Goal: Task Accomplishment & Management: Use online tool/utility

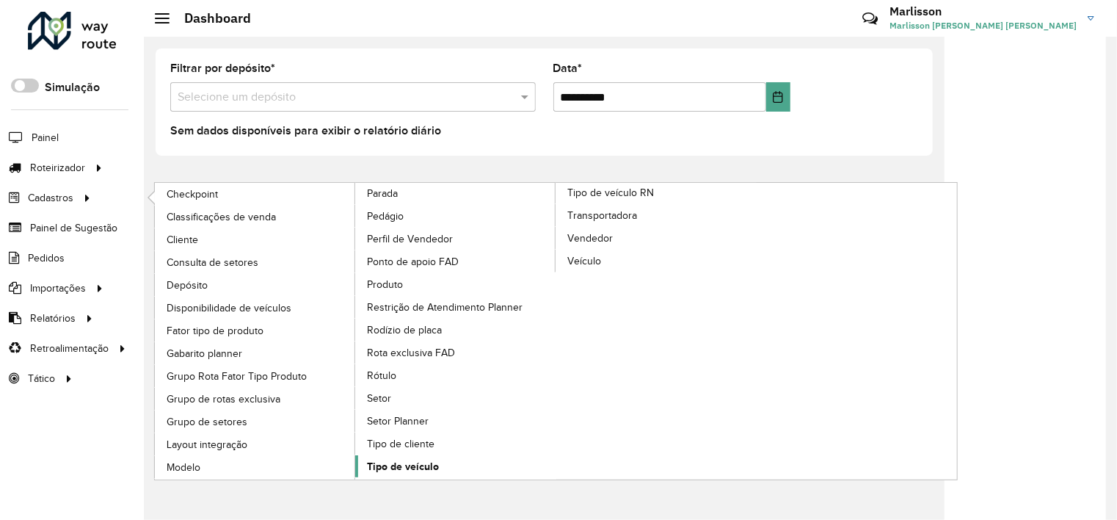
click at [397, 459] on span "Tipo de veículo" at bounding box center [403, 466] width 72 height 15
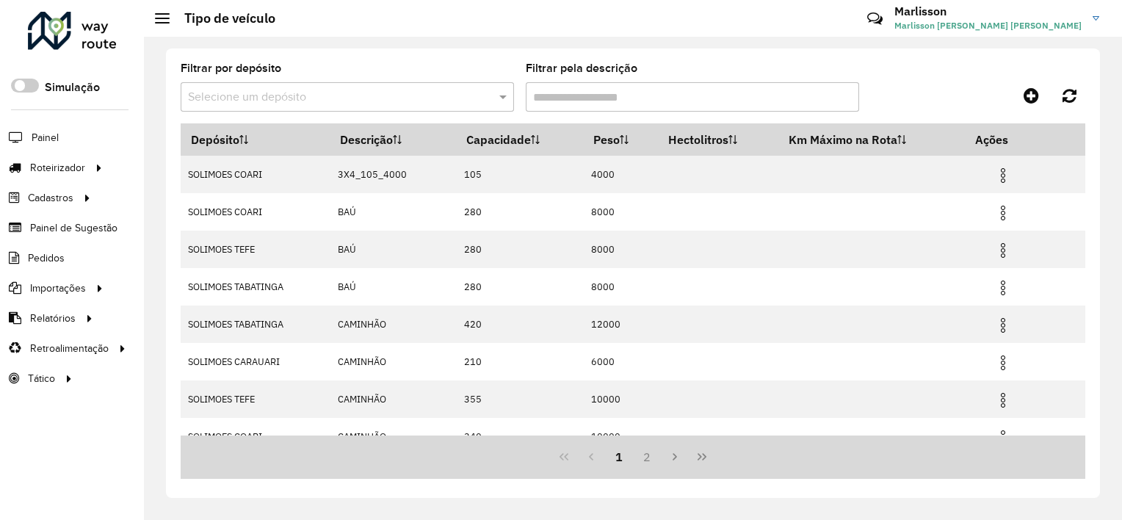
click at [300, 85] on div "Selecione um depósito" at bounding box center [347, 96] width 333 height 29
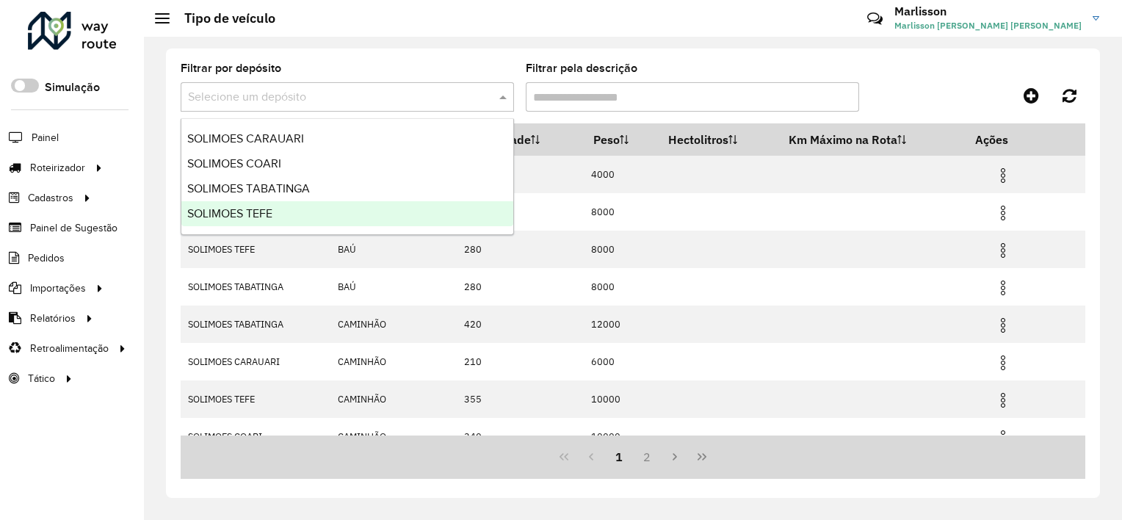
click at [235, 211] on span "SOLIMOES TEFE" at bounding box center [229, 213] width 85 height 12
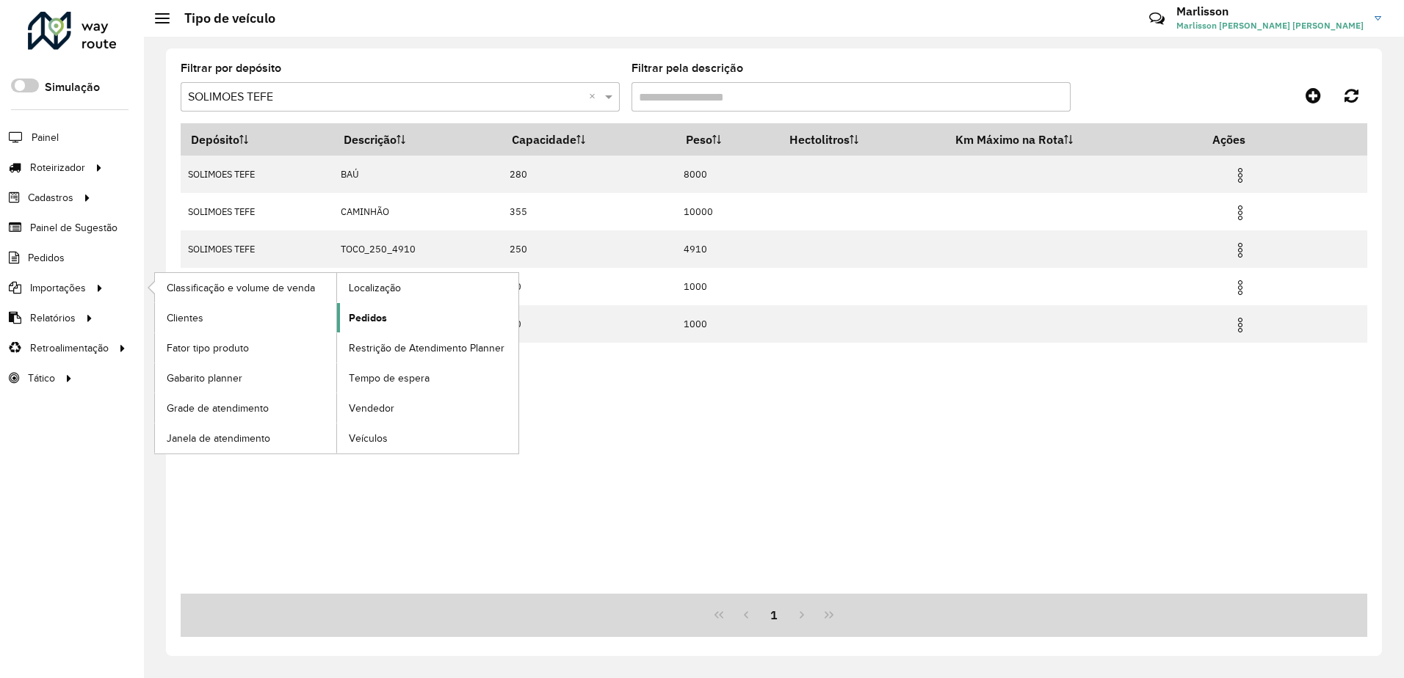
click at [362, 313] on span "Pedidos" at bounding box center [368, 318] width 38 height 15
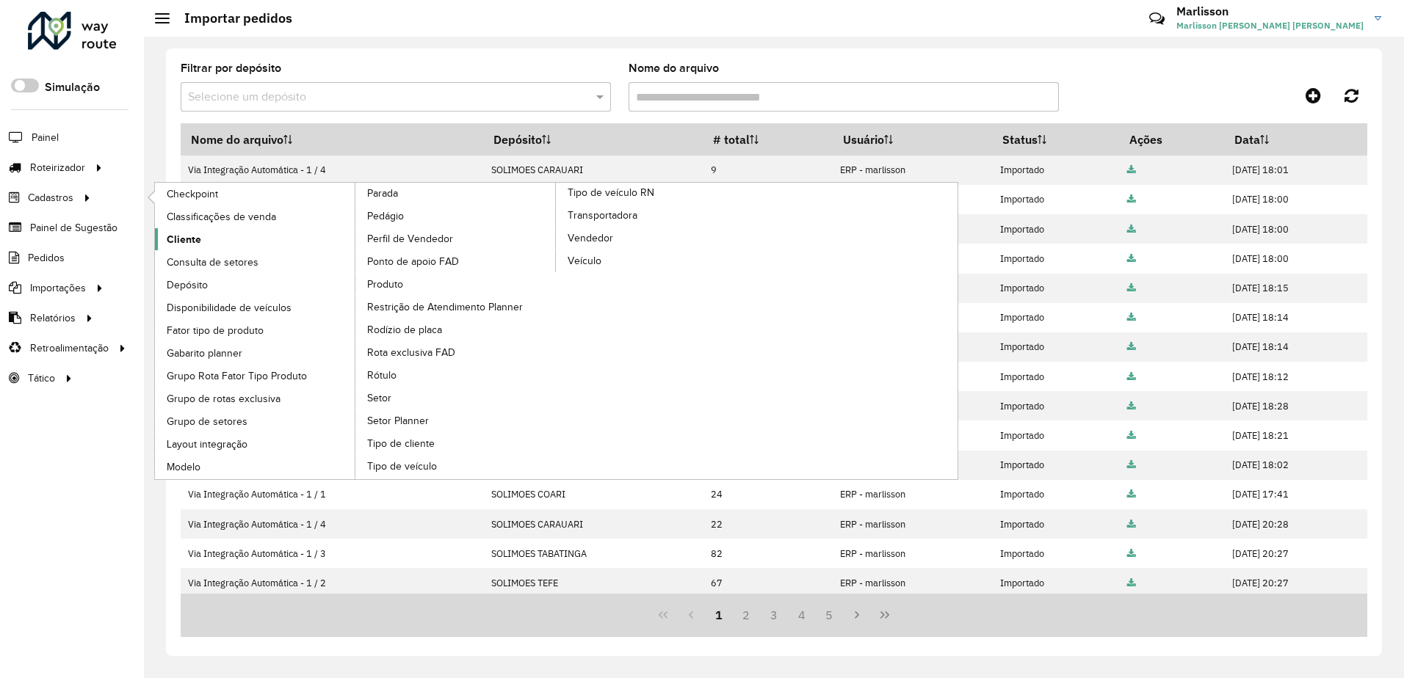
click at [186, 236] on span "Cliente" at bounding box center [184, 239] width 35 height 15
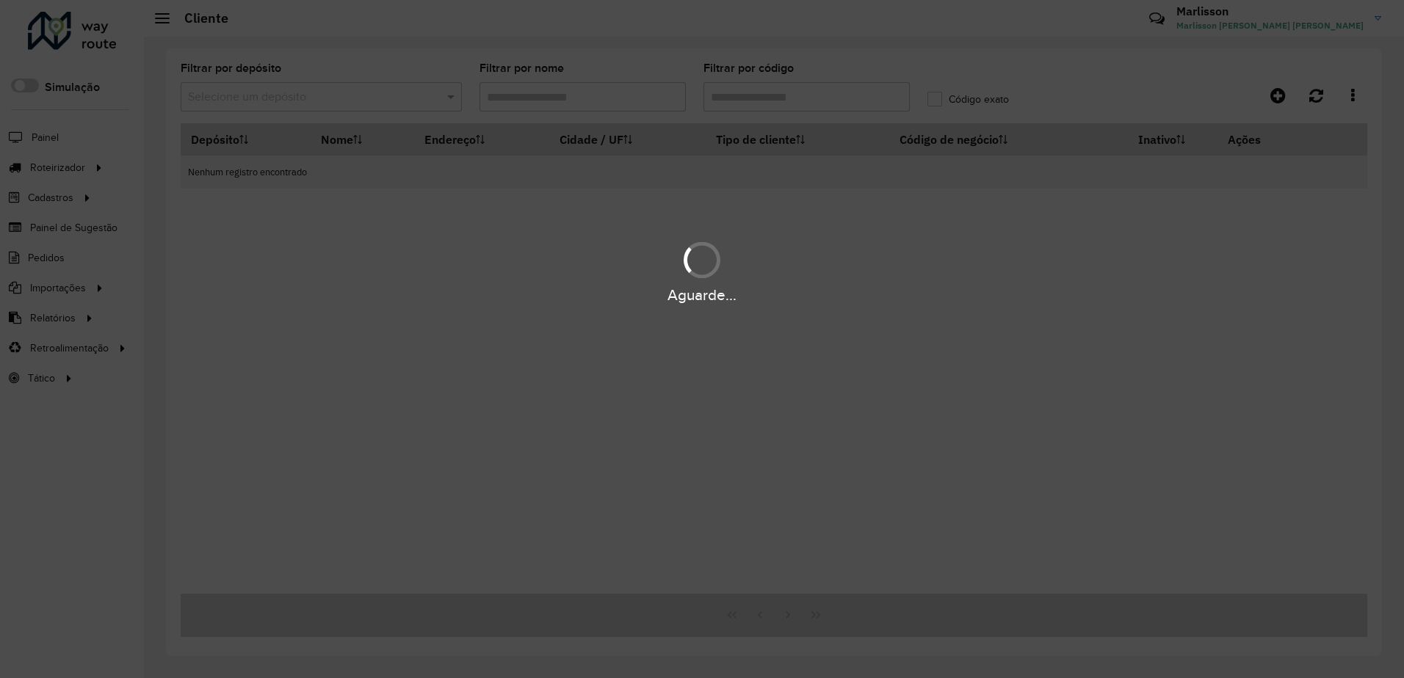
click at [270, 93] on div "Aguarde..." at bounding box center [702, 339] width 1404 height 678
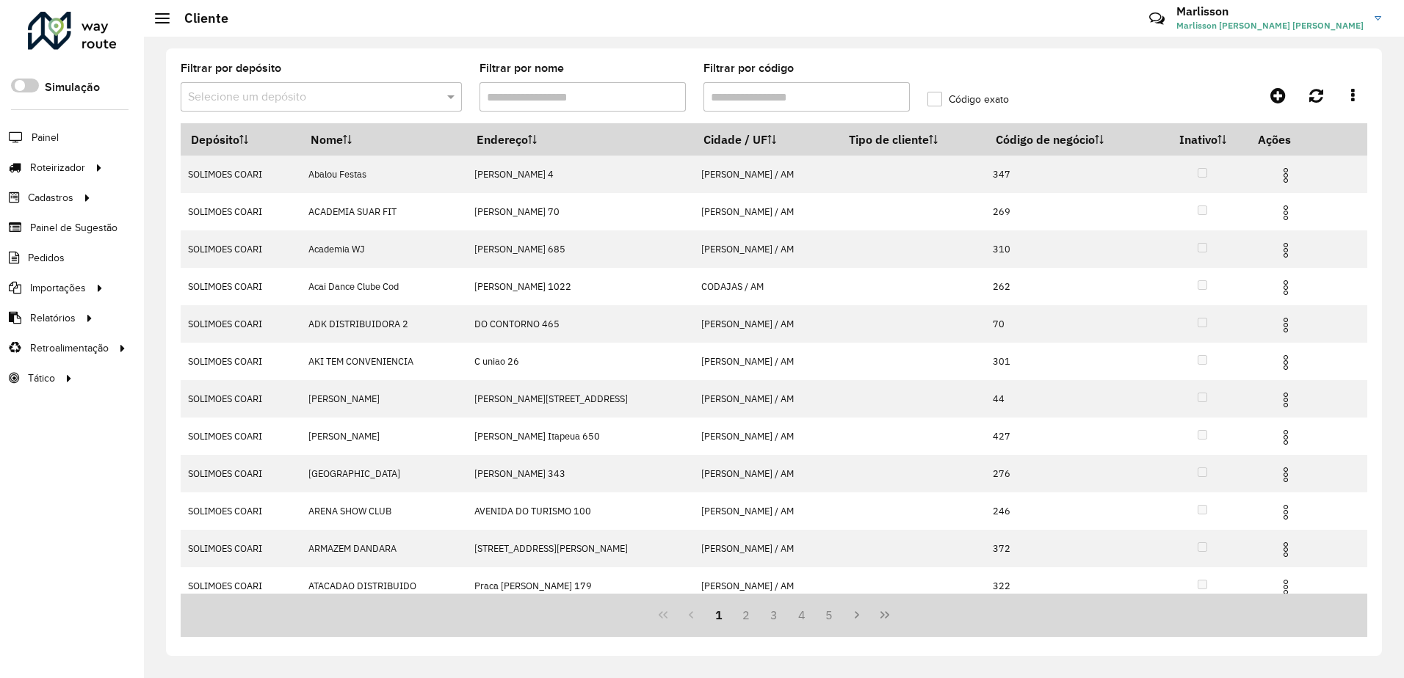
click at [751, 93] on input "Filtrar por código" at bounding box center [806, 96] width 206 height 29
paste input "***"
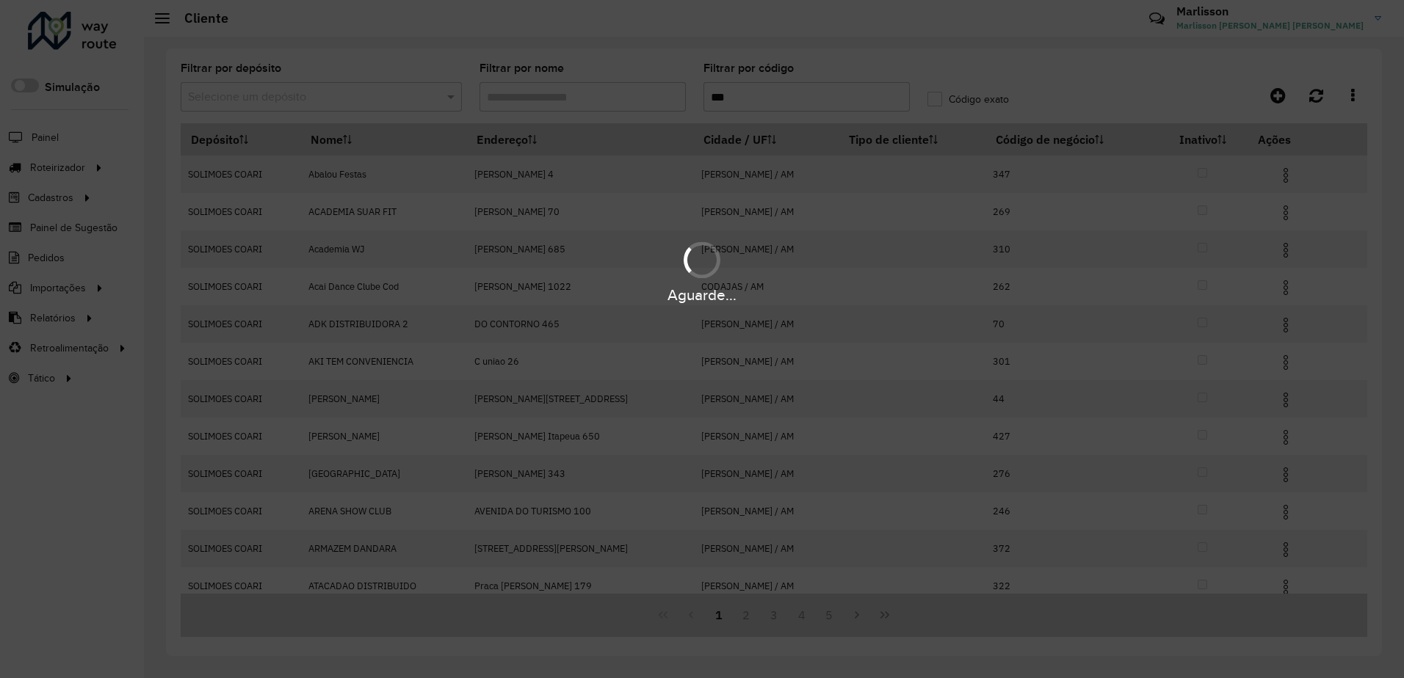
click at [242, 97] on div "Aguarde..." at bounding box center [702, 339] width 1404 height 678
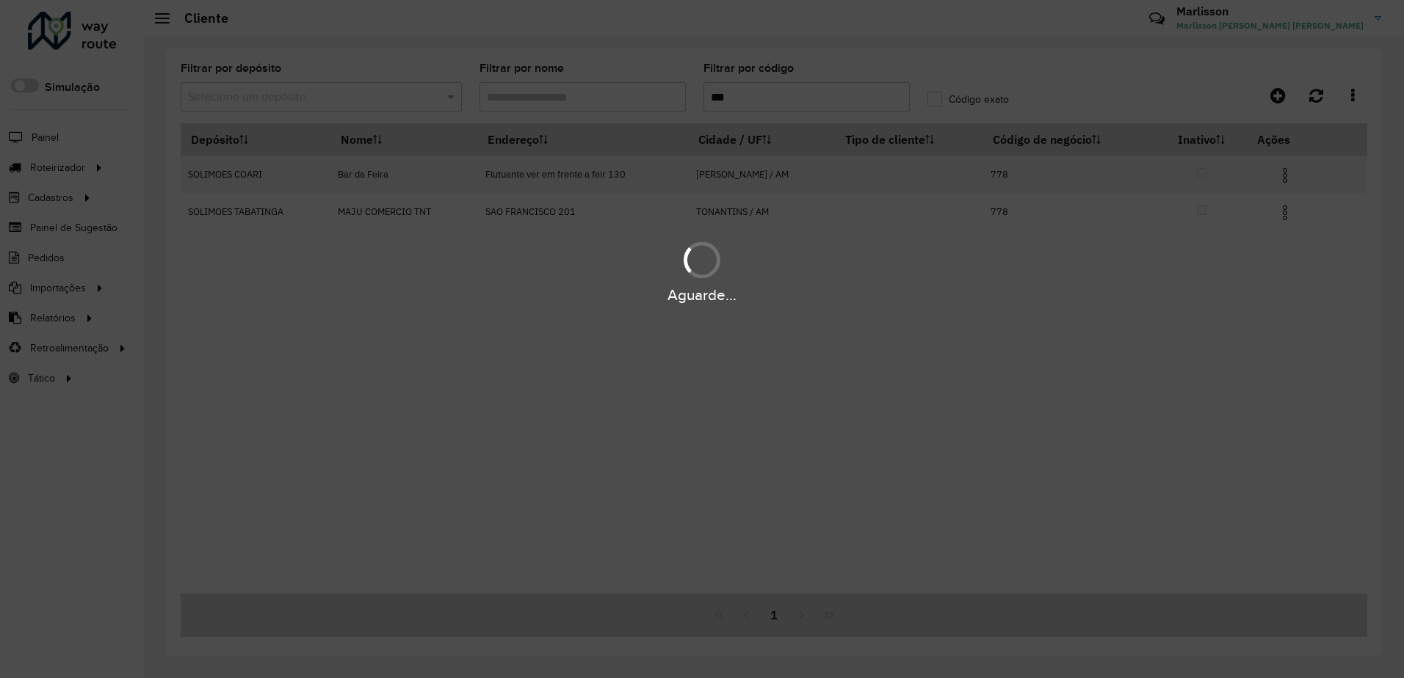
click at [242, 97] on hb-app "Aguarde... Pop-up bloqueado! Seu navegador bloqueou automáticamente a abertura …" at bounding box center [702, 339] width 1404 height 678
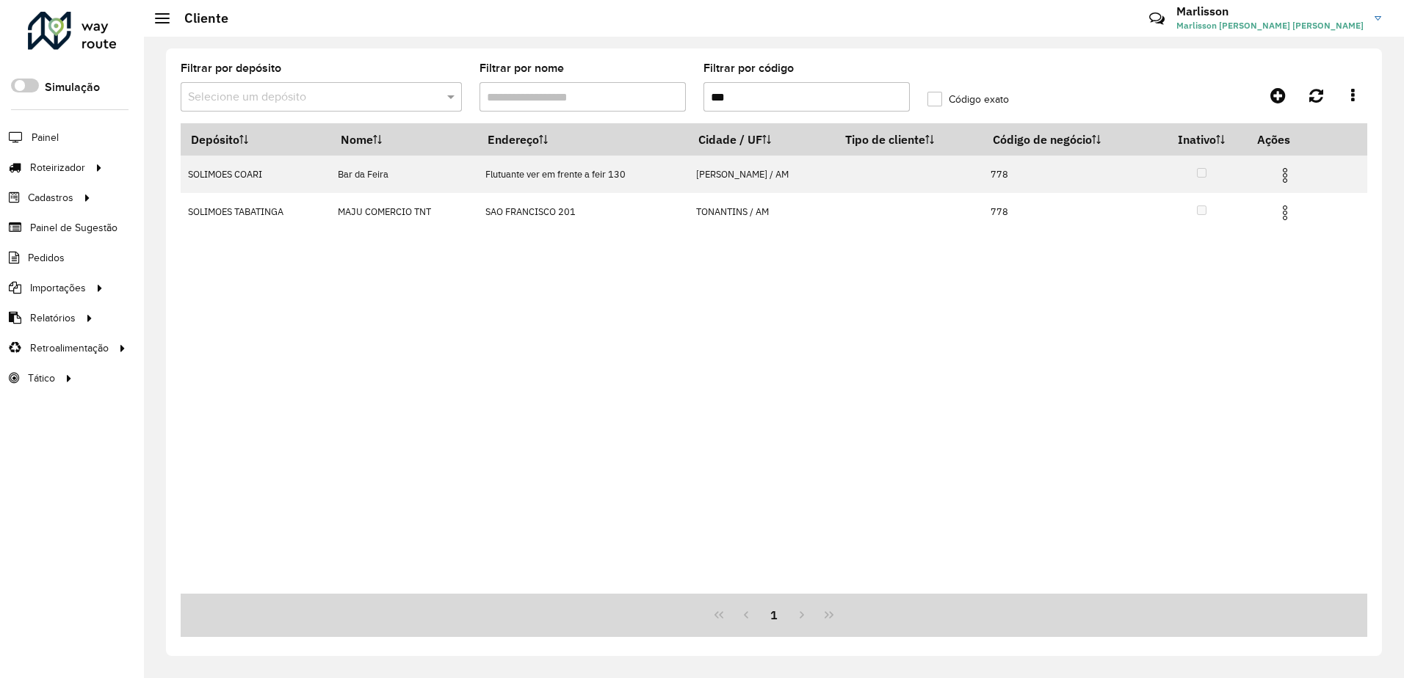
click at [258, 89] on input "text" at bounding box center [306, 98] width 237 height 18
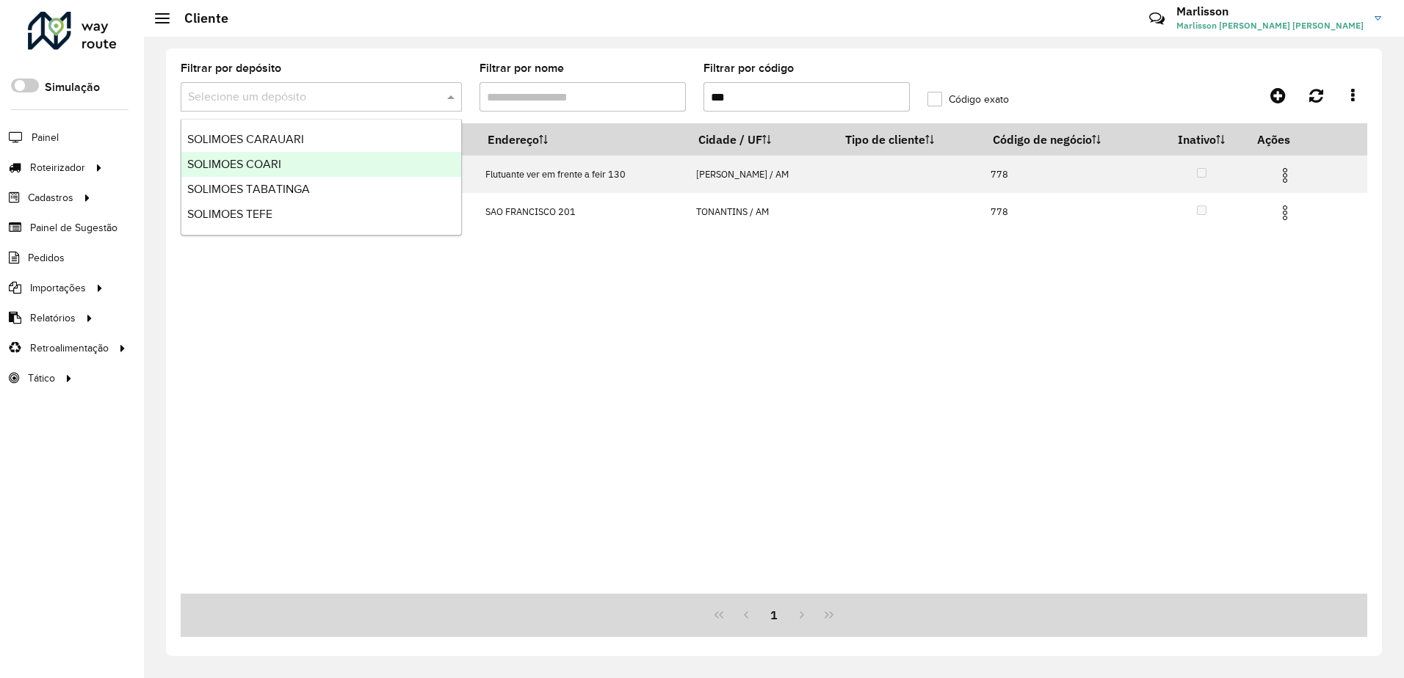
click at [267, 164] on span "SOLIMOES COARI" at bounding box center [234, 164] width 94 height 12
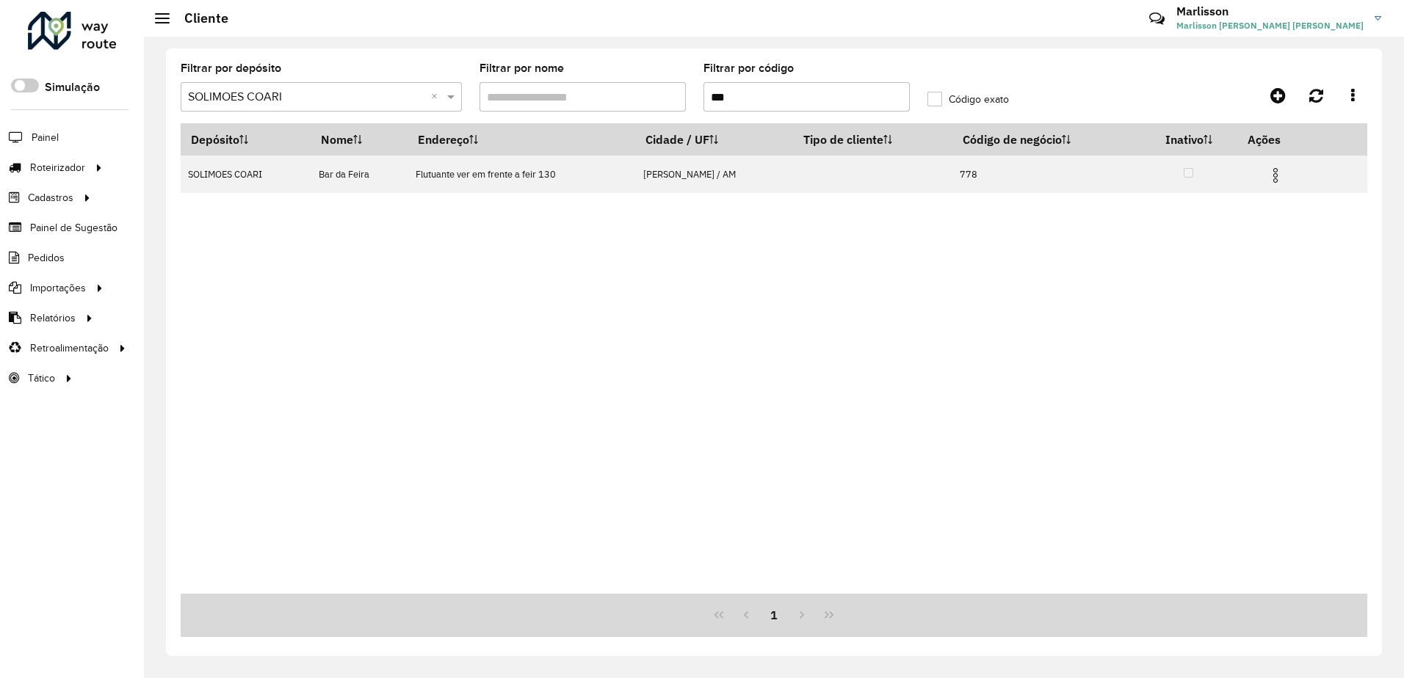
click at [721, 98] on input "***" at bounding box center [806, 96] width 206 height 29
paste input "text"
type input "***"
click at [51, 164] on span "Roteirizador" at bounding box center [59, 167] width 58 height 15
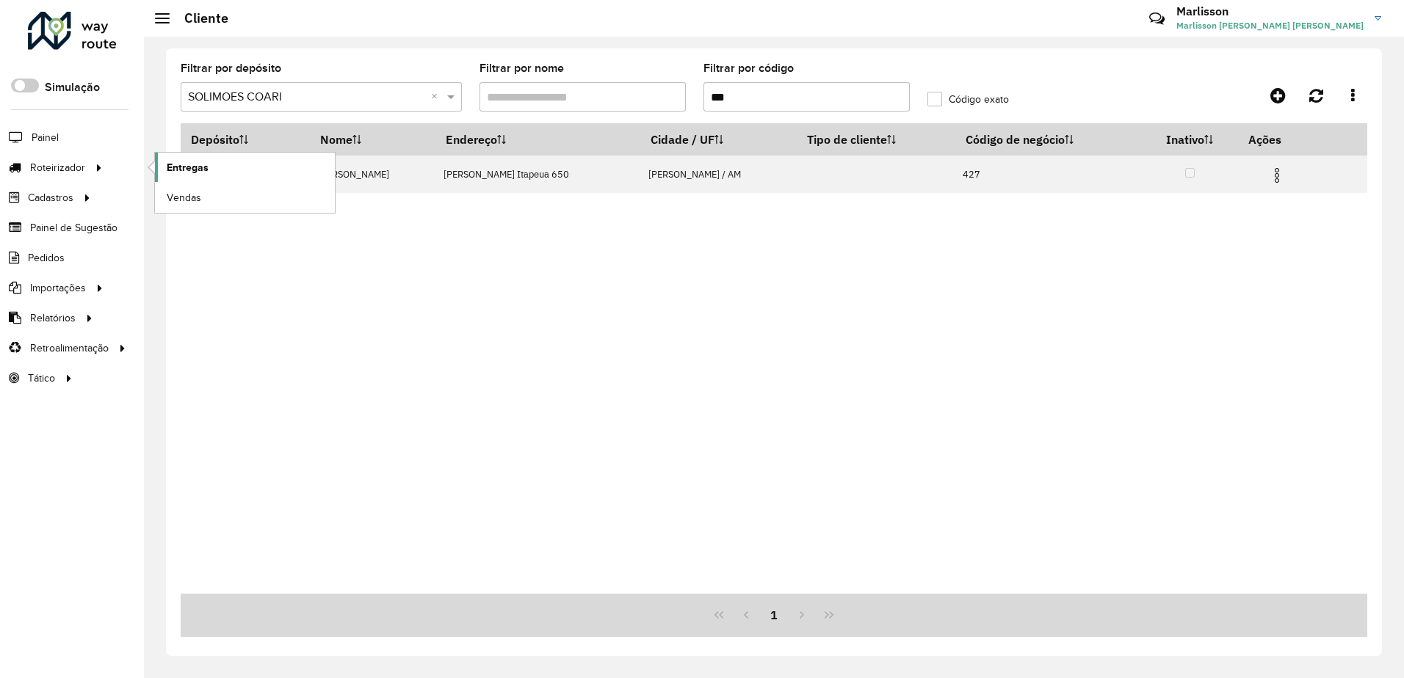
click at [185, 174] on span "Entregas" at bounding box center [188, 167] width 42 height 15
click at [223, 159] on link "Entregas" at bounding box center [245, 167] width 180 height 29
click at [183, 167] on span "Entregas" at bounding box center [188, 167] width 42 height 15
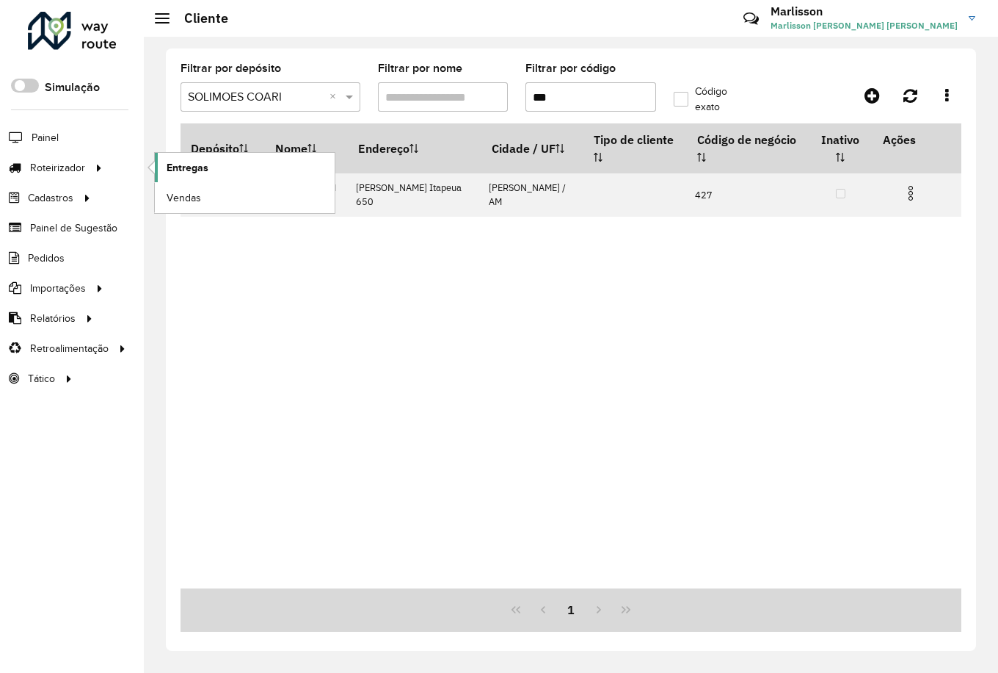
click at [203, 170] on span "Entregas" at bounding box center [188, 167] width 42 height 15
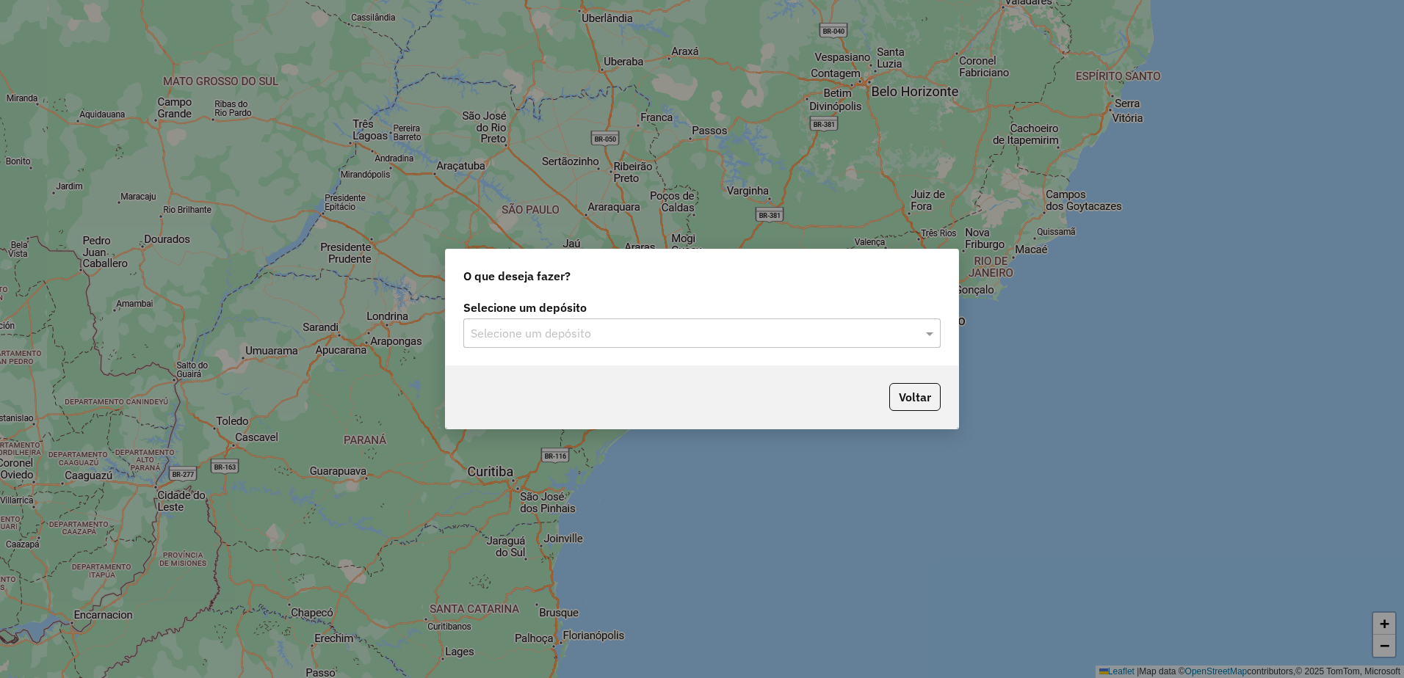
click at [588, 338] on input "text" at bounding box center [687, 334] width 433 height 18
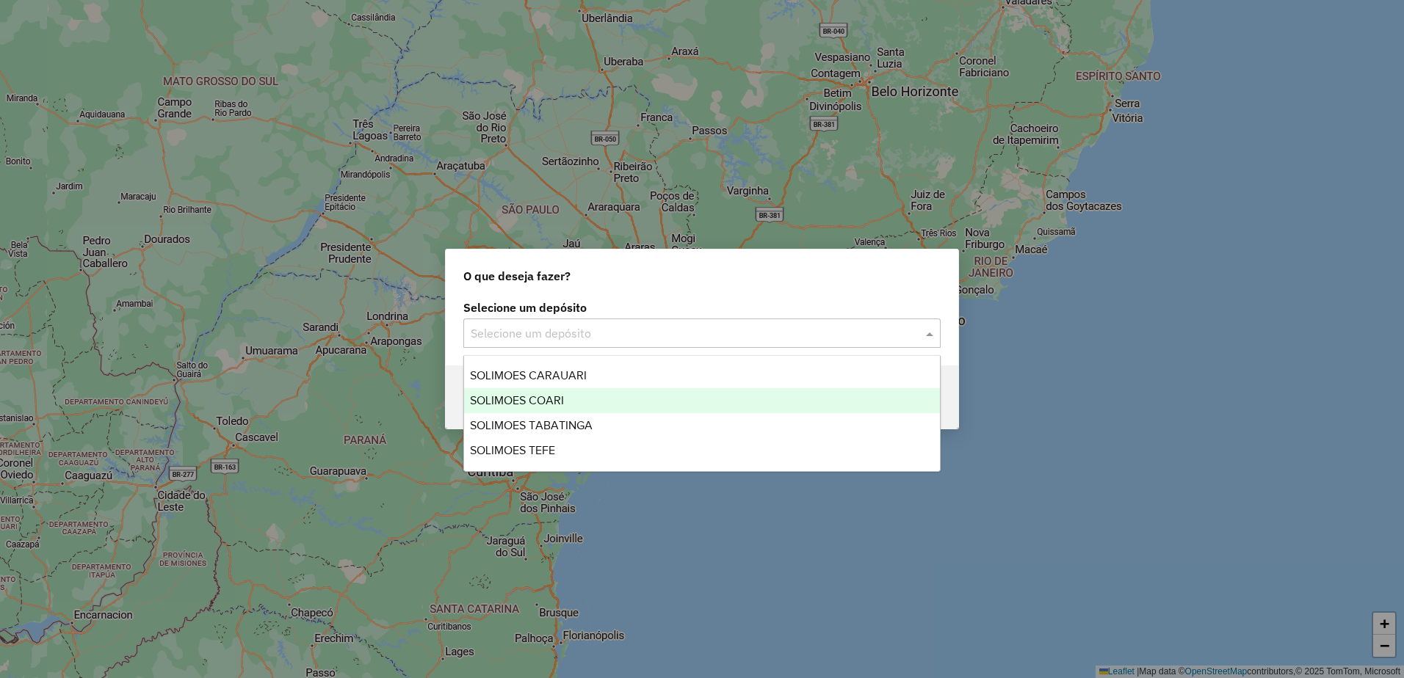
click at [551, 400] on span "SOLIMOES COARI" at bounding box center [517, 400] width 94 height 12
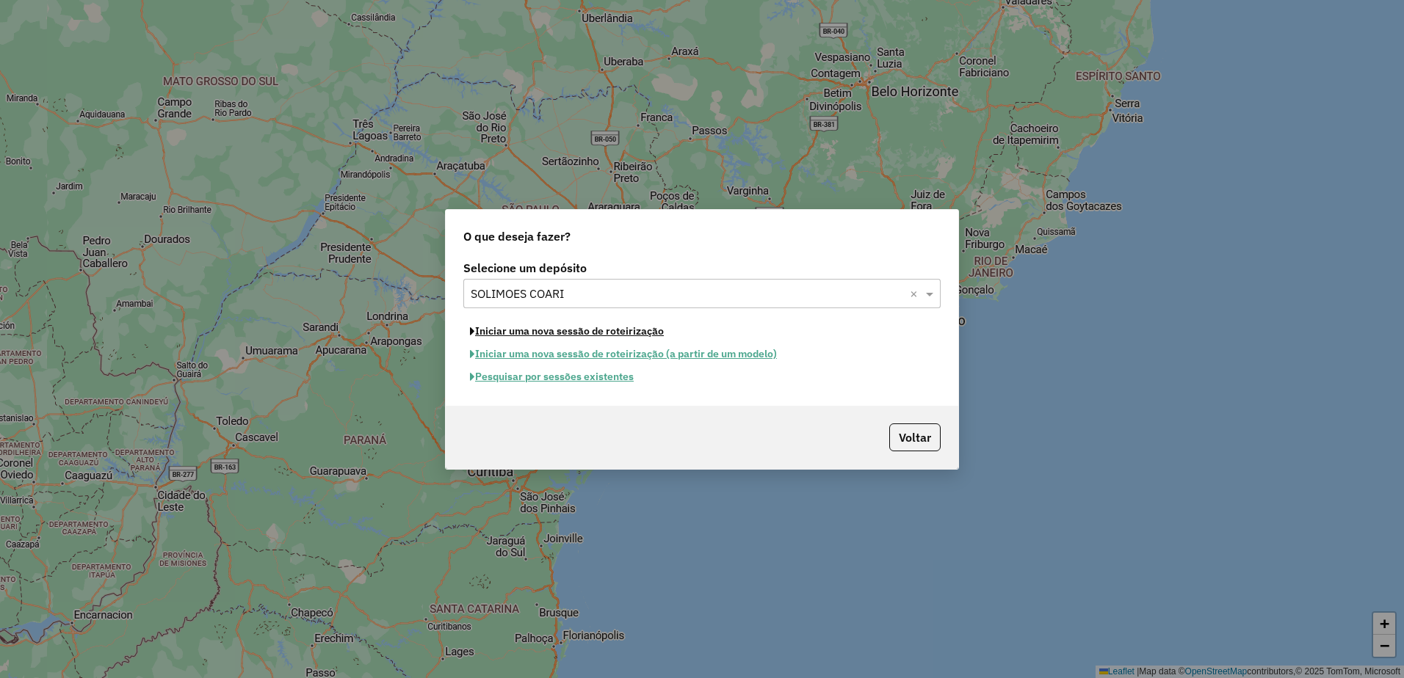
click at [581, 333] on button "Iniciar uma nova sessão de roteirização" at bounding box center [566, 331] width 207 height 23
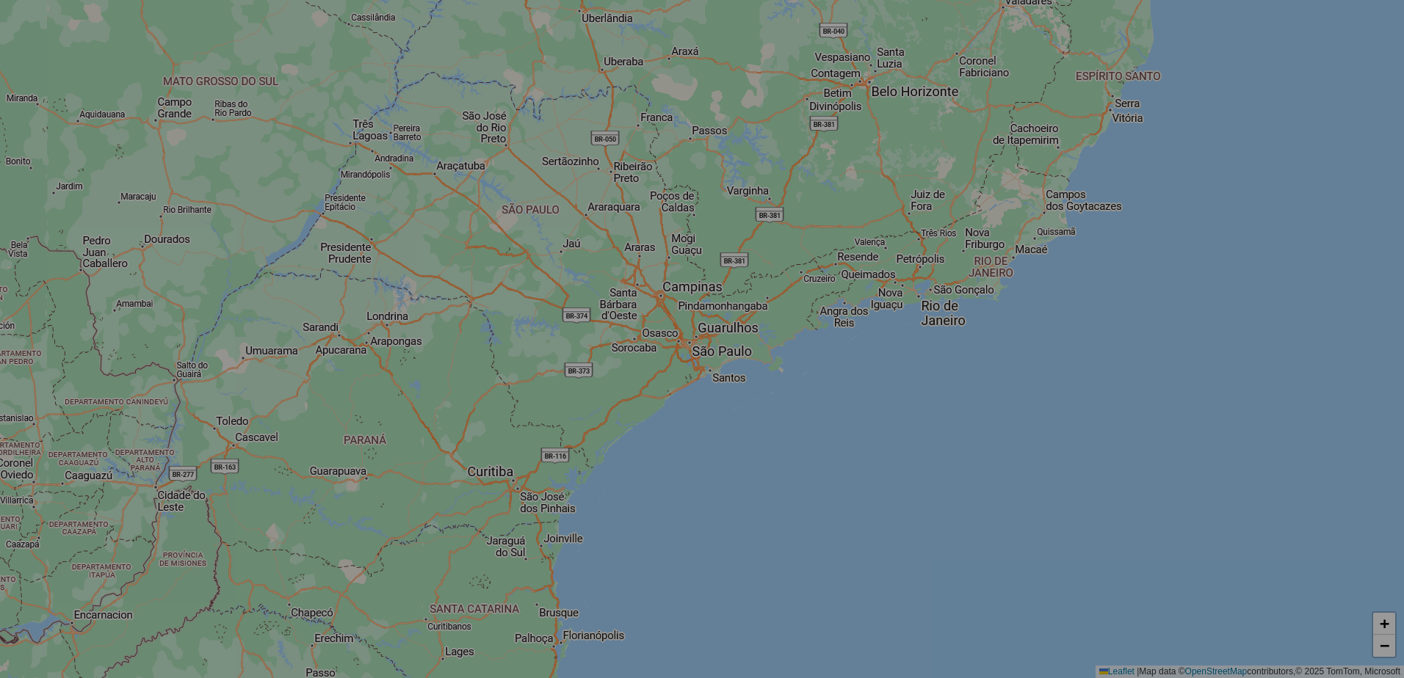
select select "*"
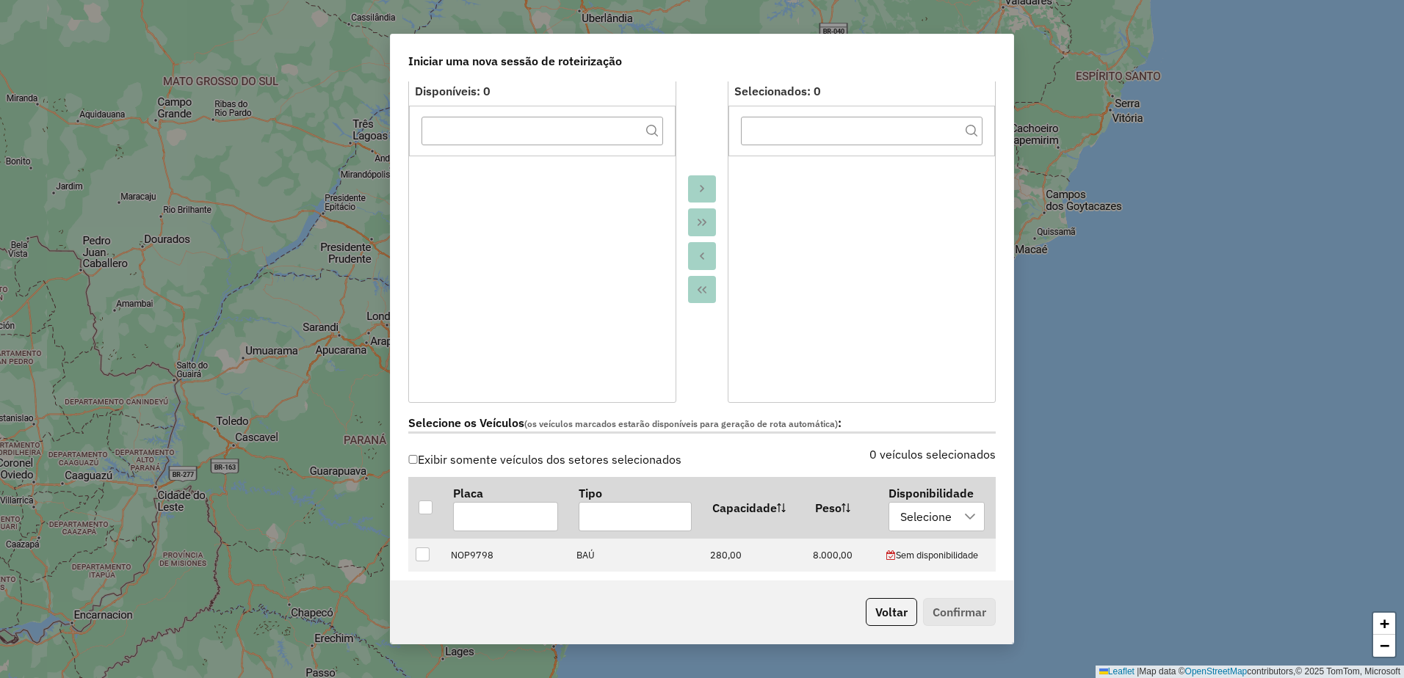
scroll to position [294, 0]
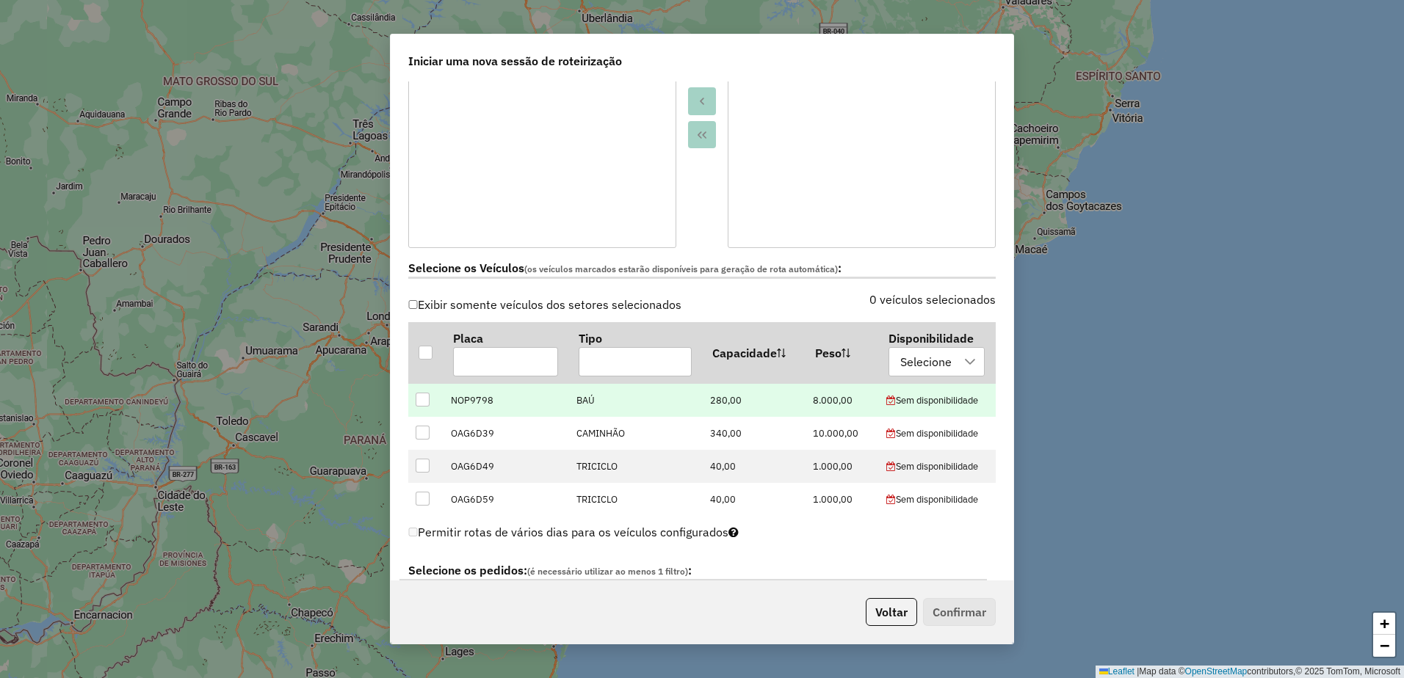
click at [420, 396] on div at bounding box center [423, 400] width 14 height 14
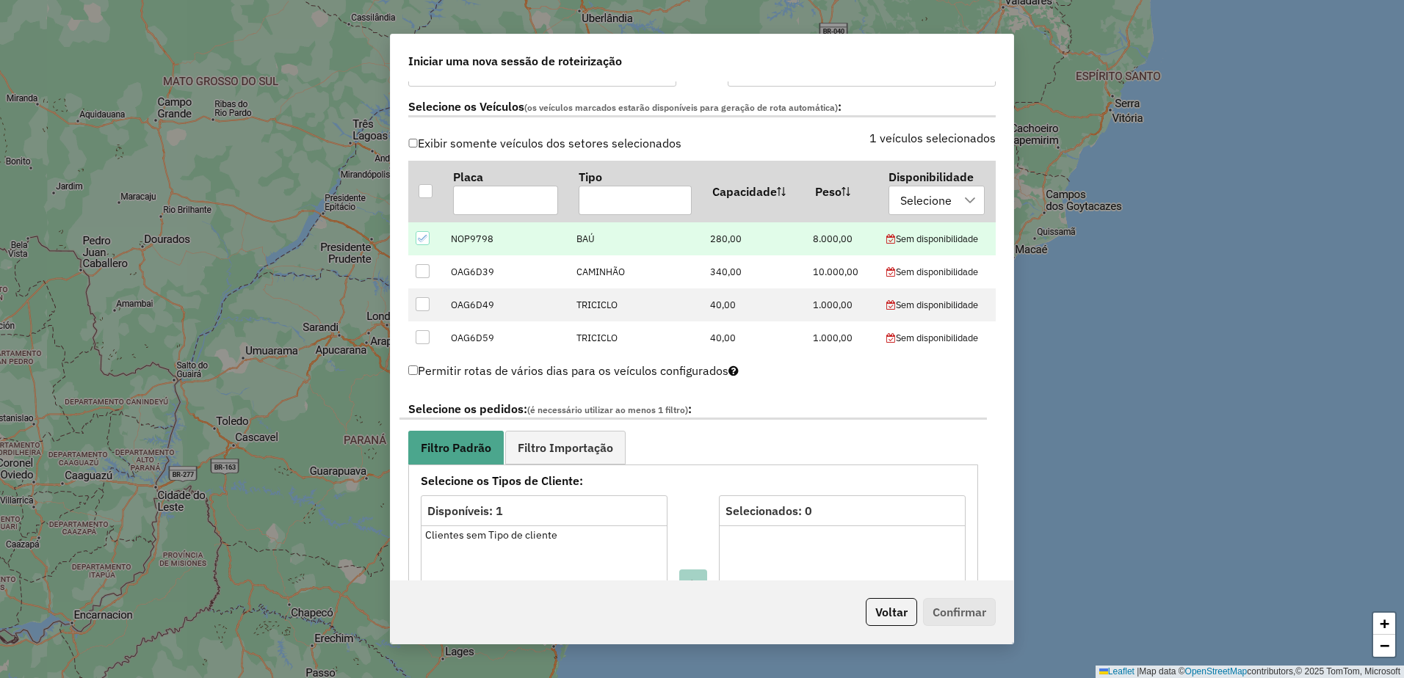
scroll to position [587, 0]
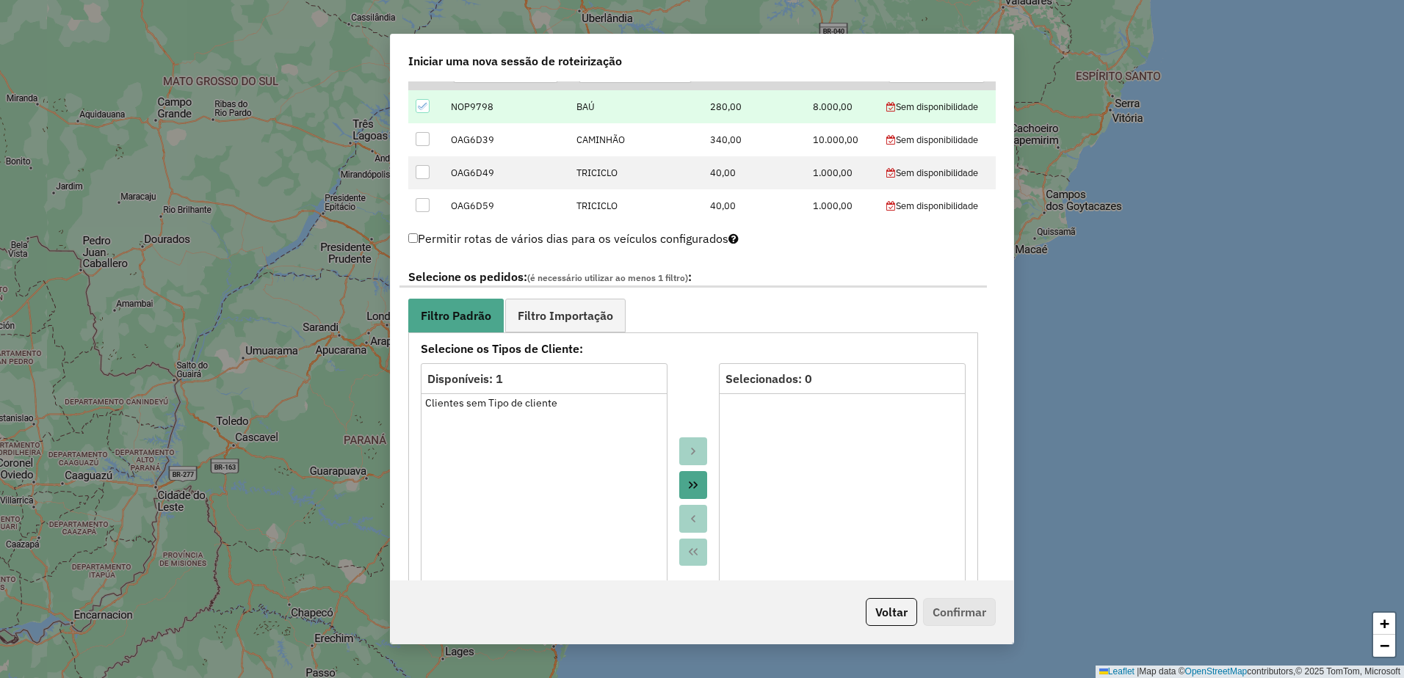
drag, startPoint x: 547, startPoint y: 311, endPoint x: 664, endPoint y: 376, distance: 133.4
click at [548, 311] on span "Filtro Importação" at bounding box center [565, 316] width 95 height 12
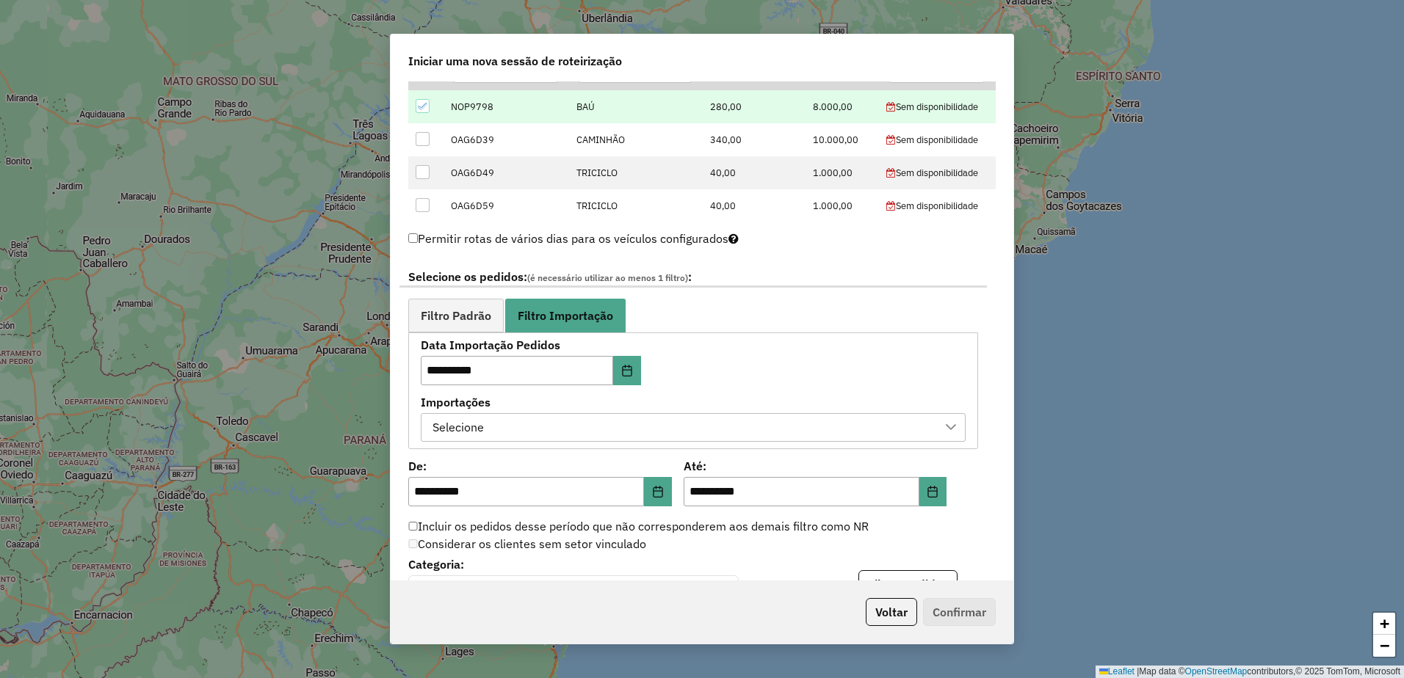
scroll to position [909, 0]
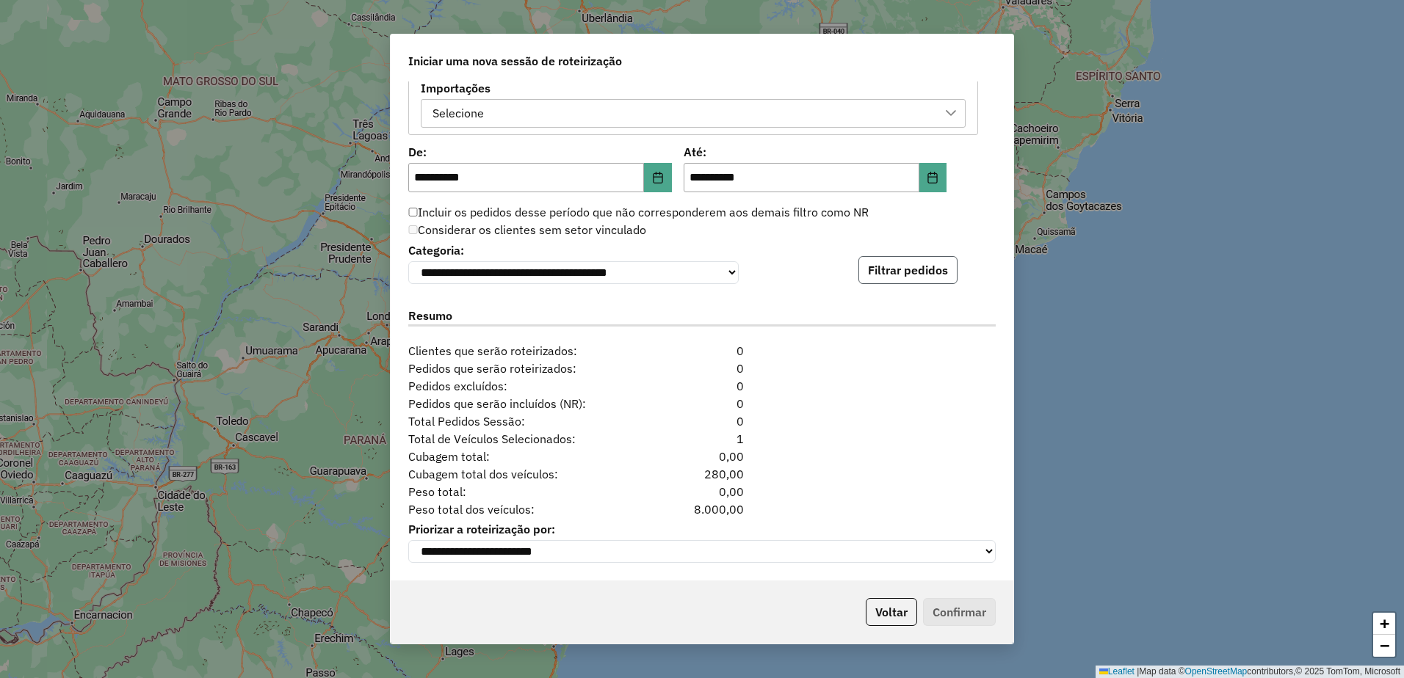
click at [899, 275] on button "Filtrar pedidos" at bounding box center [907, 270] width 99 height 28
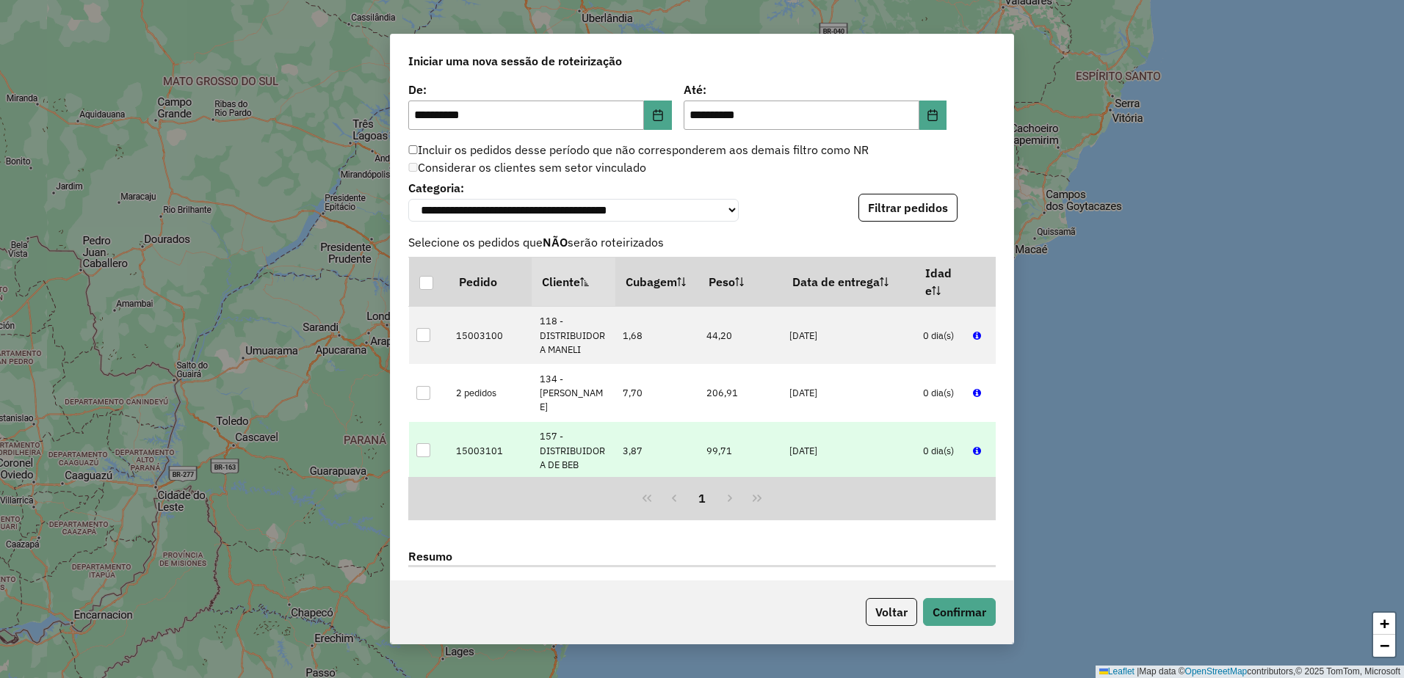
scroll to position [1212, 0]
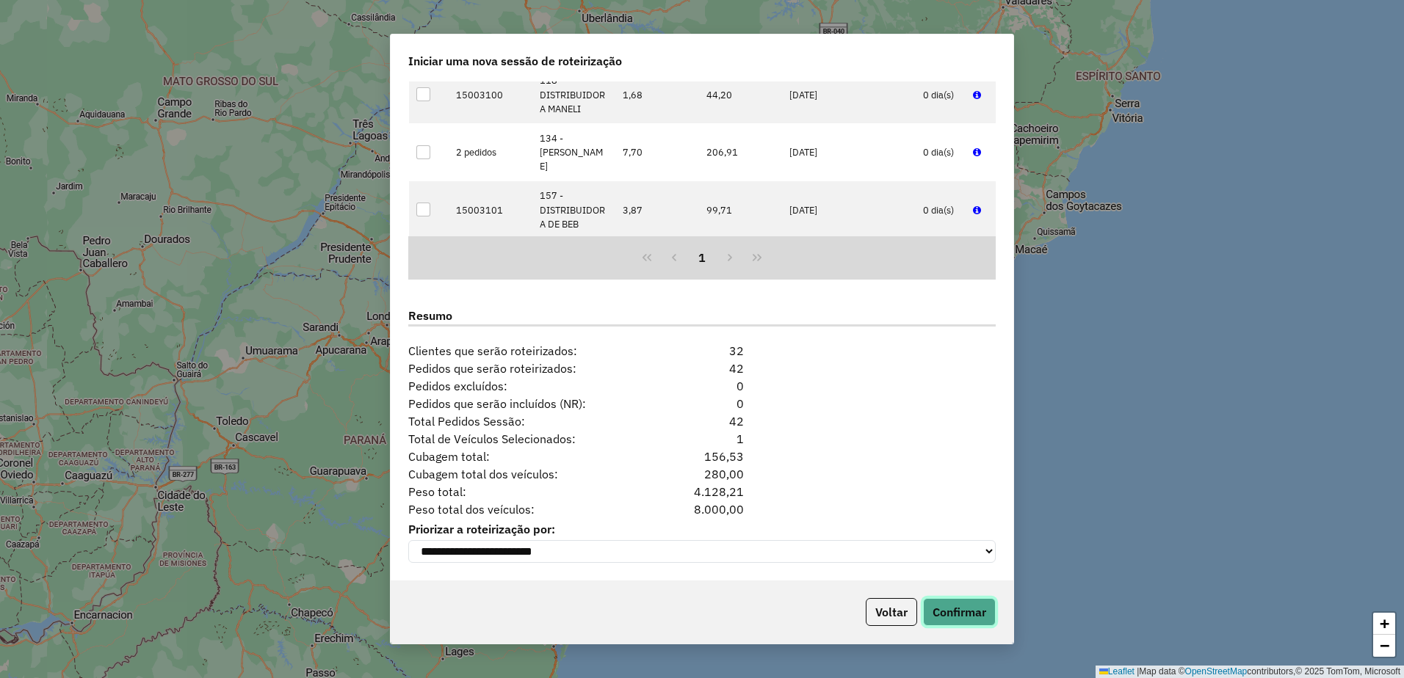
click at [951, 603] on button "Confirmar" at bounding box center [959, 612] width 73 height 28
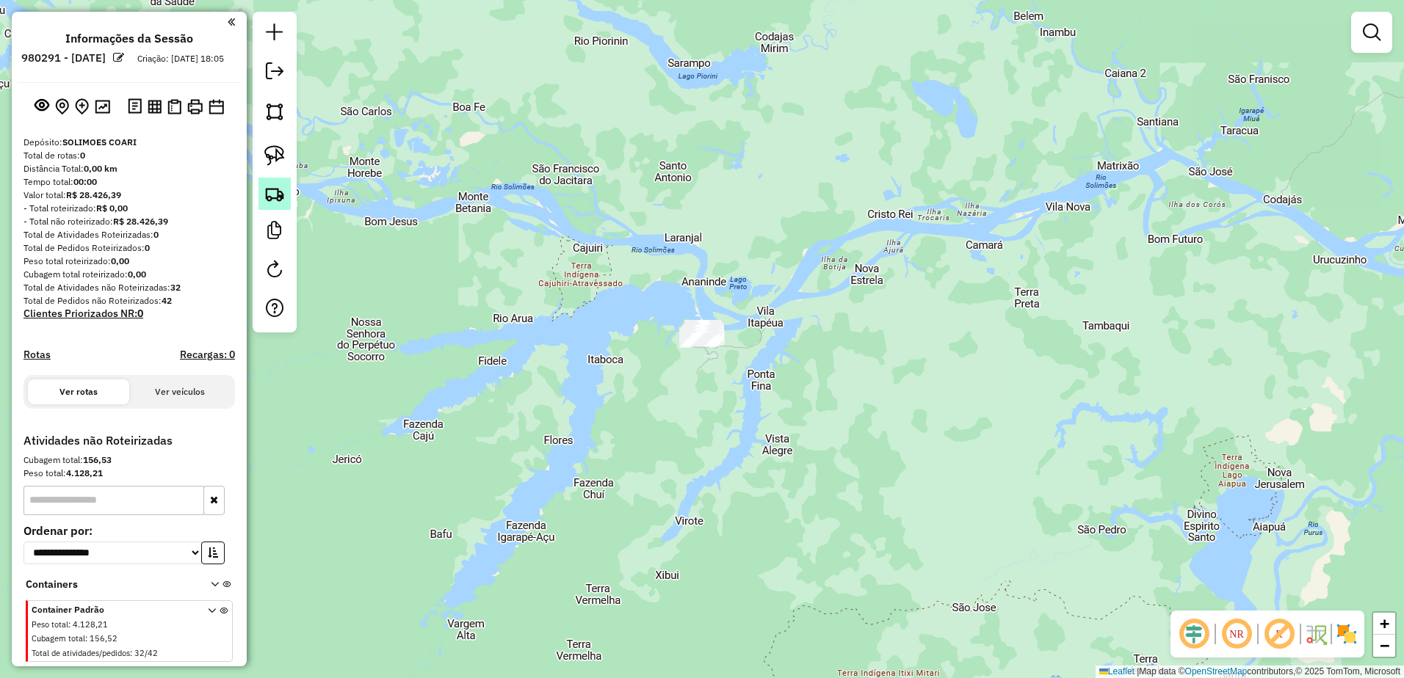
click at [276, 193] on img at bounding box center [274, 194] width 21 height 21
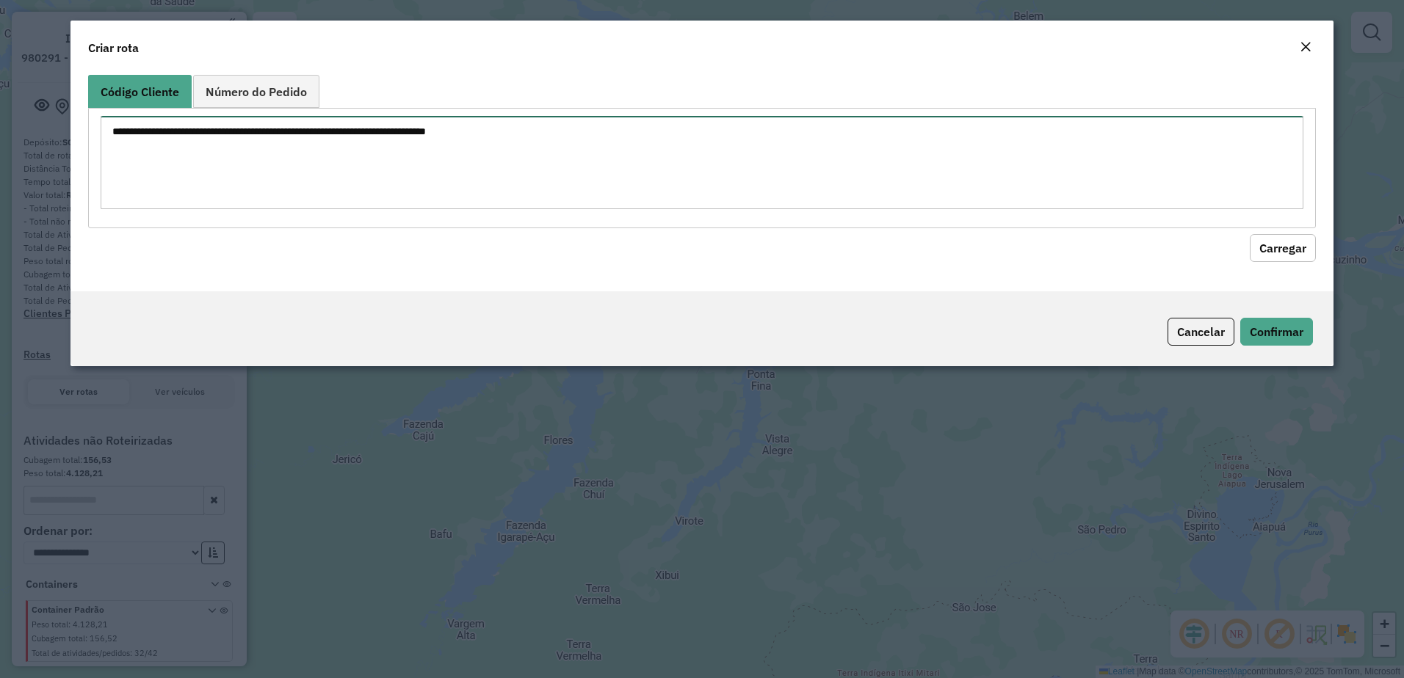
click at [343, 150] on textarea at bounding box center [702, 162] width 1203 height 93
paste textarea "*** ***"
type textarea "*** ***"
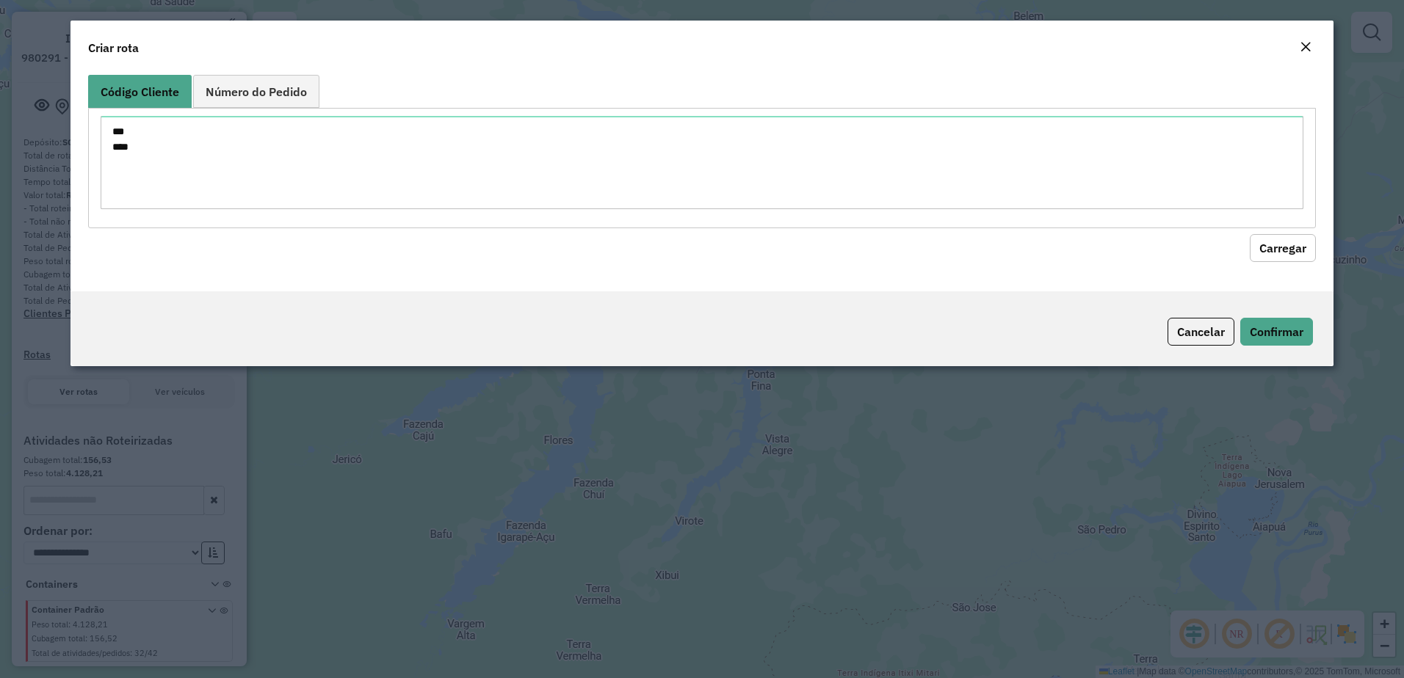
click at [1278, 248] on button "Carregar" at bounding box center [1283, 248] width 66 height 28
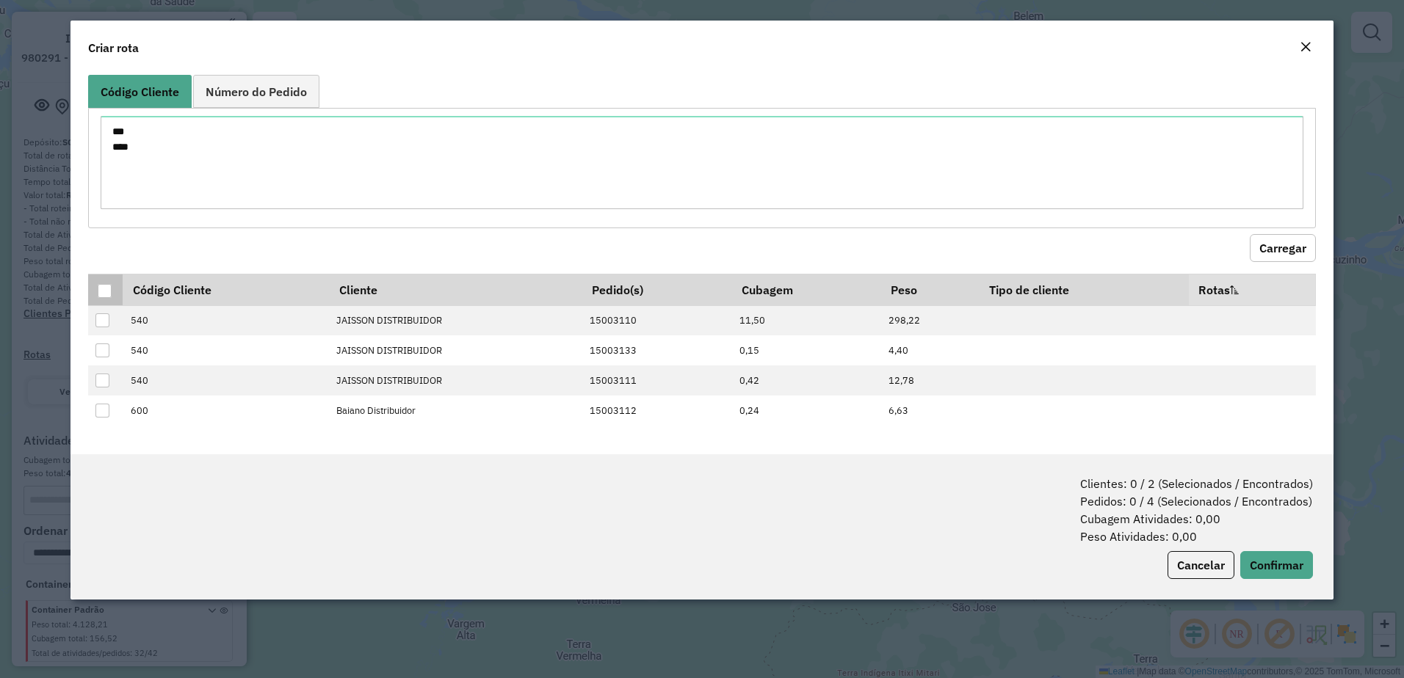
click at [100, 291] on div at bounding box center [105, 291] width 14 height 14
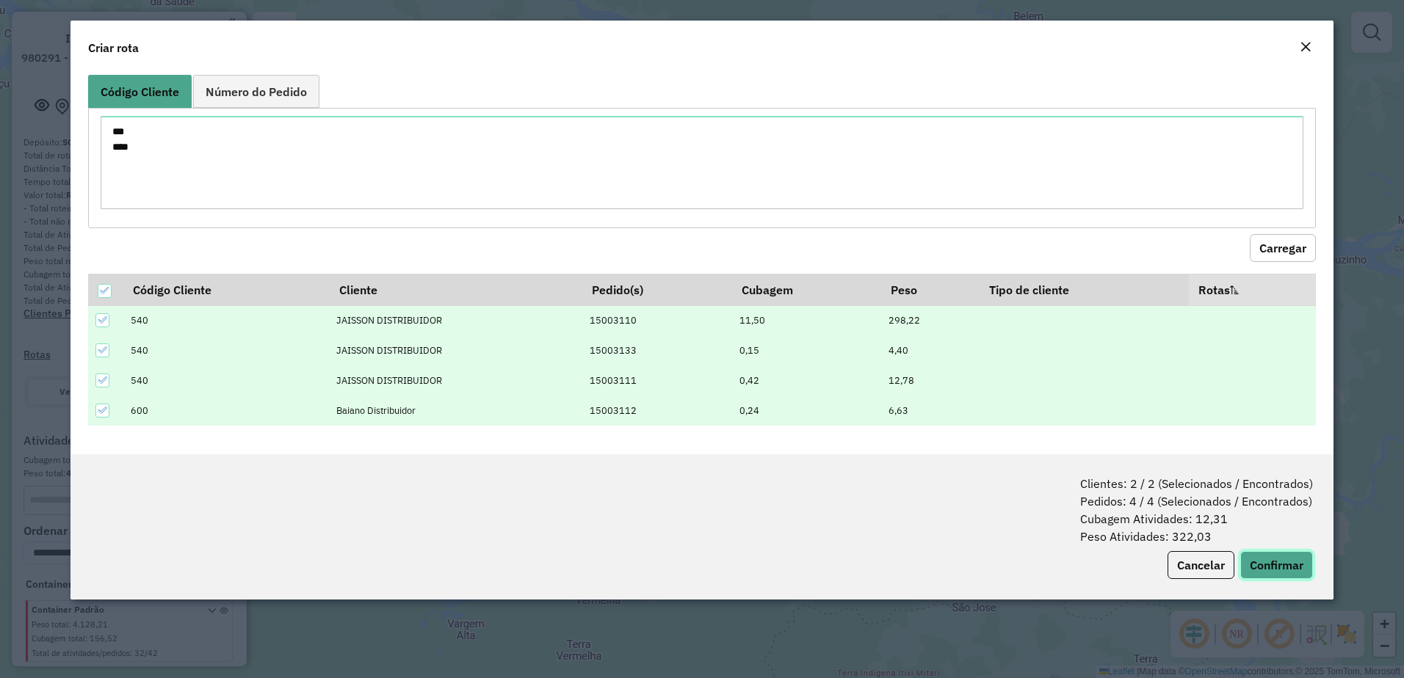
click at [1269, 562] on button "Confirmar" at bounding box center [1276, 565] width 73 height 28
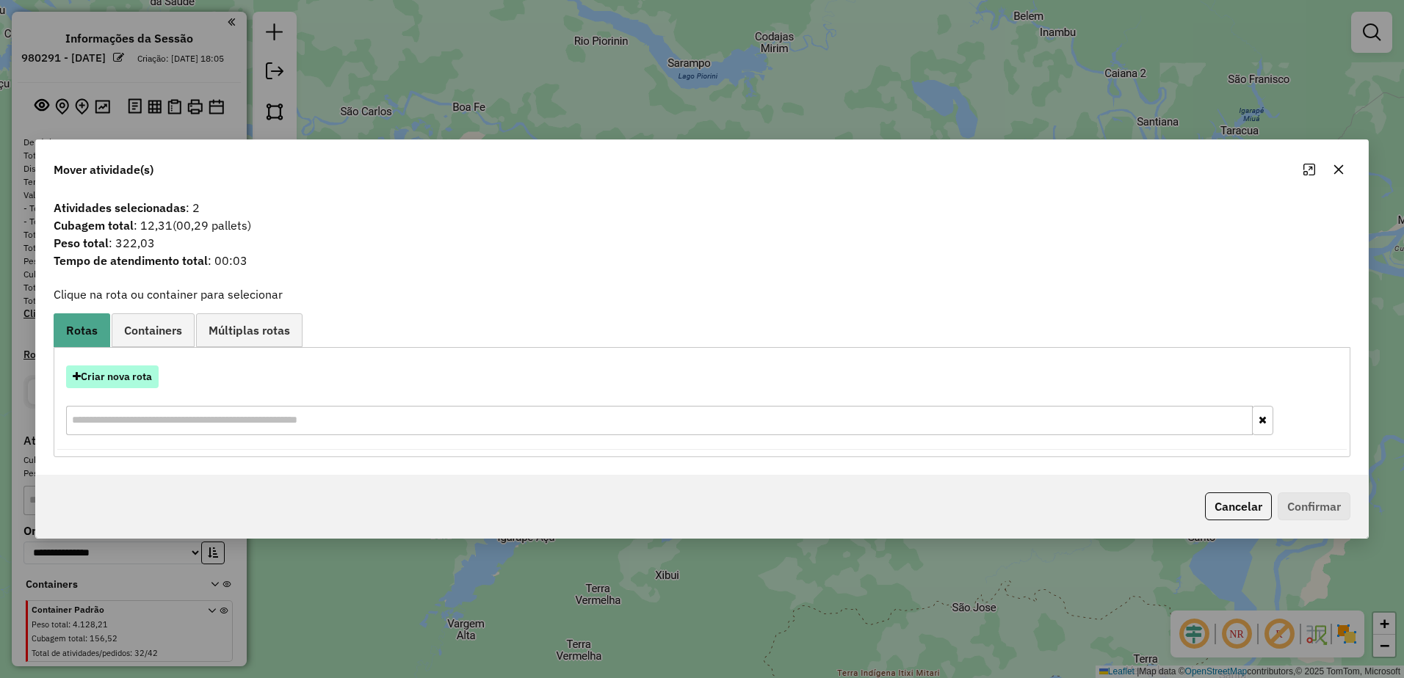
click at [136, 380] on button "Criar nova rota" at bounding box center [112, 377] width 93 height 23
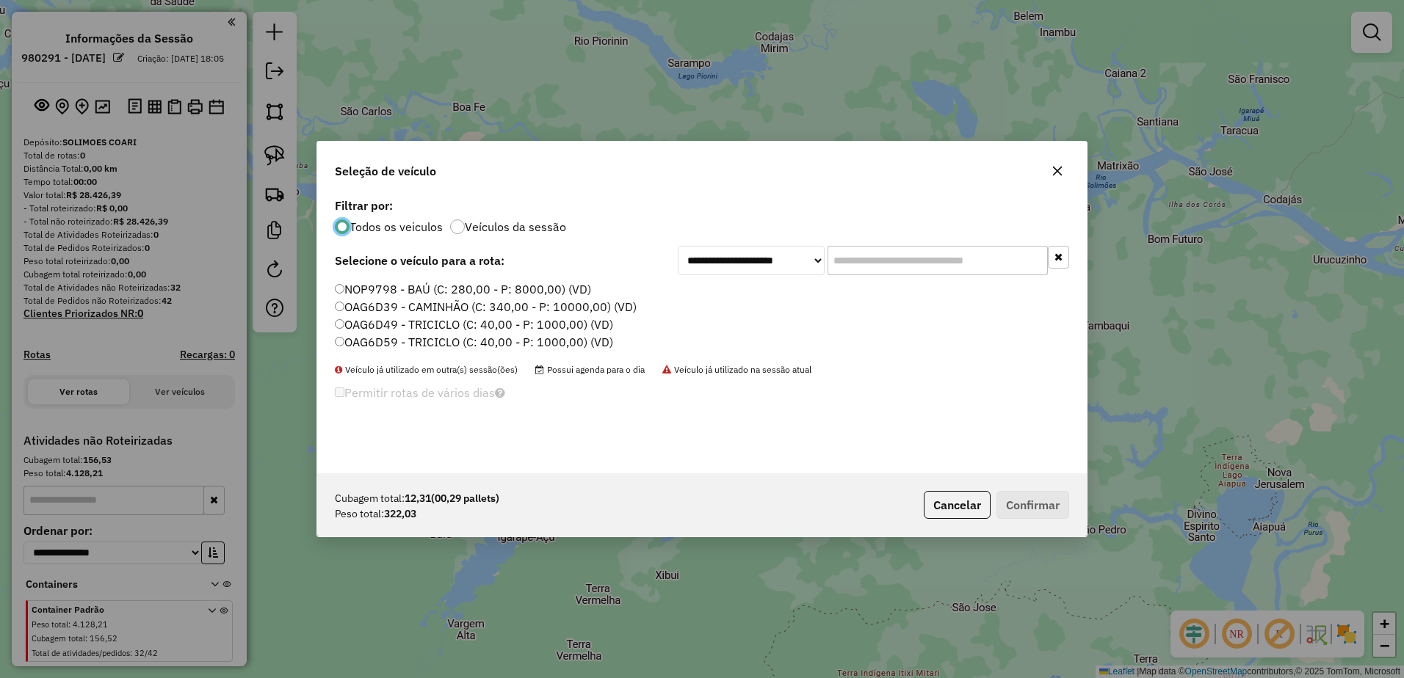
scroll to position [8, 4]
click at [345, 327] on label "OAG6D49 - TRICICLO (C: 40,00 - P: 1000,00) (VD)" at bounding box center [474, 325] width 278 height 18
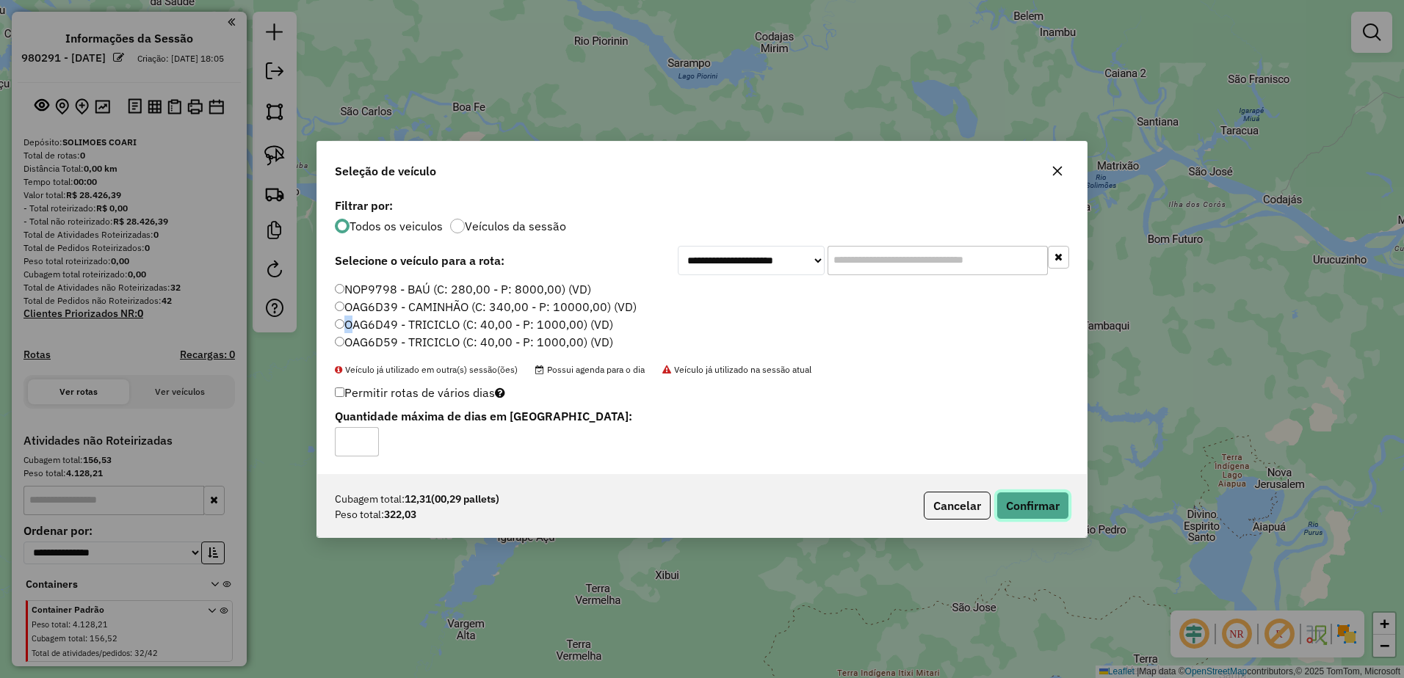
click at [1044, 510] on button "Confirmar" at bounding box center [1032, 506] width 73 height 28
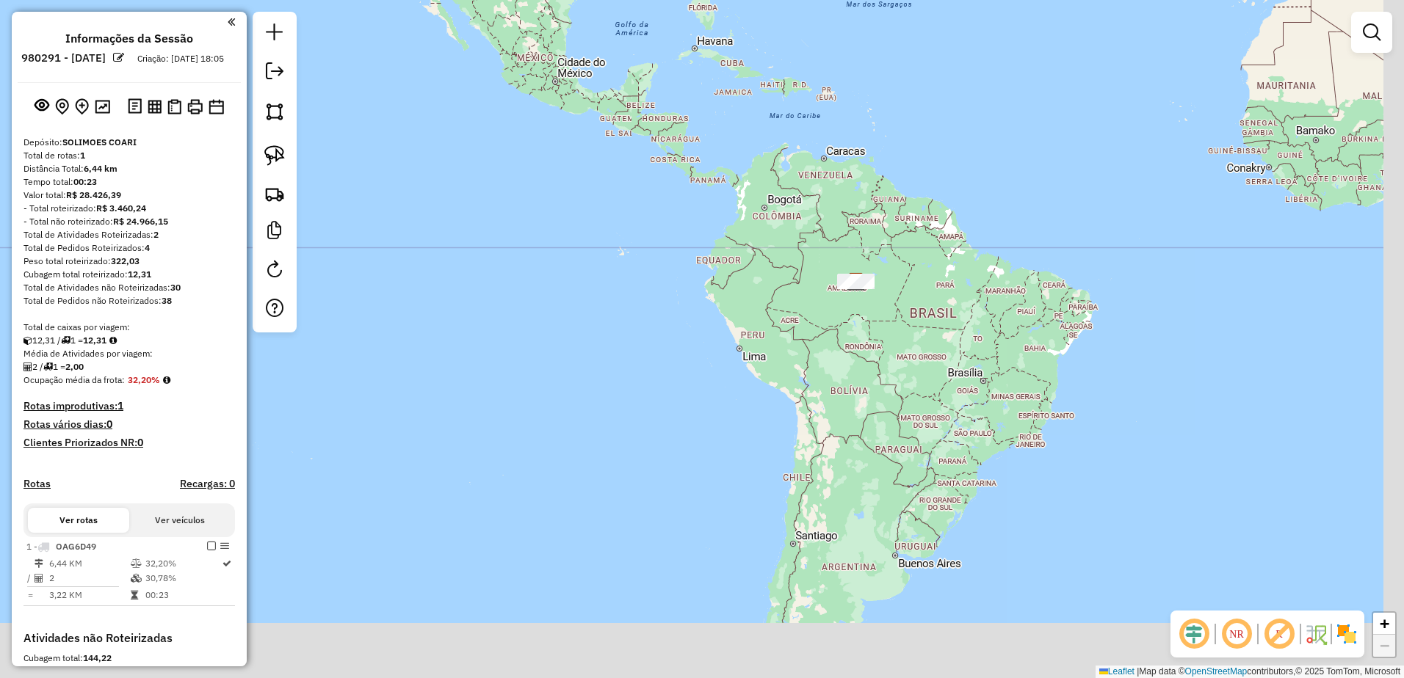
drag, startPoint x: 1091, startPoint y: 437, endPoint x: 993, endPoint y: 200, distance: 256.7
click at [993, 200] on div "Janela de atendimento Grade de atendimento Capacidade Transportadoras Veículos …" at bounding box center [702, 339] width 1404 height 678
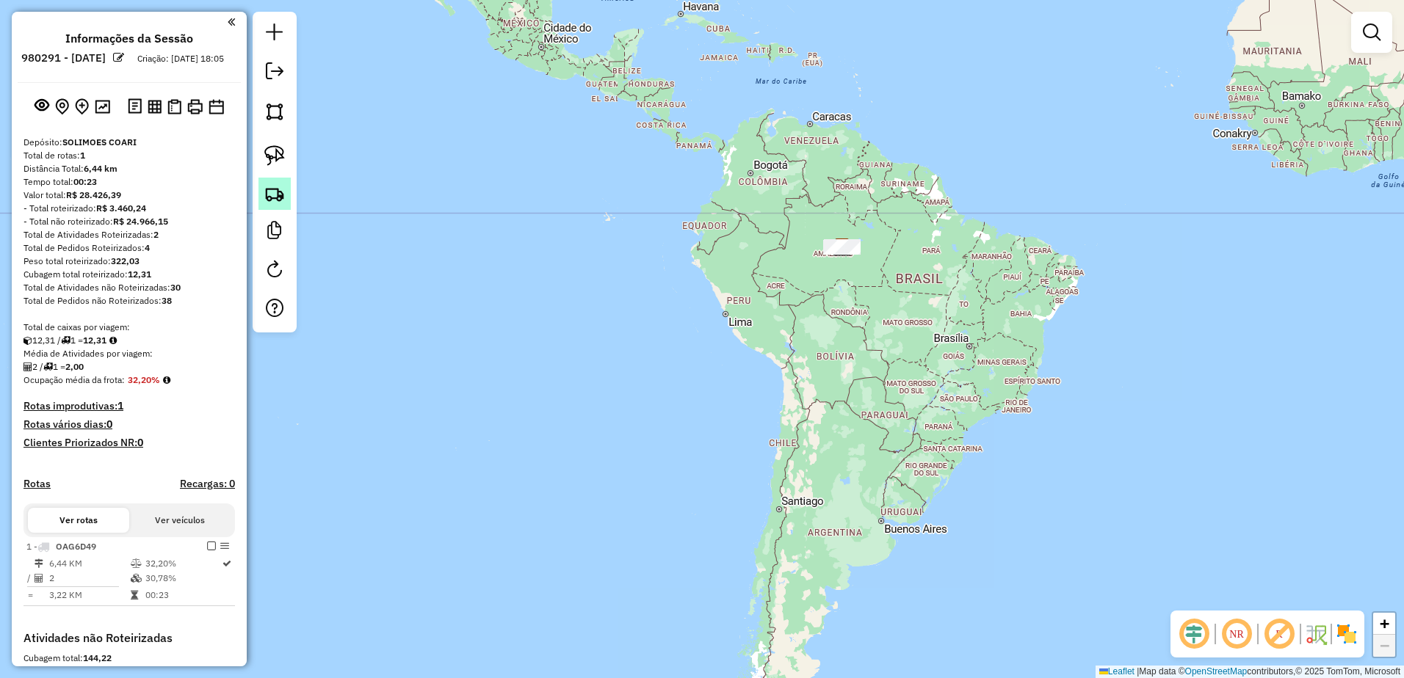
click at [270, 195] on img at bounding box center [274, 194] width 21 height 21
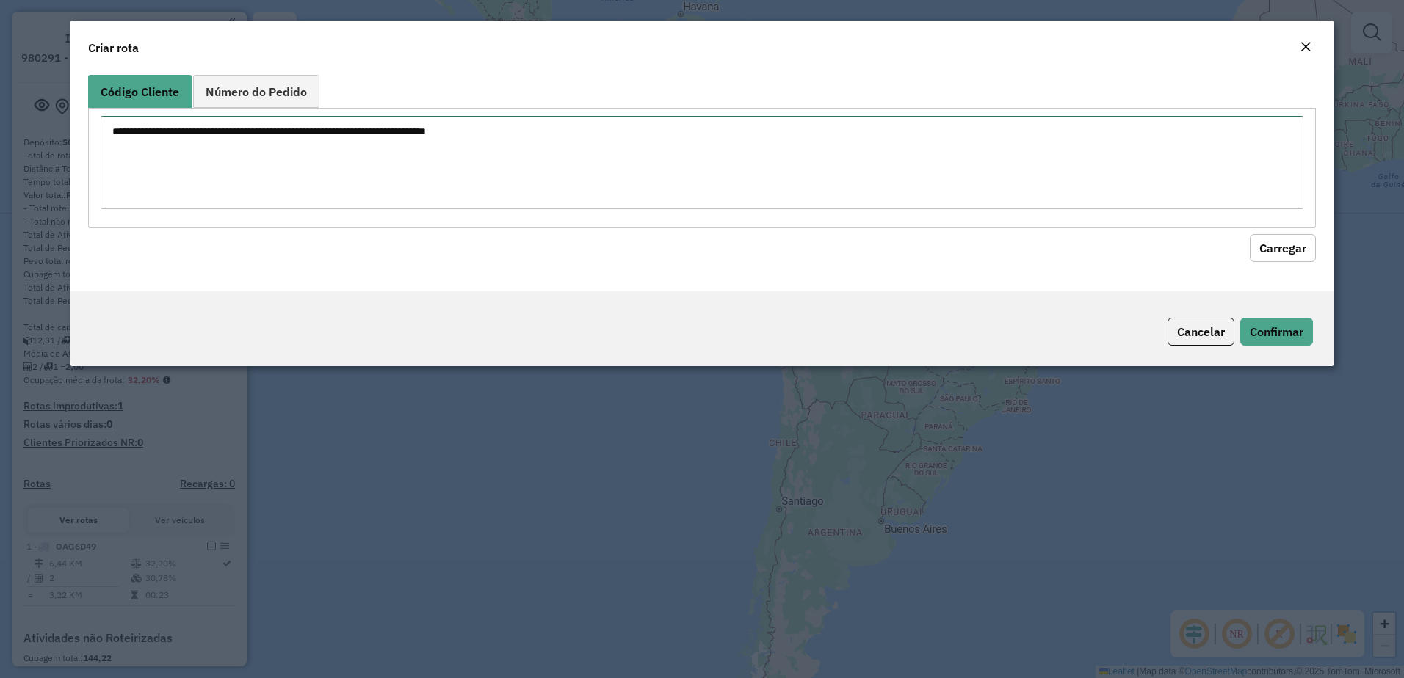
click at [271, 156] on textarea at bounding box center [702, 162] width 1203 height 93
paste textarea "*** *** ***"
type textarea "*** *** ***"
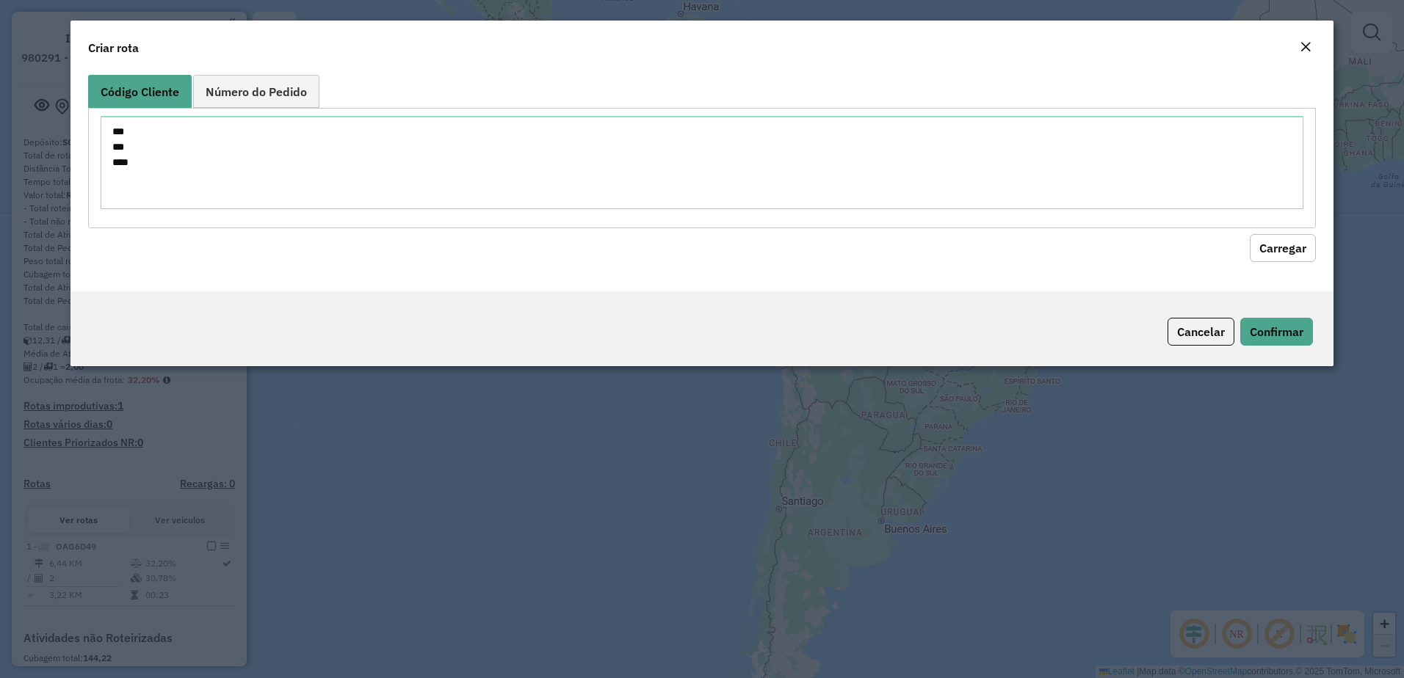
click at [1275, 250] on button "Carregar" at bounding box center [1283, 248] width 66 height 28
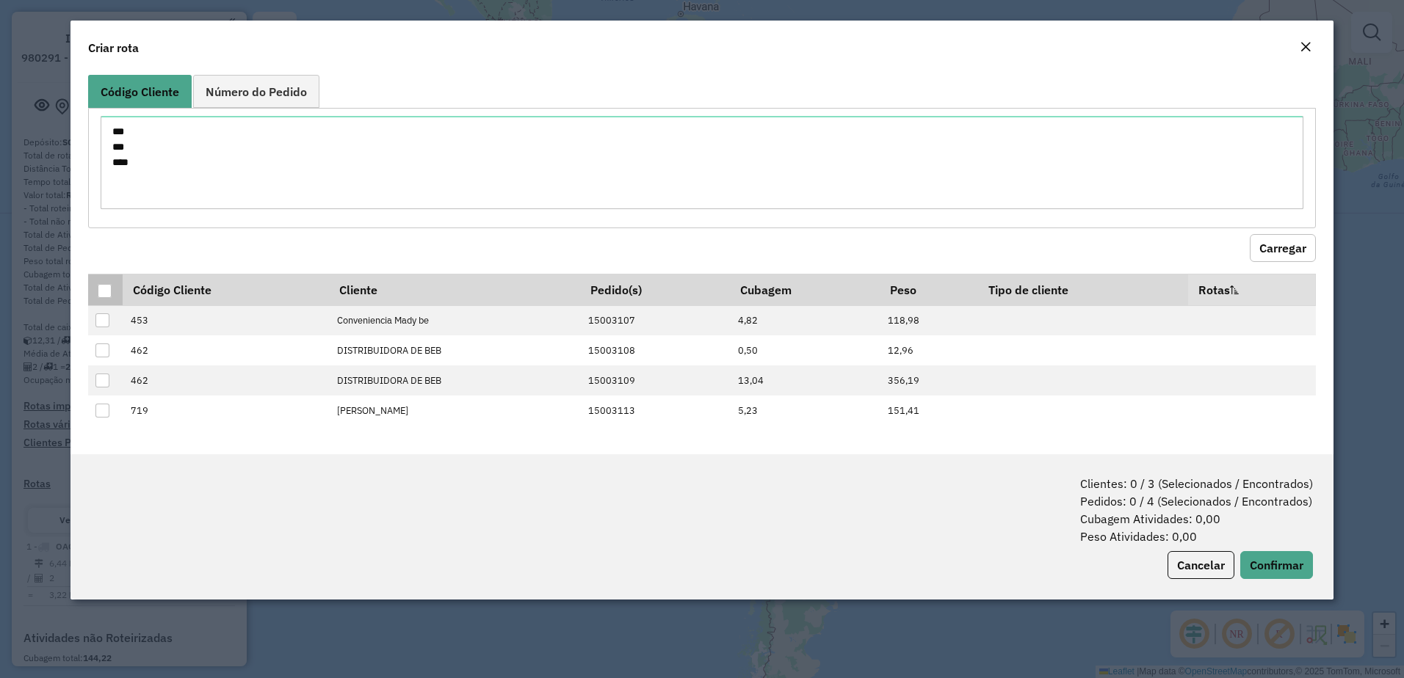
click at [104, 295] on div at bounding box center [105, 291] width 14 height 14
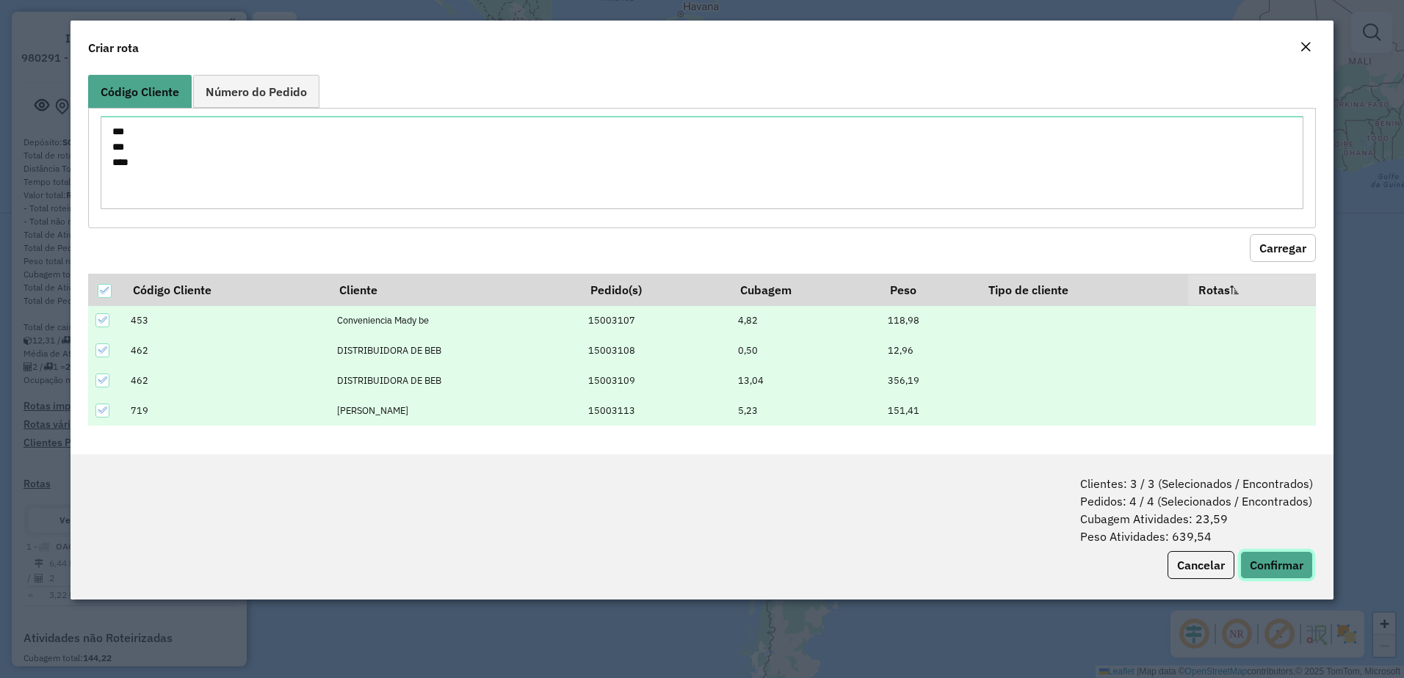
click at [1287, 564] on button "Confirmar" at bounding box center [1276, 565] width 73 height 28
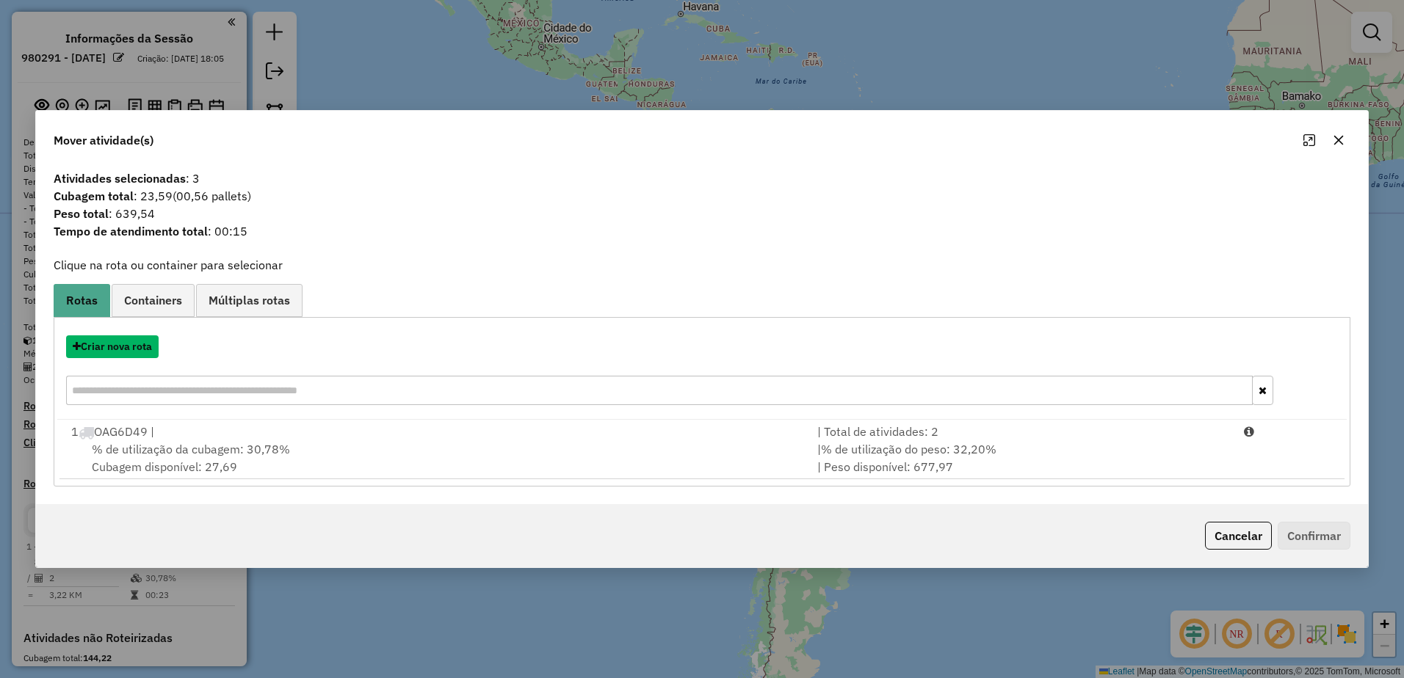
click at [119, 349] on button "Criar nova rota" at bounding box center [112, 347] width 93 height 23
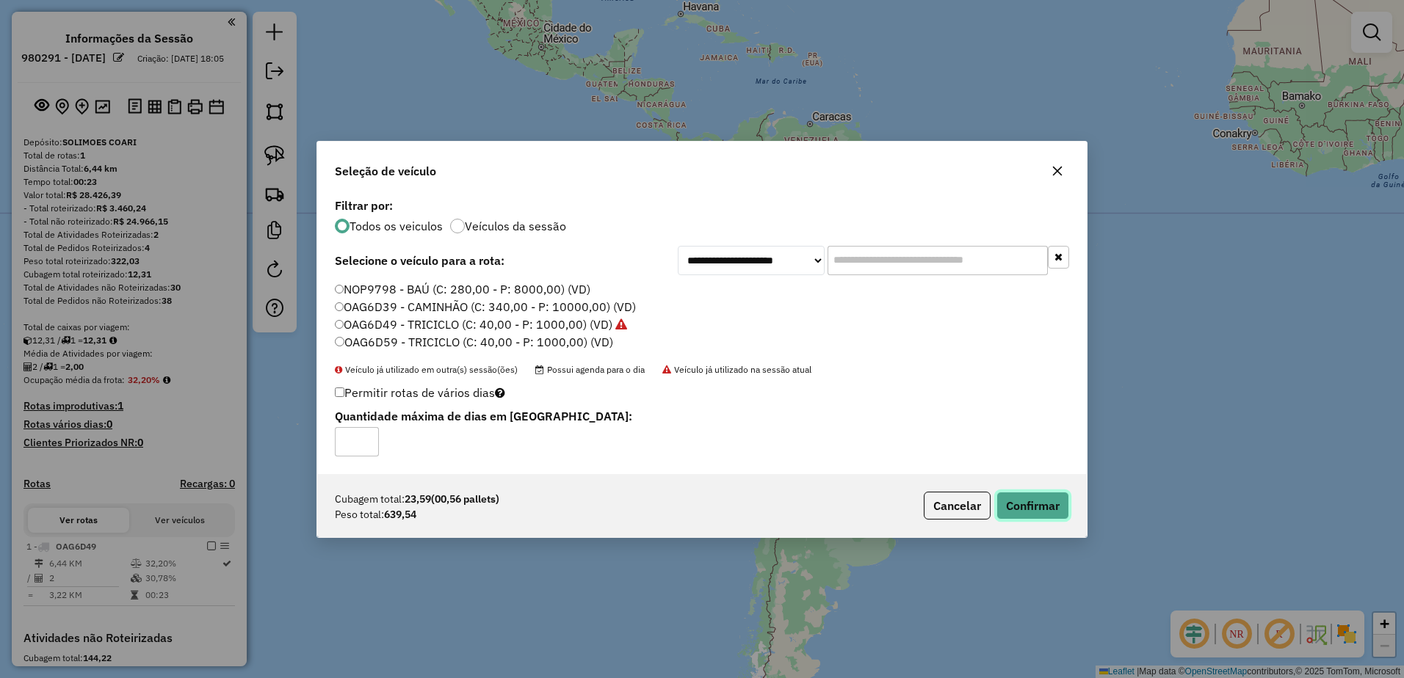
click at [1040, 510] on button "Confirmar" at bounding box center [1032, 506] width 73 height 28
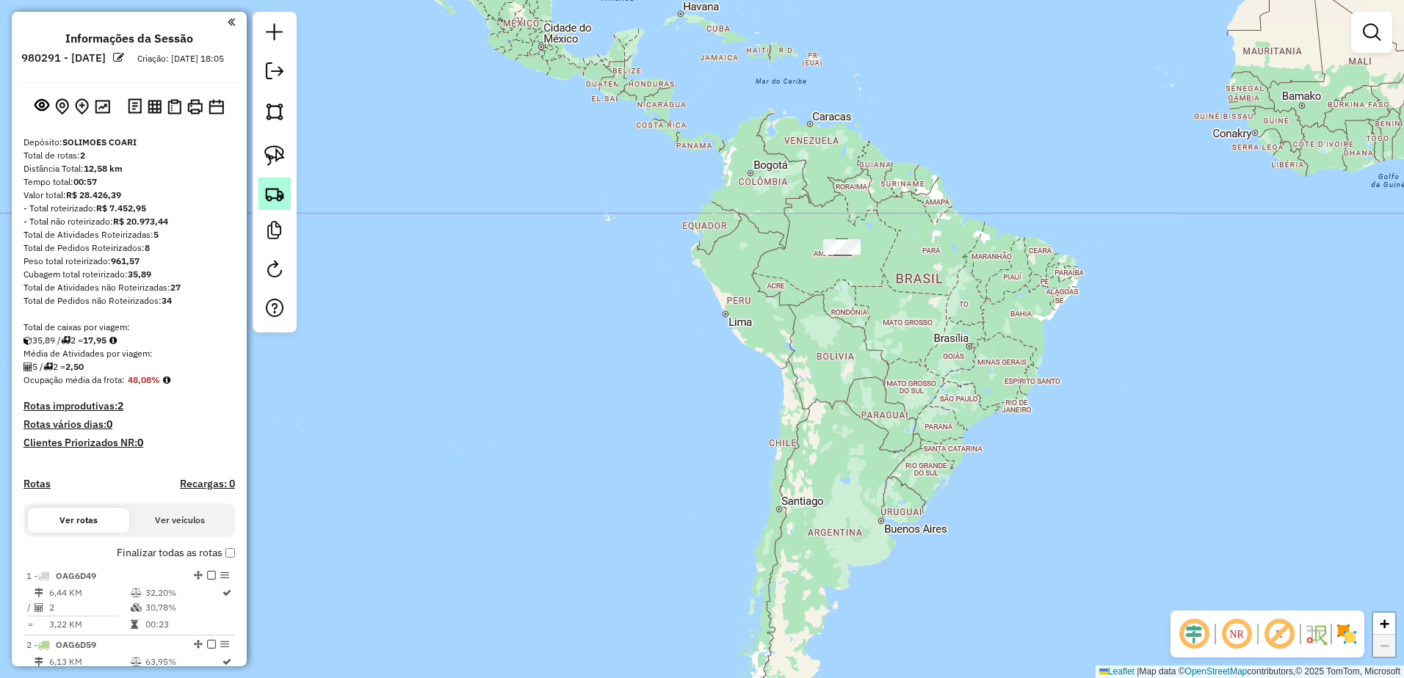
click at [275, 189] on img at bounding box center [274, 194] width 21 height 21
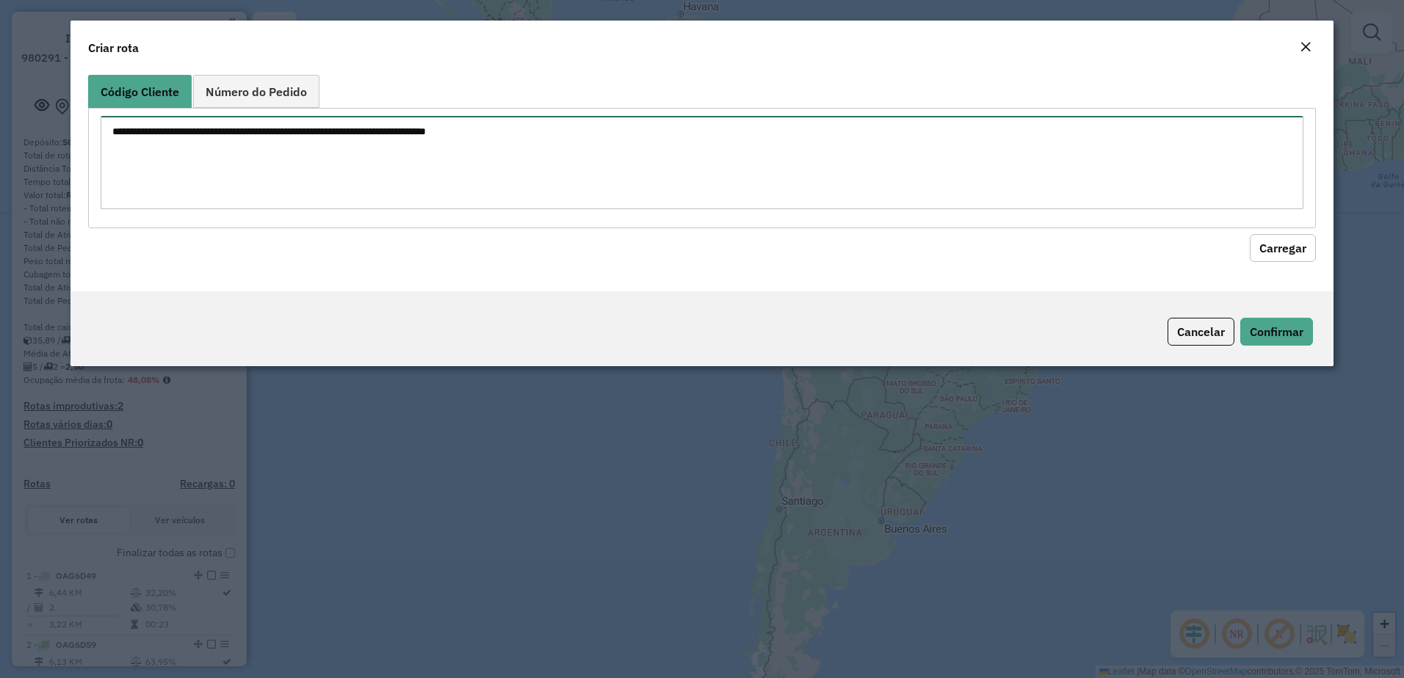
click at [263, 153] on textarea at bounding box center [702, 162] width 1203 height 93
paste textarea "*** *** ** *** *** * *** * *** *** *** ** *** *** *** *** ** ***"
type textarea "*** *** ** *** *** * *** * *** *** *** ** *** *** *** *** ** ***"
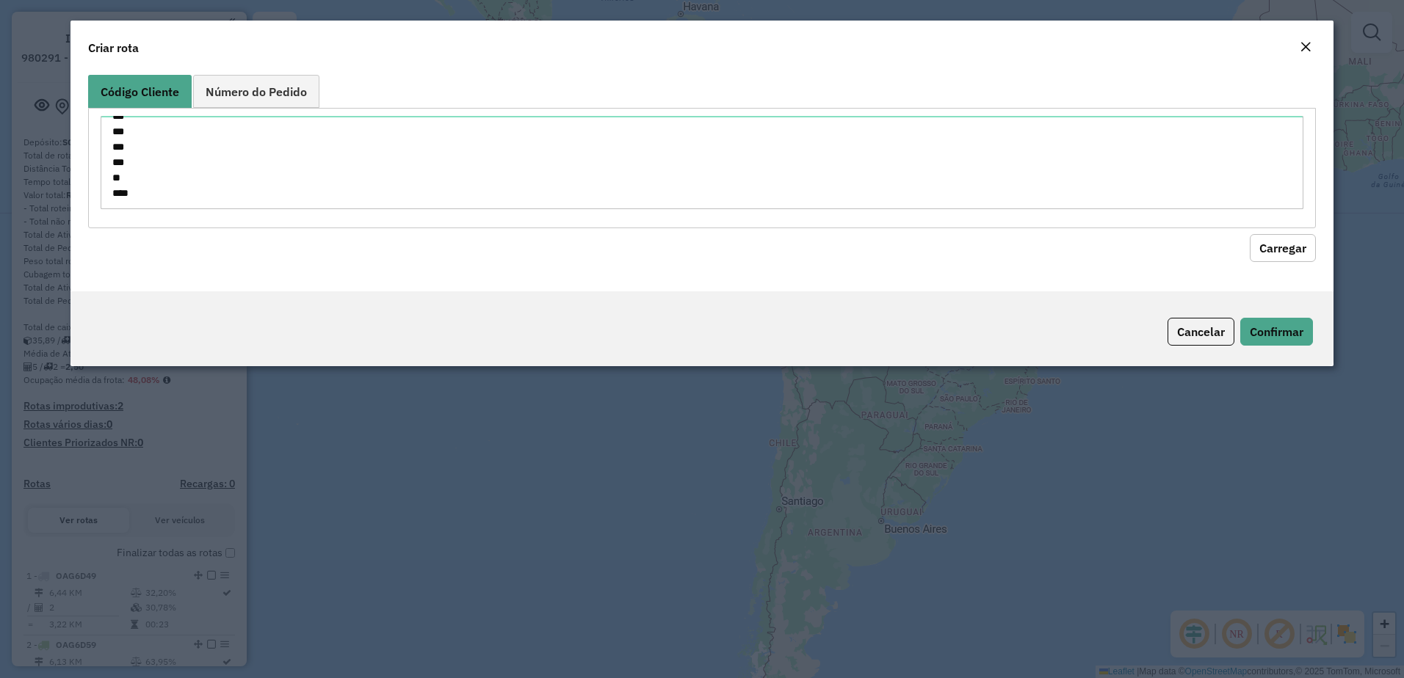
click at [1286, 239] on button "Carregar" at bounding box center [1283, 248] width 66 height 28
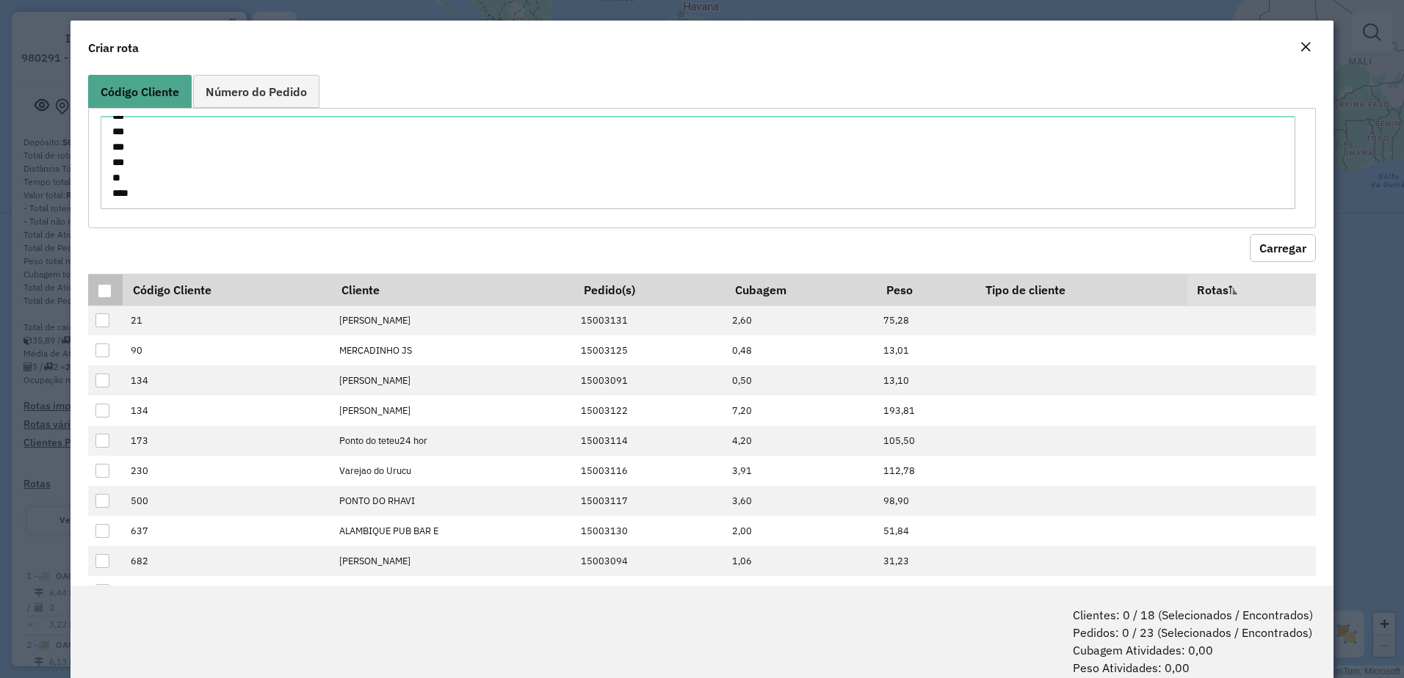
click at [100, 293] on div at bounding box center [105, 291] width 14 height 14
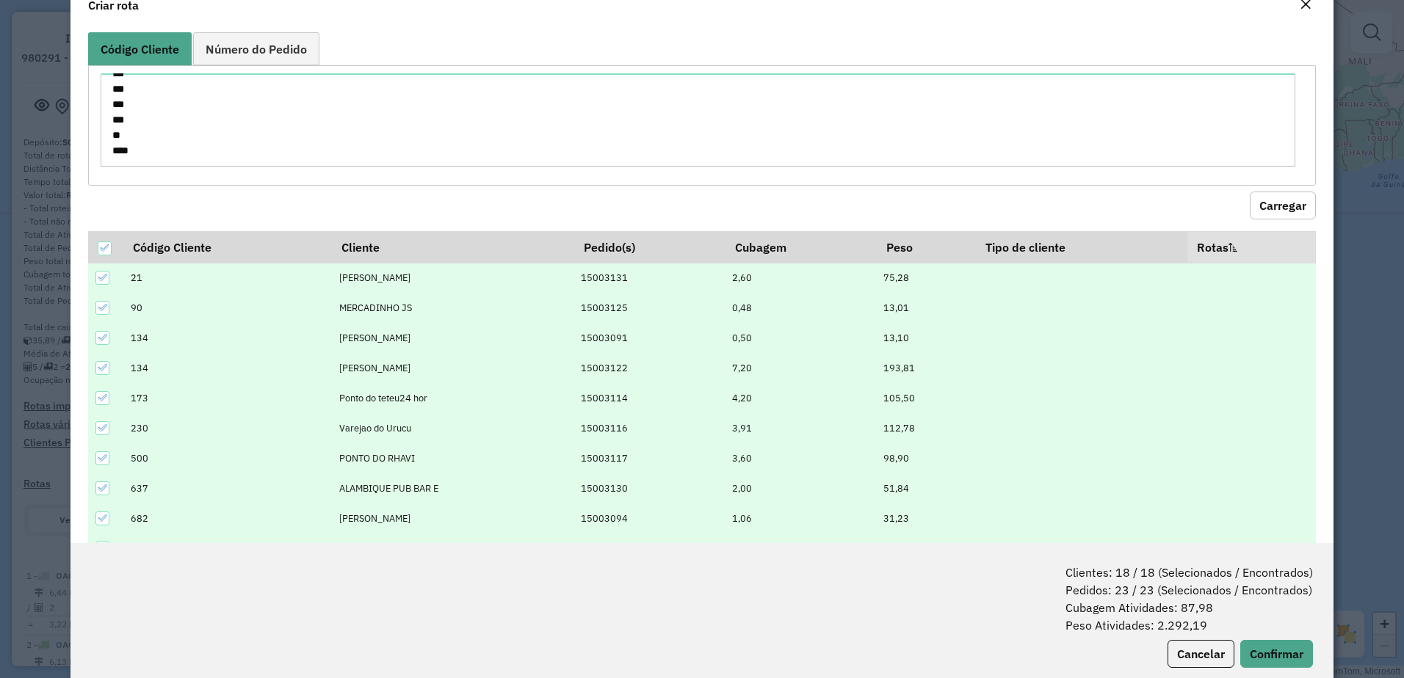
scroll to position [73, 0]
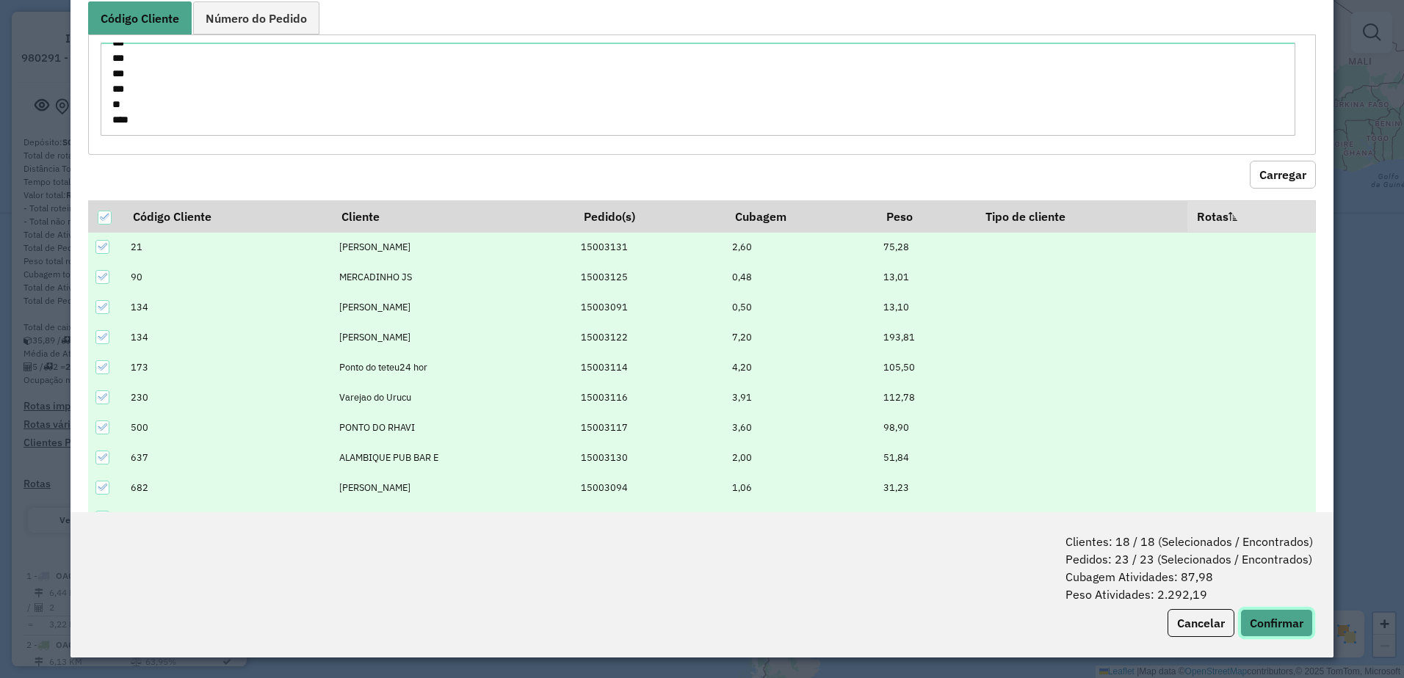
click at [1279, 629] on button "Confirmar" at bounding box center [1276, 623] width 73 height 28
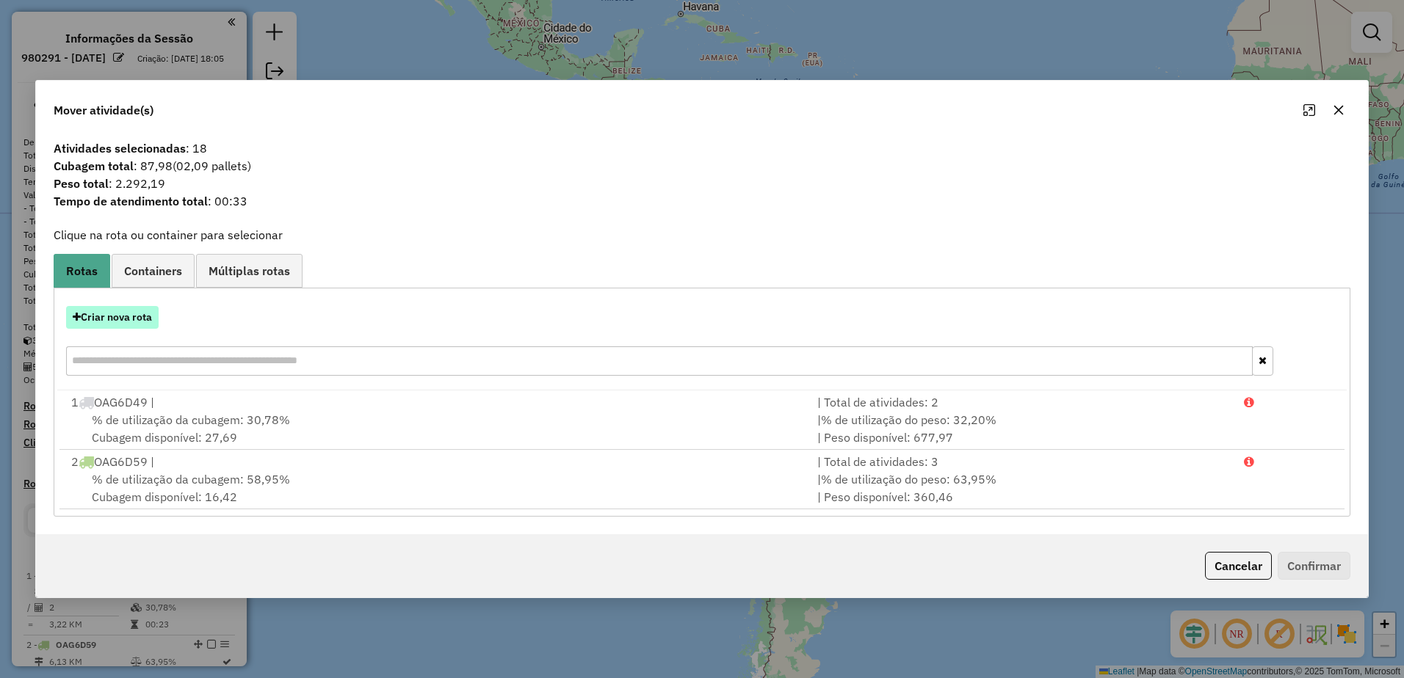
click at [104, 321] on button "Criar nova rota" at bounding box center [112, 317] width 93 height 23
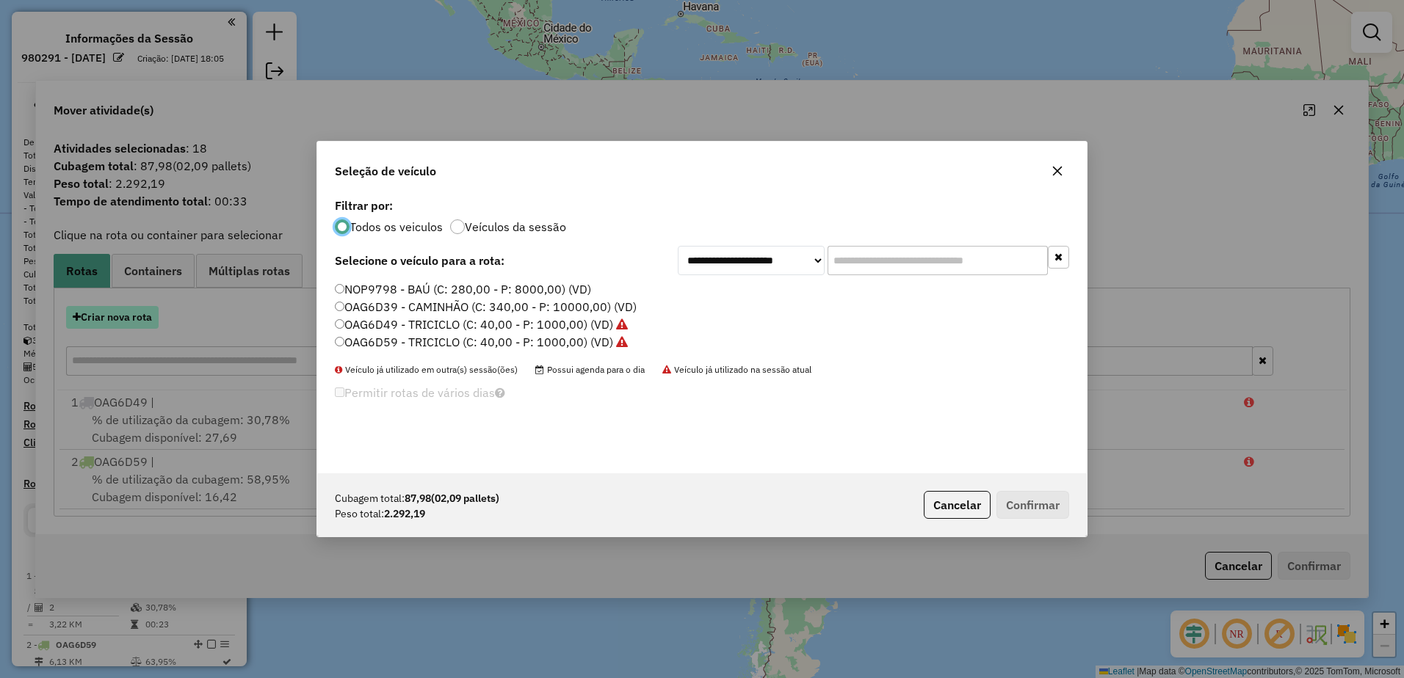
scroll to position [8, 4]
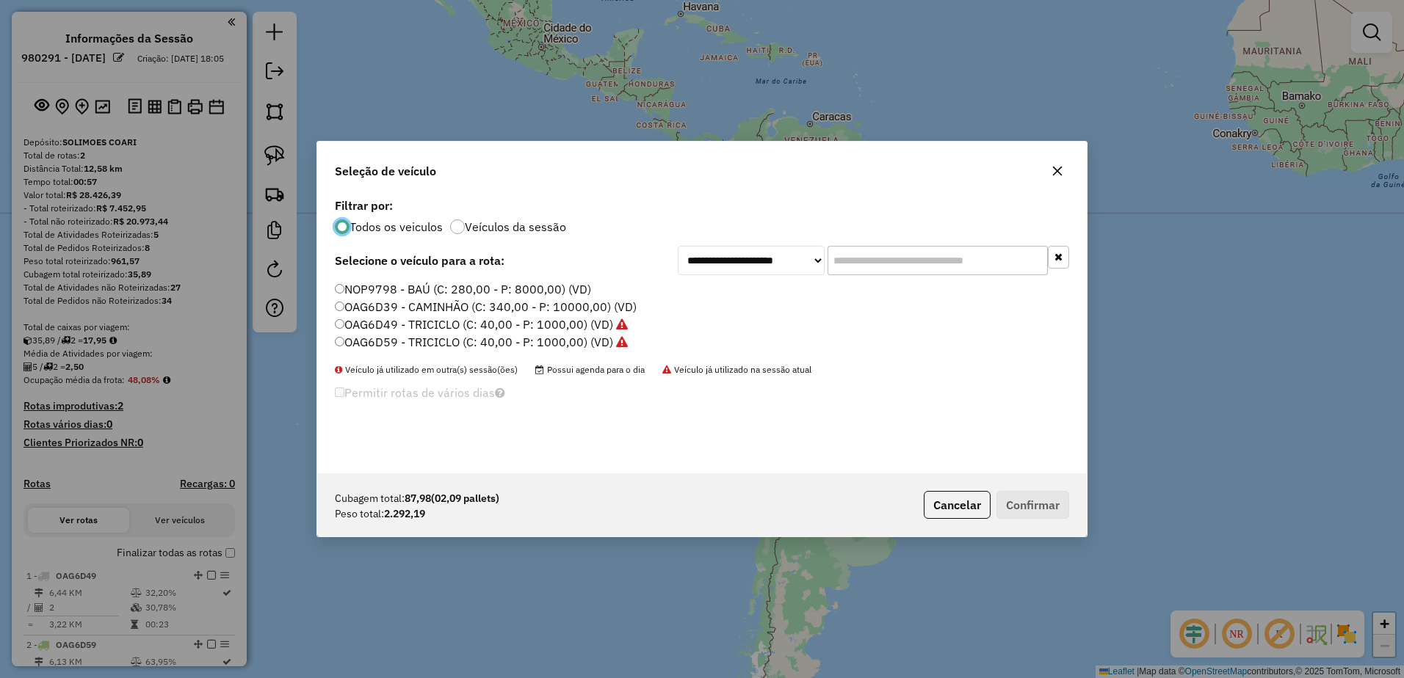
click at [391, 306] on label "OAG6D39 - CAMINHÃO (C: 340,00 - P: 10000,00) (VD)" at bounding box center [486, 307] width 302 height 18
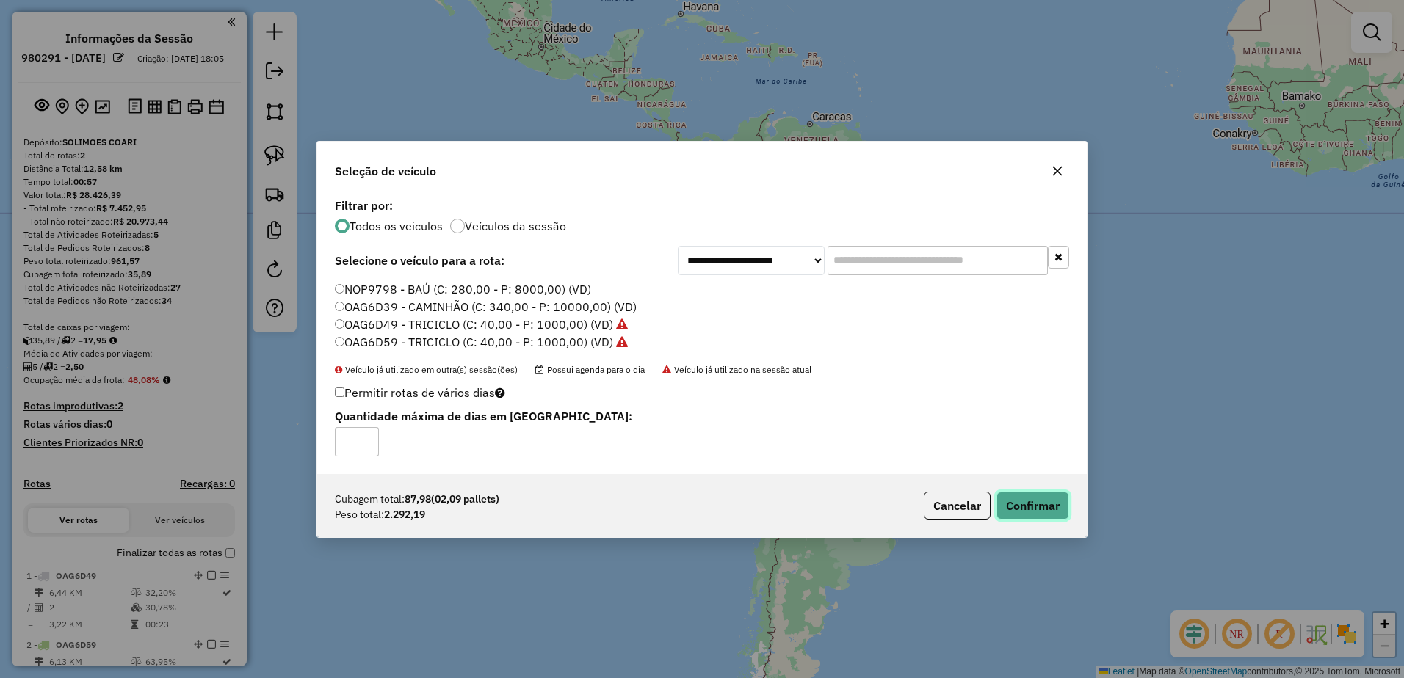
click at [1024, 504] on button "Confirmar" at bounding box center [1032, 506] width 73 height 28
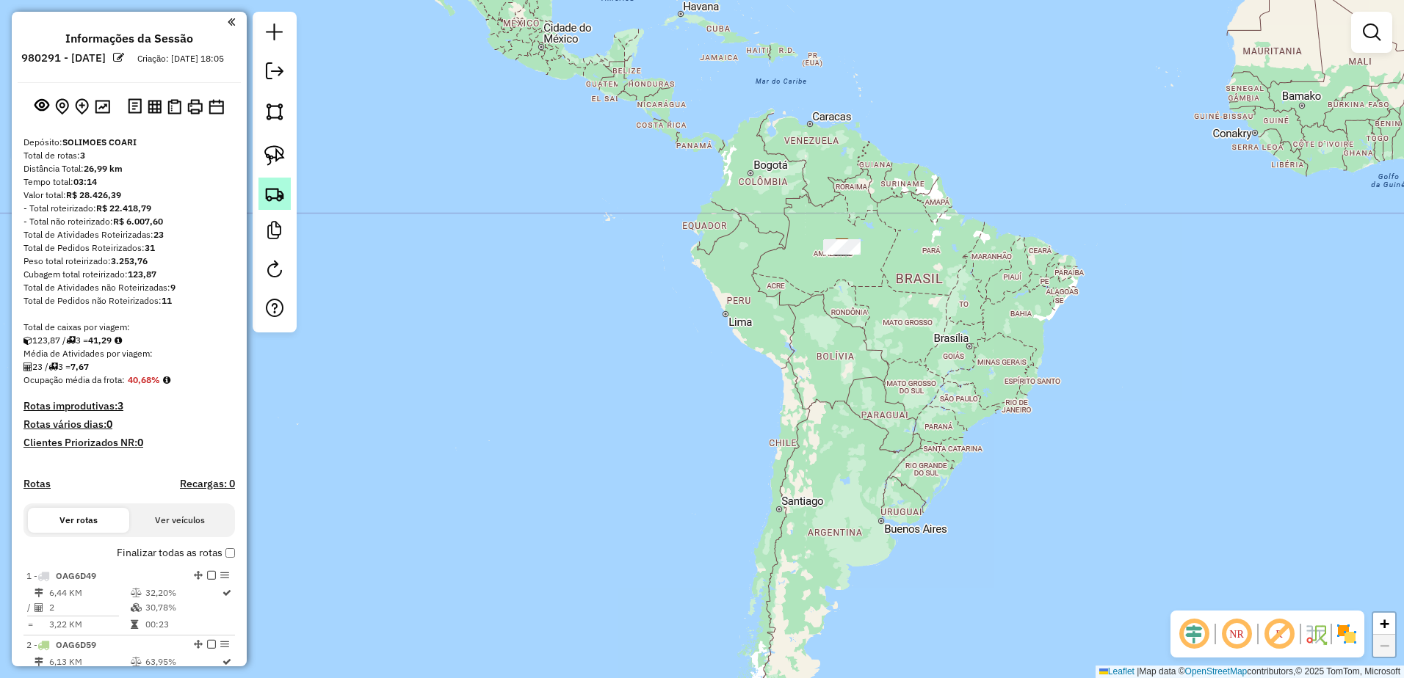
click at [267, 193] on img at bounding box center [274, 194] width 21 height 21
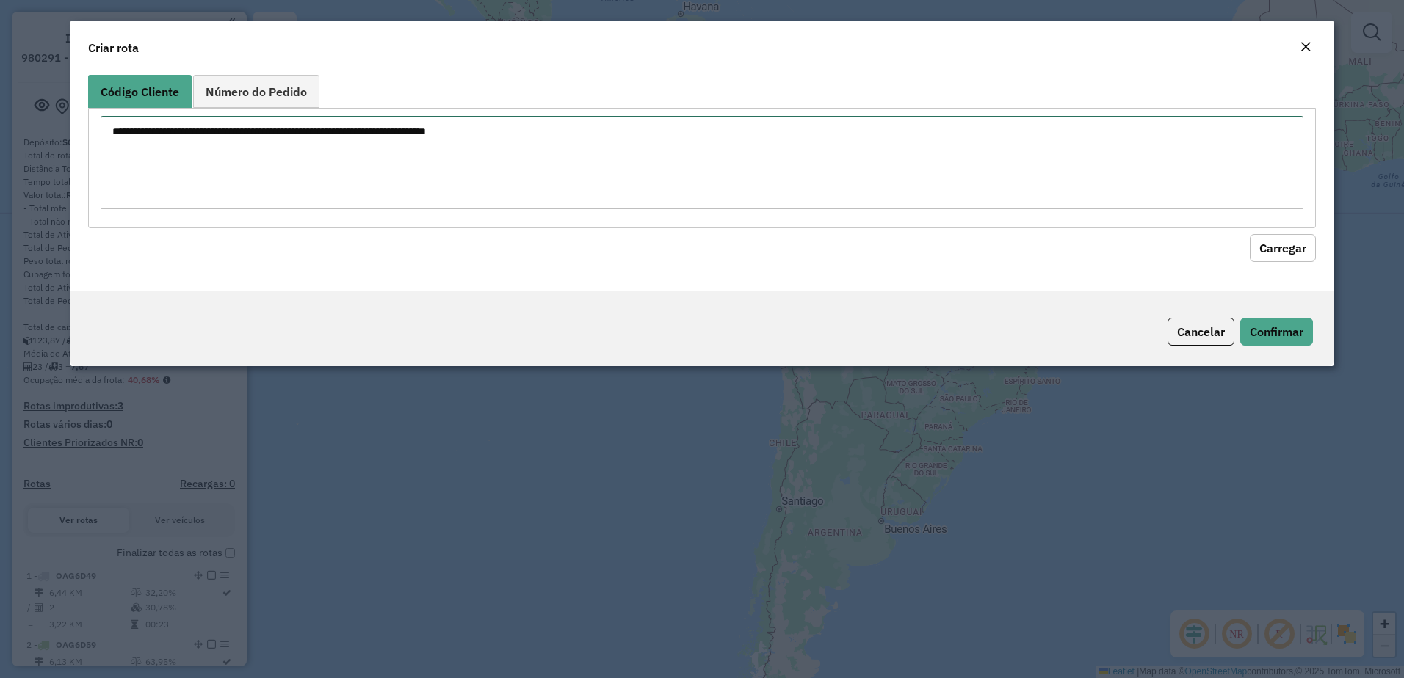
click at [296, 149] on textarea at bounding box center [702, 162] width 1203 height 93
paste textarea "*** *** *** *** *** ** *** *** ***"
type textarea "*** *** *** *** *** ** *** *** ***"
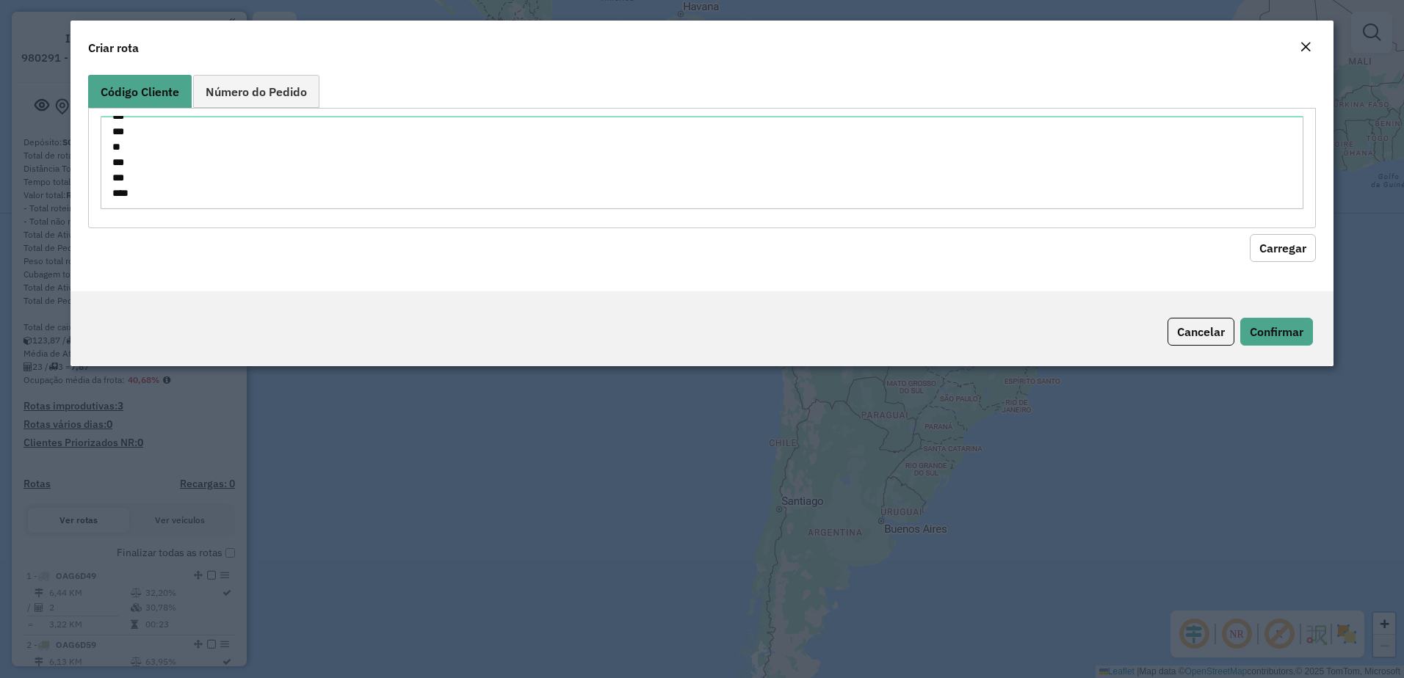
click at [1278, 244] on button "Carregar" at bounding box center [1283, 248] width 66 height 28
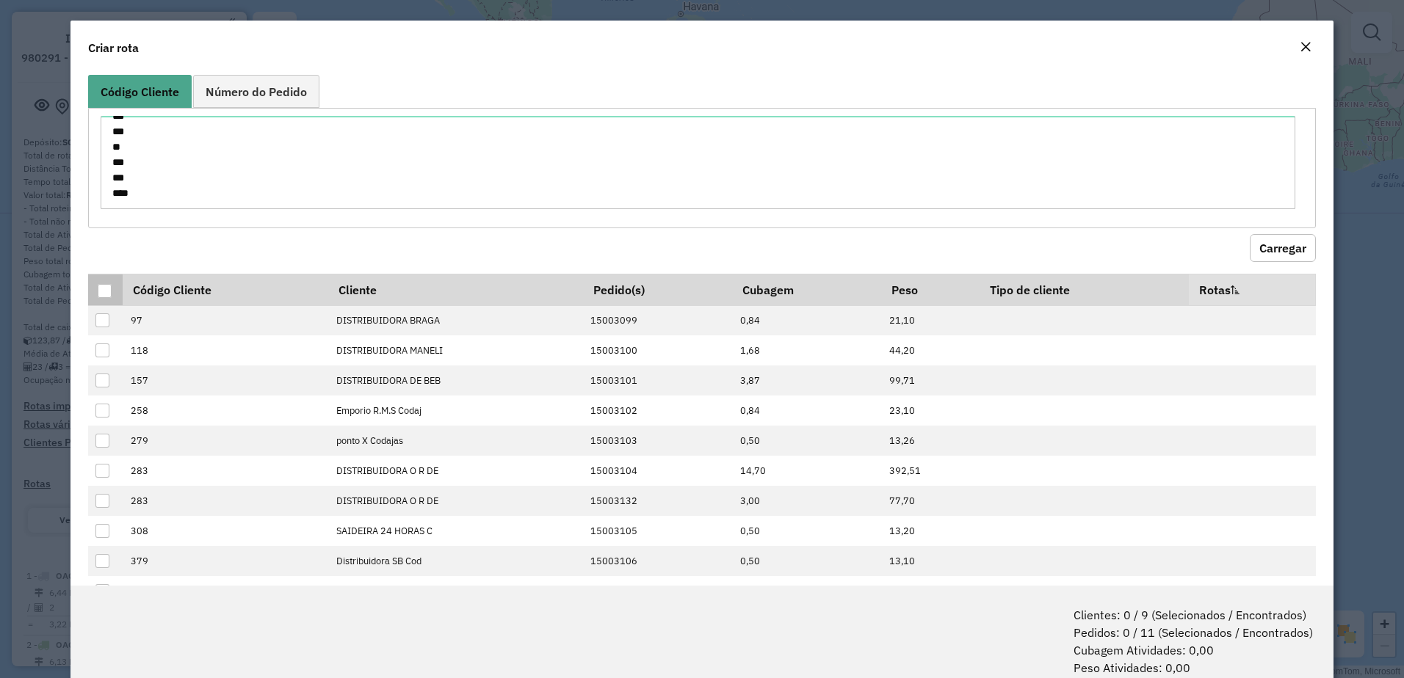
click at [115, 290] on th at bounding box center [105, 290] width 35 height 32
click at [107, 289] on div at bounding box center [105, 291] width 14 height 14
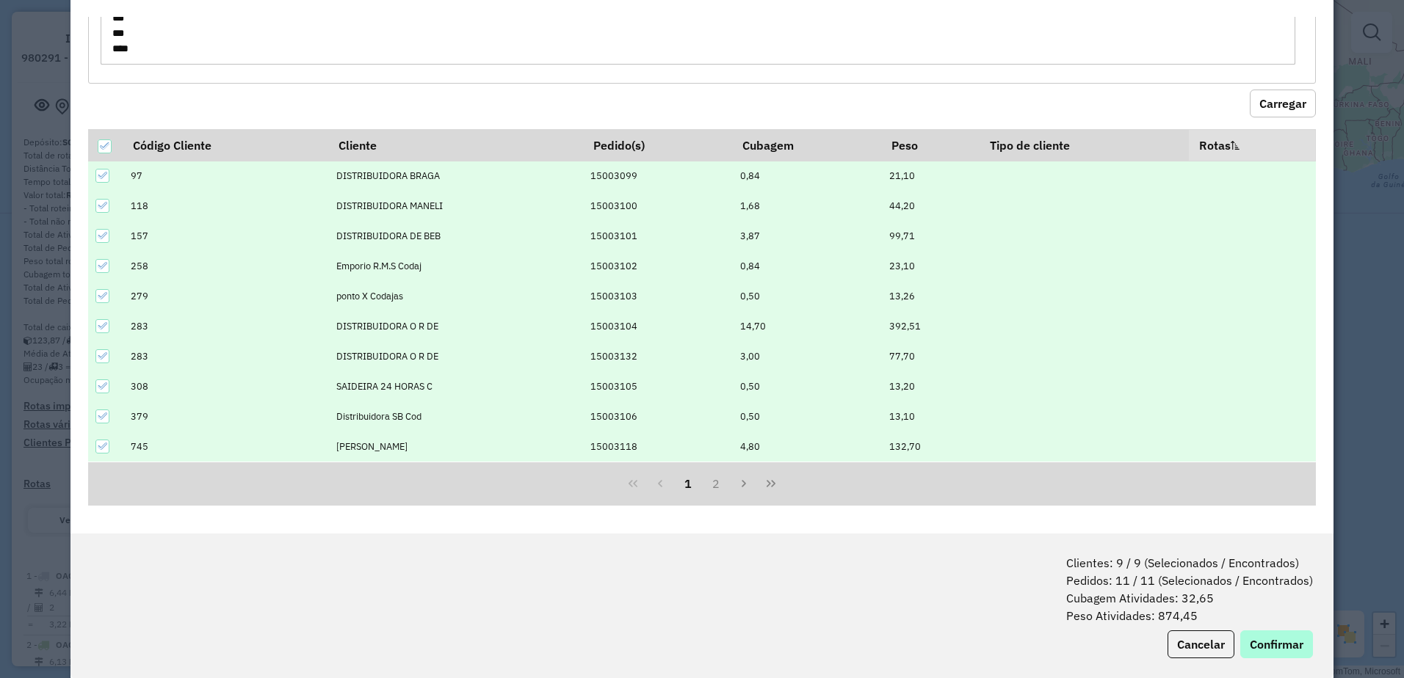
scroll to position [73, 0]
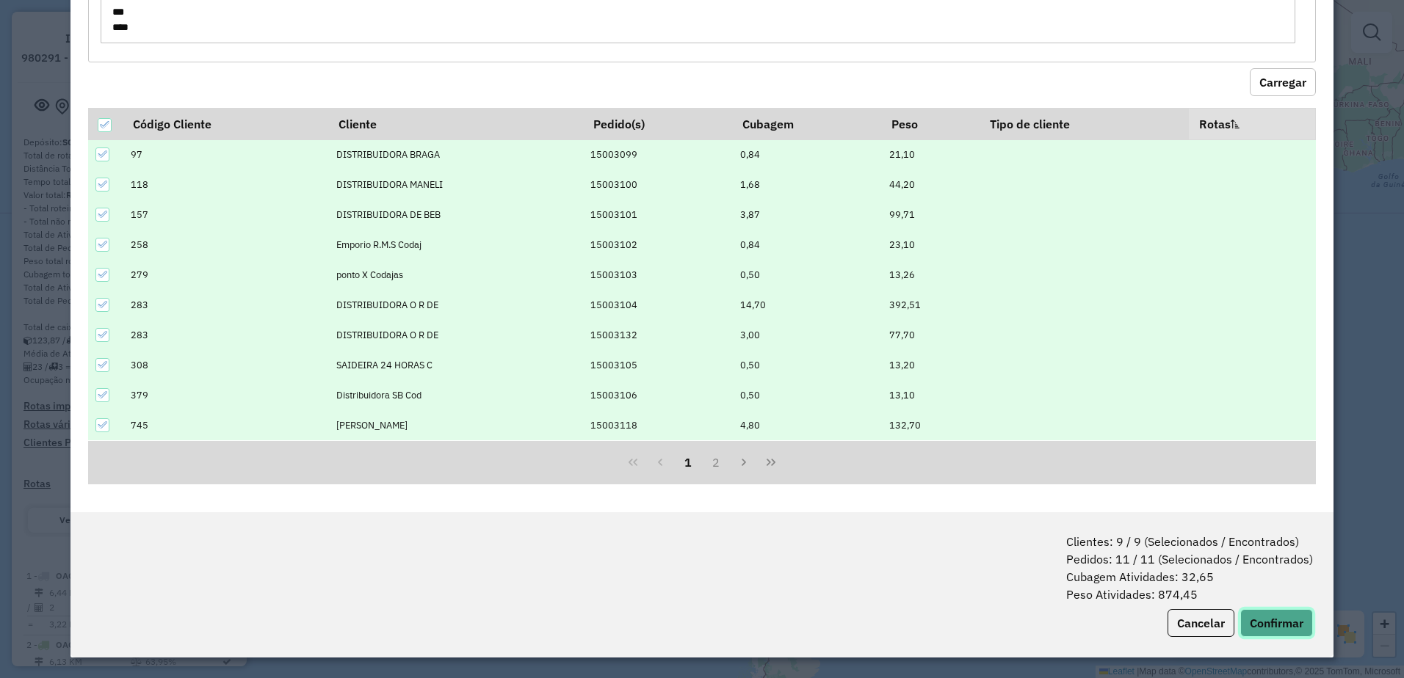
click at [1269, 623] on button "Confirmar" at bounding box center [1276, 623] width 73 height 28
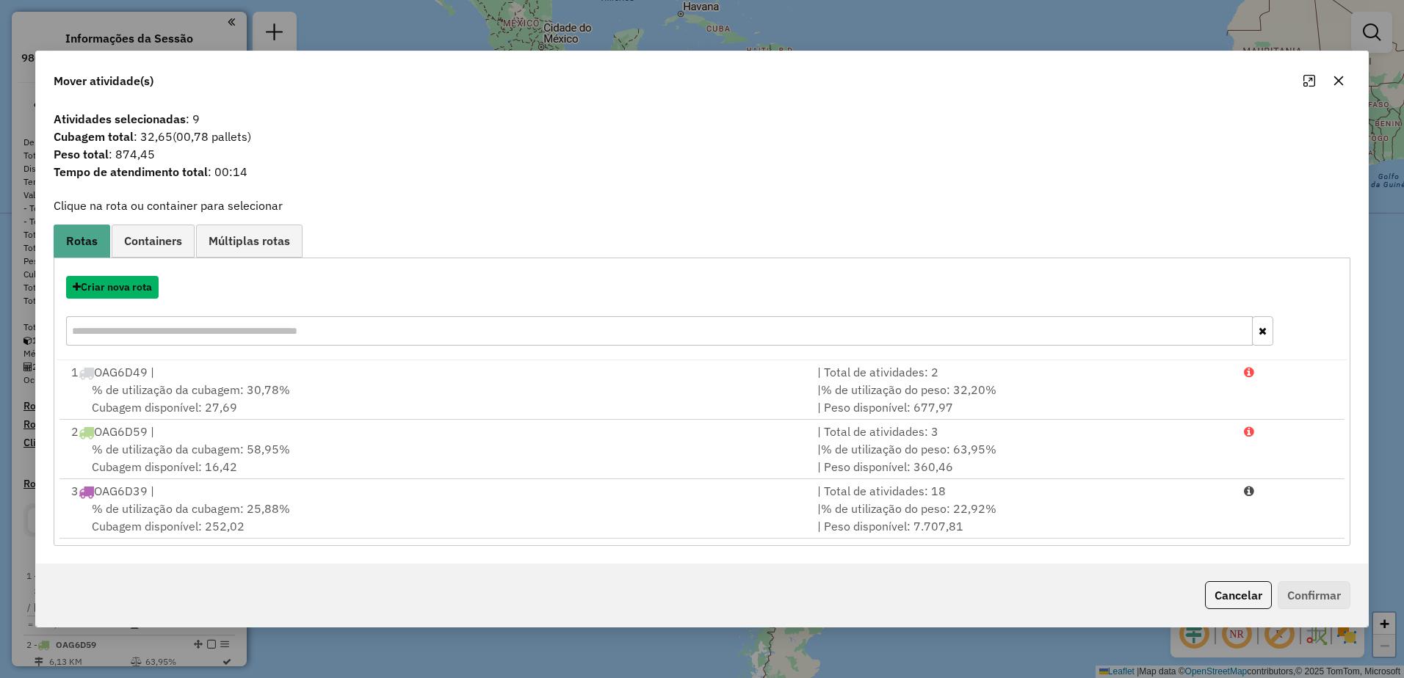
click at [102, 287] on button "Criar nova rota" at bounding box center [112, 287] width 93 height 23
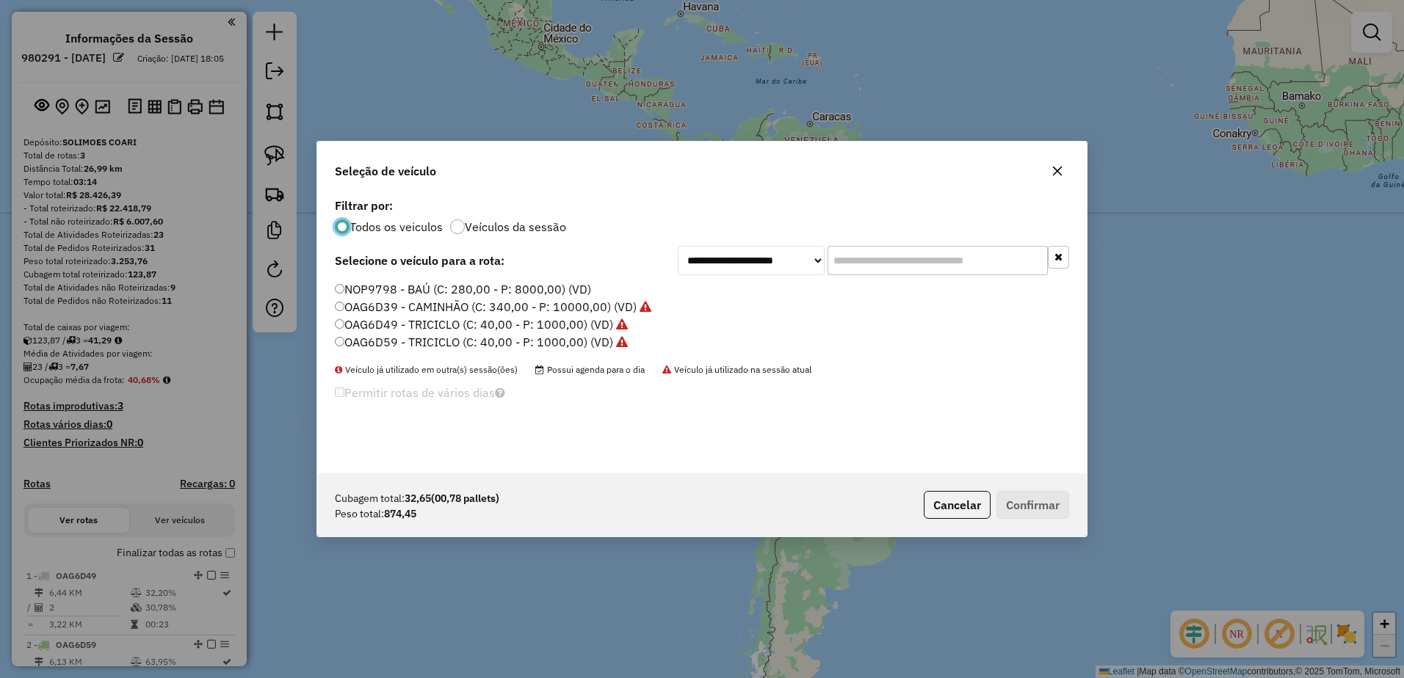
scroll to position [8, 4]
click at [370, 322] on label "OAG6D49 - TRICICLO (C: 40,00 - P: 1000,00) (VD)" at bounding box center [481, 325] width 293 height 18
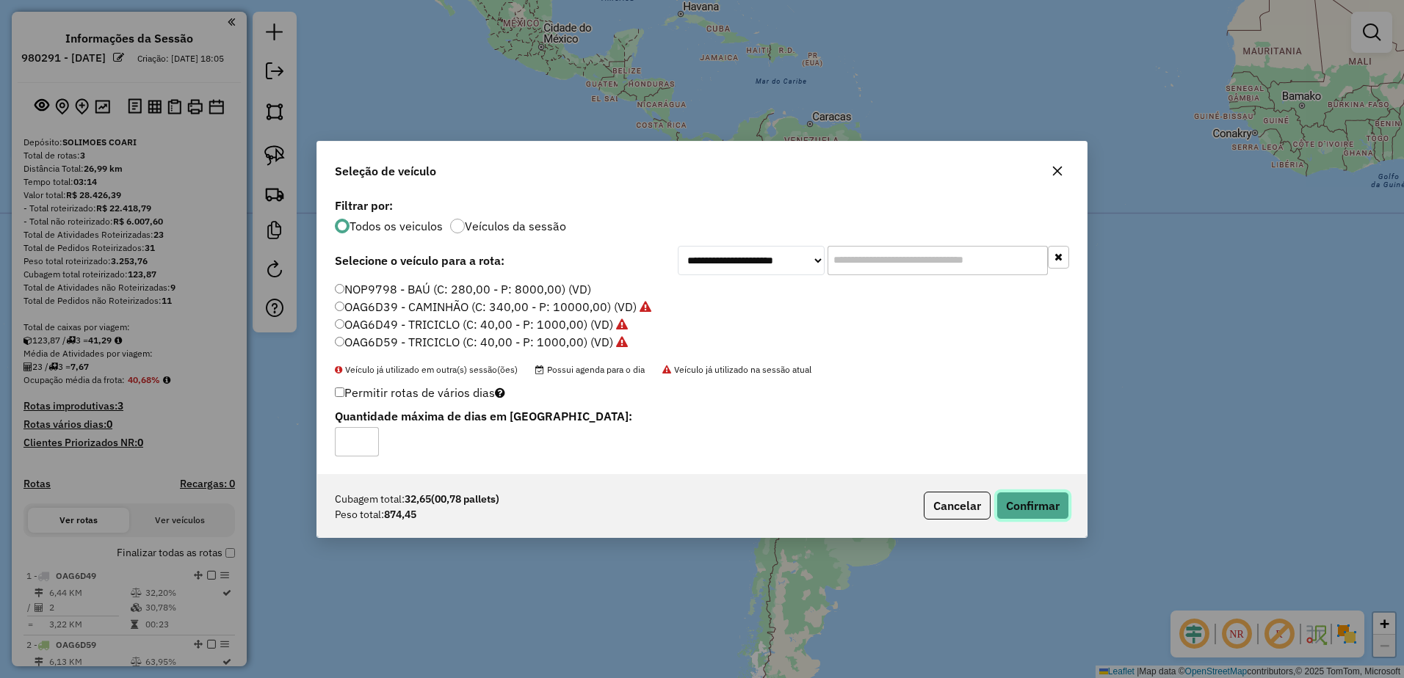
click at [1026, 507] on button "Confirmar" at bounding box center [1032, 506] width 73 height 28
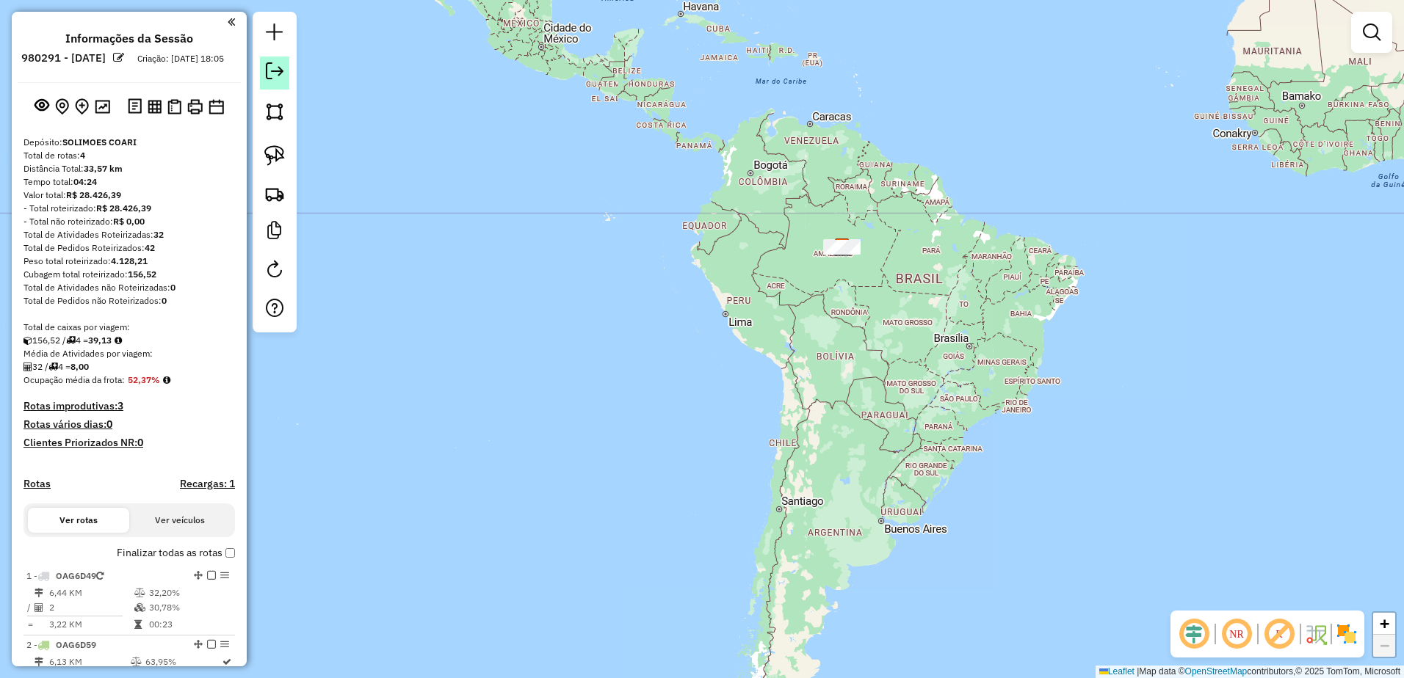
click at [273, 76] on em at bounding box center [275, 71] width 18 height 18
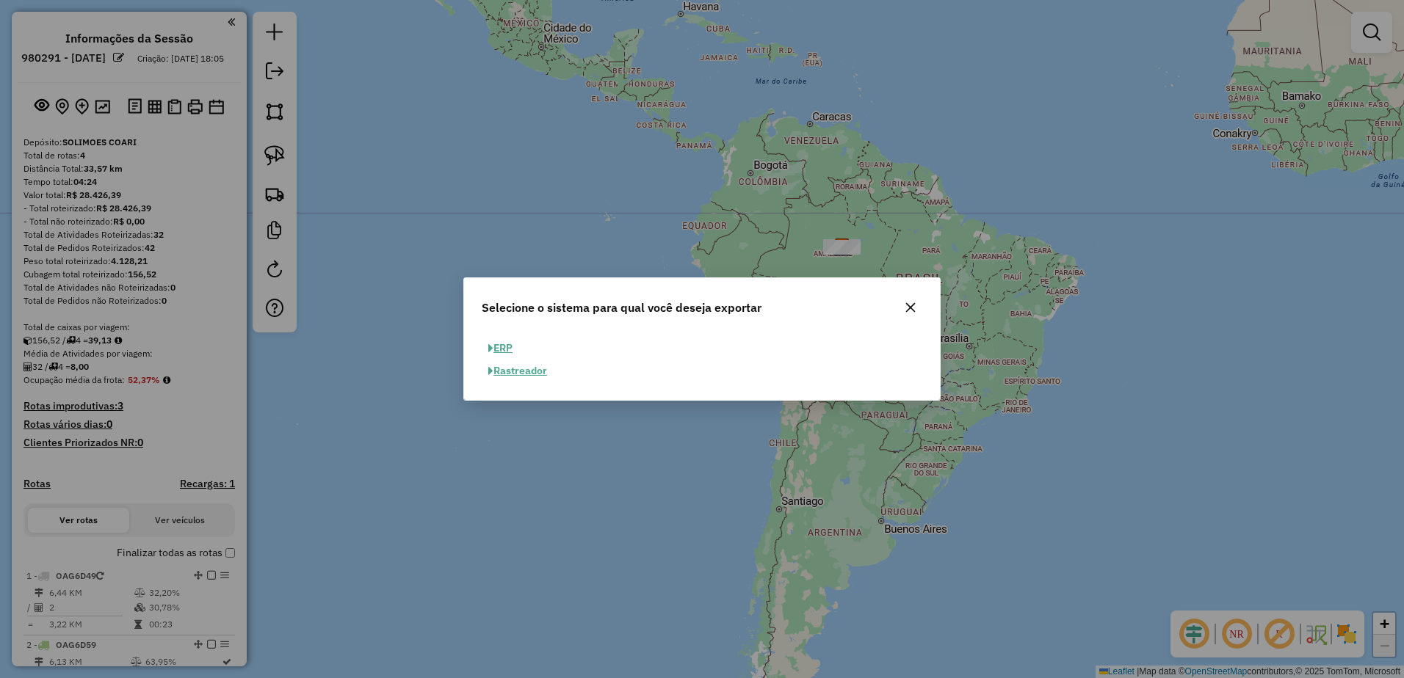
click at [507, 347] on button "ERP" at bounding box center [500, 348] width 37 height 23
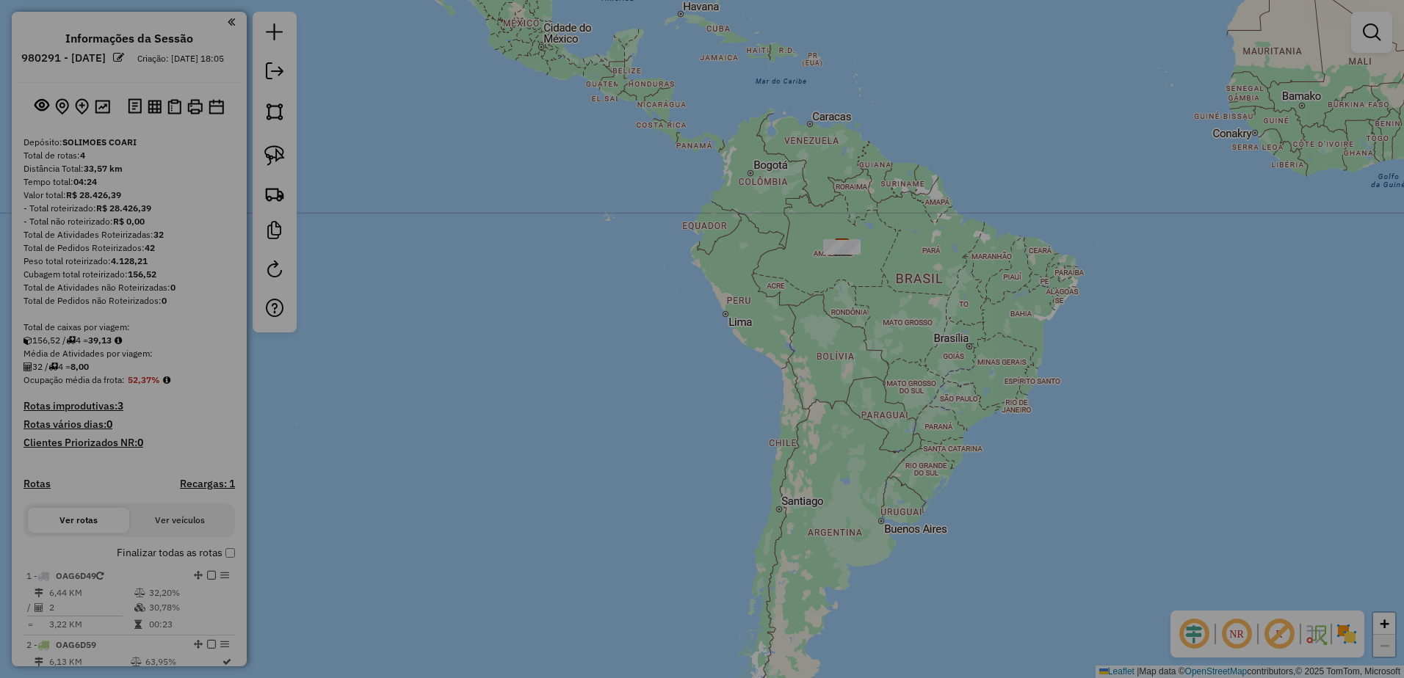
select select "**"
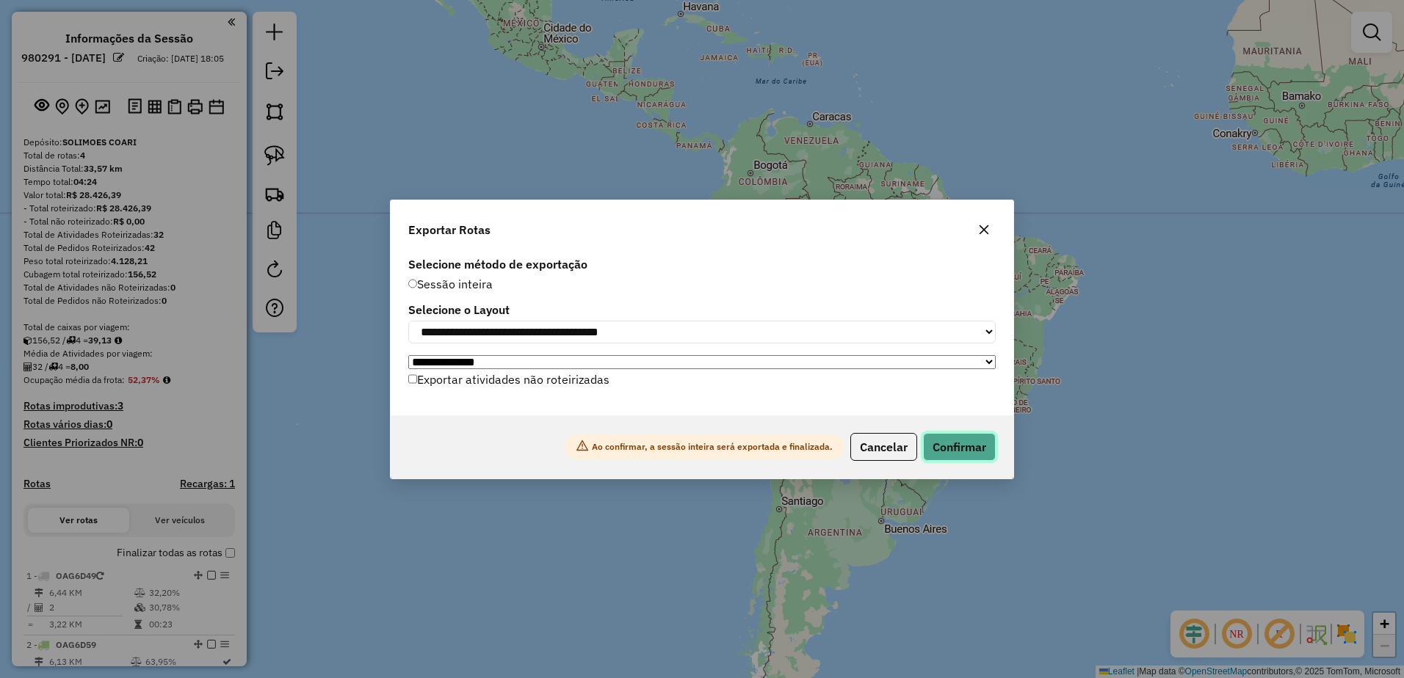
click at [947, 441] on button "Confirmar" at bounding box center [959, 447] width 73 height 28
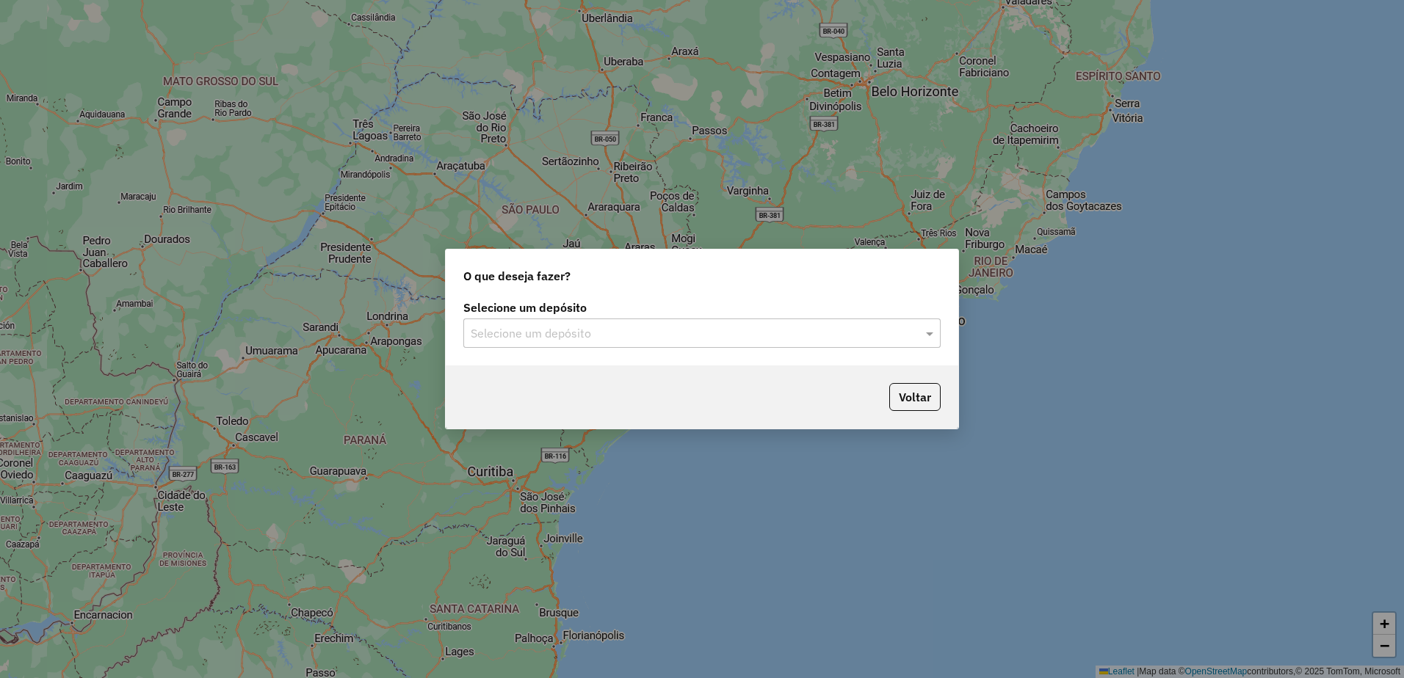
click at [547, 342] on div "Selecione um depósito" at bounding box center [701, 333] width 477 height 29
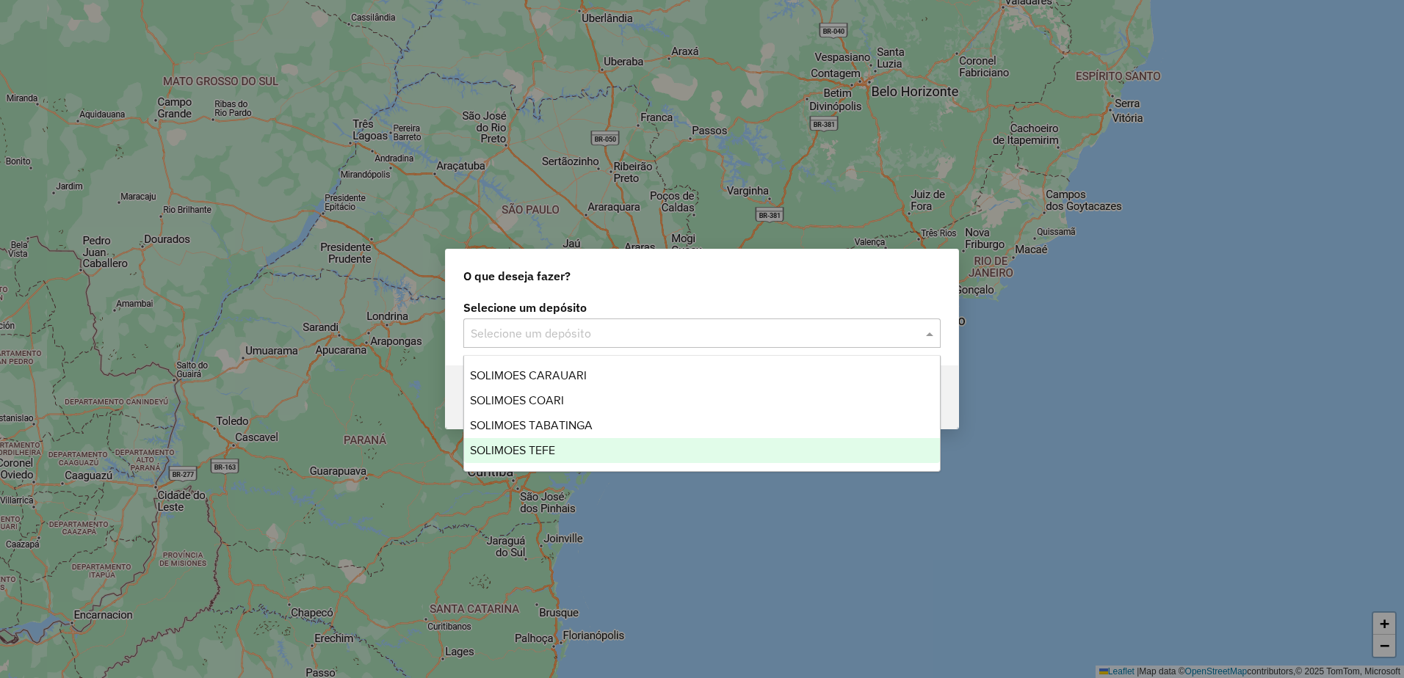
click at [548, 446] on span "SOLIMOES TEFE" at bounding box center [512, 450] width 85 height 12
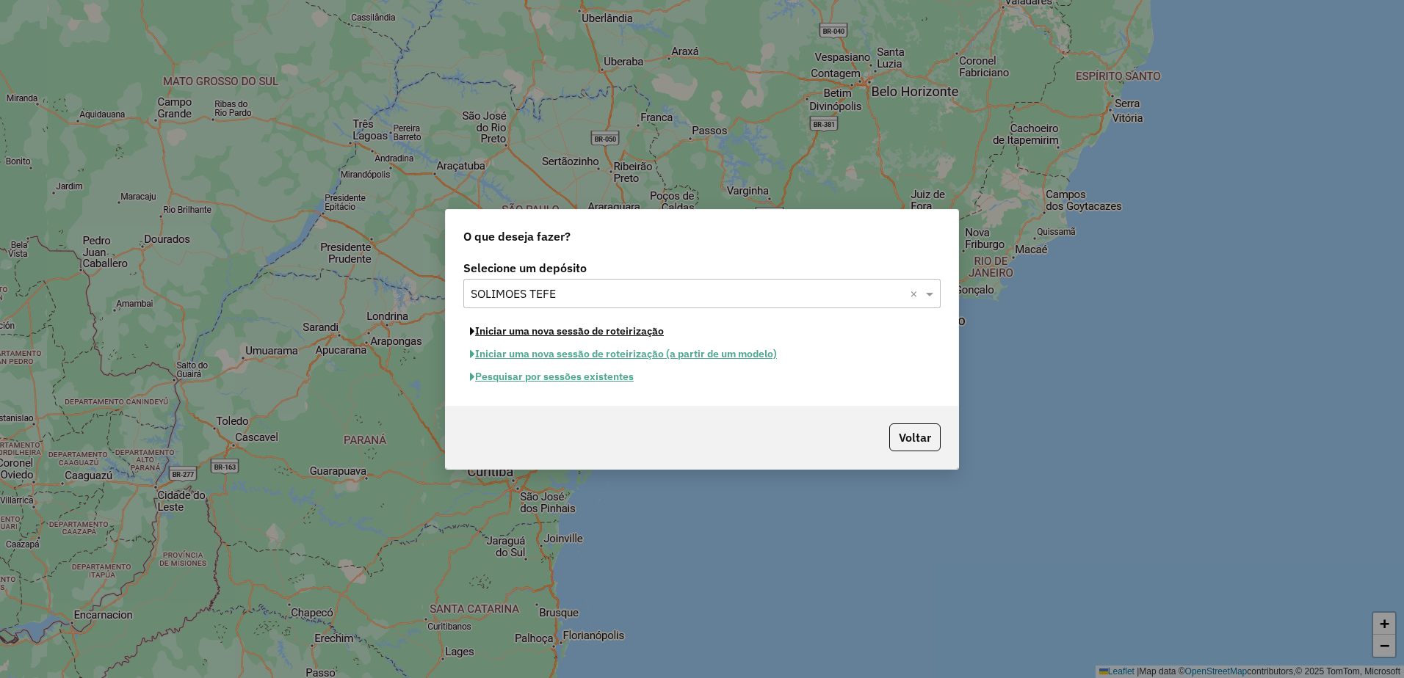
click at [532, 333] on button "Iniciar uma nova sessão de roteirização" at bounding box center [566, 331] width 207 height 23
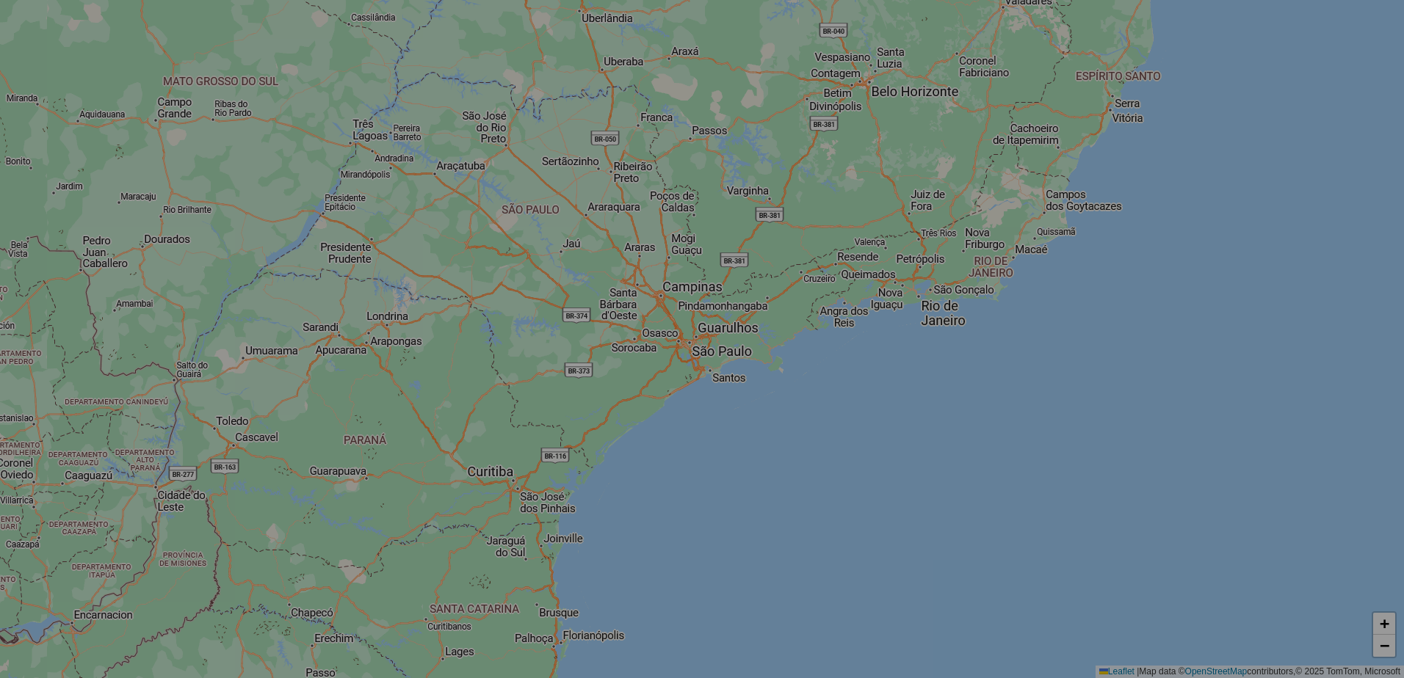
select select "*"
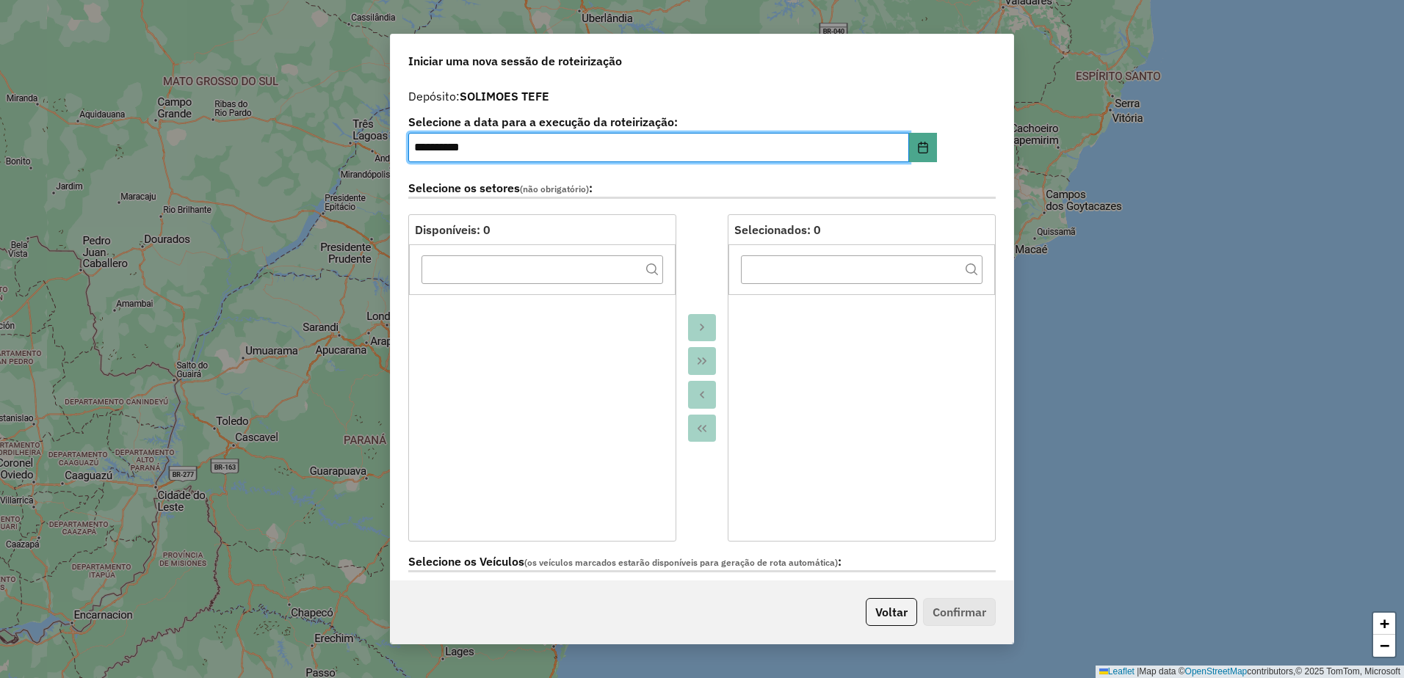
scroll to position [294, 0]
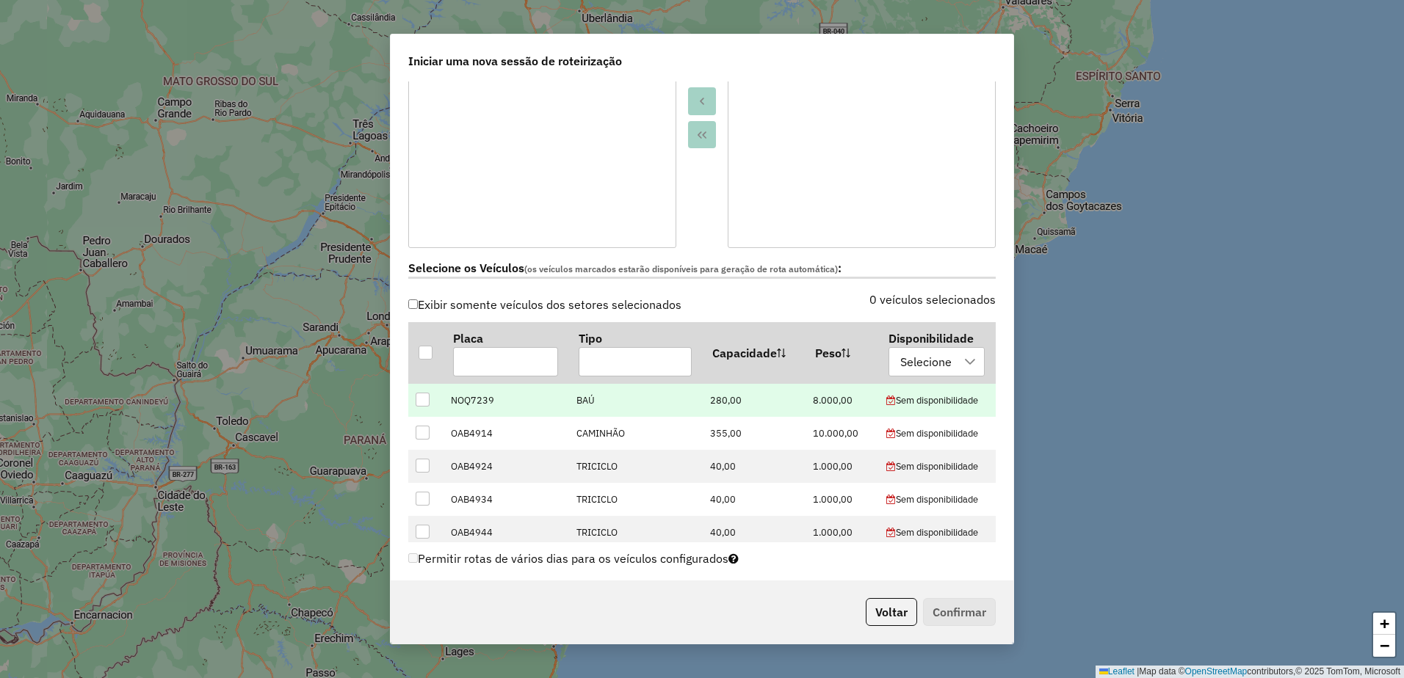
click at [423, 404] on div at bounding box center [423, 400] width 14 height 14
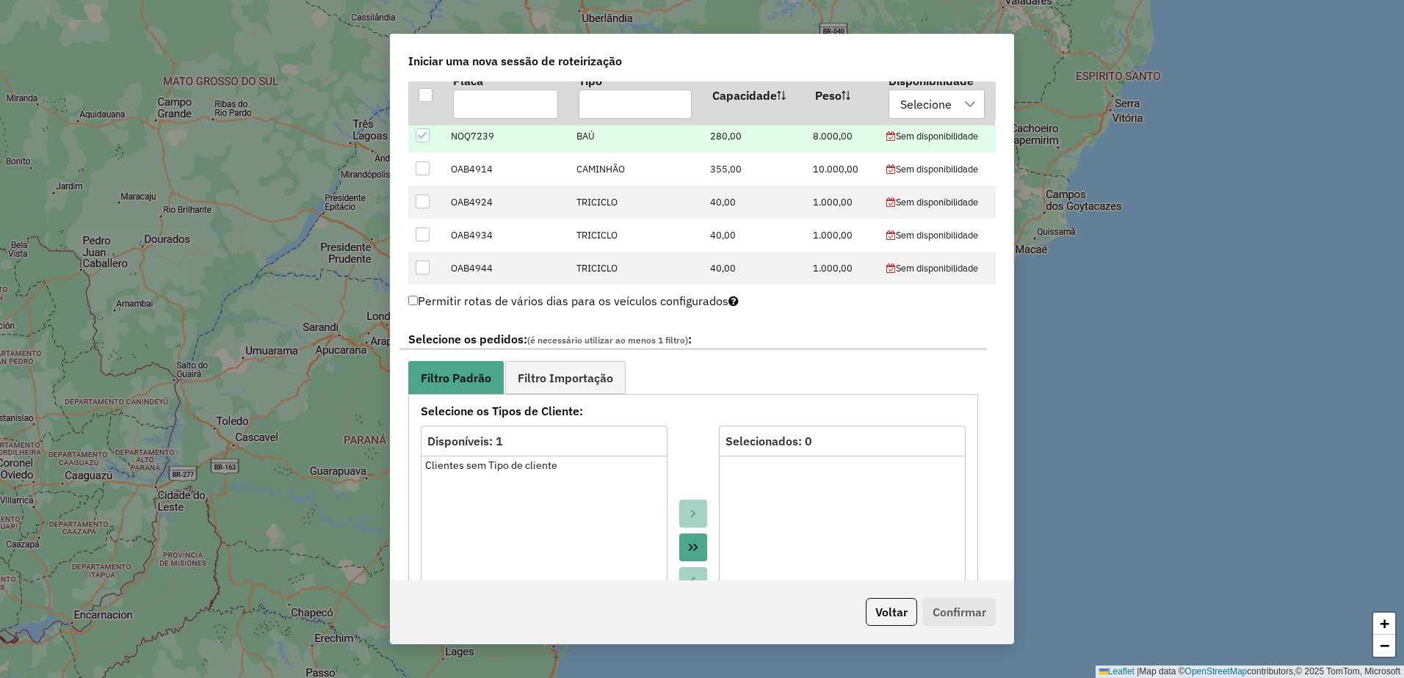
scroll to position [587, 0]
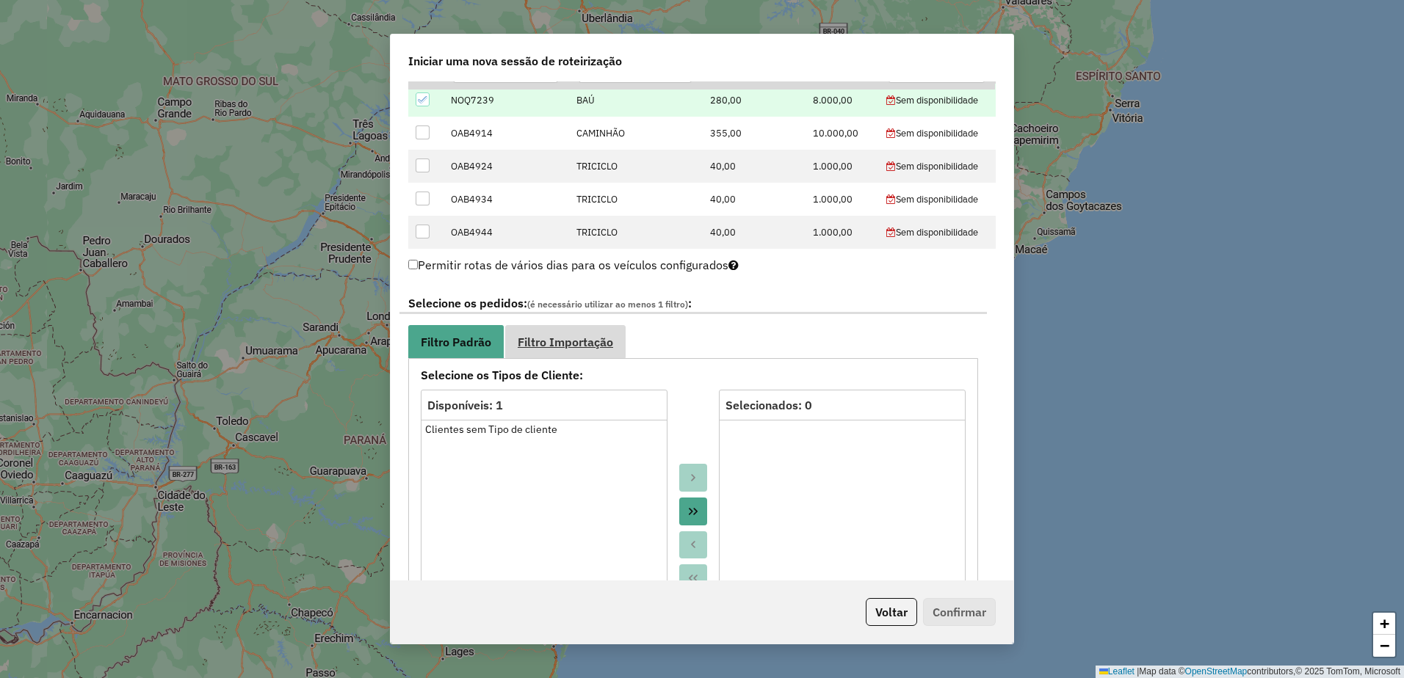
click at [570, 349] on link "Filtro Importação" at bounding box center [565, 341] width 120 height 33
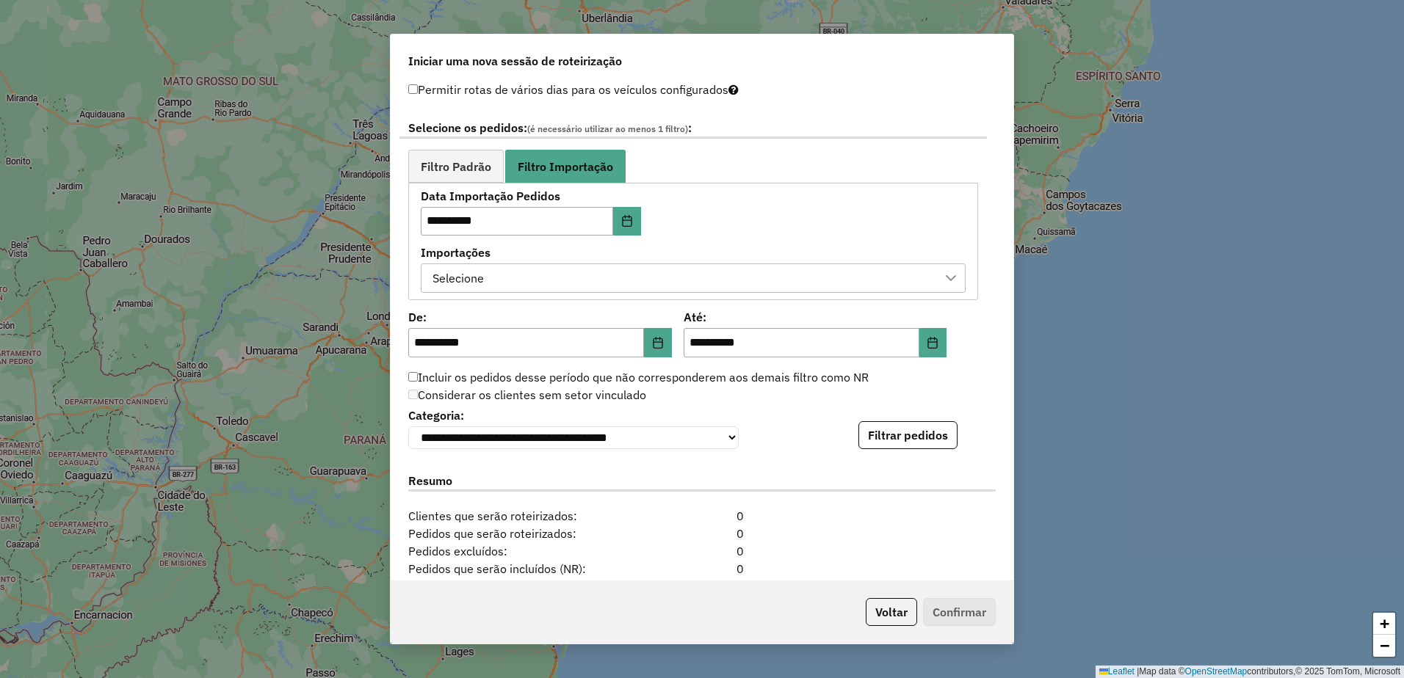
scroll to position [935, 0]
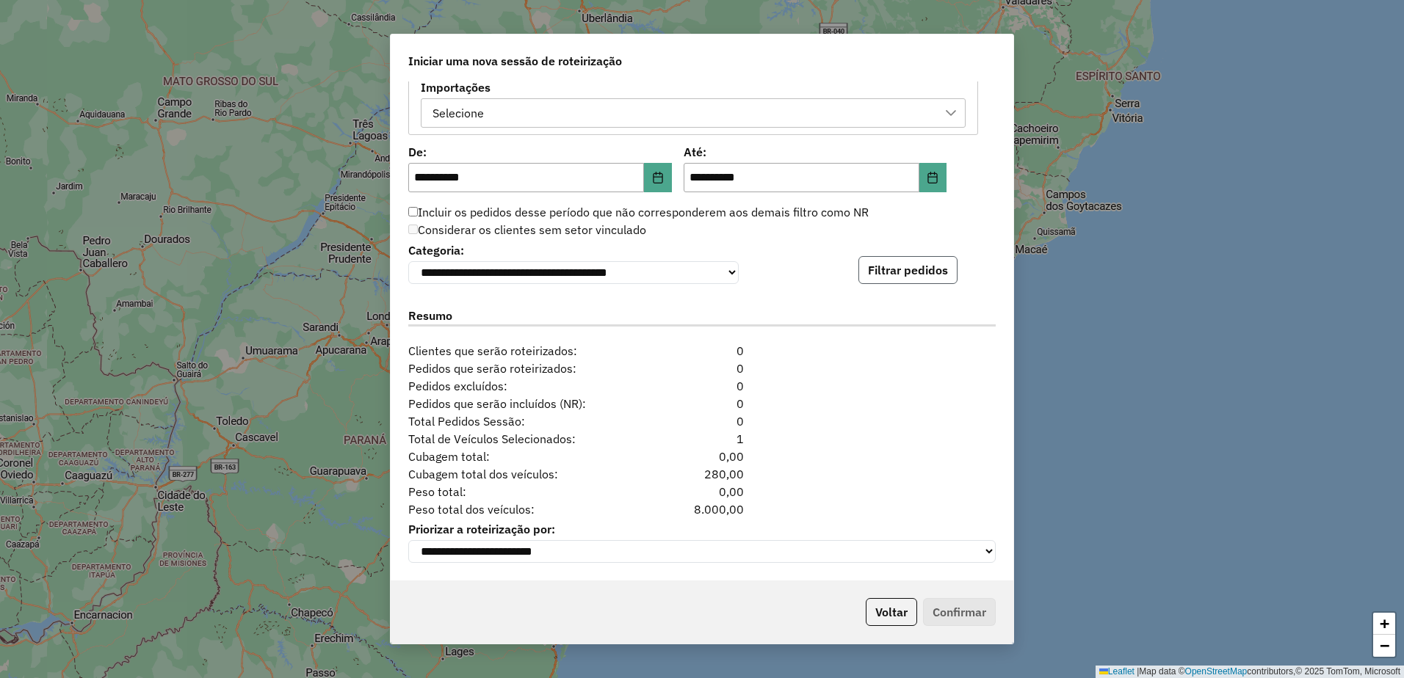
click at [910, 274] on button "Filtrar pedidos" at bounding box center [907, 270] width 99 height 28
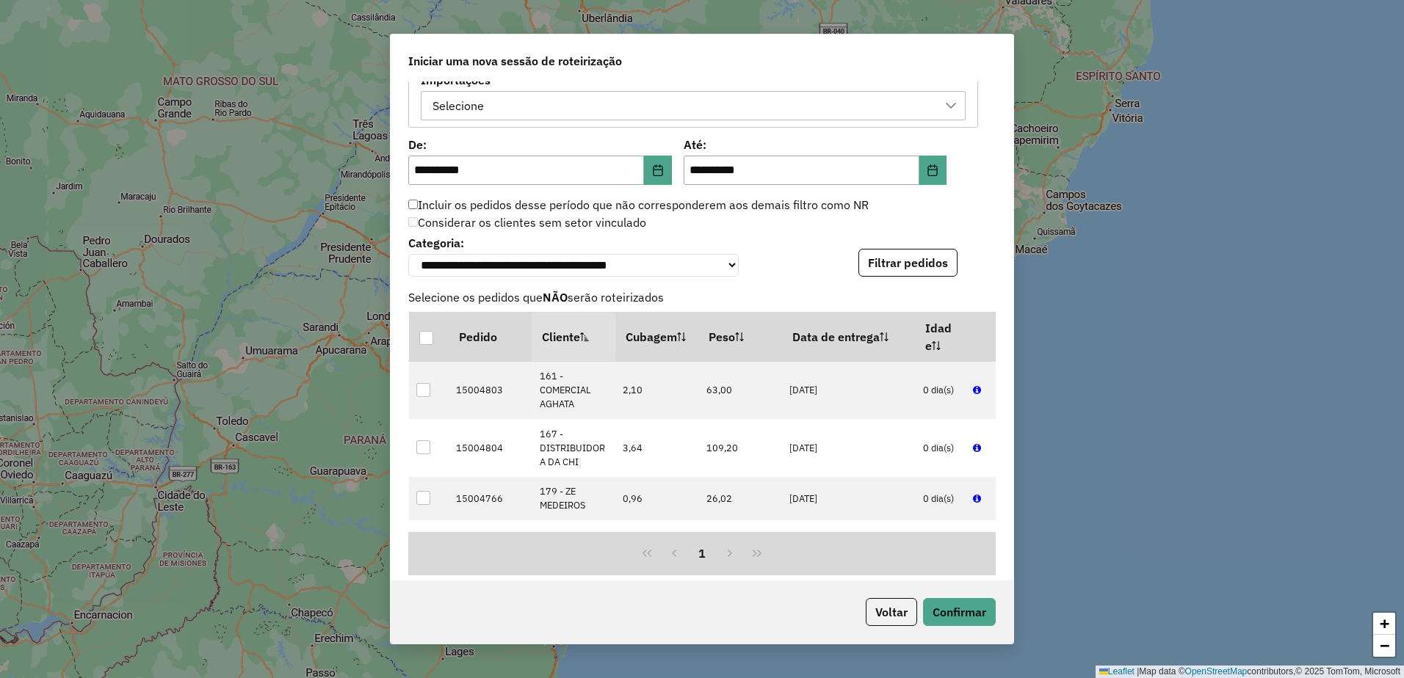
click at [787, 261] on div "**********" at bounding box center [701, 254] width 587 height 45
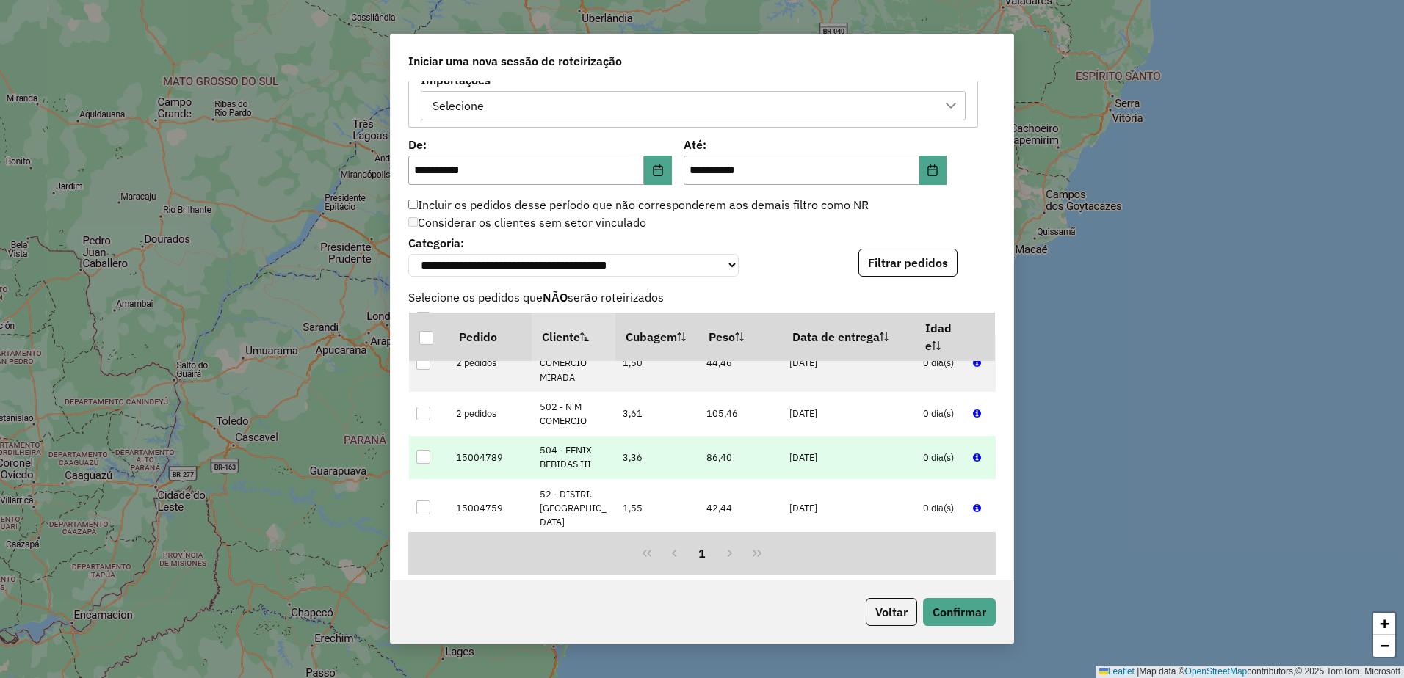
click at [421, 450] on div at bounding box center [423, 457] width 14 height 14
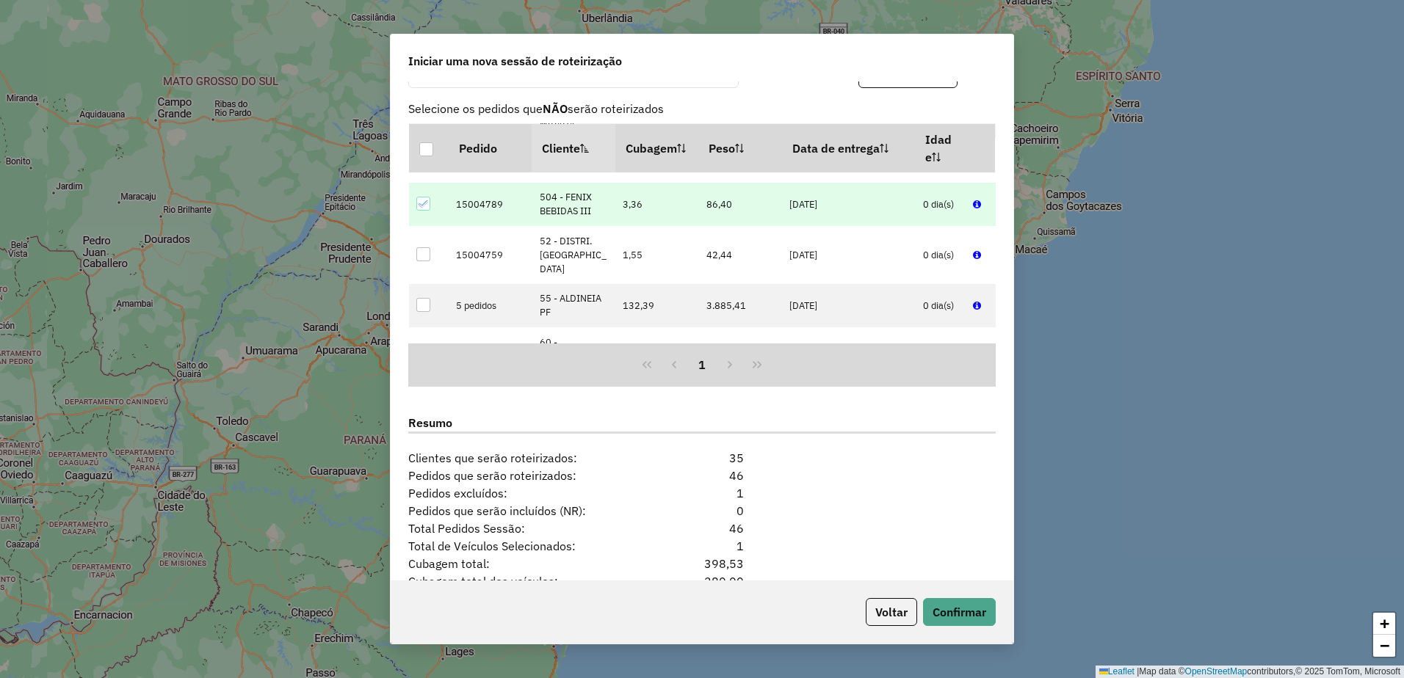
scroll to position [1229, 0]
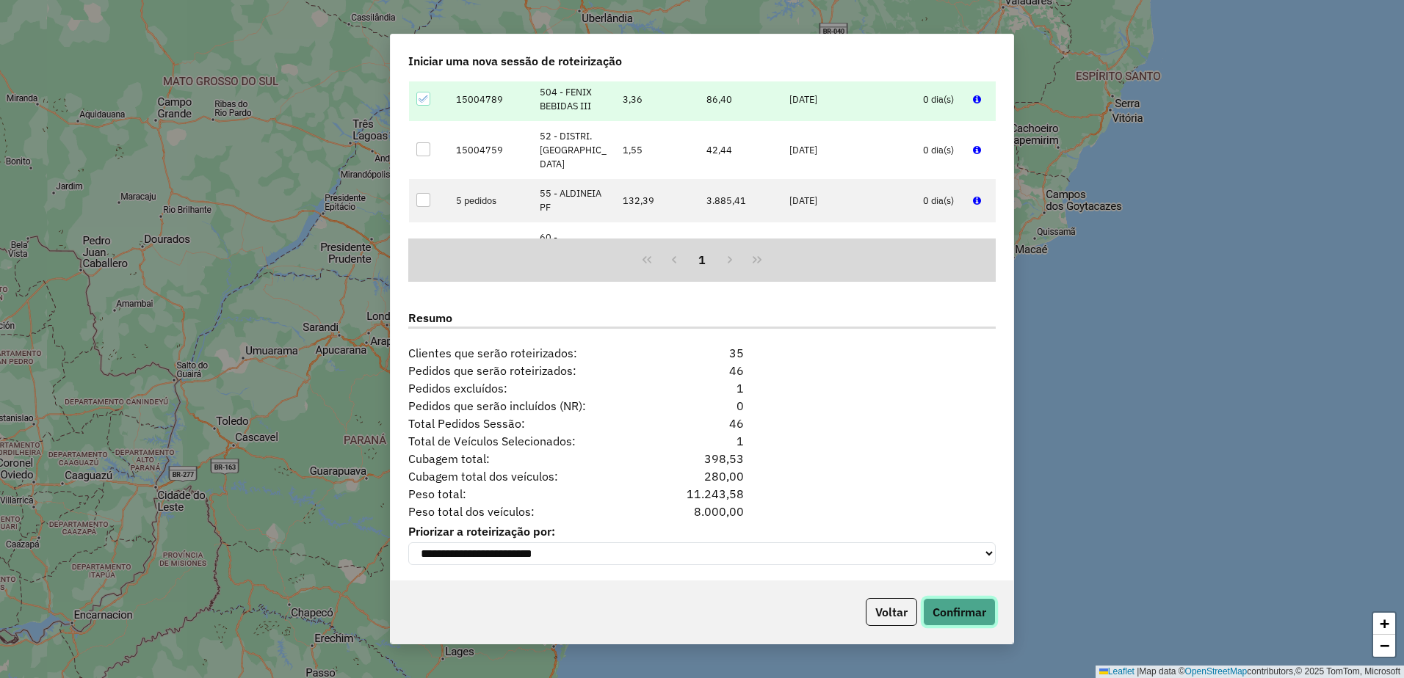
click at [968, 609] on button "Confirmar" at bounding box center [959, 612] width 73 height 28
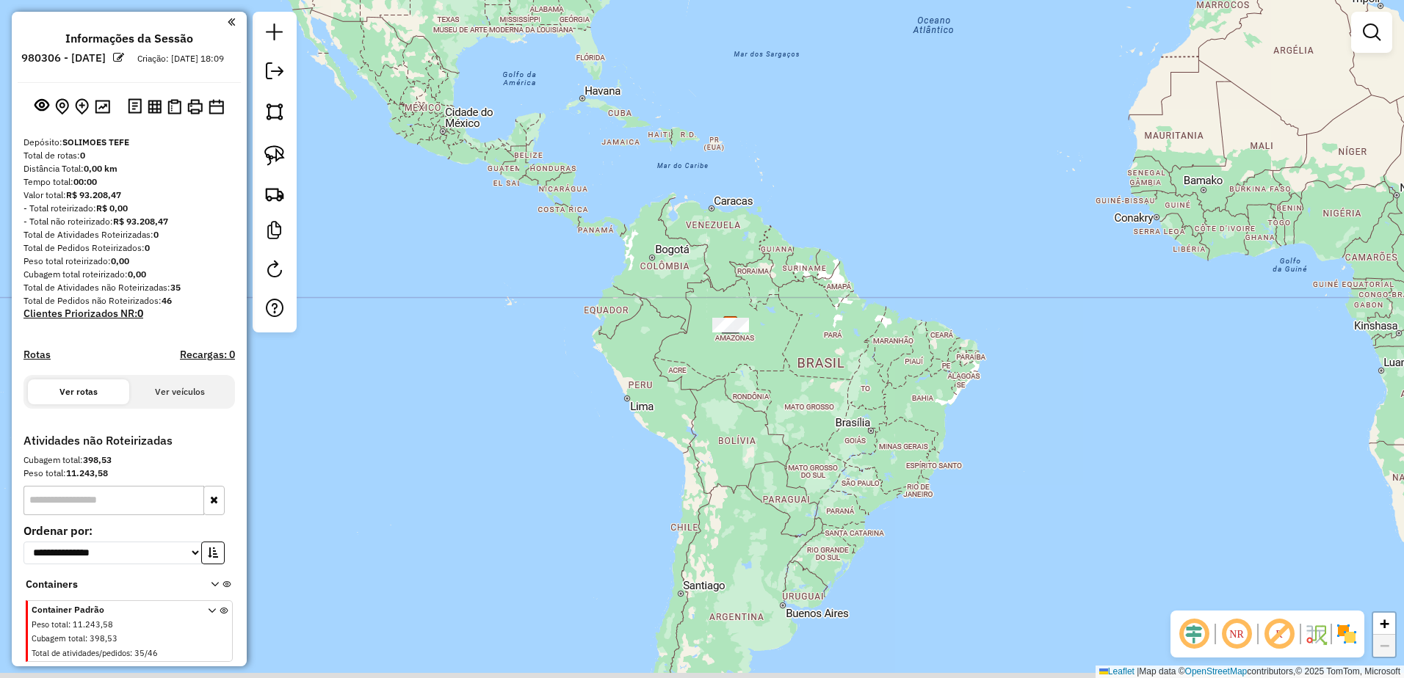
drag, startPoint x: 800, startPoint y: 486, endPoint x: 697, endPoint y: 363, distance: 160.0
click at [749, 374] on div "Janela de atendimento Grade de atendimento Capacidade Transportadoras Veículos …" at bounding box center [702, 339] width 1404 height 678
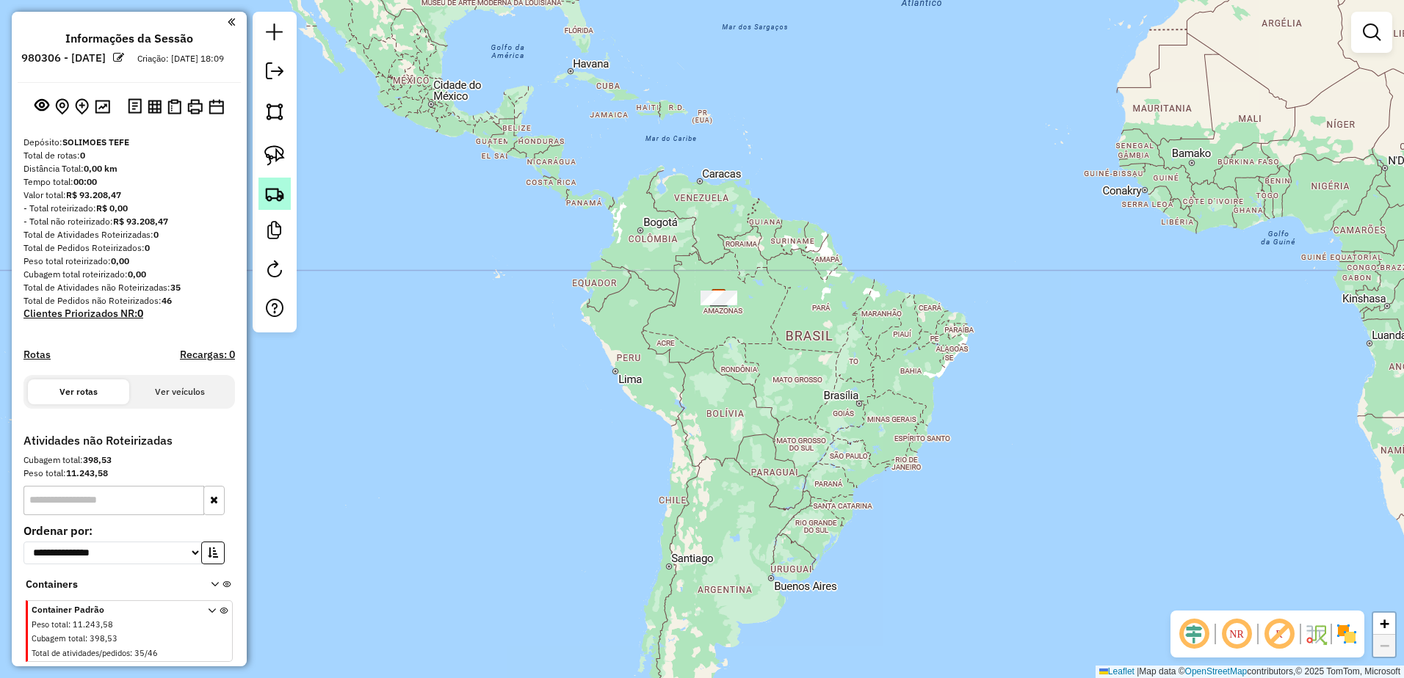
click at [266, 197] on link at bounding box center [274, 194] width 32 height 32
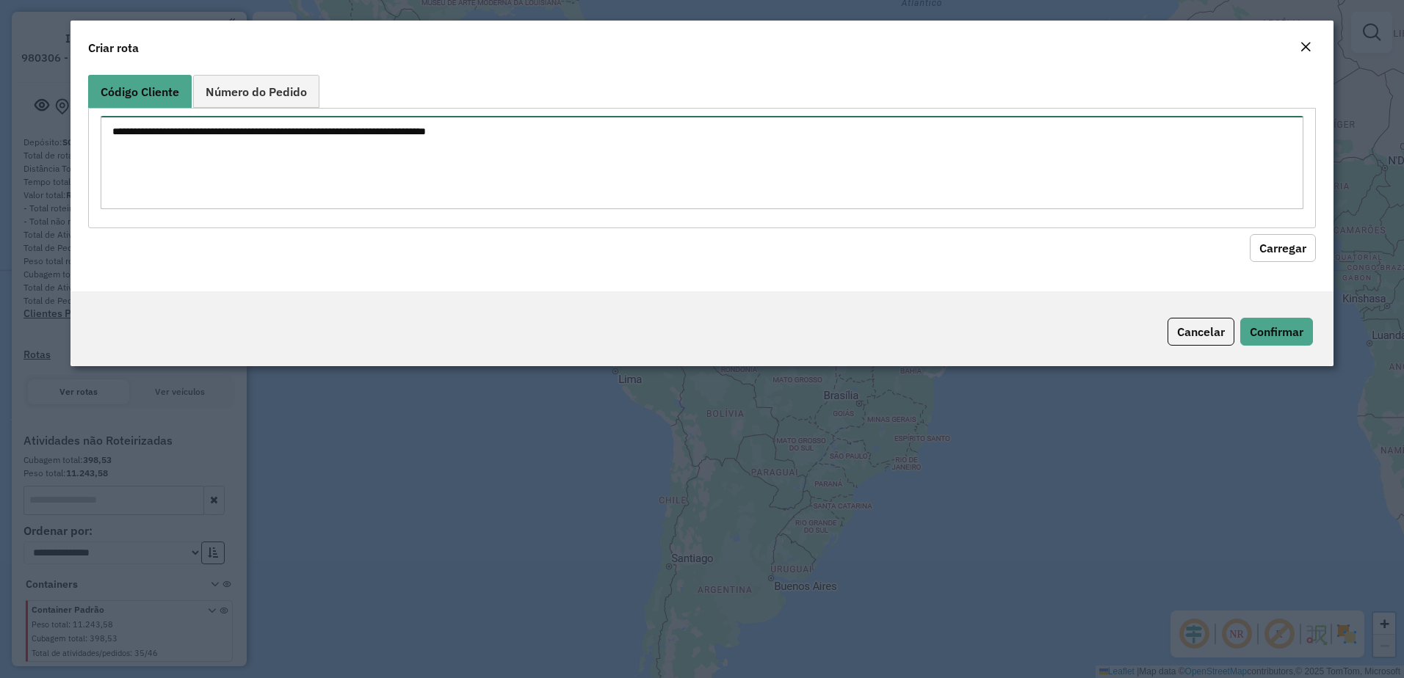
click at [292, 161] on textarea at bounding box center [702, 162] width 1203 height 93
paste textarea "** *** *** *** *** *** *** ** *** *** *** ***"
type textarea "** *** *** *** *** *** *** ** *** *** *** ***"
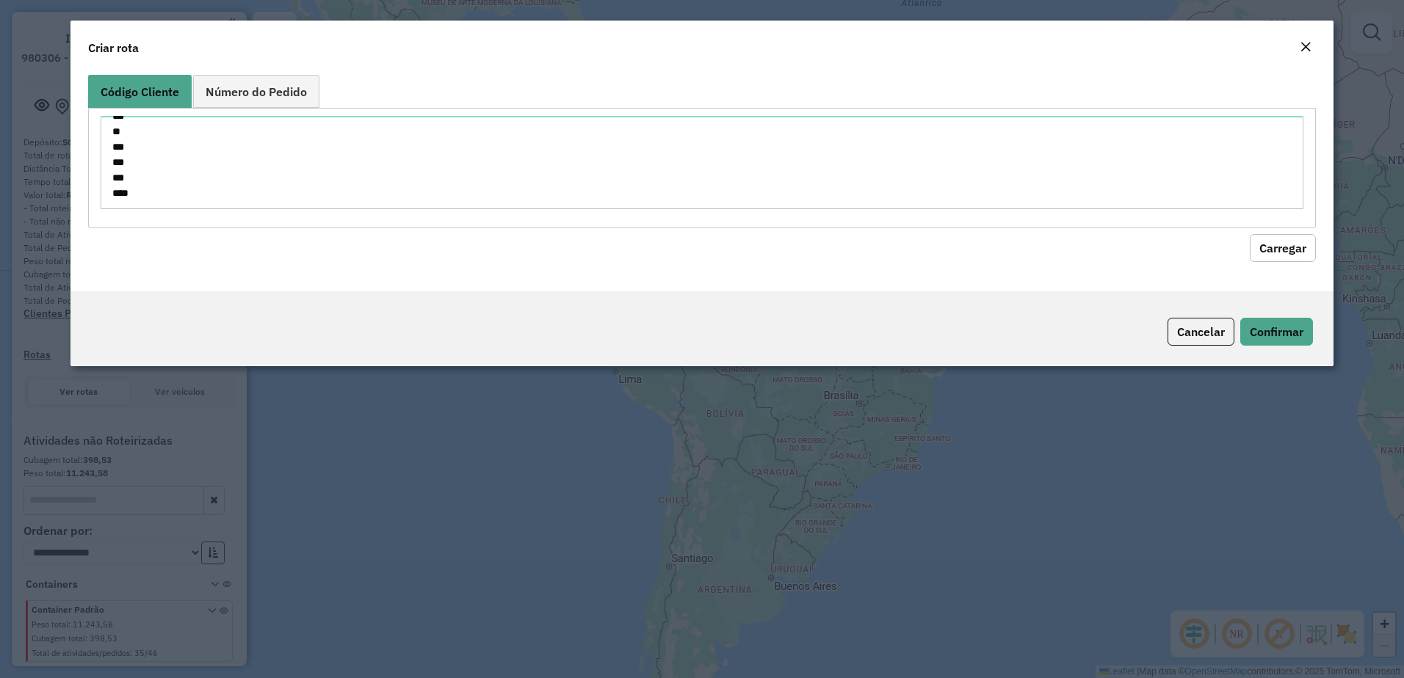
click at [1284, 239] on button "Carregar" at bounding box center [1283, 248] width 66 height 28
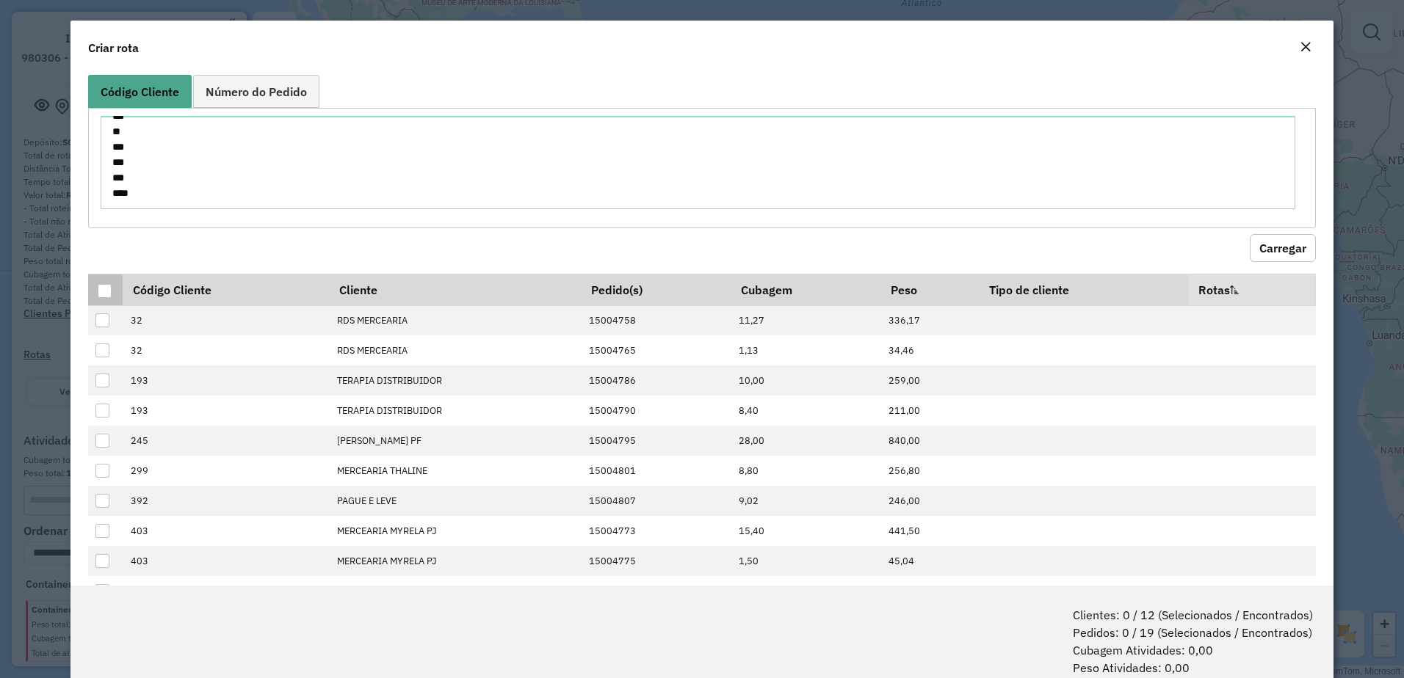
click at [110, 290] on div at bounding box center [105, 291] width 15 height 15
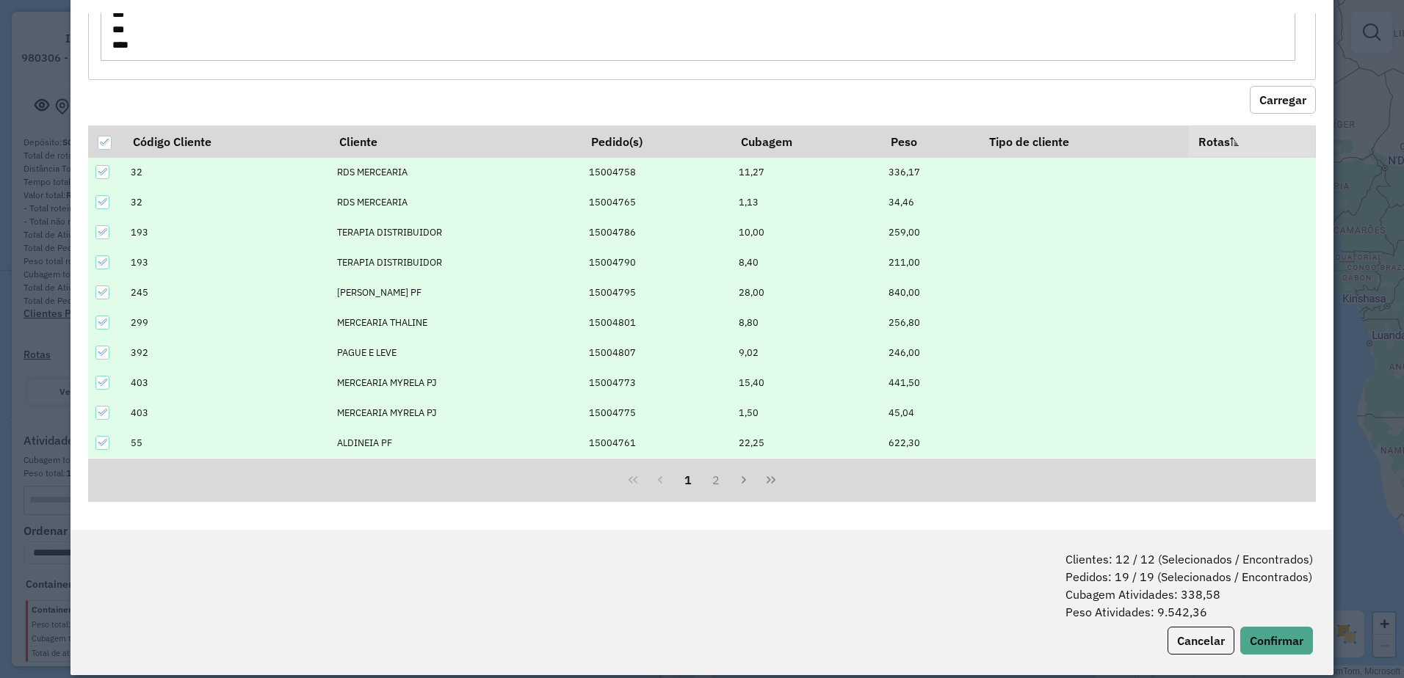
scroll to position [73, 0]
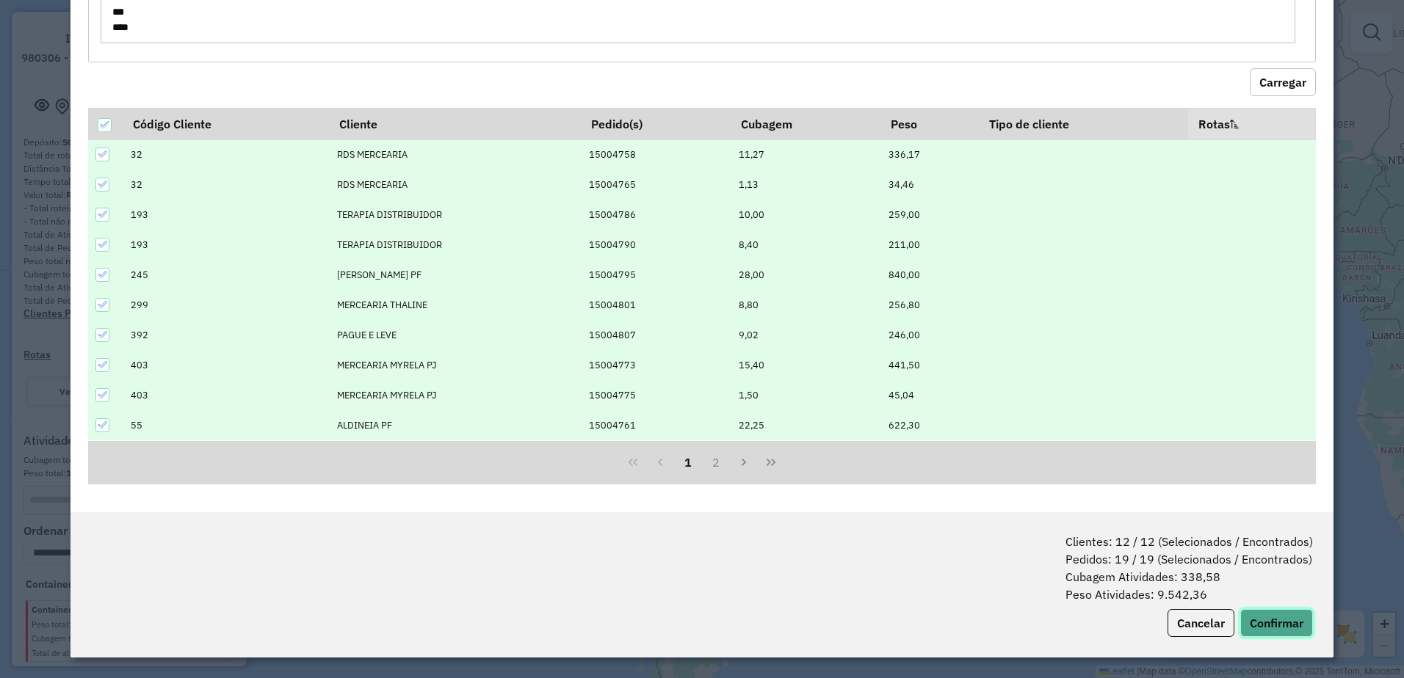
click at [1259, 618] on button "Confirmar" at bounding box center [1276, 623] width 73 height 28
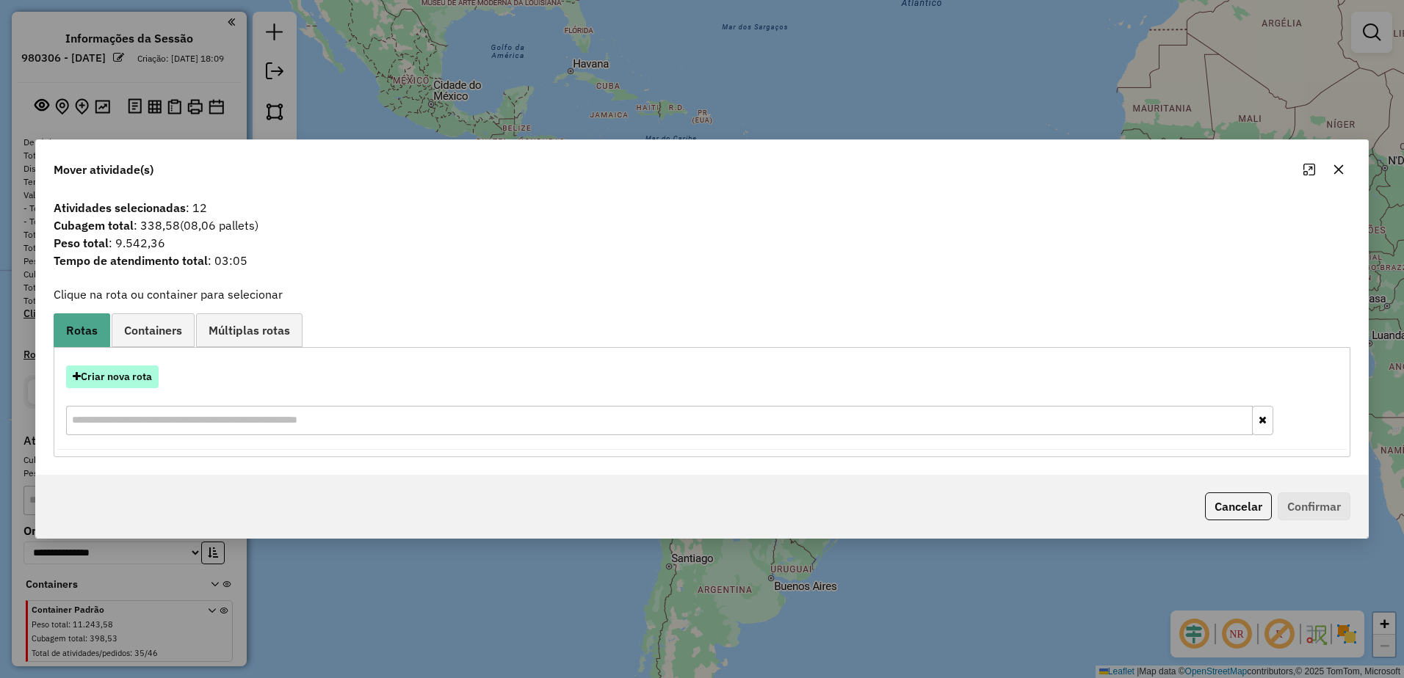
click at [134, 378] on button "Criar nova rota" at bounding box center [112, 377] width 93 height 23
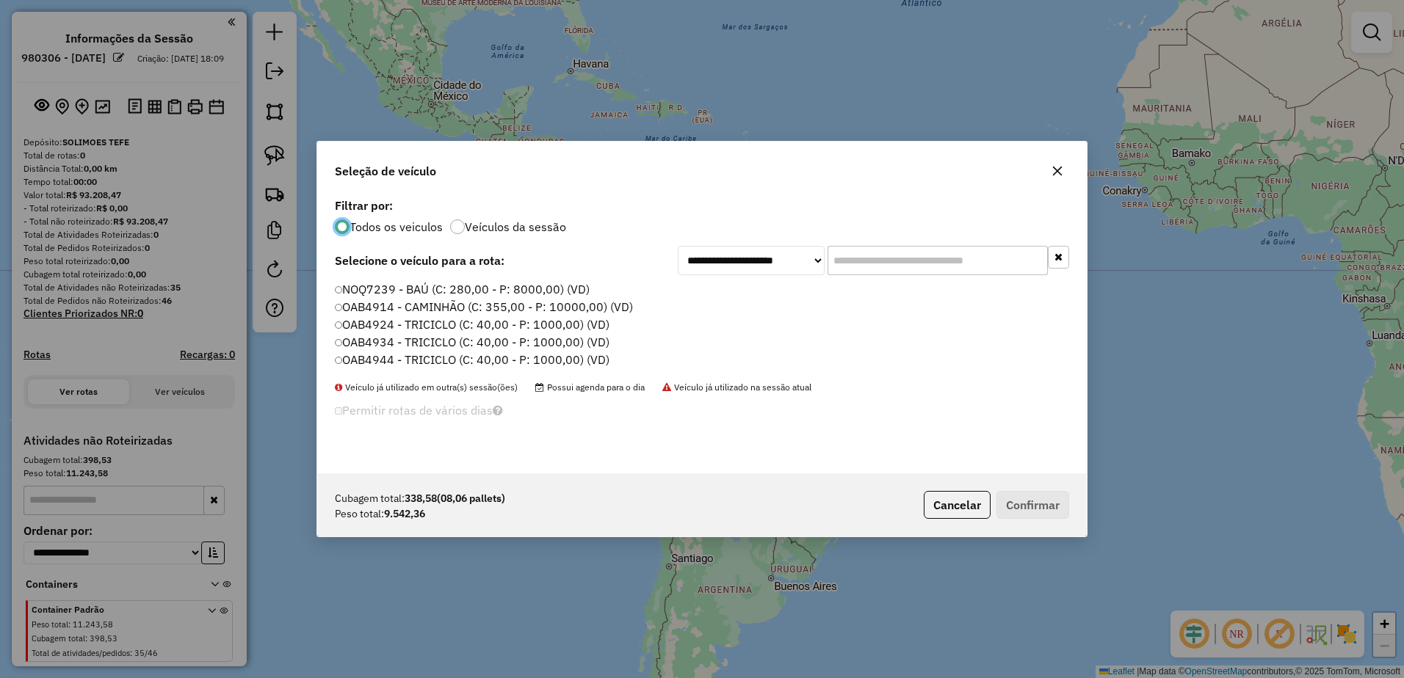
scroll to position [8, 4]
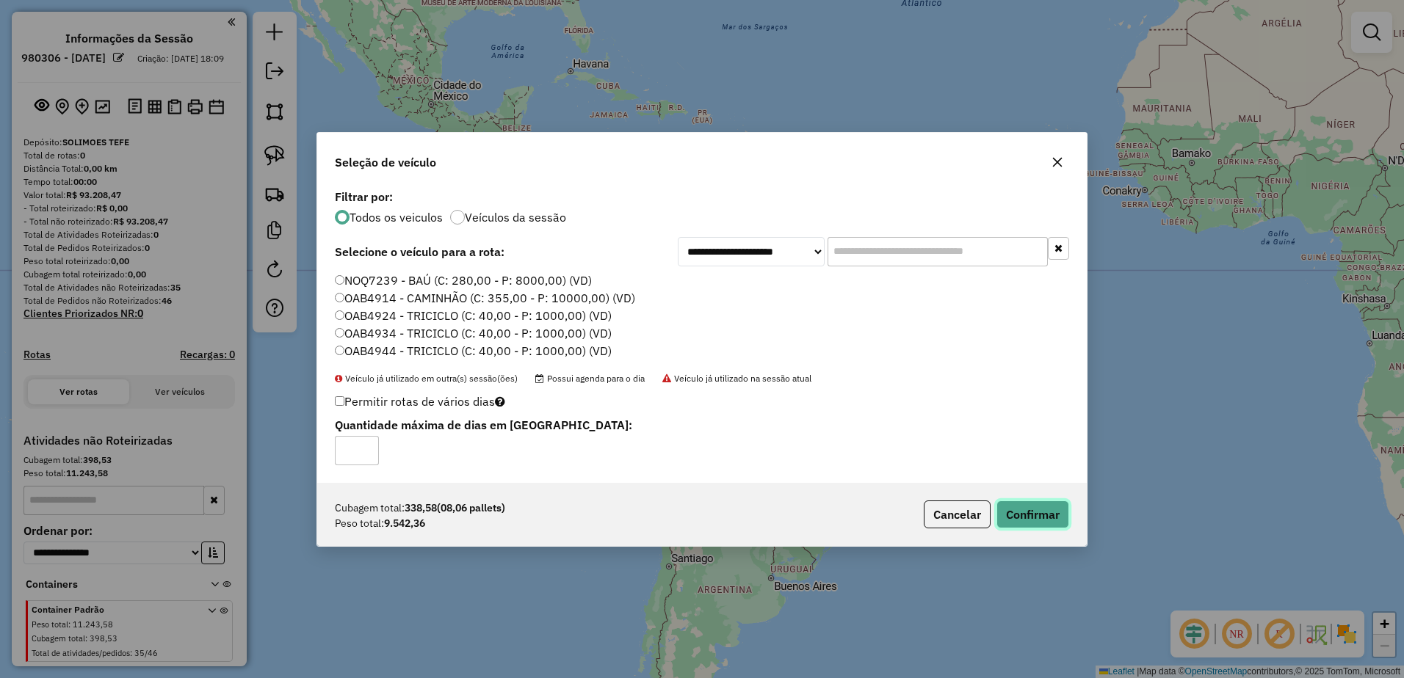
click at [1032, 516] on button "Confirmar" at bounding box center [1032, 515] width 73 height 28
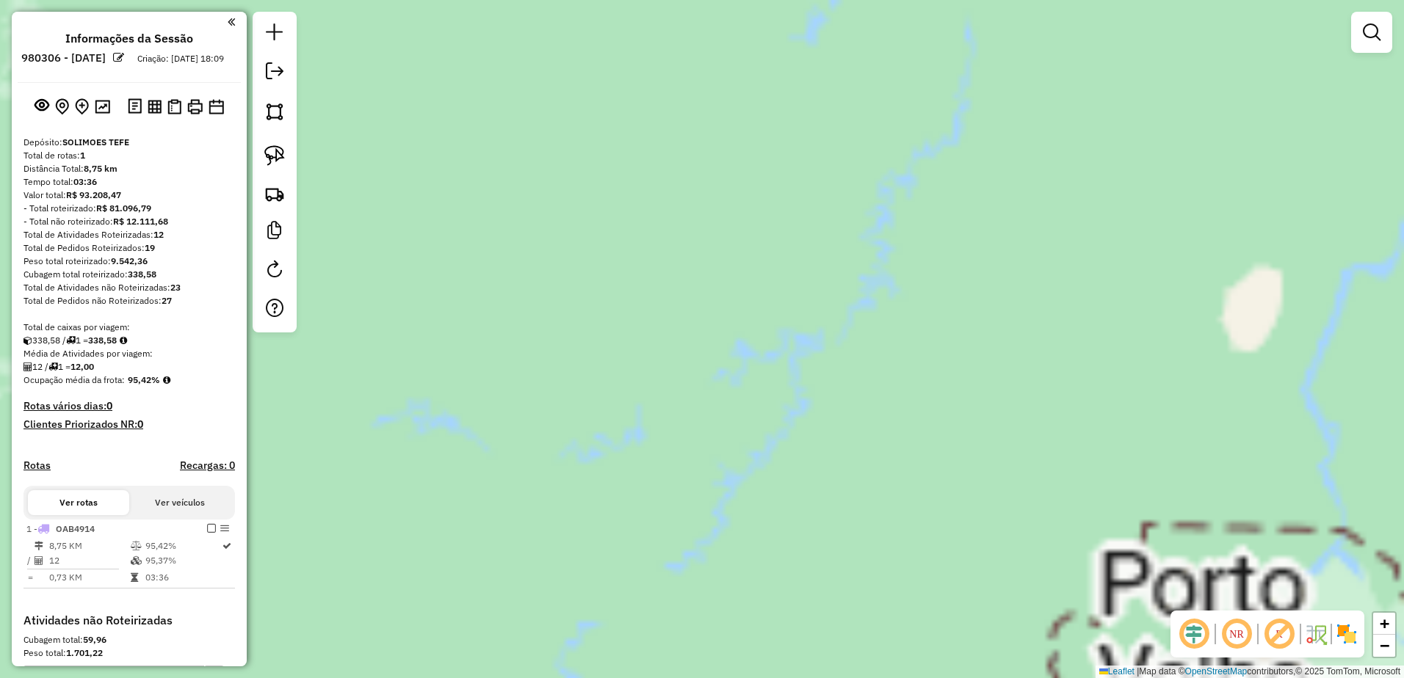
drag, startPoint x: 834, startPoint y: 153, endPoint x: 556, endPoint y: 716, distance: 627.5
click at [556, 678] on html "Aguarde... Pop-up bloqueado! Seu navegador bloqueou automáticamente a abertura …" at bounding box center [702, 339] width 1404 height 678
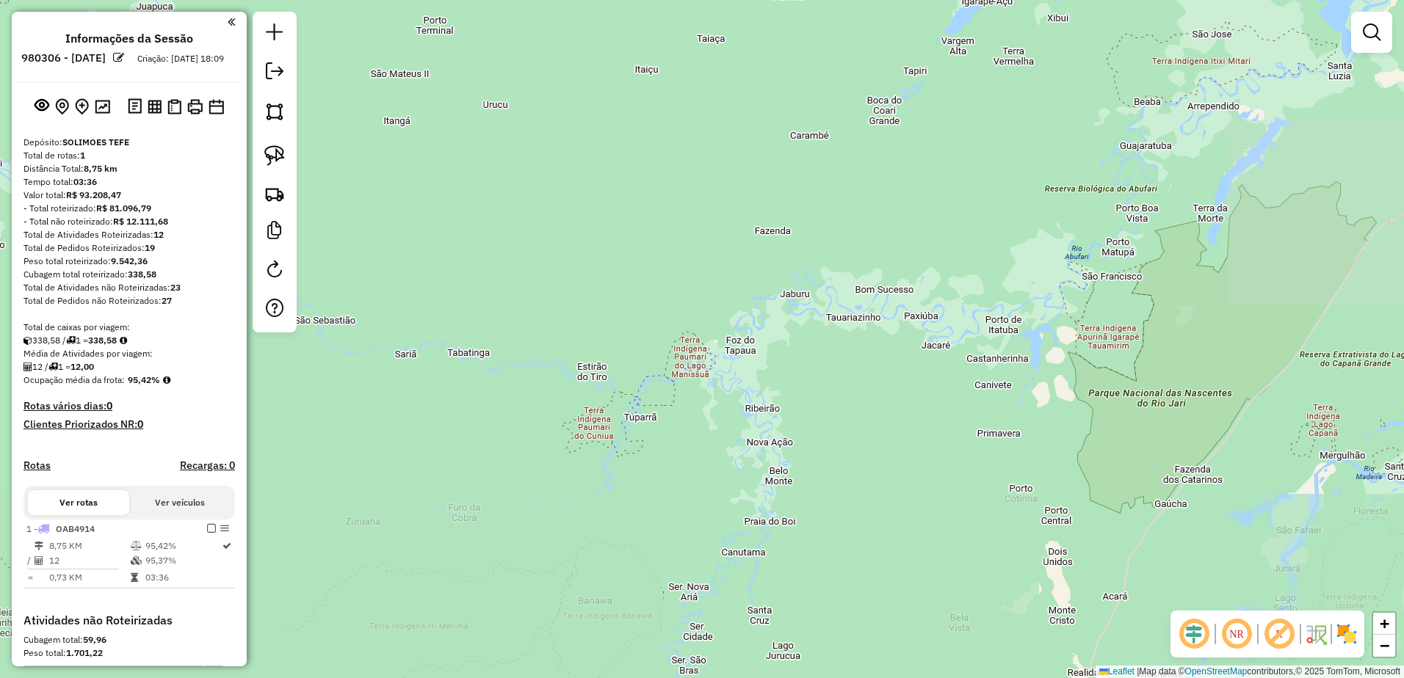
drag, startPoint x: 573, startPoint y: 426, endPoint x: 565, endPoint y: 716, distance: 290.1
click at [565, 678] on html "Aguarde... Pop-up bloqueado! Seu navegador bloqueou automáticamente a abertura …" at bounding box center [702, 339] width 1404 height 678
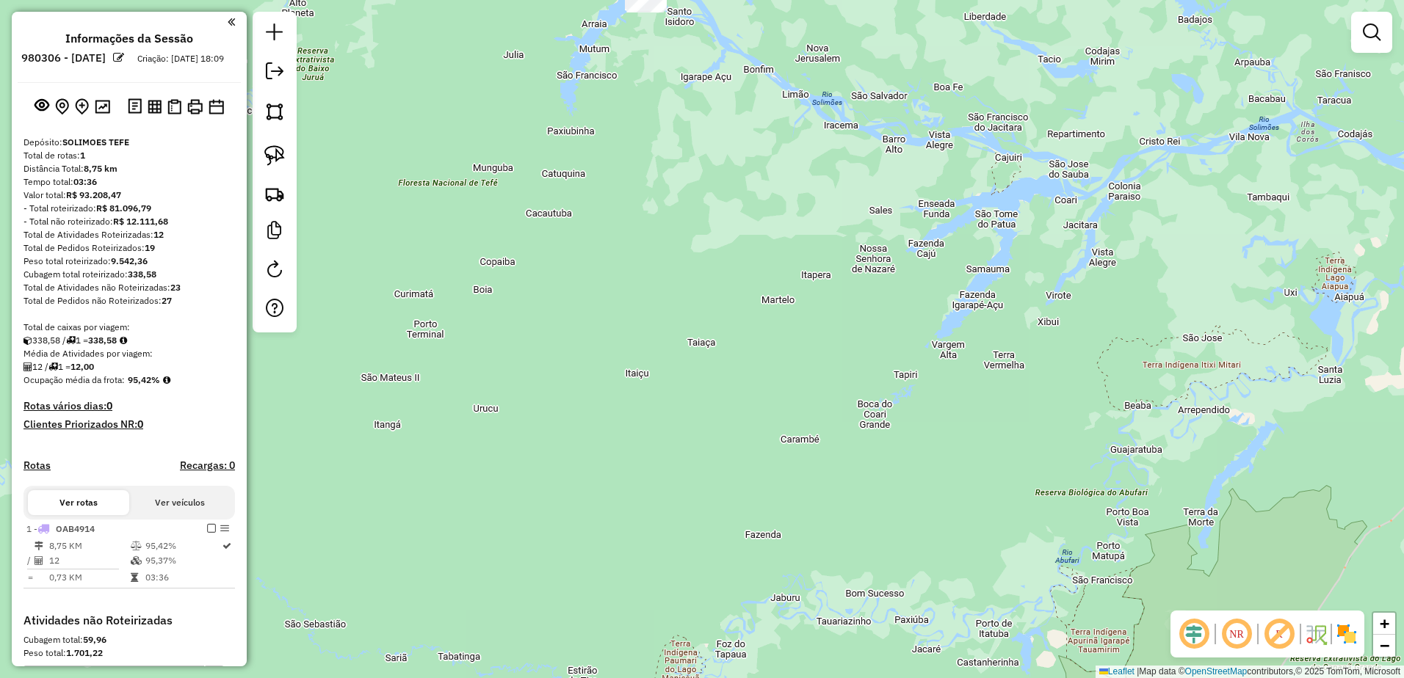
drag, startPoint x: 538, startPoint y: 348, endPoint x: 481, endPoint y: 634, distance: 292.0
click at [482, 633] on div "Janela de atendimento Grade de atendimento Capacidade Transportadoras Veículos …" at bounding box center [702, 339] width 1404 height 678
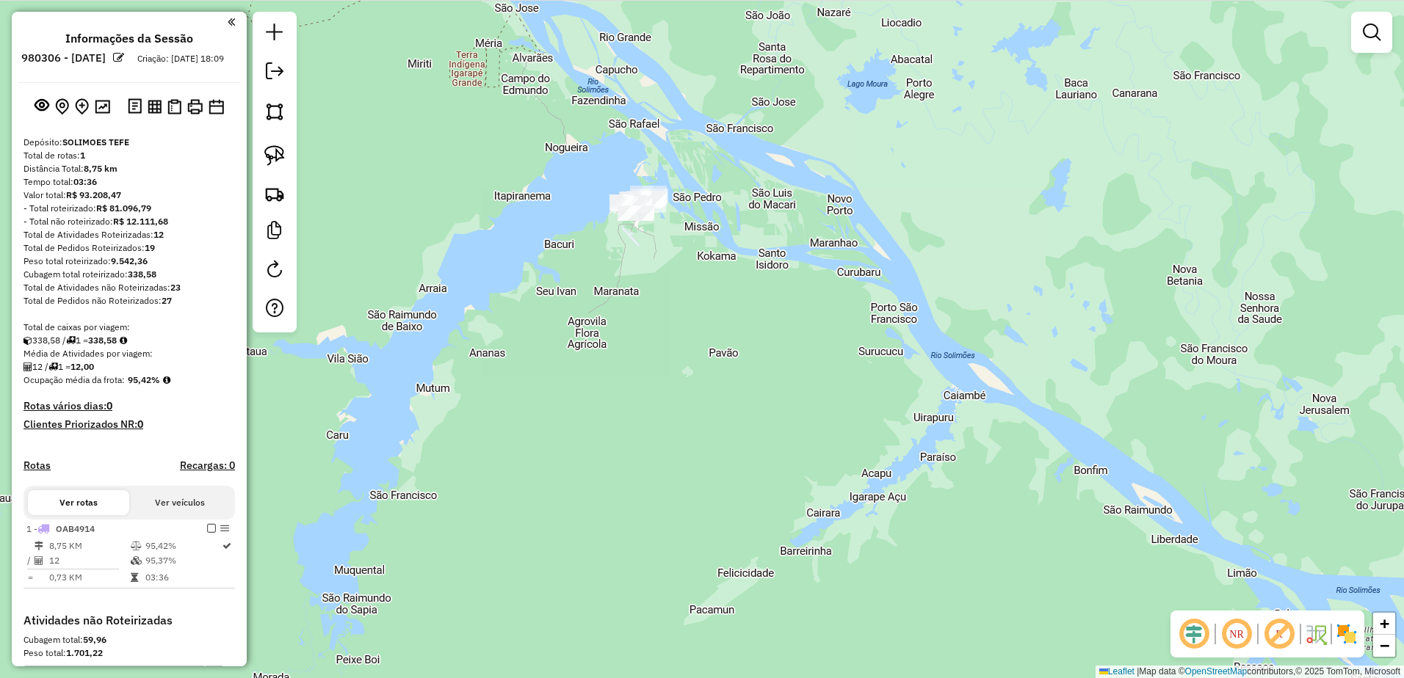
drag, startPoint x: 665, startPoint y: 240, endPoint x: 627, endPoint y: 377, distance: 141.8
click at [631, 373] on div "Janela de atendimento Grade de atendimento Capacidade Transportadoras Veículos …" at bounding box center [702, 339] width 1404 height 678
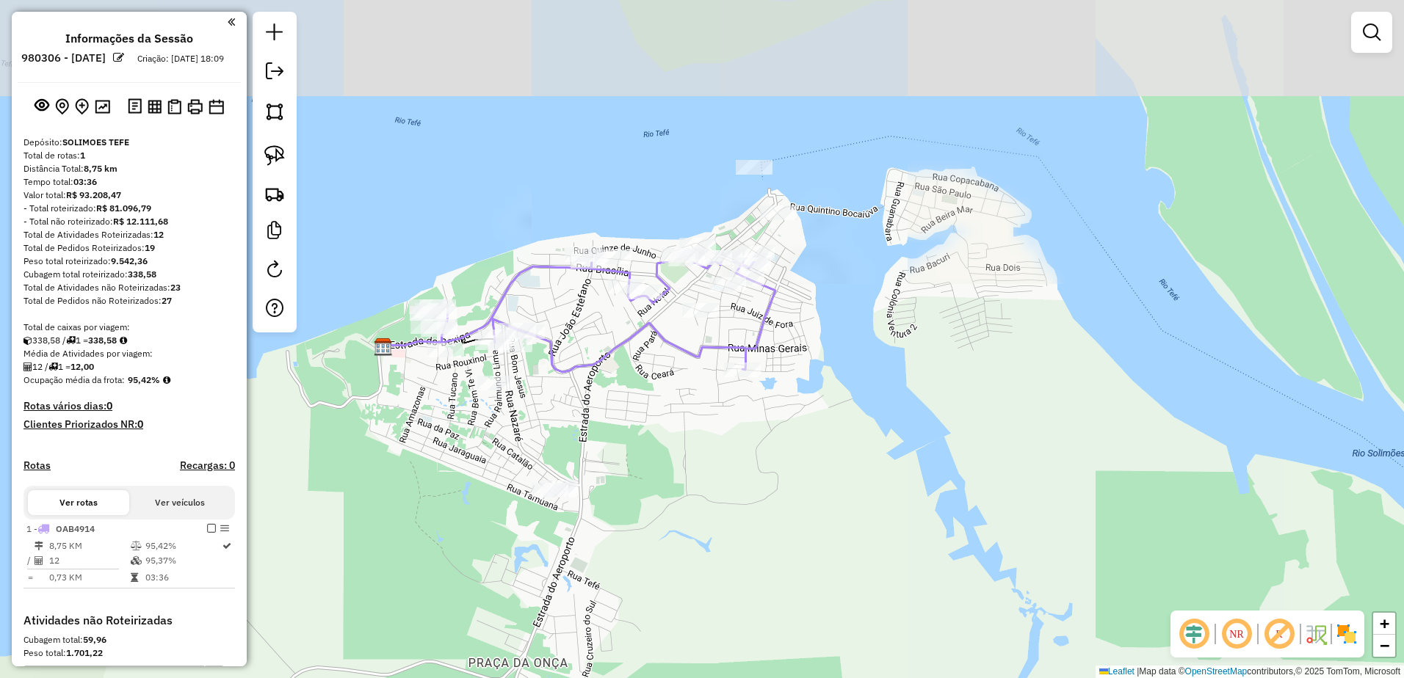
drag, startPoint x: 631, startPoint y: 184, endPoint x: 706, endPoint y: 513, distance: 337.3
click at [706, 513] on div "Janela de atendimento Grade de atendimento Capacidade Transportadoras Veículos …" at bounding box center [702, 339] width 1404 height 678
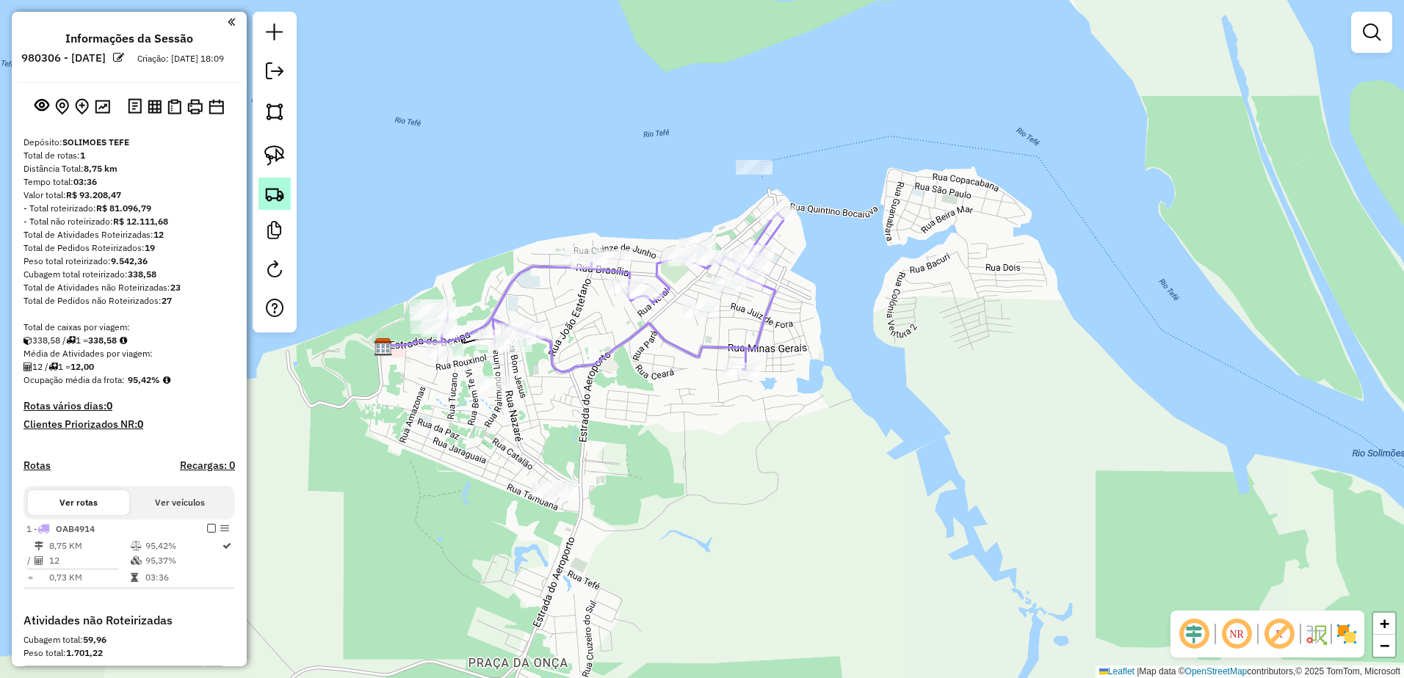
click at [278, 195] on img at bounding box center [274, 194] width 21 height 21
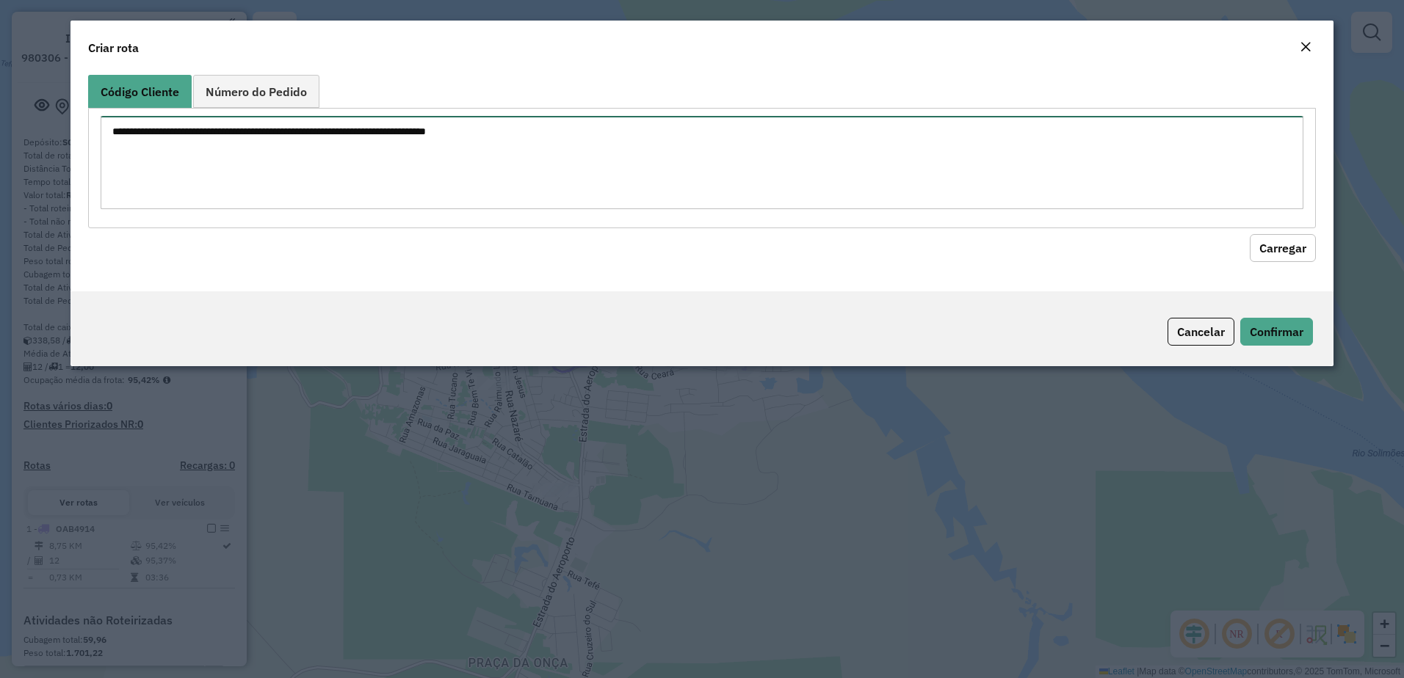
click at [289, 158] on textarea at bounding box center [702, 162] width 1203 height 93
paste textarea "** ** *** *** *** *** *** *** *** *** *** ***"
type textarea "** ** *** *** *** *** *** *** *** *** *** ***"
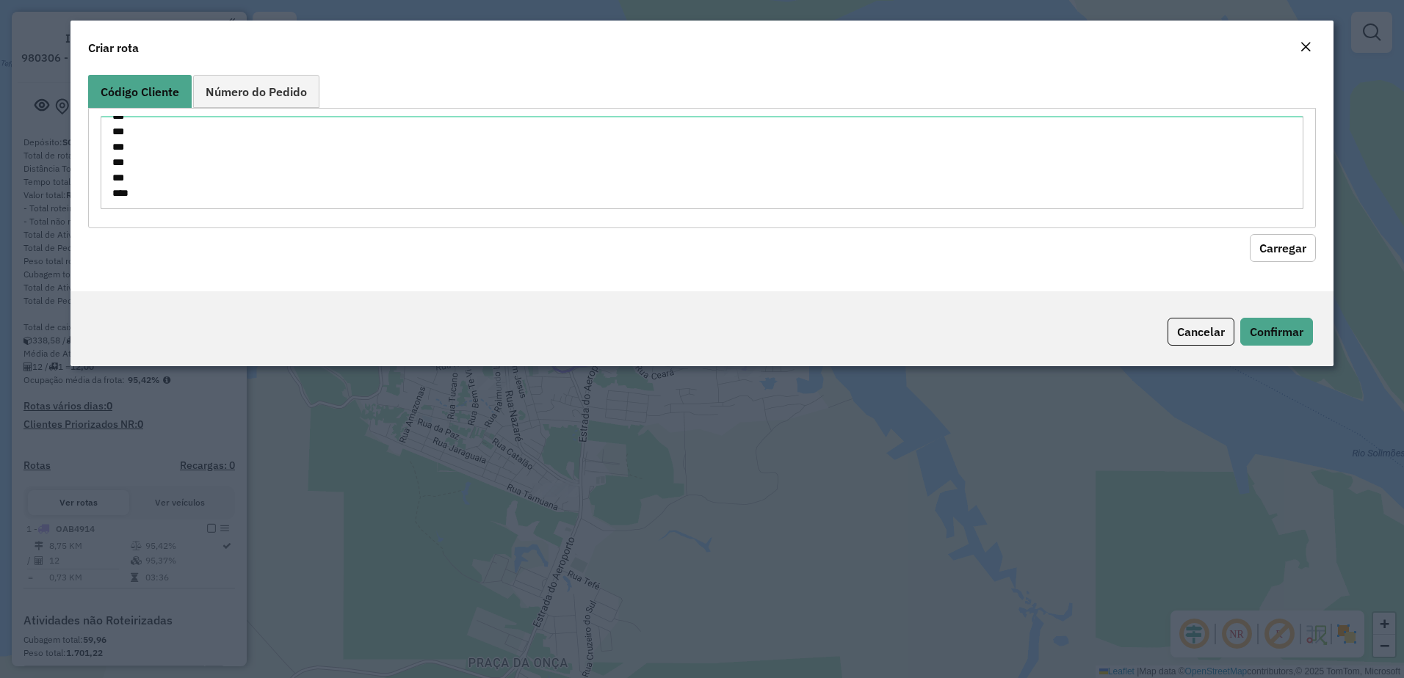
click at [1277, 241] on button "Carregar" at bounding box center [1283, 248] width 66 height 28
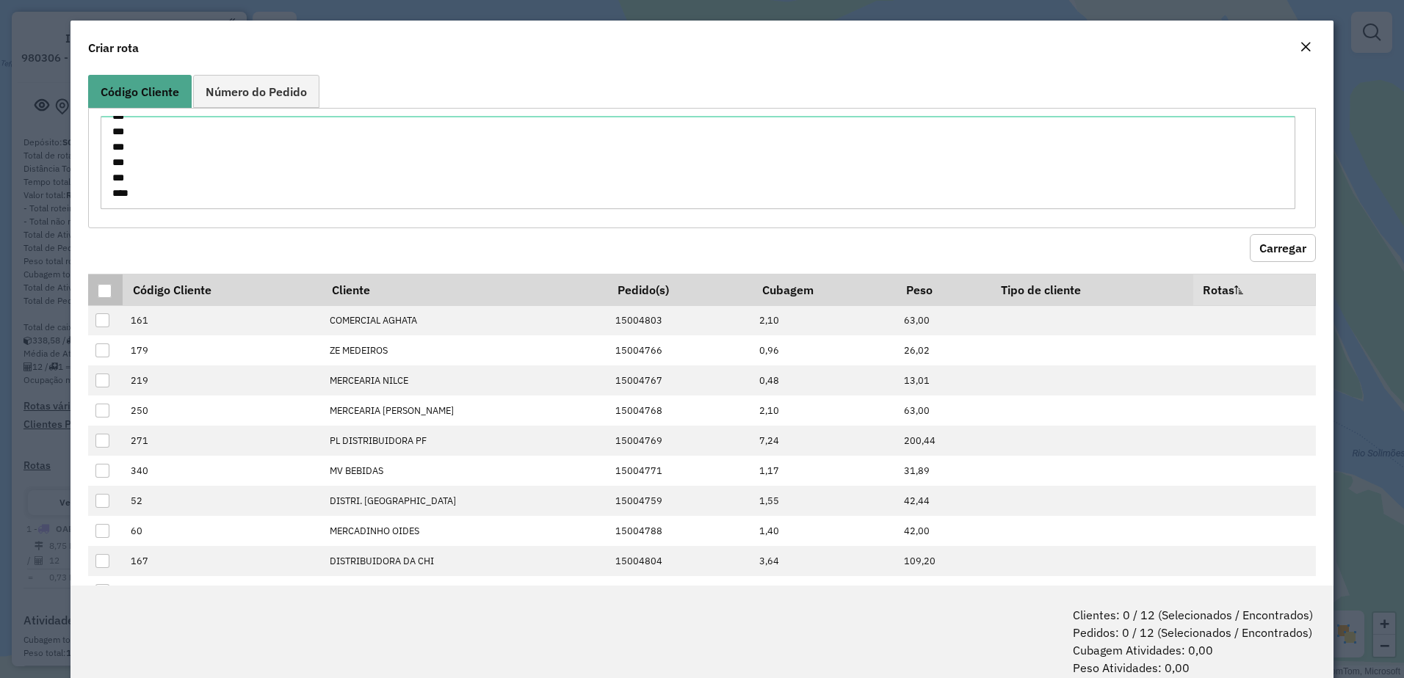
click at [104, 291] on div at bounding box center [105, 291] width 14 height 14
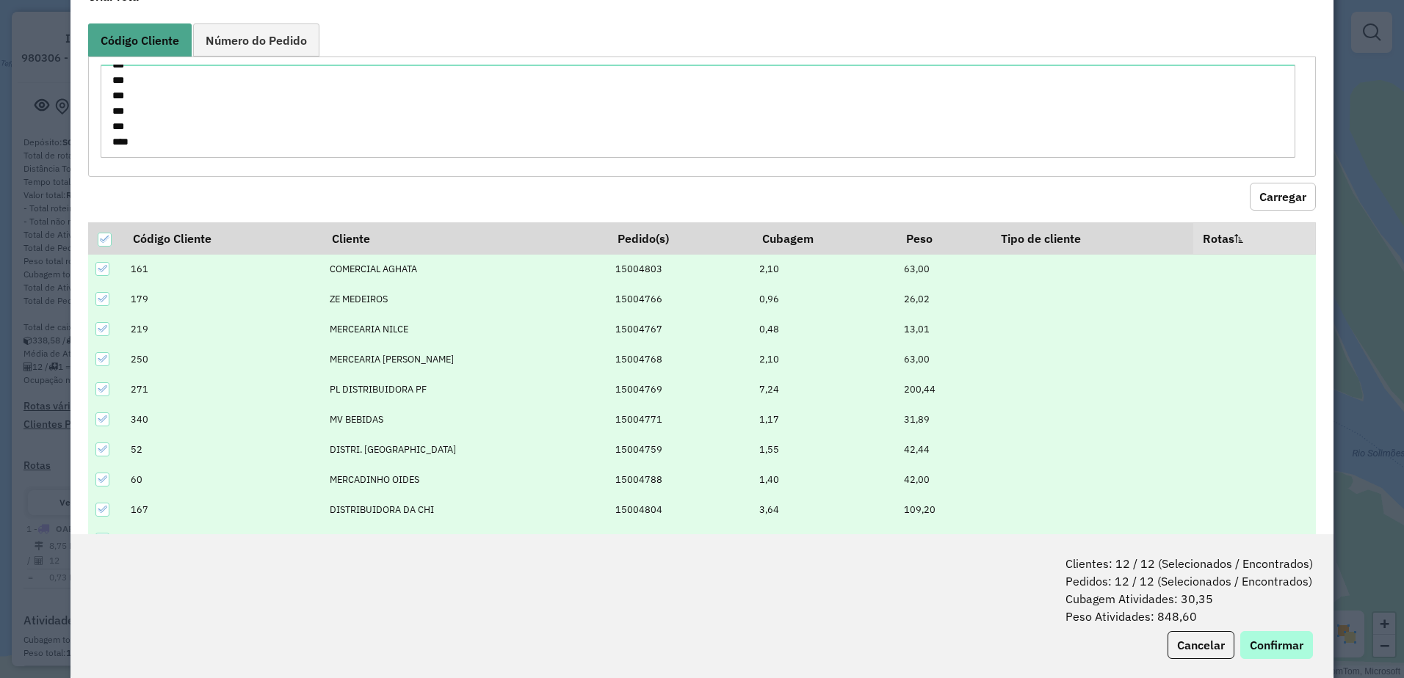
scroll to position [73, 0]
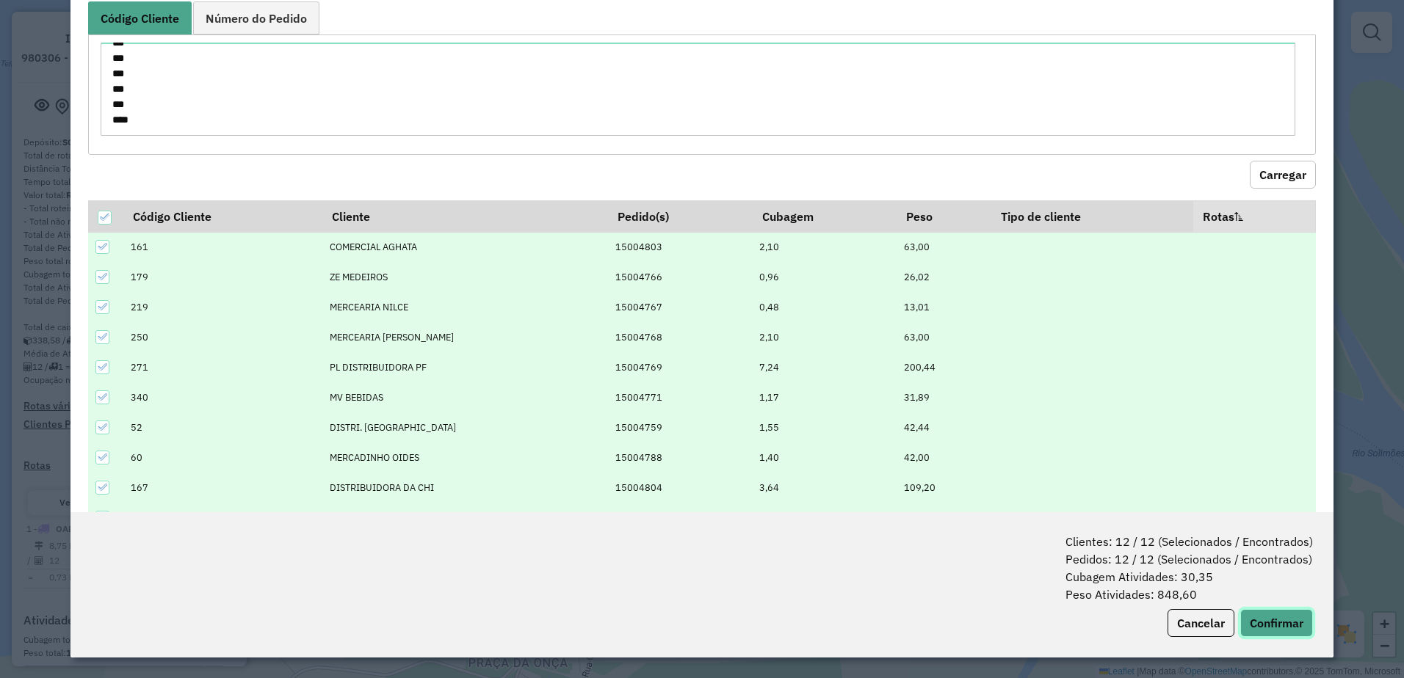
click at [1272, 617] on button "Confirmar" at bounding box center [1276, 623] width 73 height 28
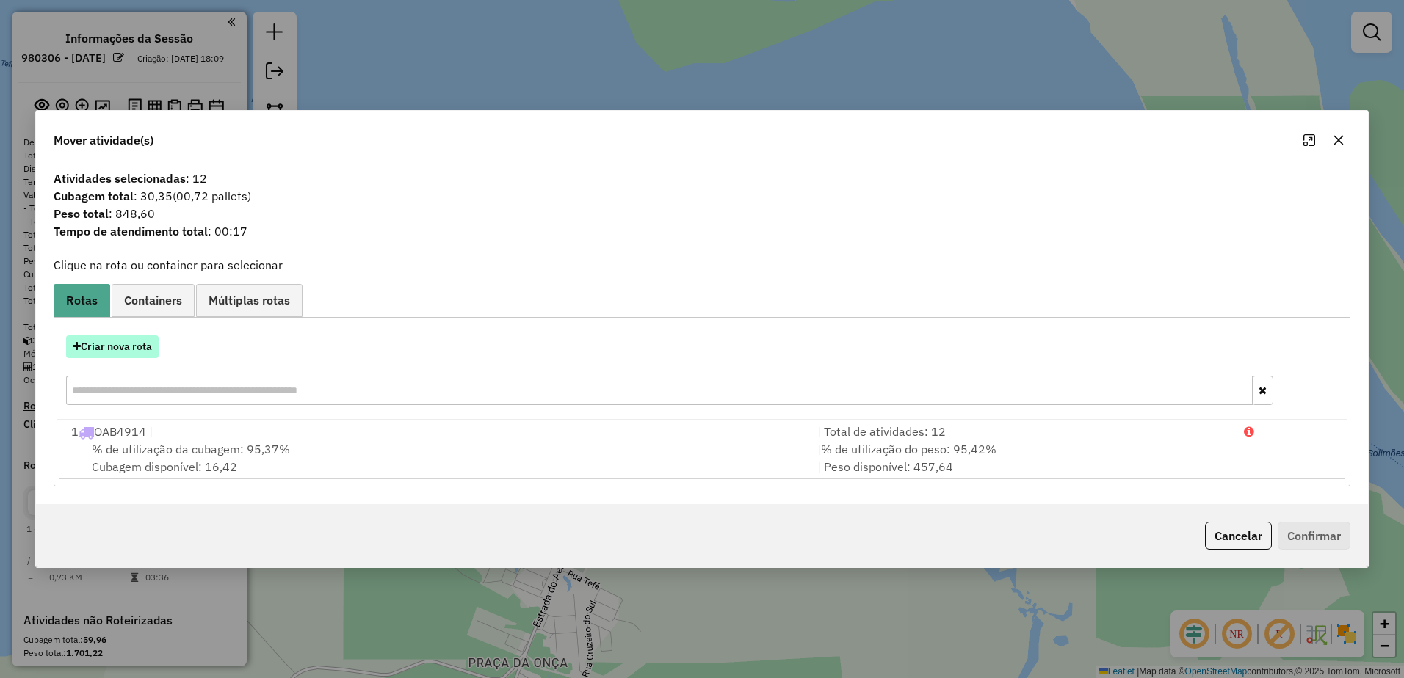
click at [123, 344] on button "Criar nova rota" at bounding box center [112, 347] width 93 height 23
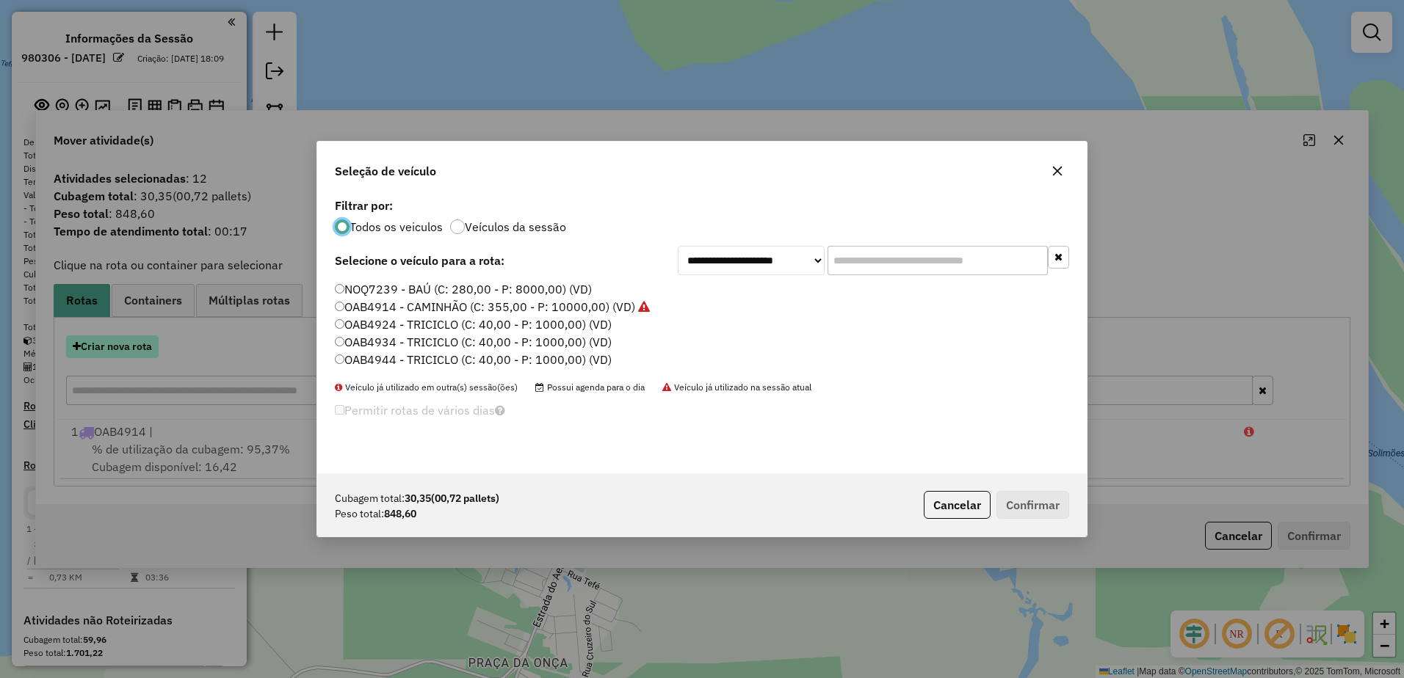
scroll to position [8, 4]
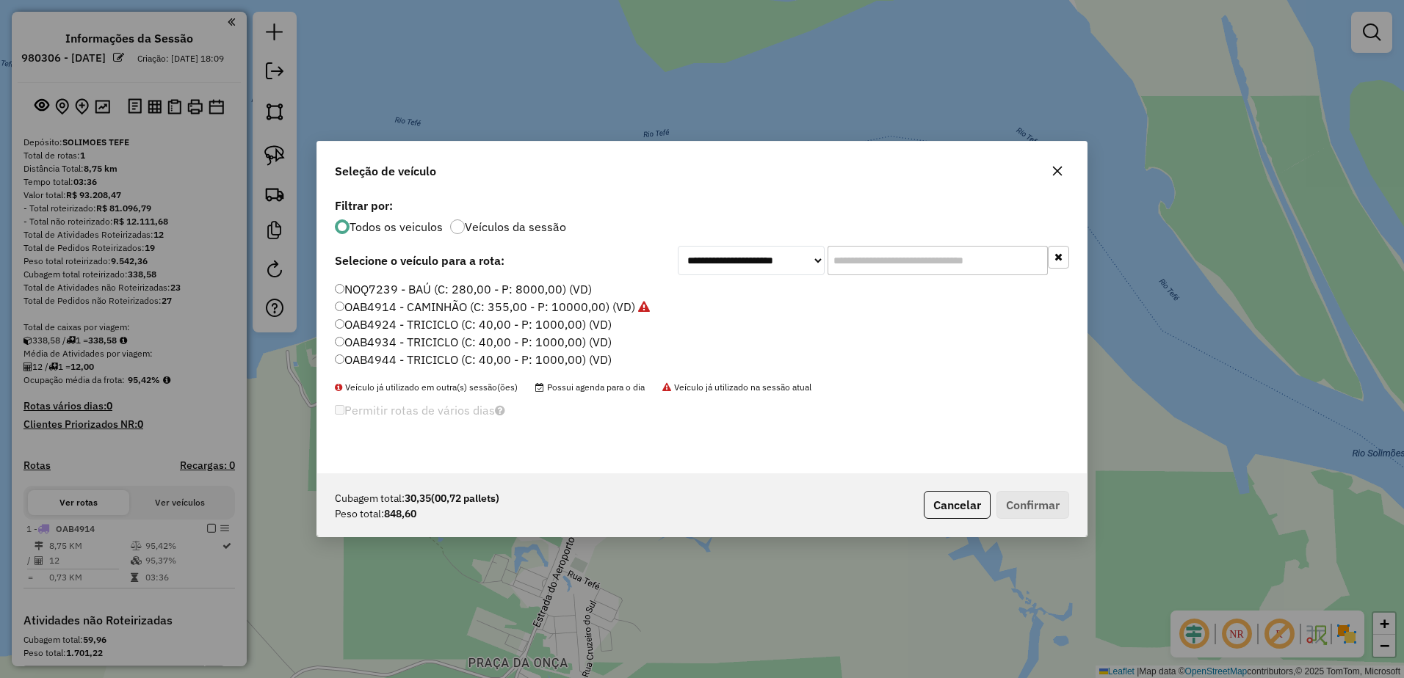
drag, startPoint x: 416, startPoint y: 328, endPoint x: 442, endPoint y: 336, distance: 27.6
click at [416, 327] on label "OAB4924 - TRICICLO (C: 40,00 - P: 1000,00) (VD)" at bounding box center [473, 325] width 277 height 18
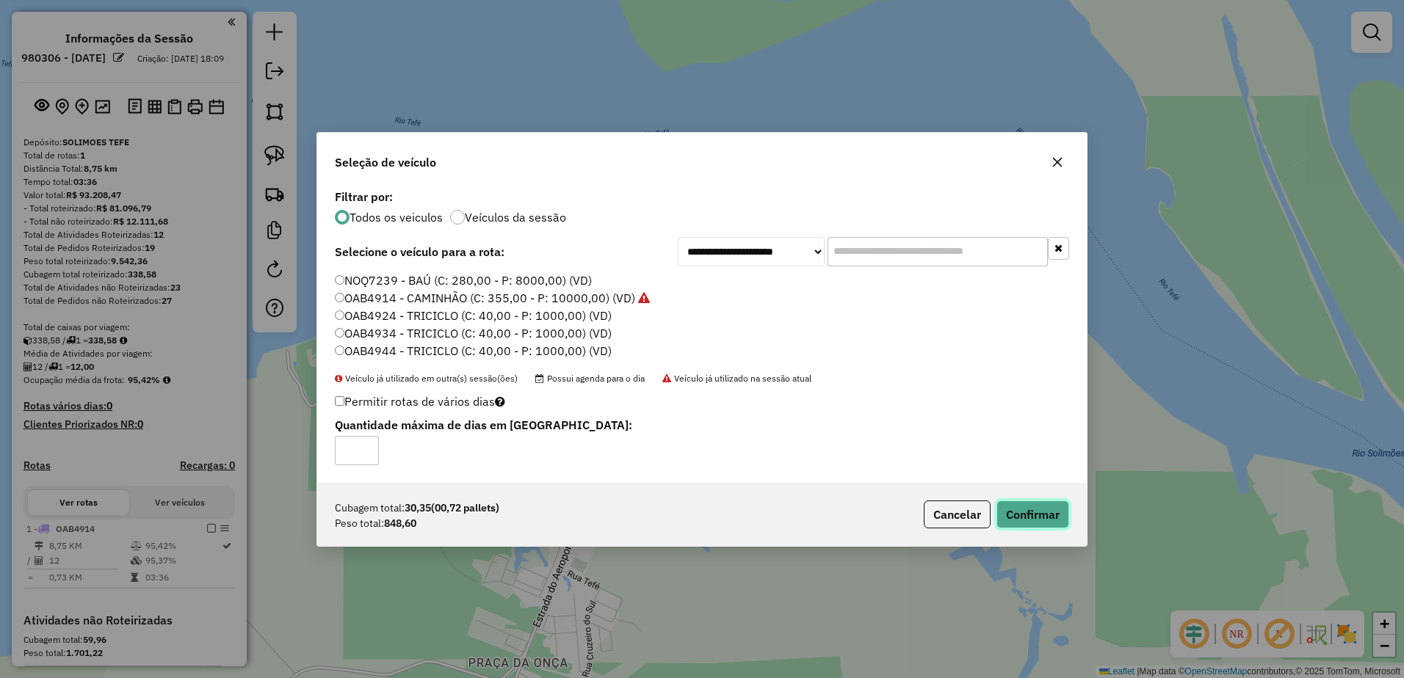
drag, startPoint x: 1039, startPoint y: 513, endPoint x: 1032, endPoint y: 509, distance: 8.6
click at [1037, 510] on button "Confirmar" at bounding box center [1032, 515] width 73 height 28
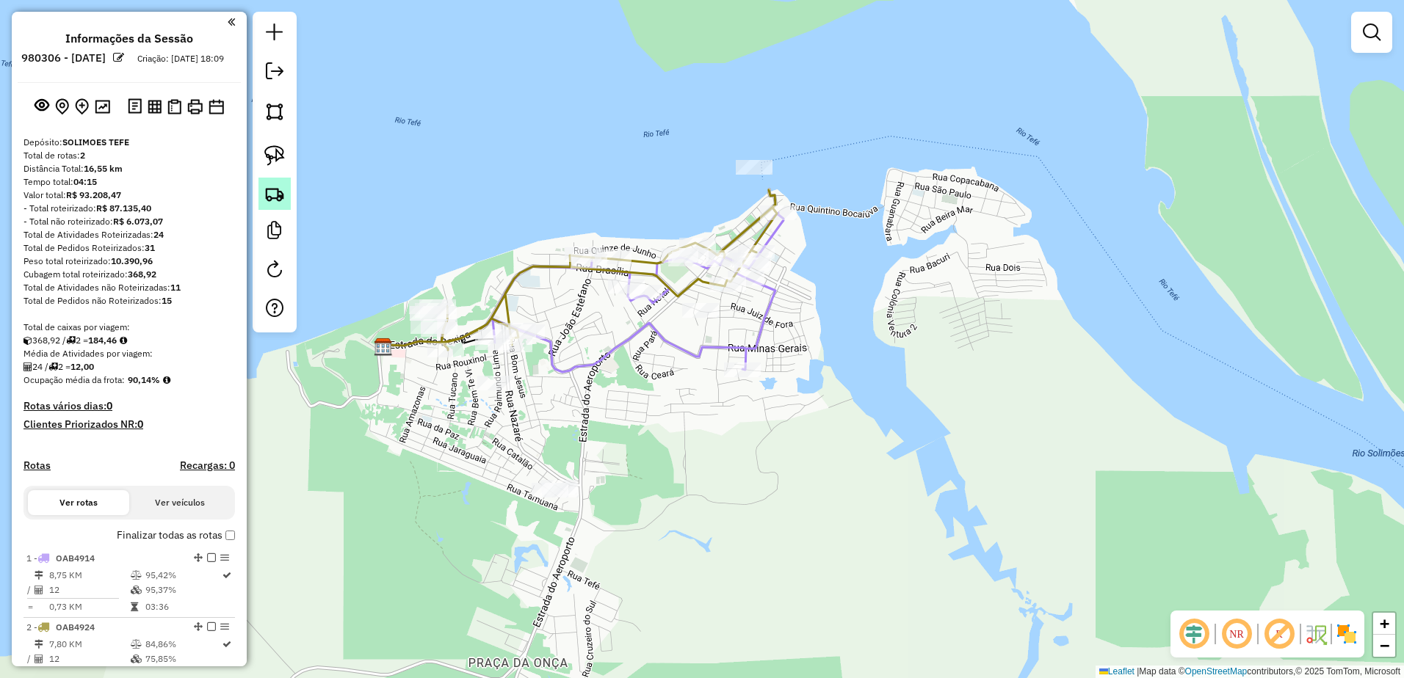
click at [269, 192] on img at bounding box center [274, 194] width 21 height 21
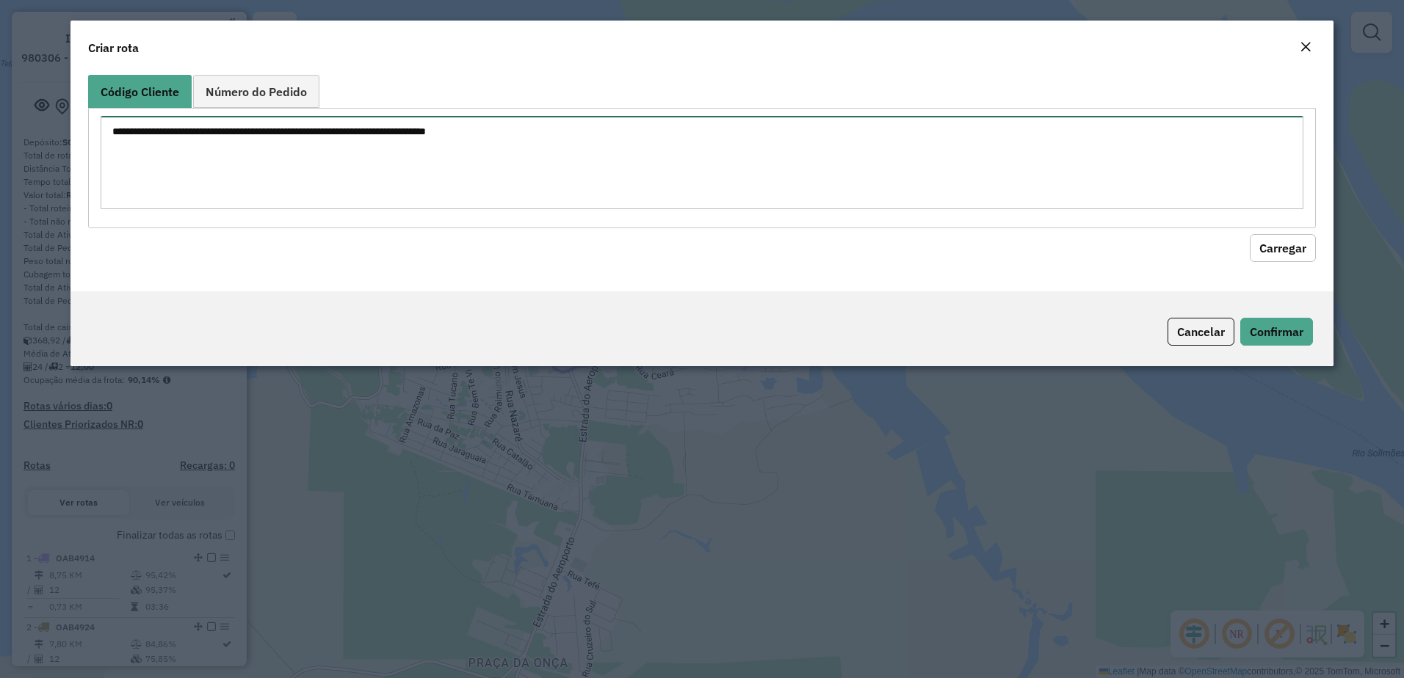
click at [239, 156] on textarea at bounding box center [702, 162] width 1203 height 93
paste textarea "*** *** *** *** *** *** *** *** *** *** *** ***"
type textarea "*** *** *** *** *** *** *** *** *** *** *** ***"
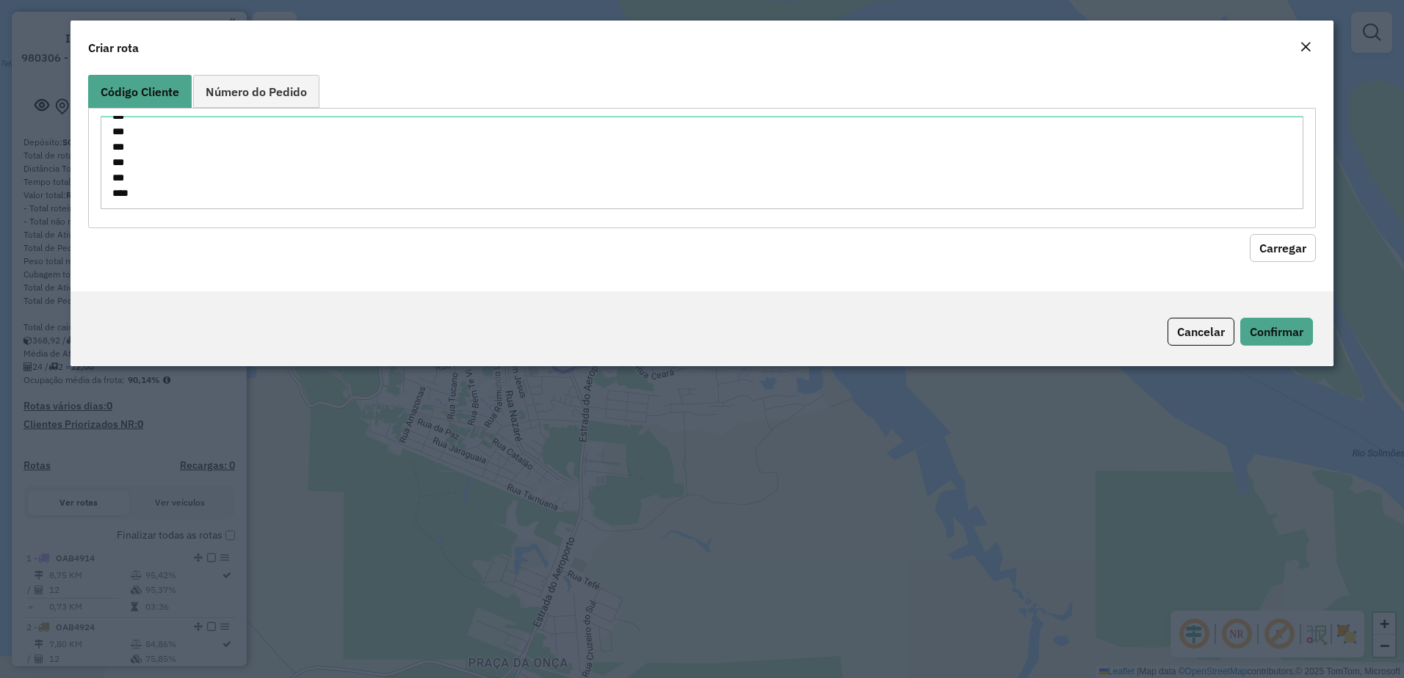
drag, startPoint x: 1298, startPoint y: 247, endPoint x: 1230, endPoint y: 272, distance: 72.3
click at [1298, 246] on button "Carregar" at bounding box center [1283, 248] width 66 height 28
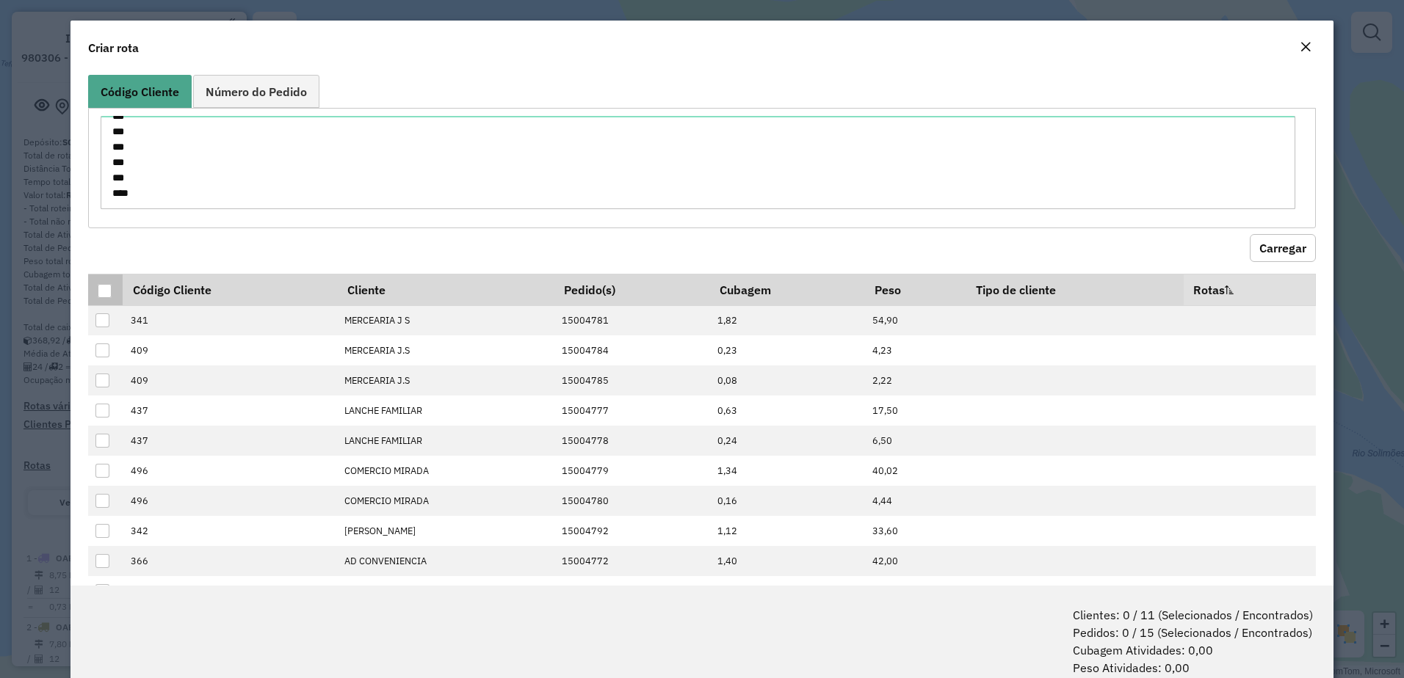
click at [102, 295] on div at bounding box center [105, 291] width 14 height 14
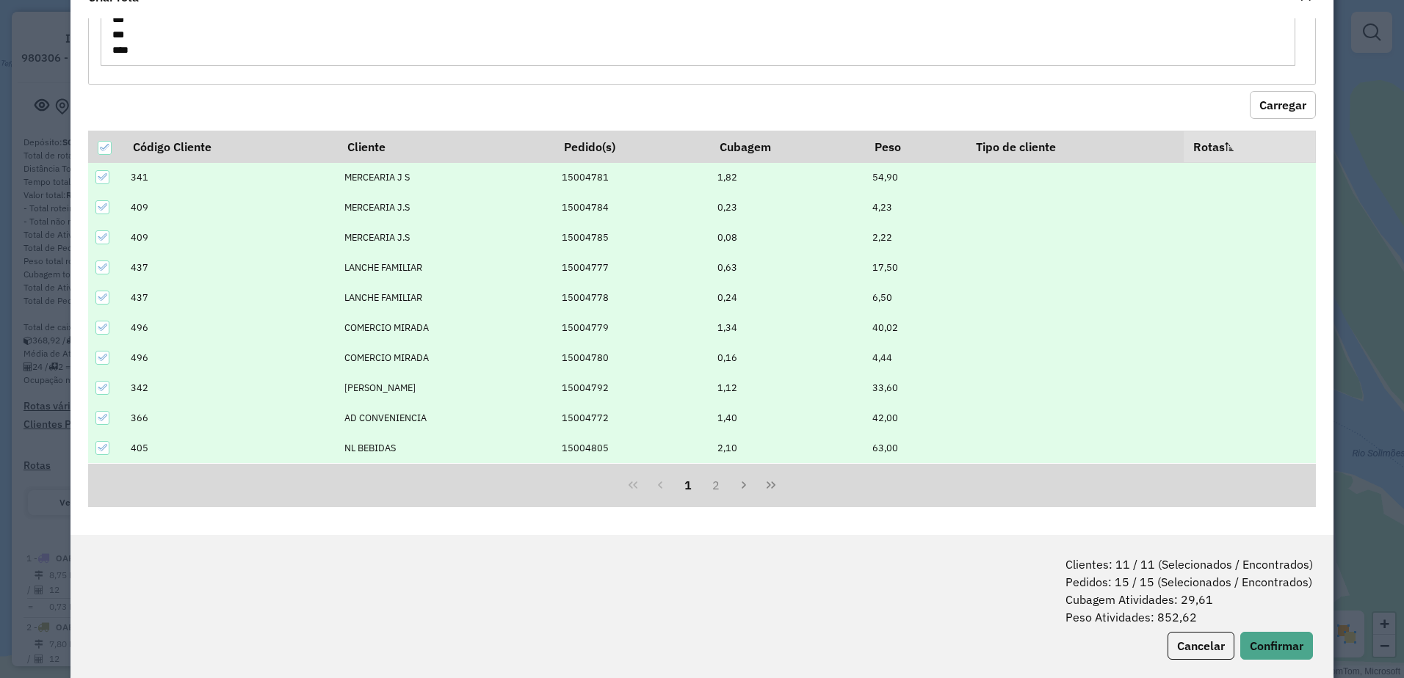
scroll to position [73, 0]
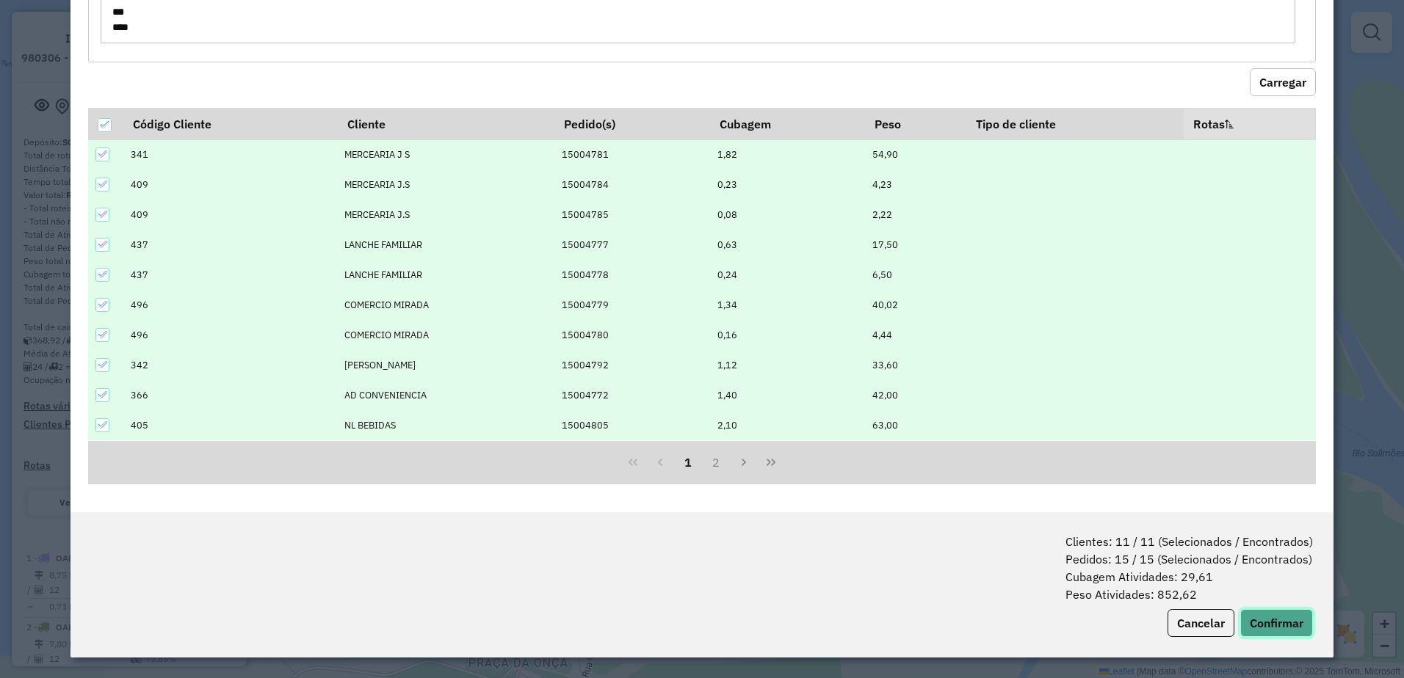
click at [1269, 612] on button "Confirmar" at bounding box center [1276, 623] width 73 height 28
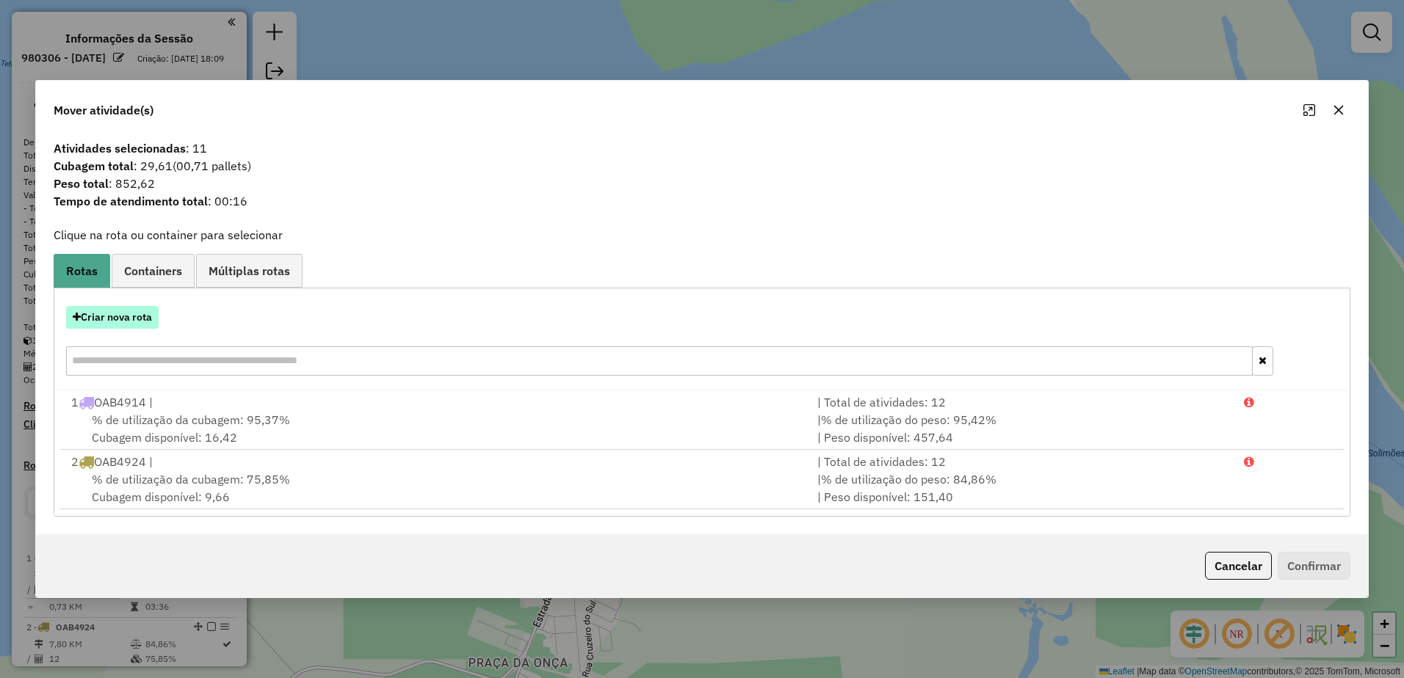
click at [118, 319] on button "Criar nova rota" at bounding box center [112, 317] width 93 height 23
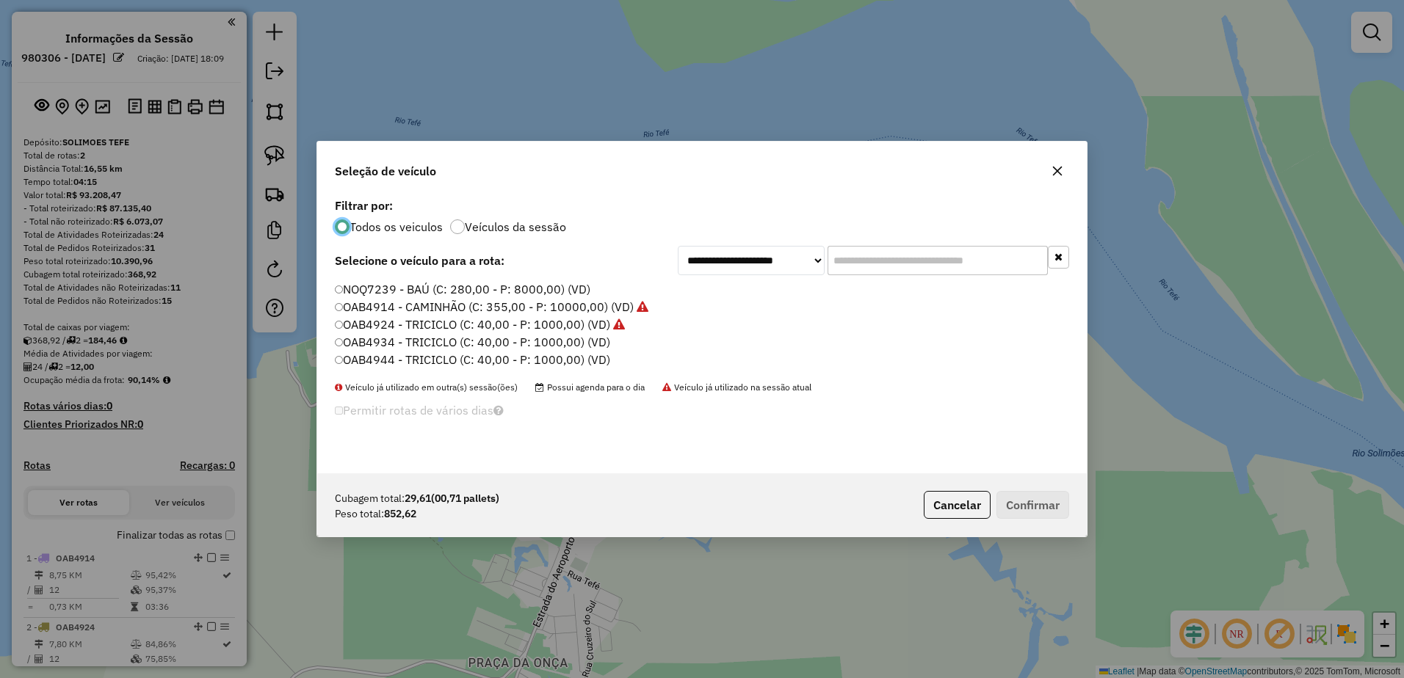
scroll to position [8, 4]
click at [362, 347] on label "OAB4934 - TRICICLO (C: 40,00 - P: 1000,00) (VD)" at bounding box center [473, 342] width 276 height 18
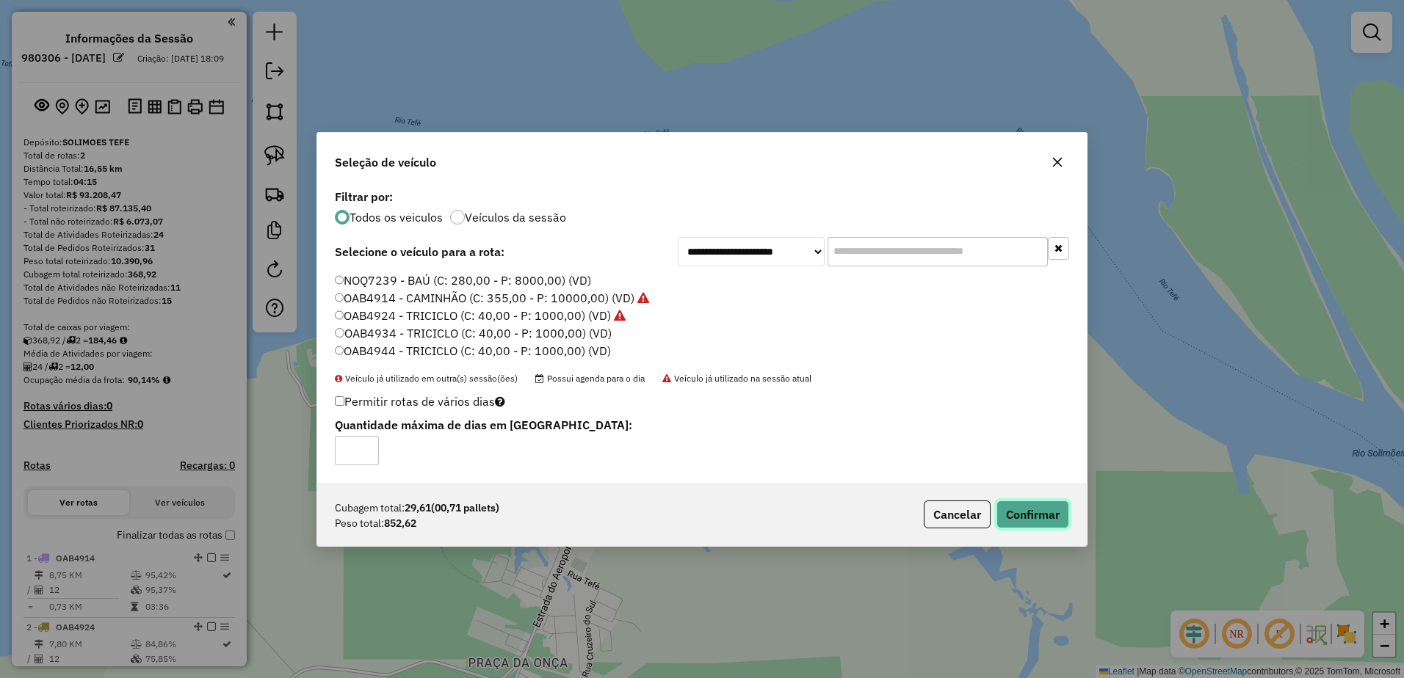
click at [1043, 510] on button "Confirmar" at bounding box center [1032, 515] width 73 height 28
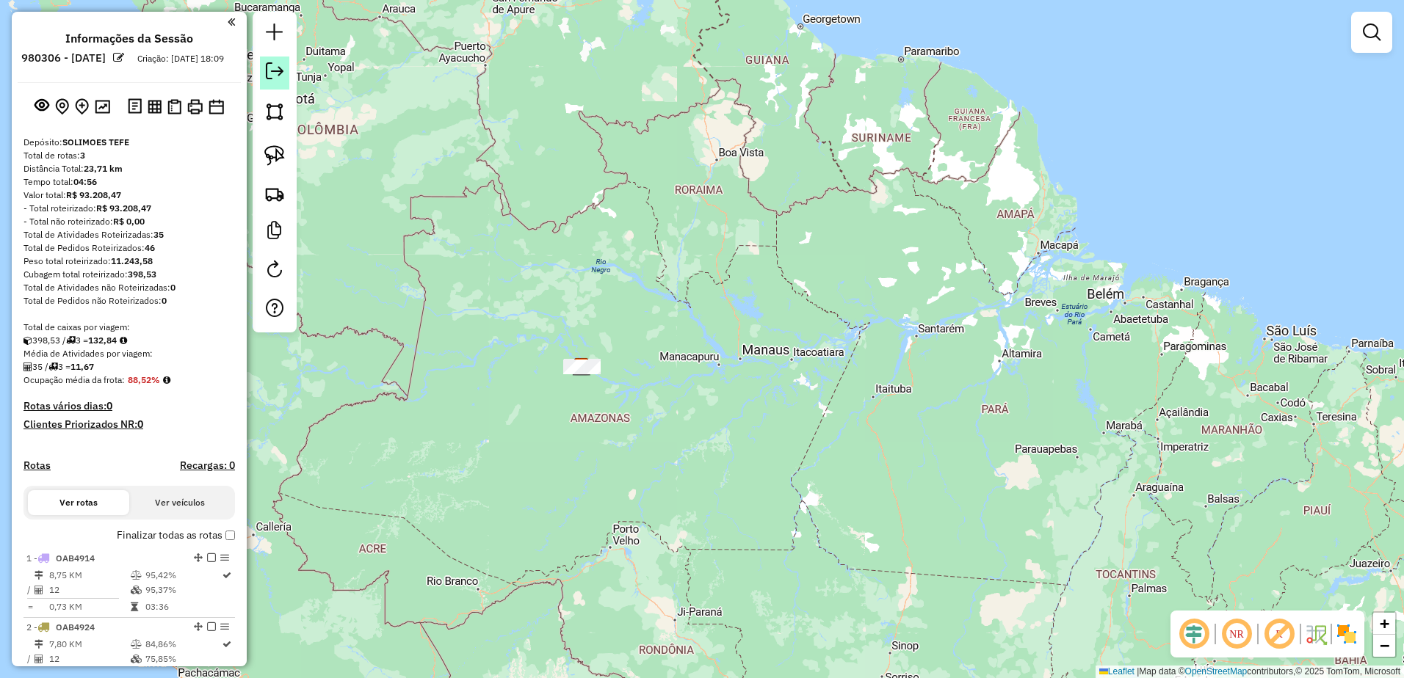
click at [277, 71] on em at bounding box center [275, 71] width 18 height 18
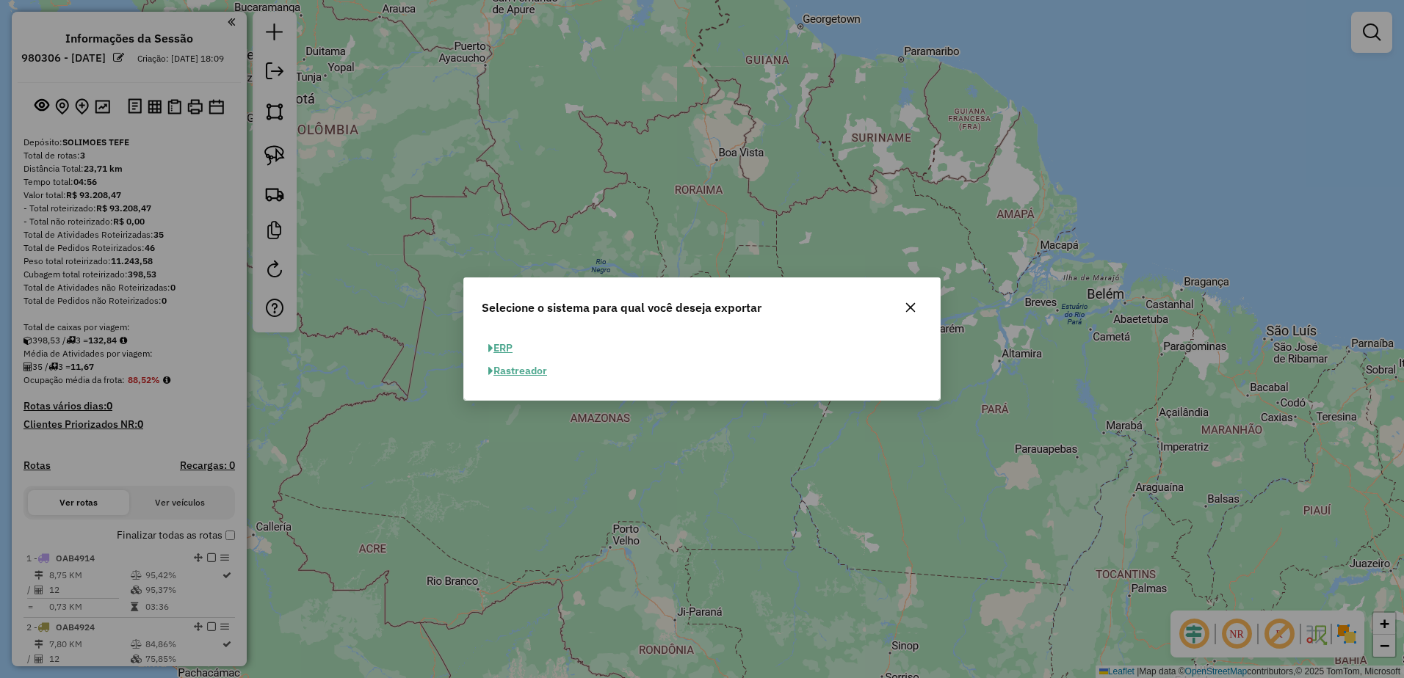
click at [504, 344] on button "ERP" at bounding box center [500, 348] width 37 height 23
select select "**"
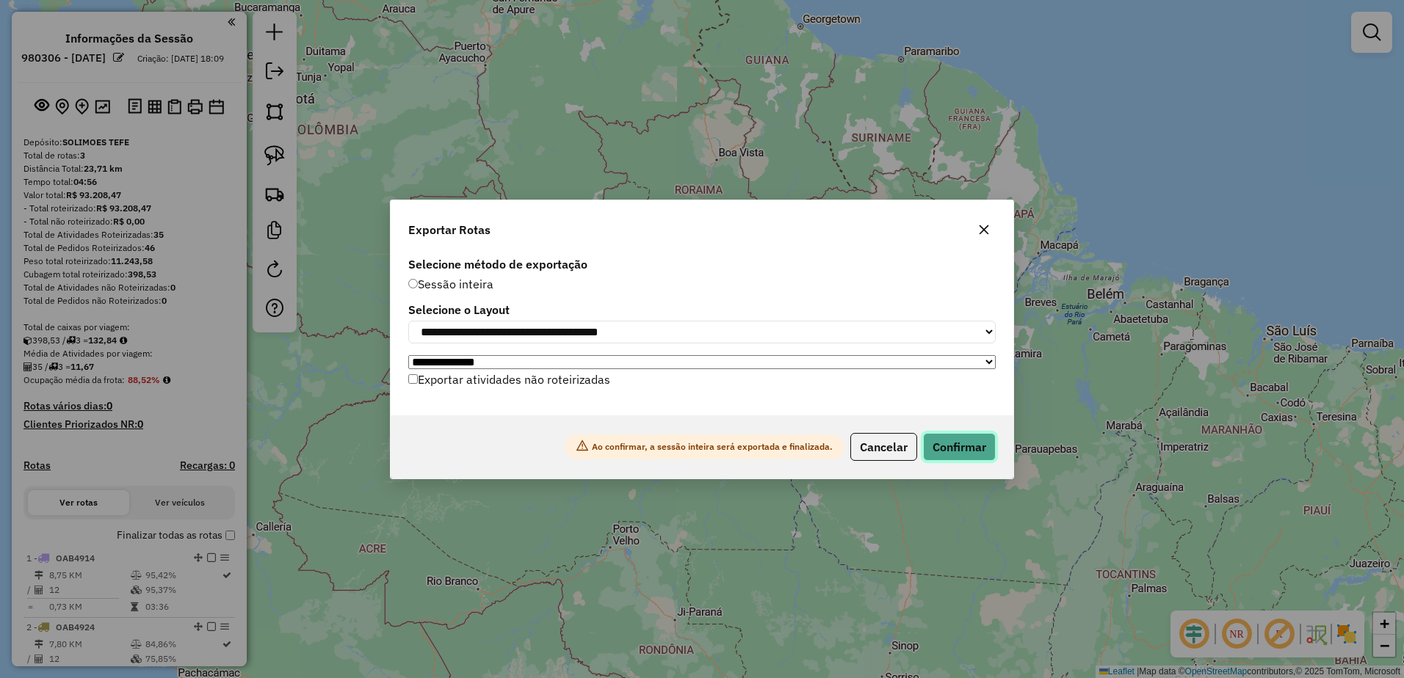
click at [968, 445] on button "Confirmar" at bounding box center [959, 447] width 73 height 28
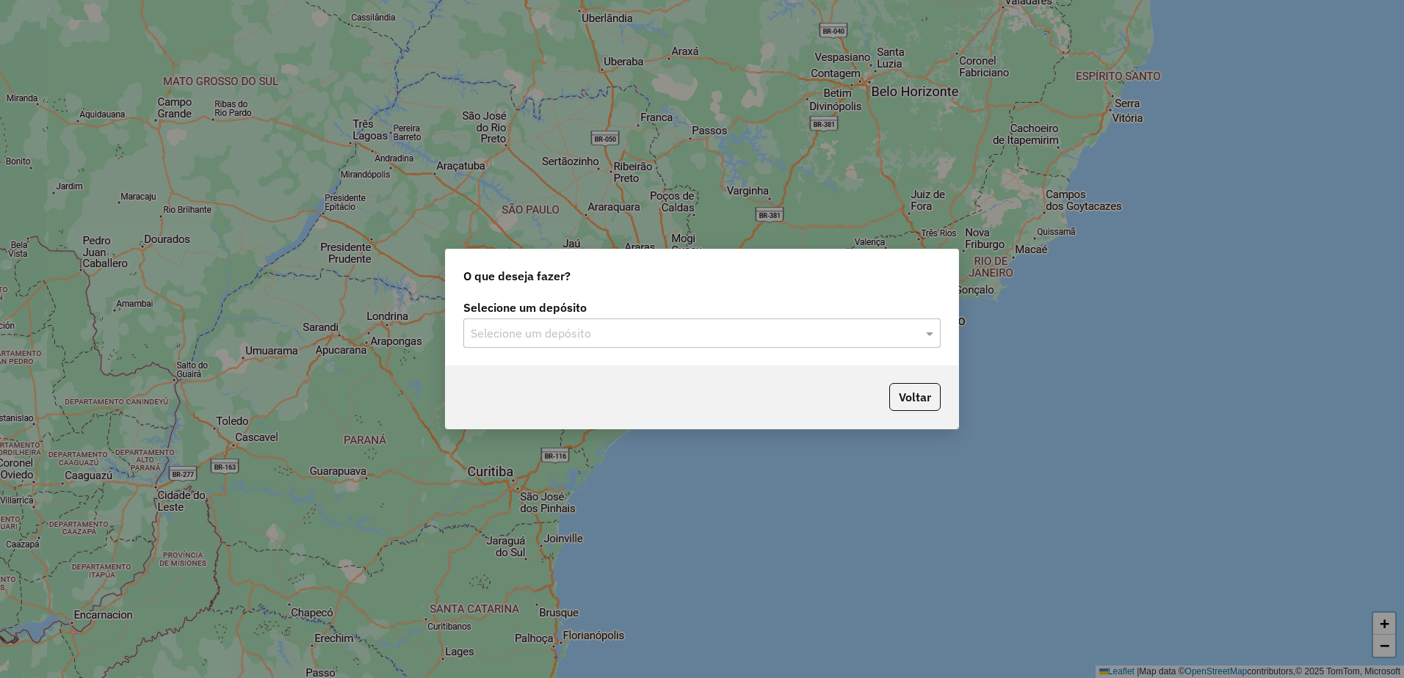
click at [606, 334] on input "text" at bounding box center [687, 334] width 433 height 18
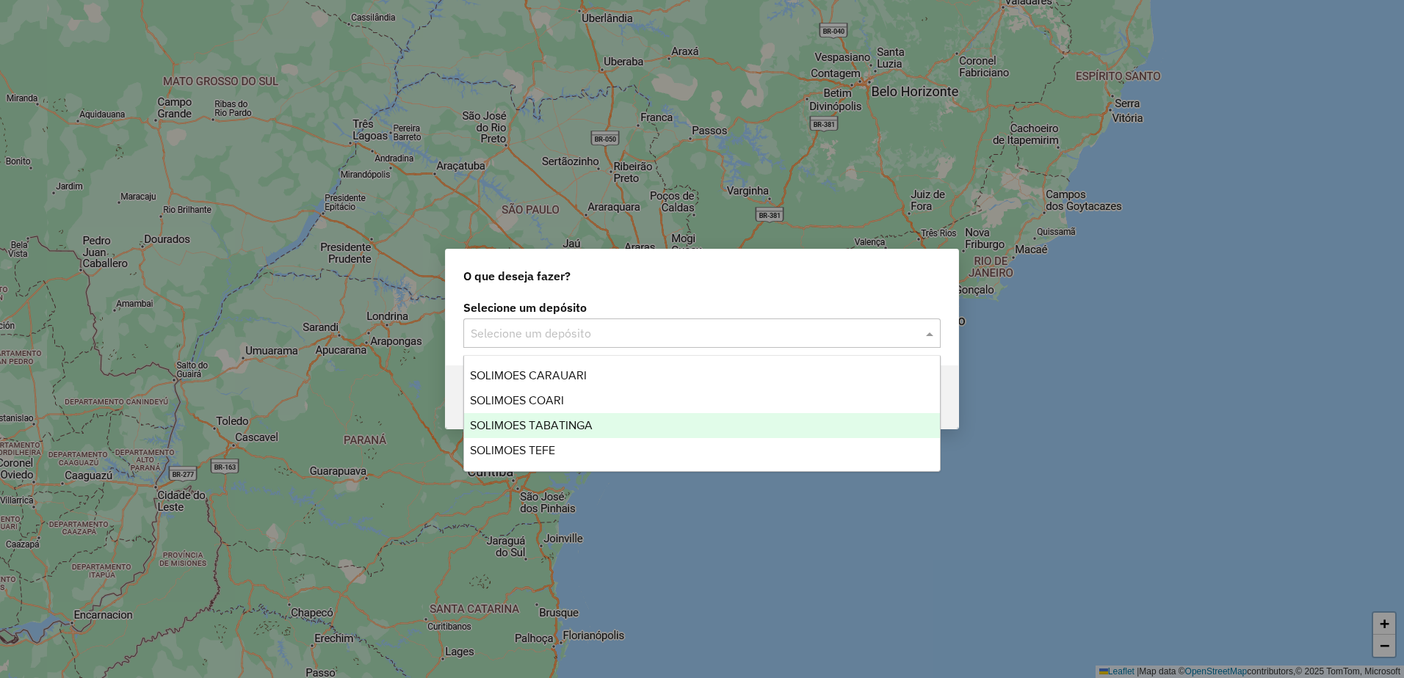
click at [551, 421] on span "SOLIMOES TABATINGA" at bounding box center [531, 425] width 123 height 12
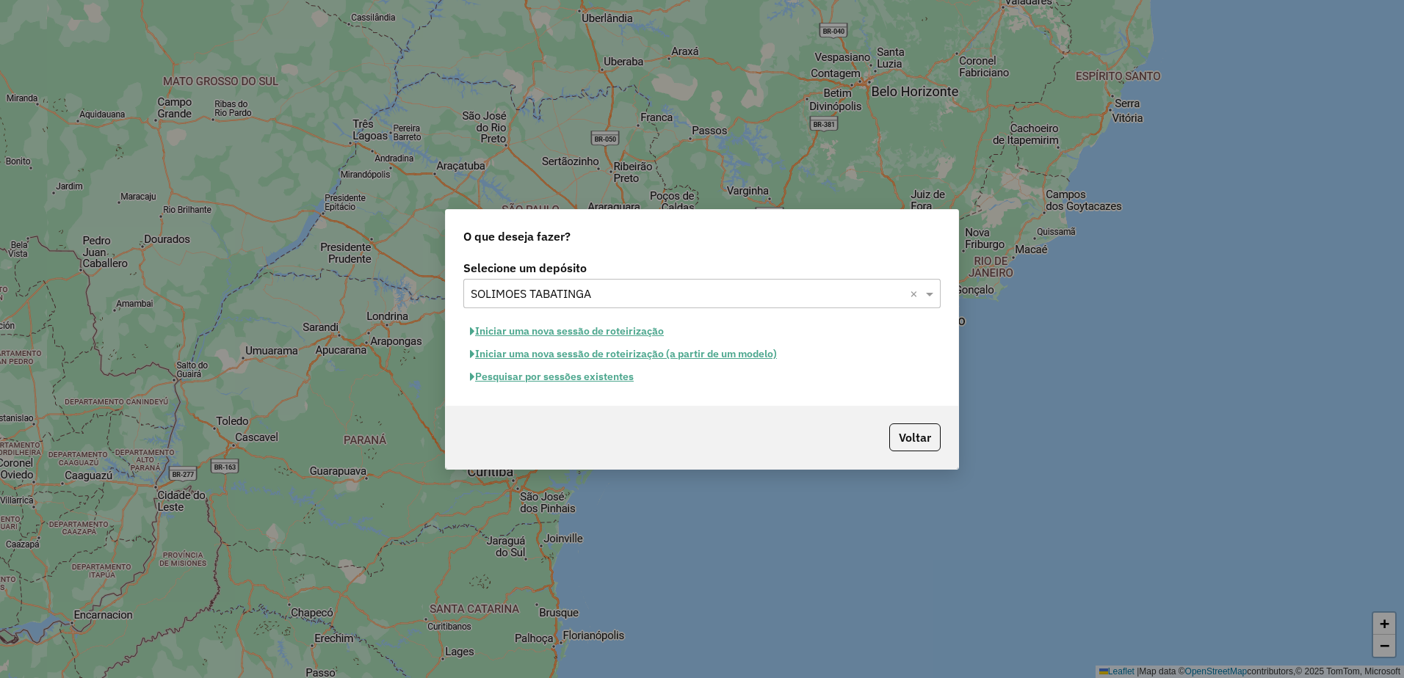
click at [595, 330] on button "Iniciar uma nova sessão de roteirização" at bounding box center [566, 331] width 207 height 23
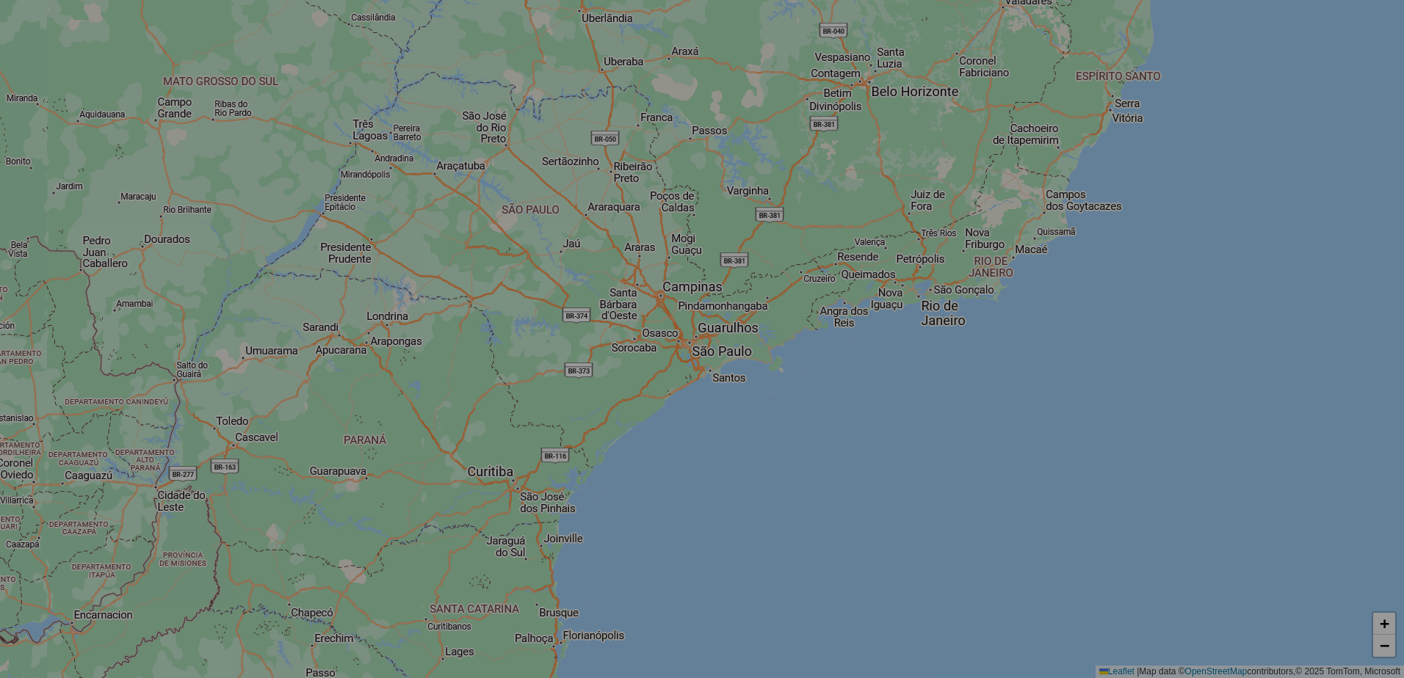
select select "*"
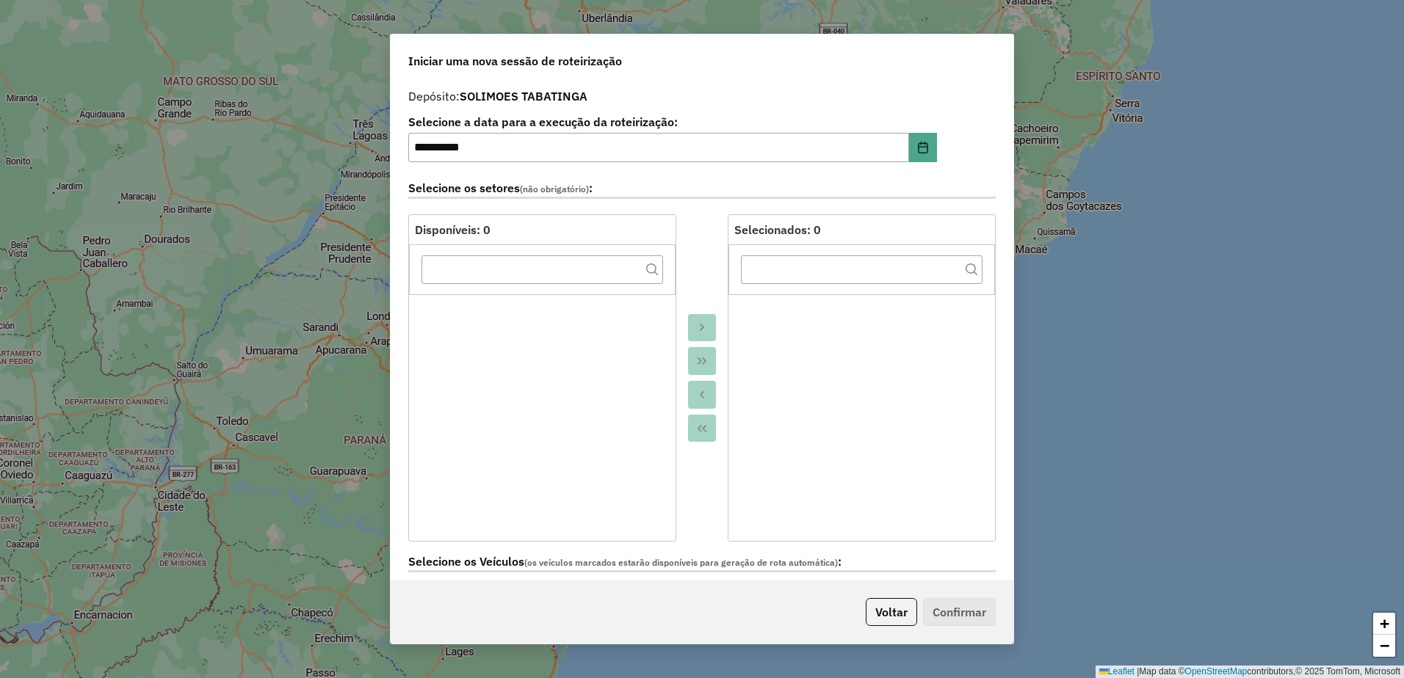
click at [696, 283] on div at bounding box center [701, 377] width 51 height 327
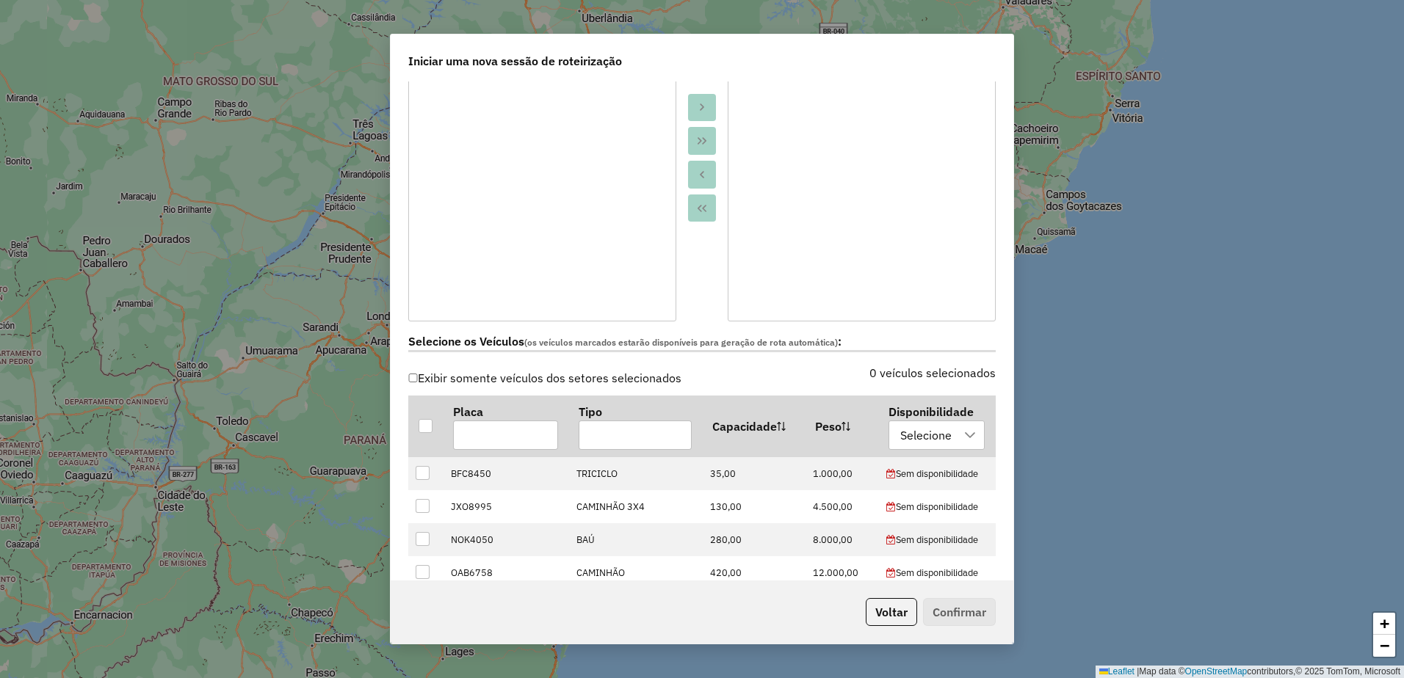
scroll to position [294, 0]
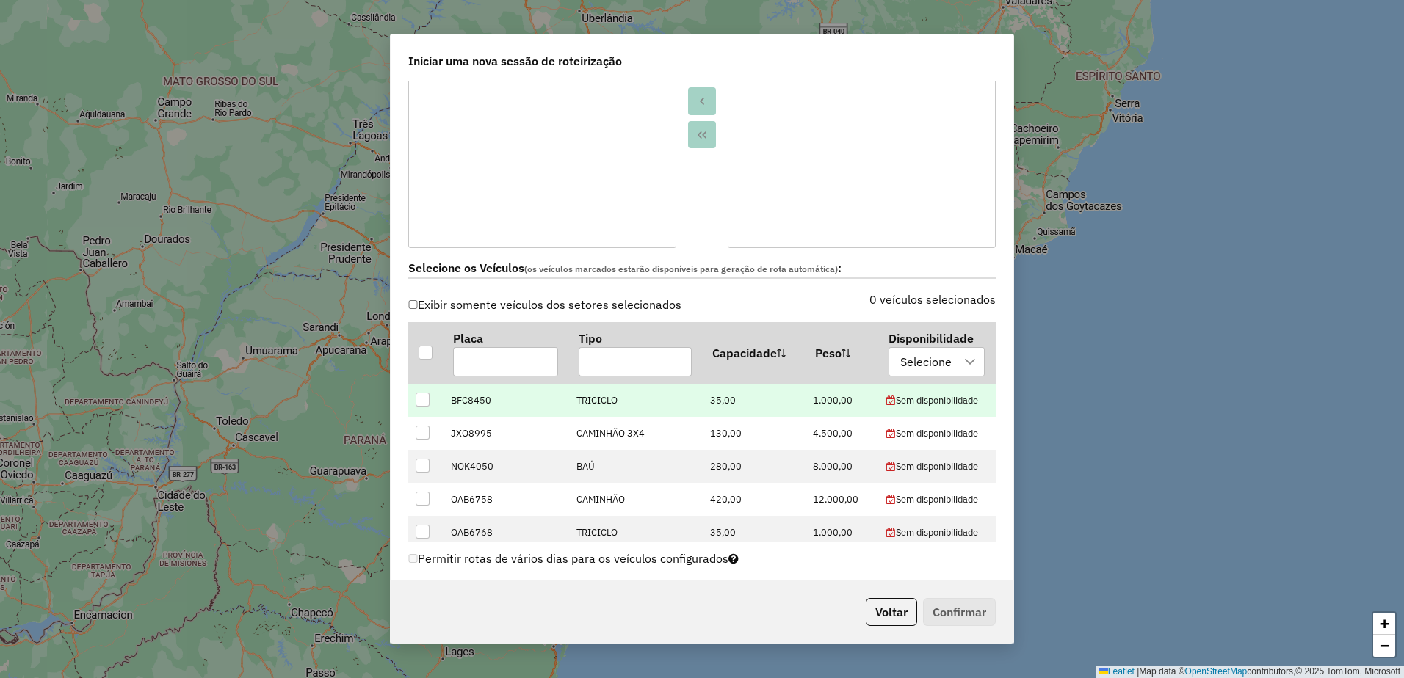
click at [425, 402] on div at bounding box center [423, 400] width 14 height 14
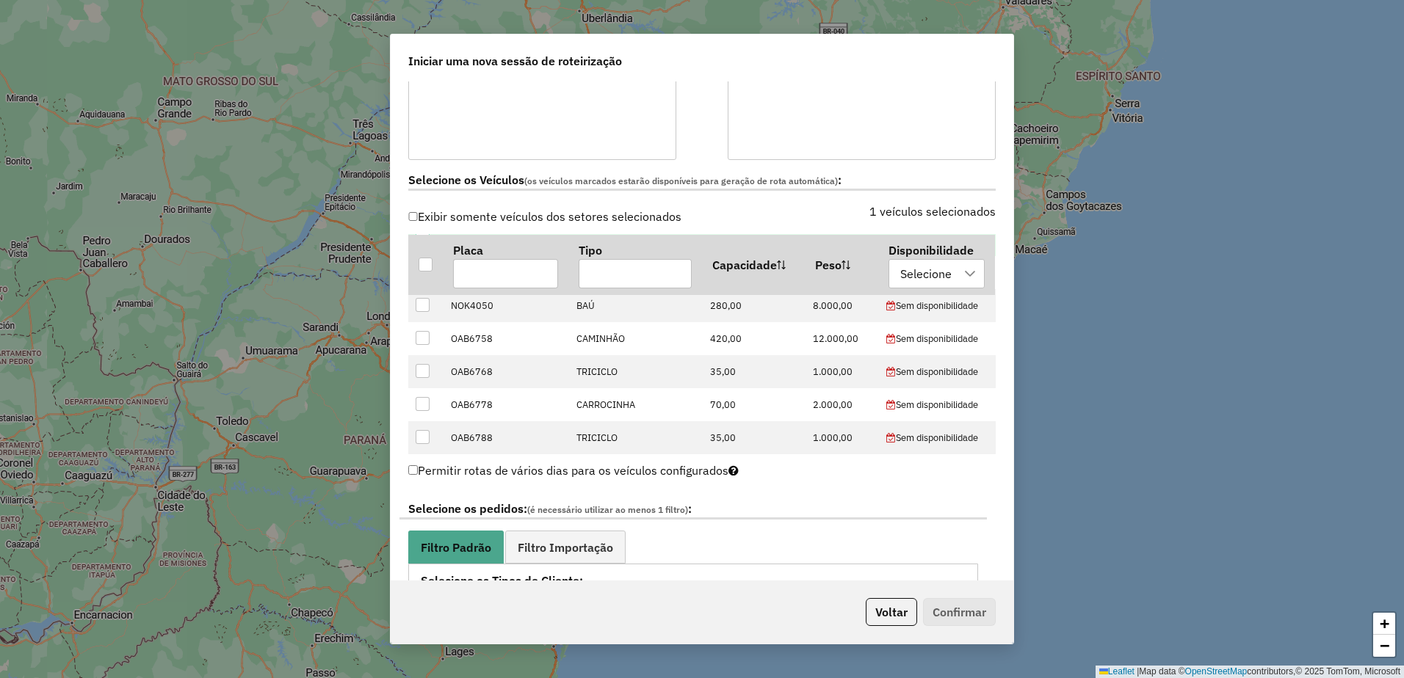
scroll to position [514, 0]
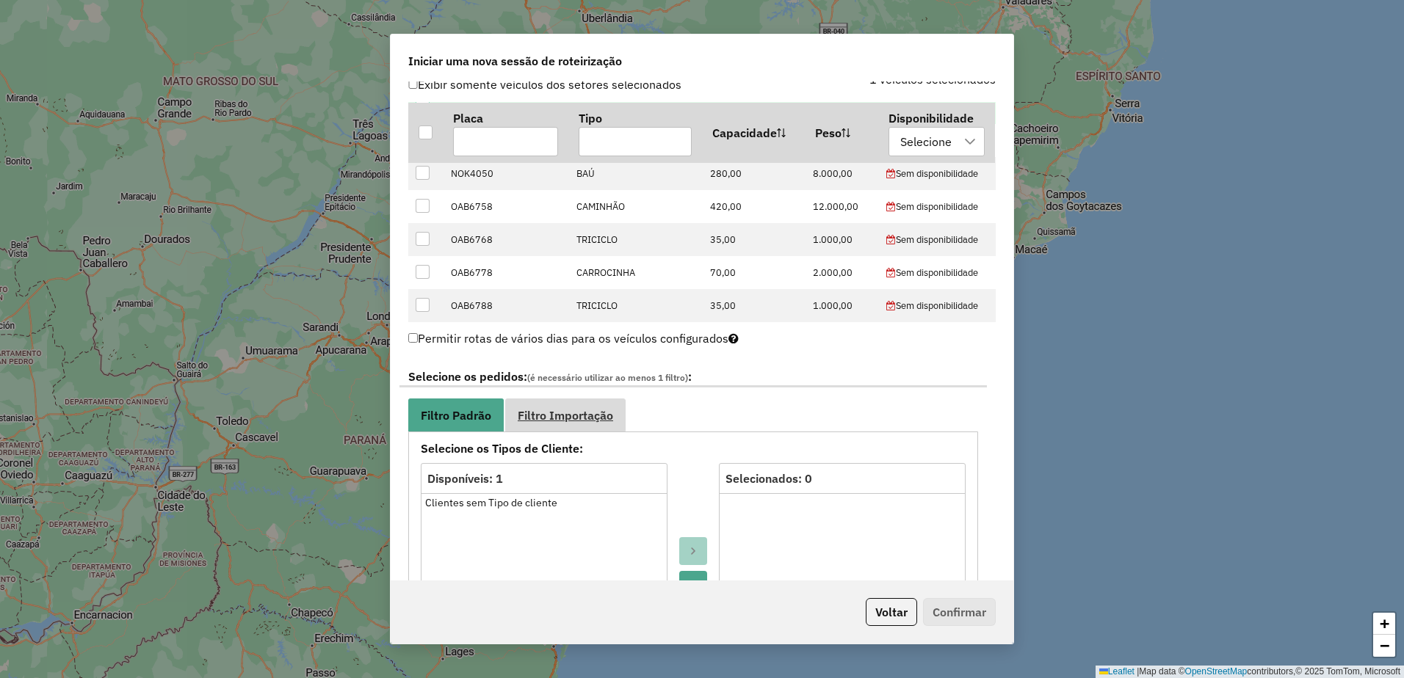
click at [531, 419] on span "Filtro Importação" at bounding box center [565, 416] width 95 height 12
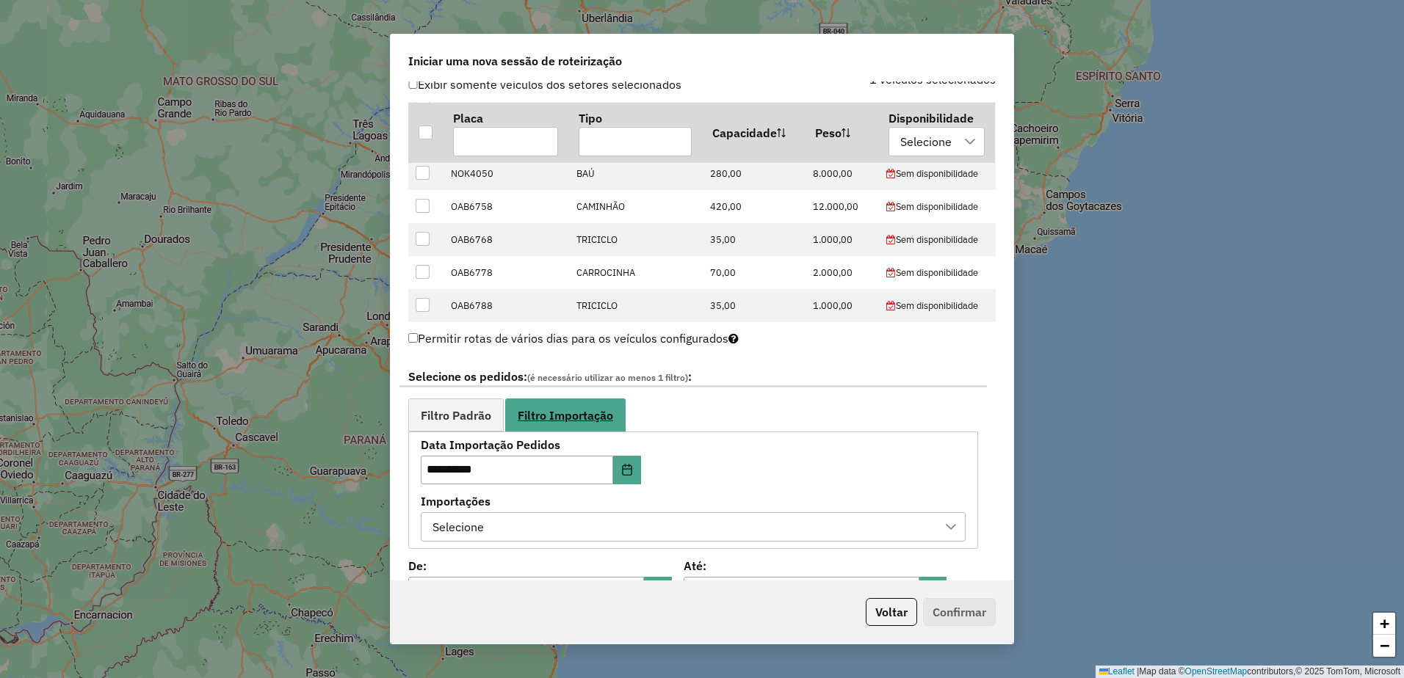
scroll to position [808, 0]
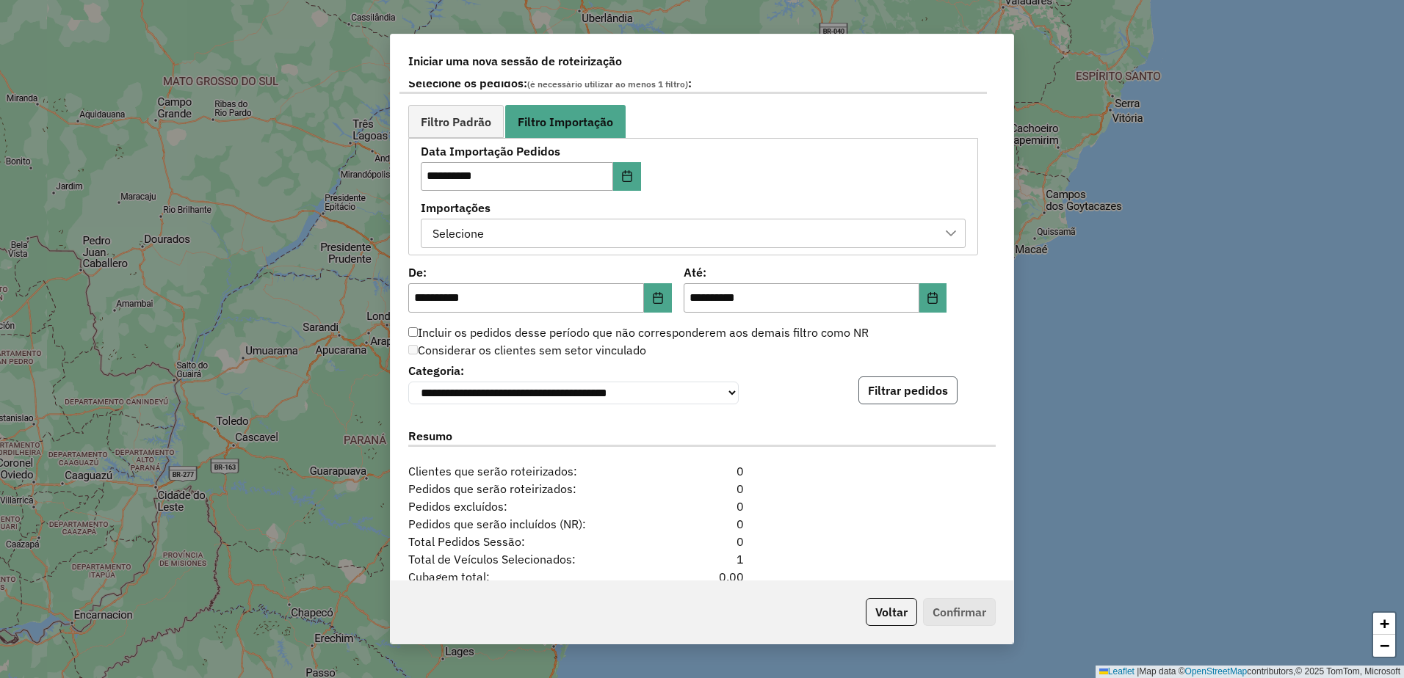
click at [884, 395] on button "Filtrar pedidos" at bounding box center [907, 391] width 99 height 28
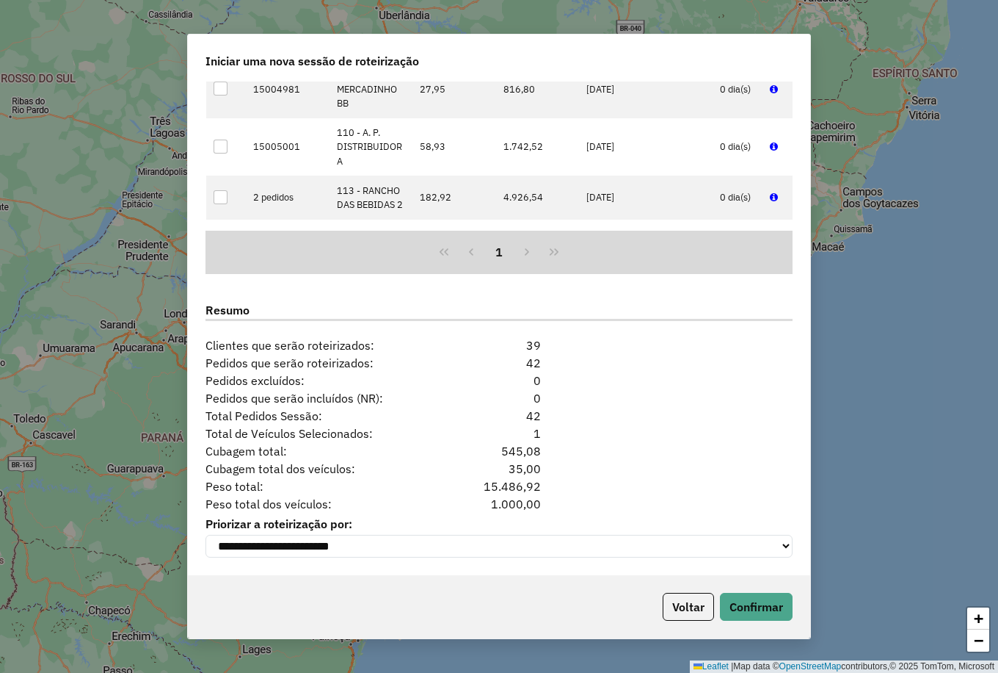
scroll to position [1244, 0]
click at [753, 601] on button "Confirmar" at bounding box center [756, 606] width 73 height 28
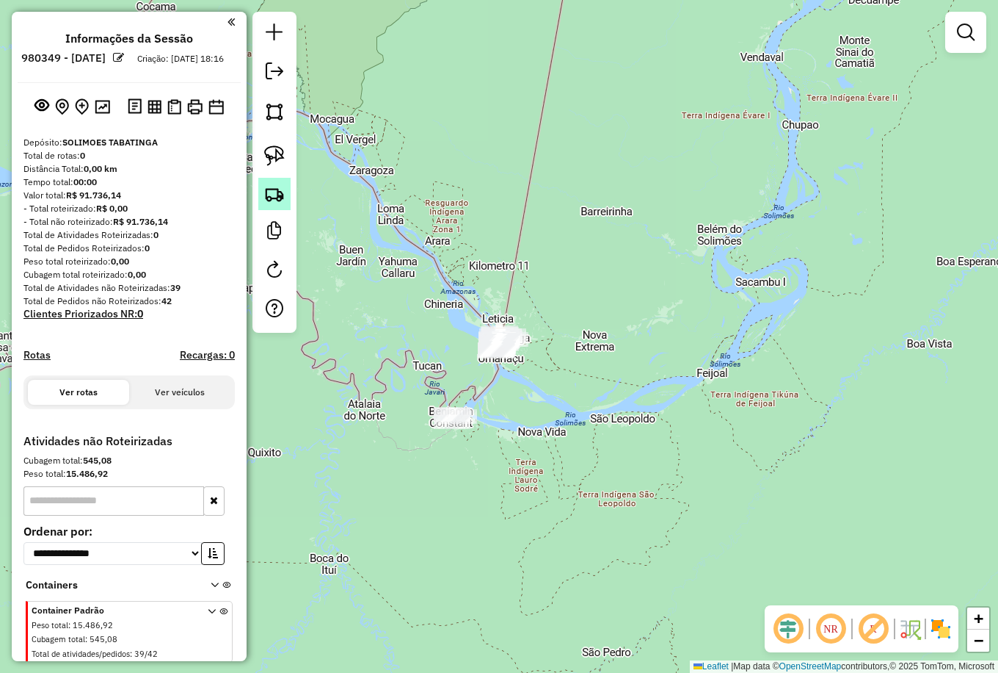
click at [274, 192] on img at bounding box center [274, 194] width 21 height 21
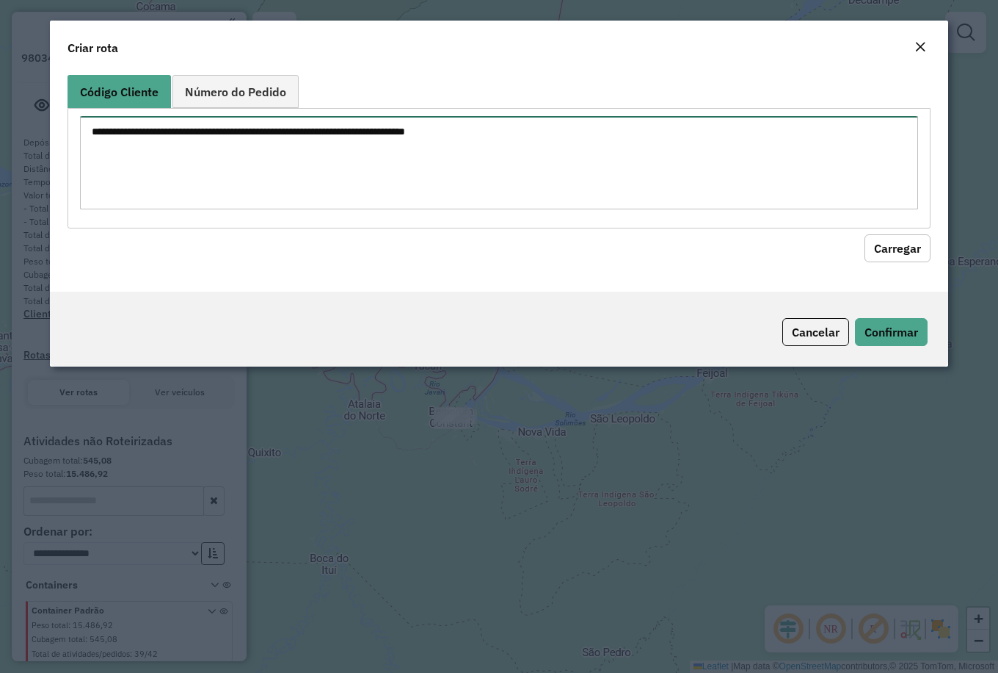
click at [184, 151] on textarea at bounding box center [499, 162] width 838 height 93
paste textarea "*** *** *** *** ***"
type textarea "*** *** *** *** ***"
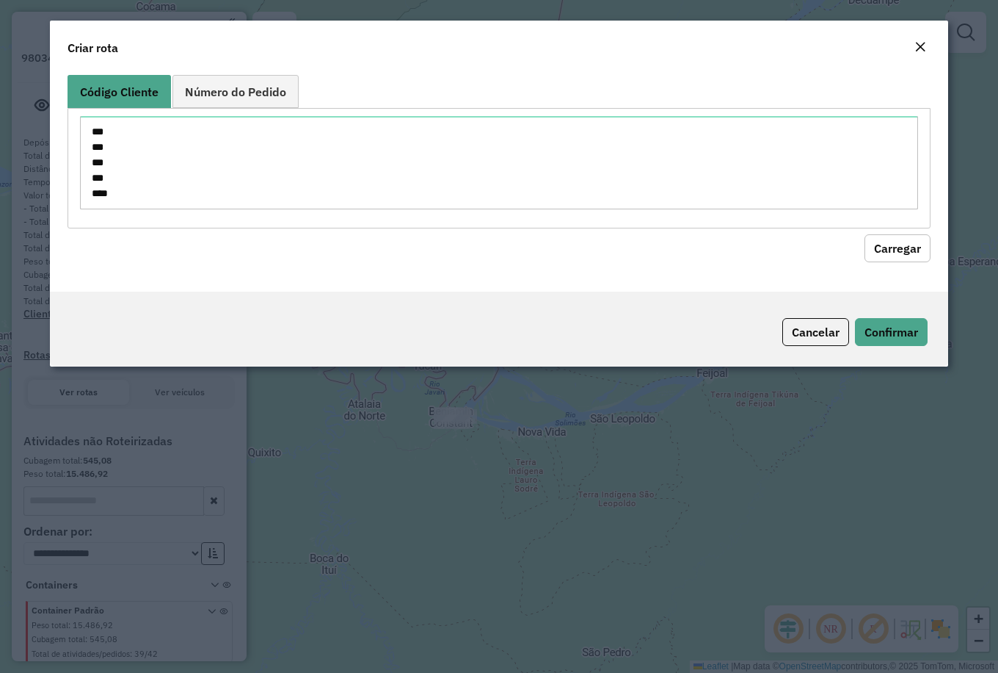
click at [881, 247] on button "Carregar" at bounding box center [898, 248] width 66 height 28
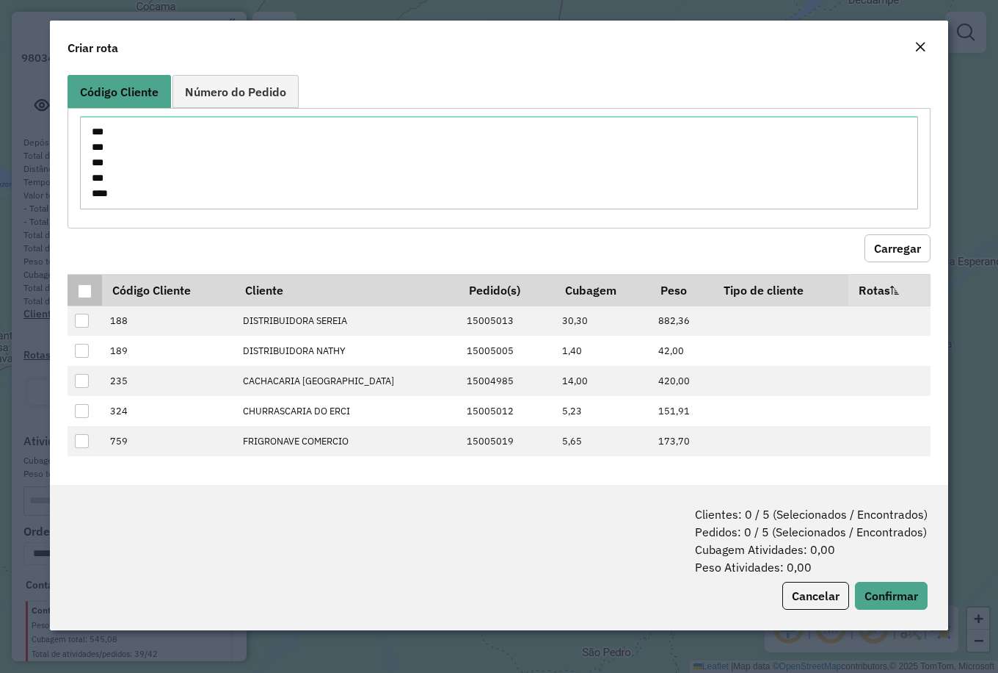
click at [84, 291] on div at bounding box center [85, 291] width 14 height 14
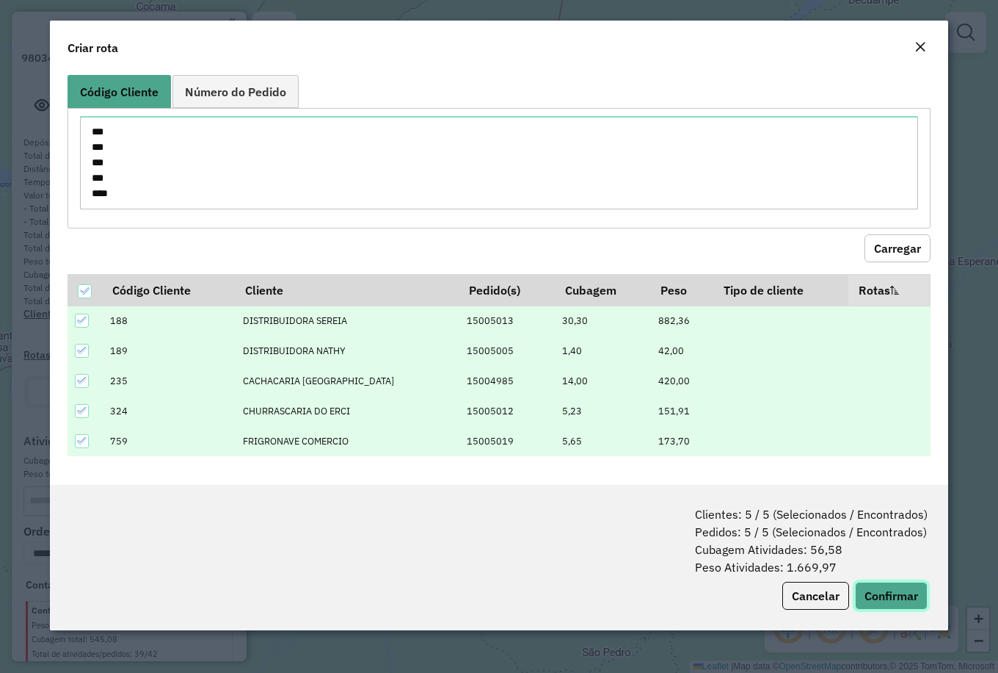
click at [884, 590] on button "Confirmar" at bounding box center [891, 595] width 73 height 28
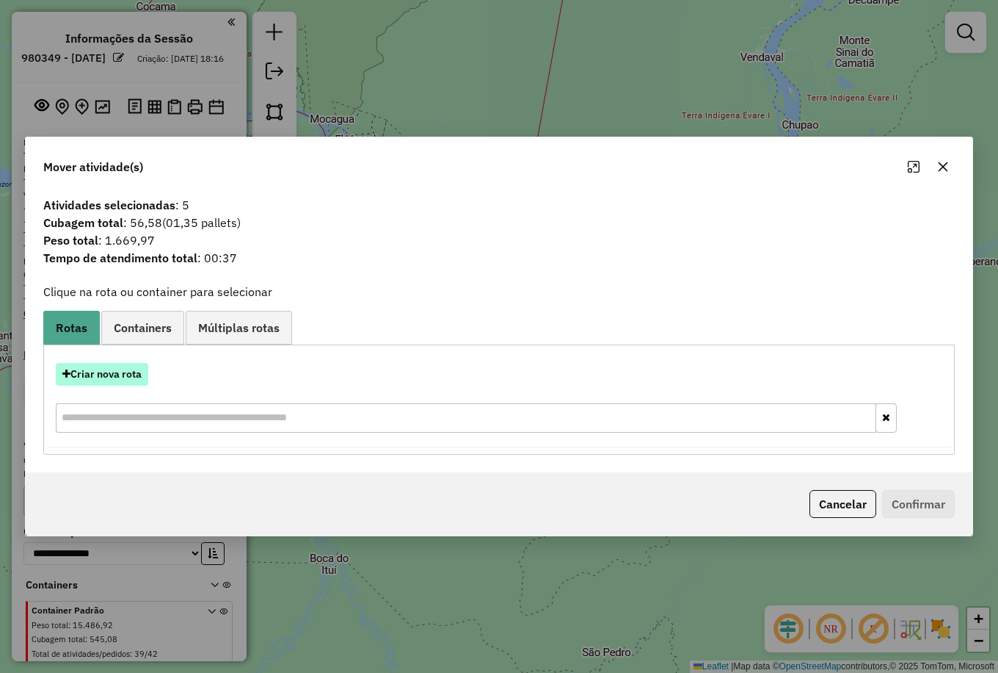
click at [120, 383] on button "Criar nova rota" at bounding box center [102, 374] width 93 height 23
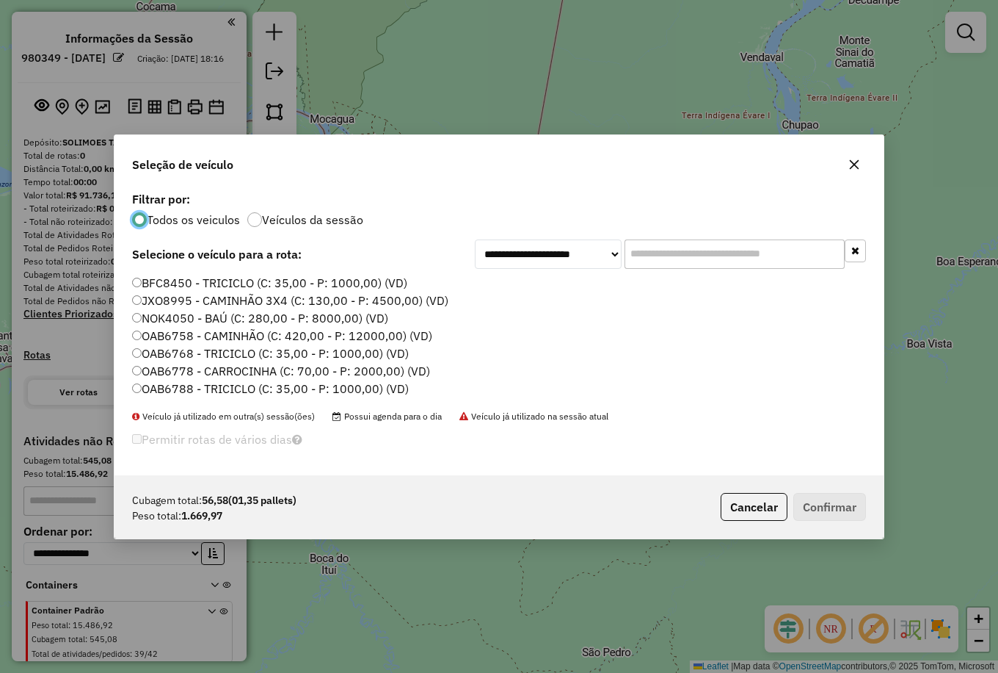
scroll to position [9, 4]
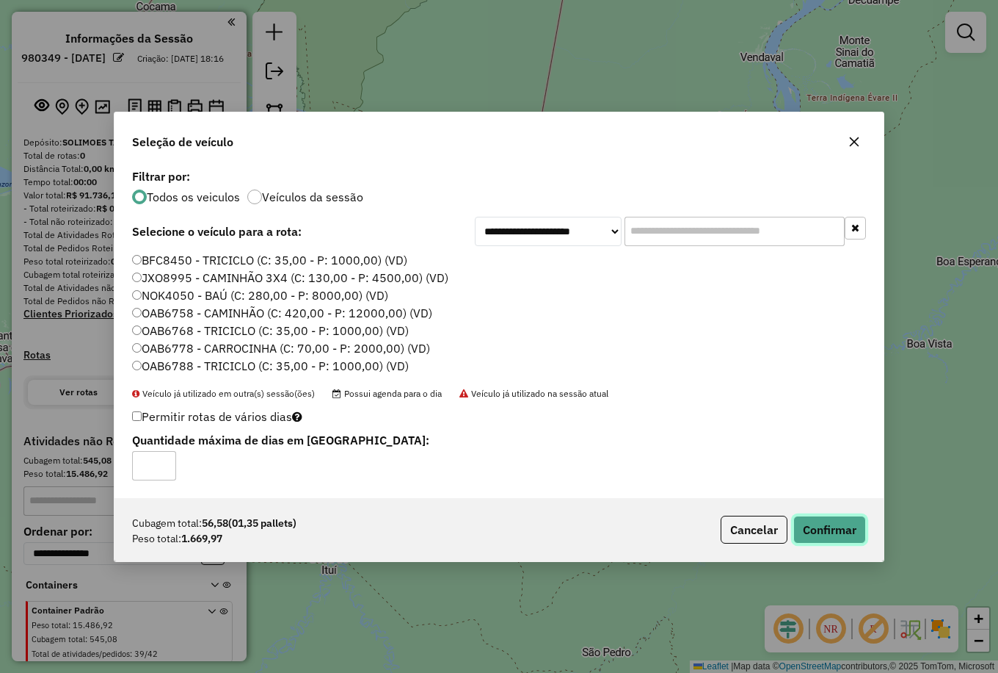
click at [813, 527] on button "Confirmar" at bounding box center [830, 529] width 73 height 28
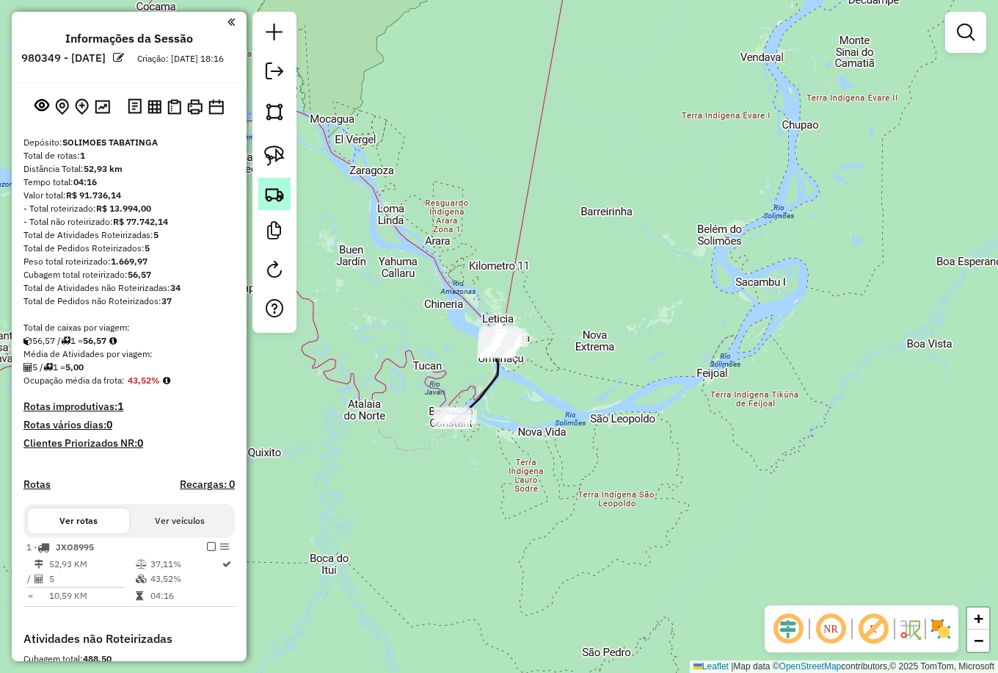
click at [278, 189] on img at bounding box center [274, 194] width 21 height 21
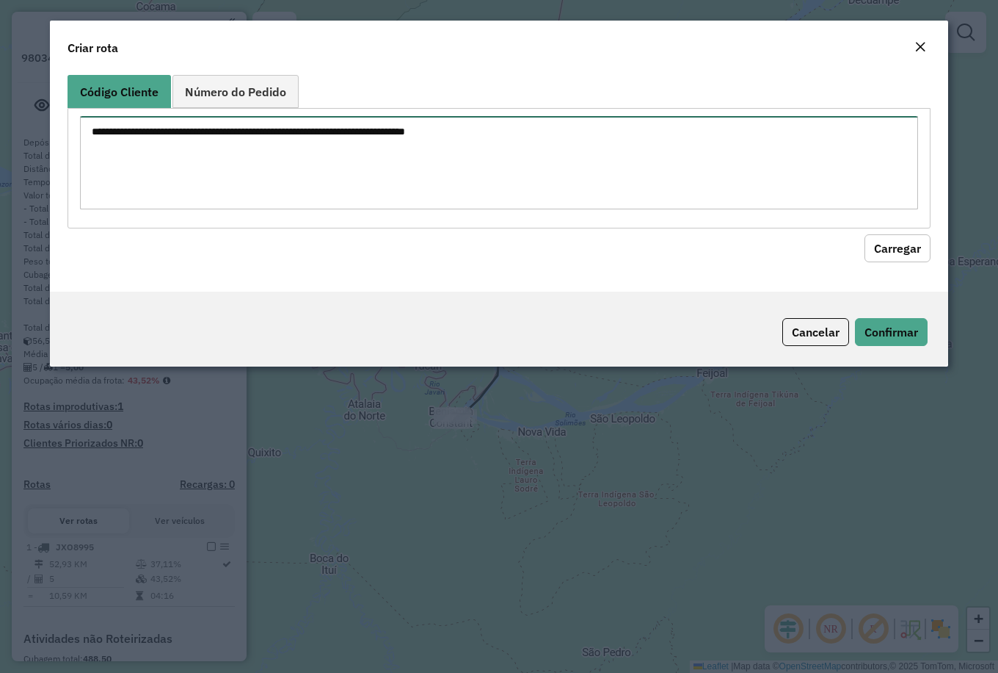
click at [188, 159] on textarea at bounding box center [499, 162] width 838 height 93
paste textarea "*** *** *** *** *** *** *** ***"
type textarea "*** *** *** *** *** *** *** ***"
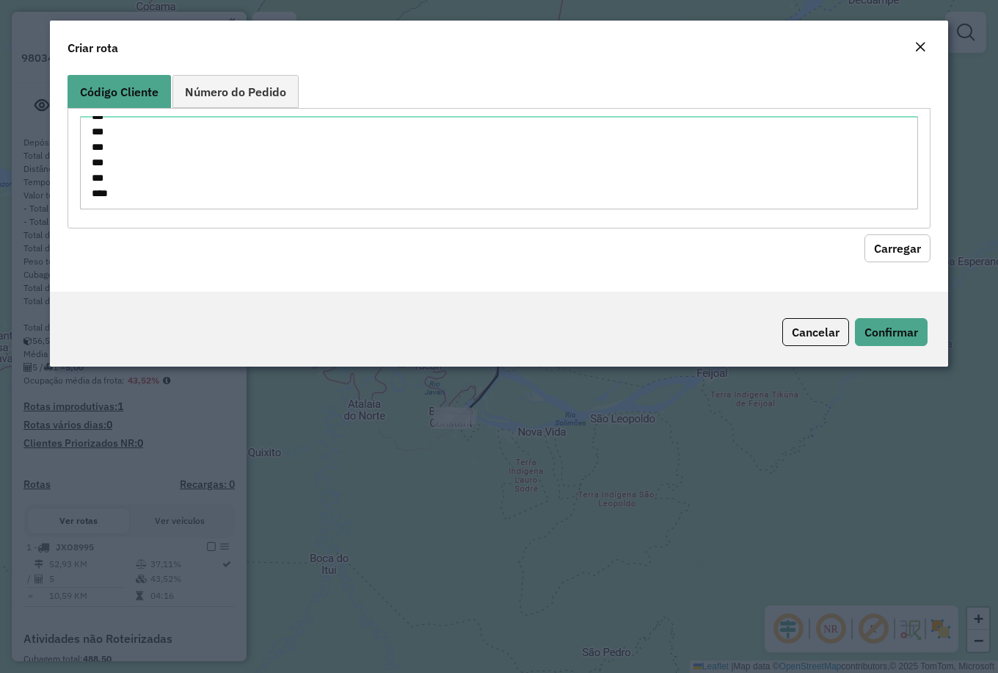
drag, startPoint x: 921, startPoint y: 250, endPoint x: 782, endPoint y: 267, distance: 139.7
click at [918, 250] on button "Carregar" at bounding box center [898, 248] width 66 height 28
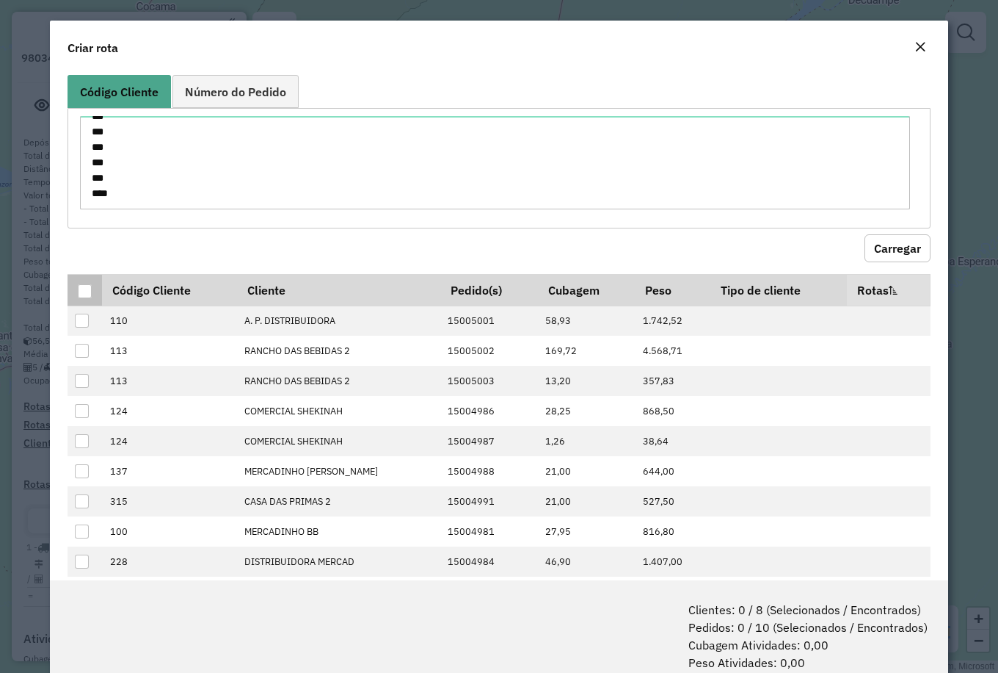
click at [82, 290] on div at bounding box center [85, 291] width 14 height 14
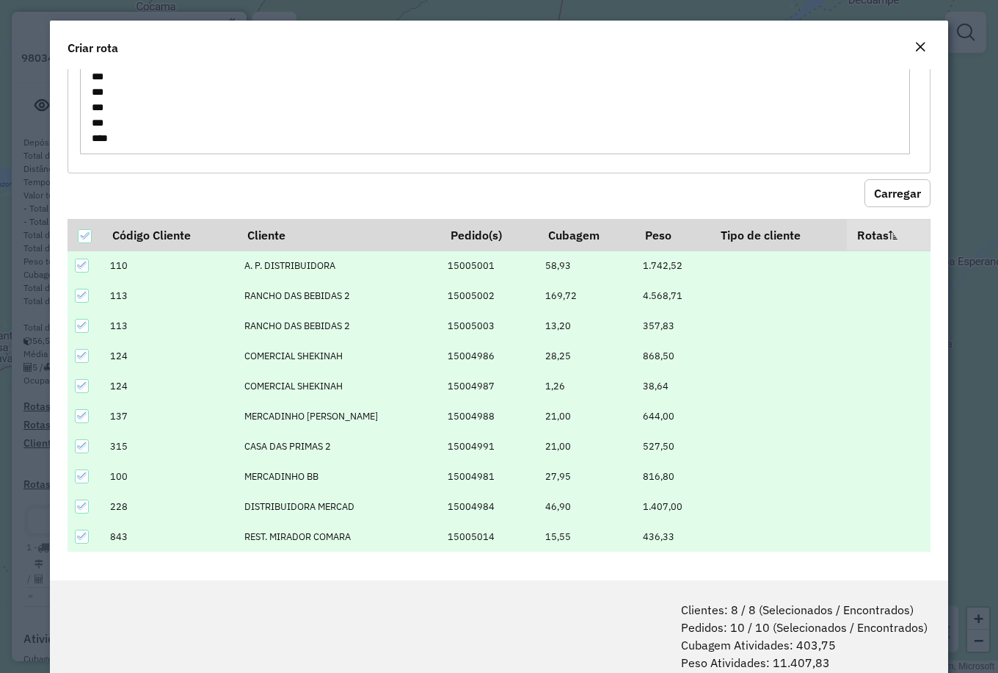
scroll to position [73, 0]
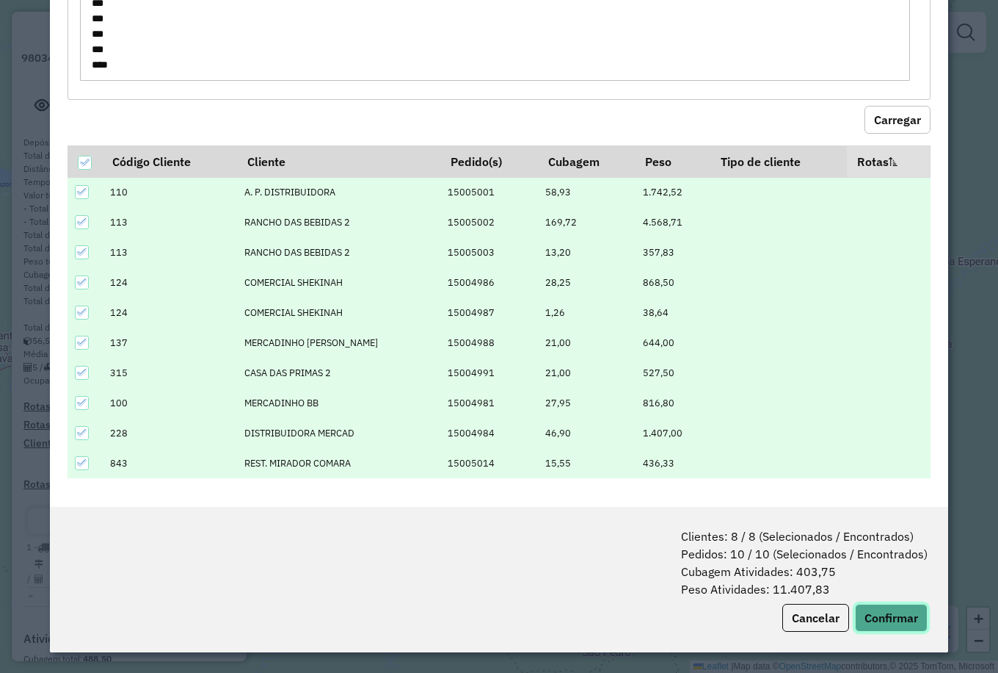
click at [890, 608] on button "Confirmar" at bounding box center [891, 617] width 73 height 28
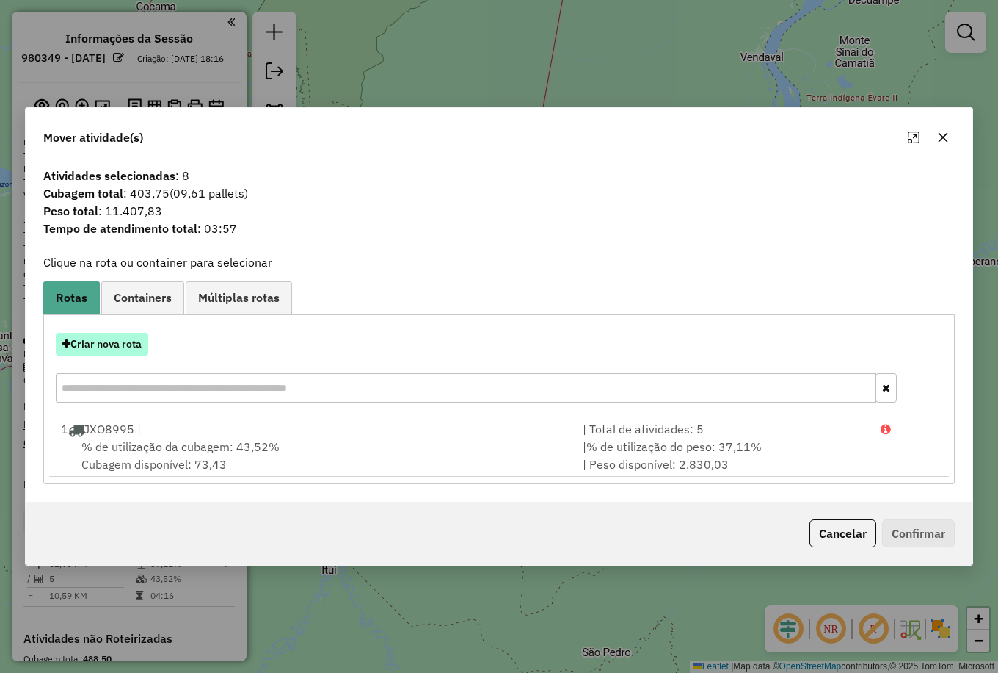
click at [98, 341] on button "Criar nova rota" at bounding box center [102, 344] width 93 height 23
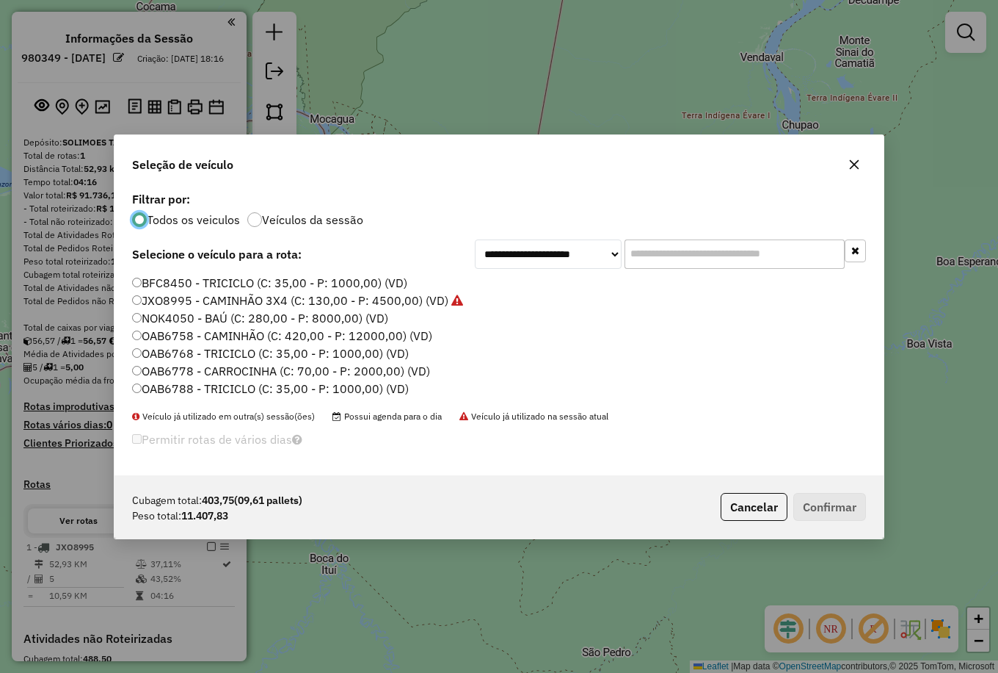
scroll to position [9, 4]
click at [222, 303] on label "JXO8995 - CAMINHÃO 3X4 (C: 130,00 - P: 4500,00) (VD)" at bounding box center [297, 300] width 331 height 18
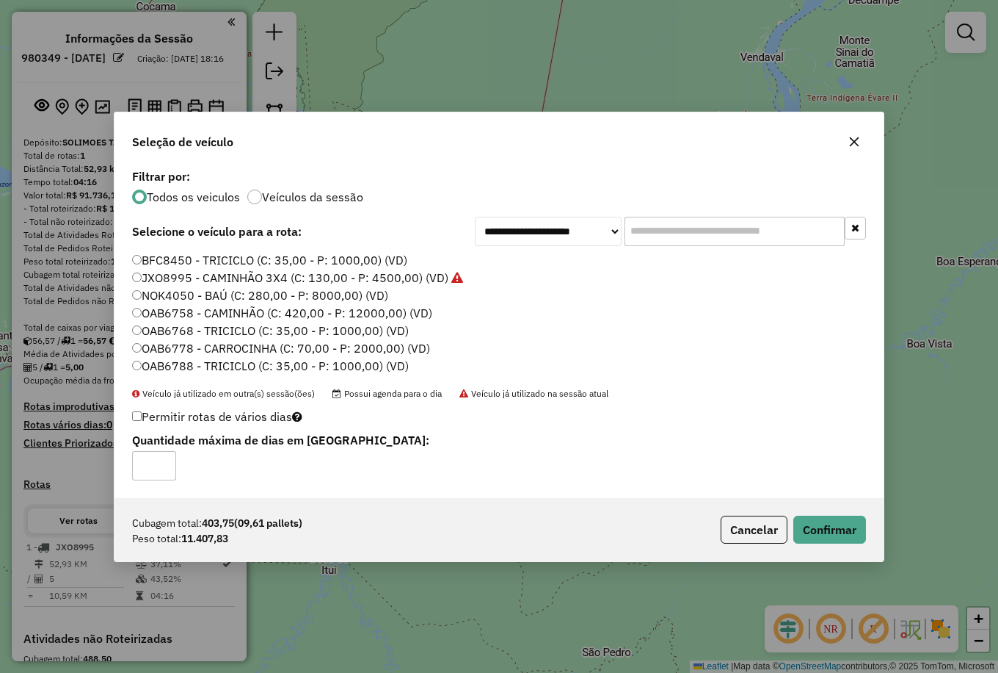
click at [235, 312] on label "OAB6758 - CAMINHÃO (C: 420,00 - P: 12000,00) (VD)" at bounding box center [282, 313] width 300 height 18
click at [823, 525] on button "Confirmar" at bounding box center [830, 529] width 73 height 28
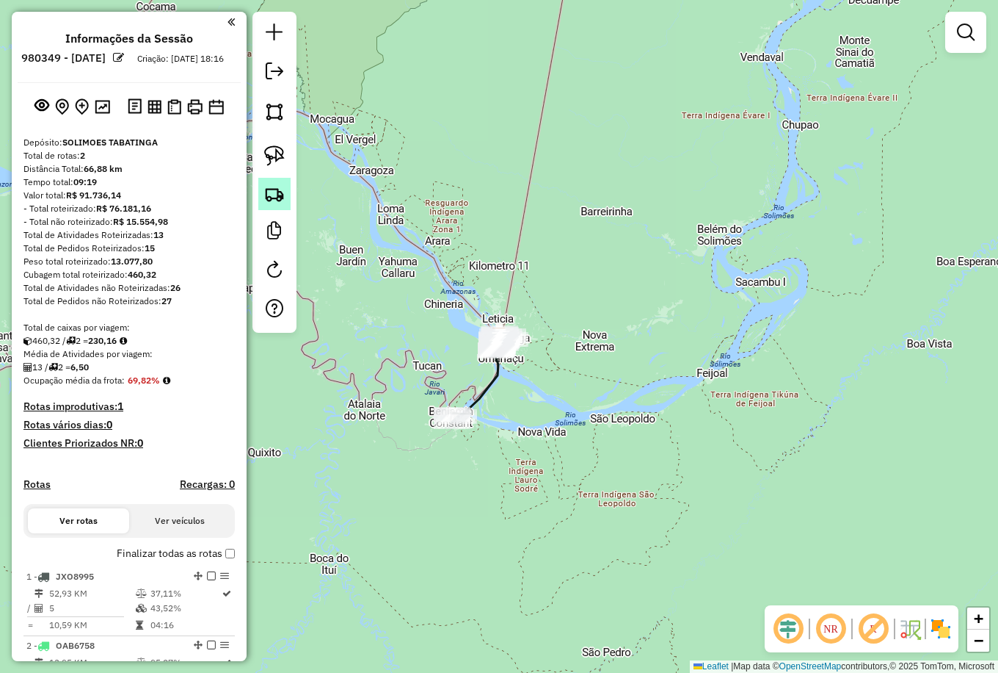
click at [280, 200] on img at bounding box center [274, 194] width 21 height 21
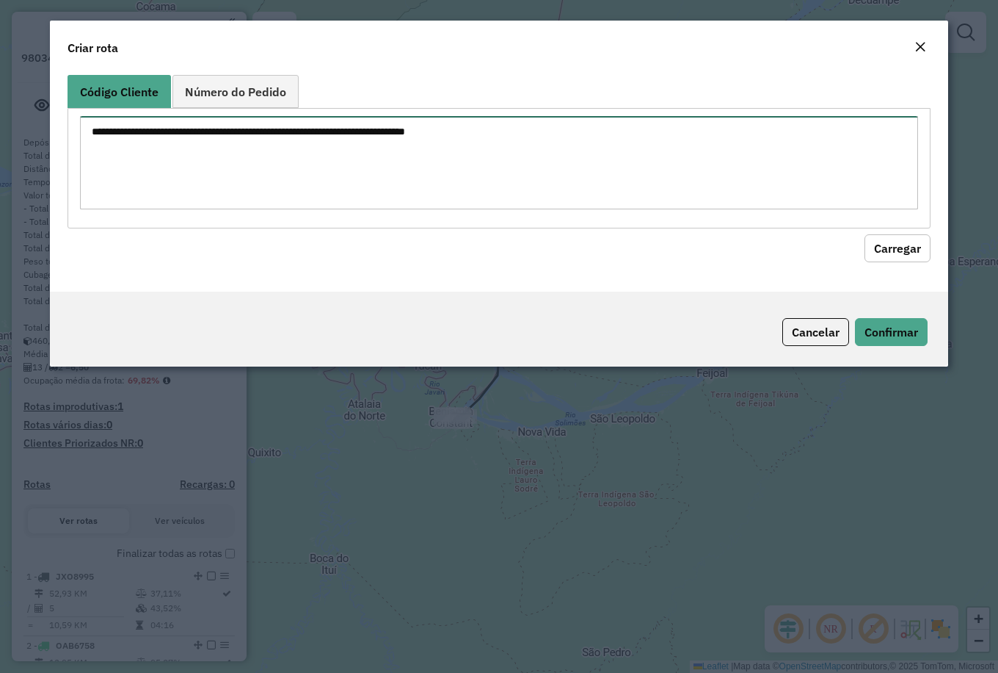
click at [220, 164] on textarea at bounding box center [499, 162] width 838 height 93
paste textarea "** *** *** *** *** *** ** *** ***"
type textarea "** *** *** *** *** *** ** *** ***"
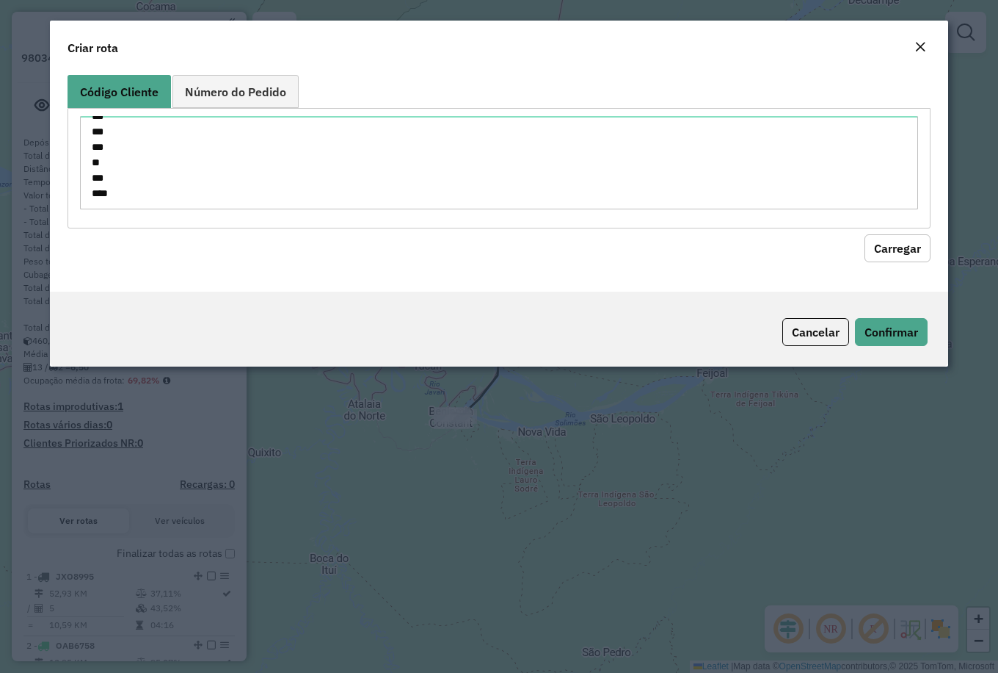
click at [918, 244] on button "Carregar" at bounding box center [898, 248] width 66 height 28
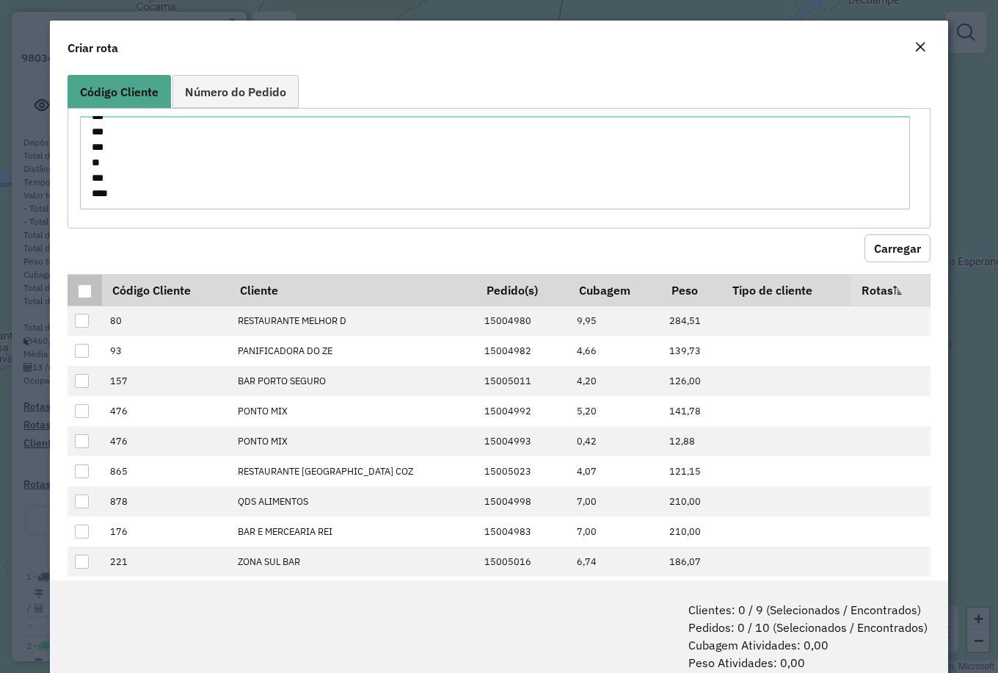
click at [79, 291] on div at bounding box center [85, 291] width 14 height 14
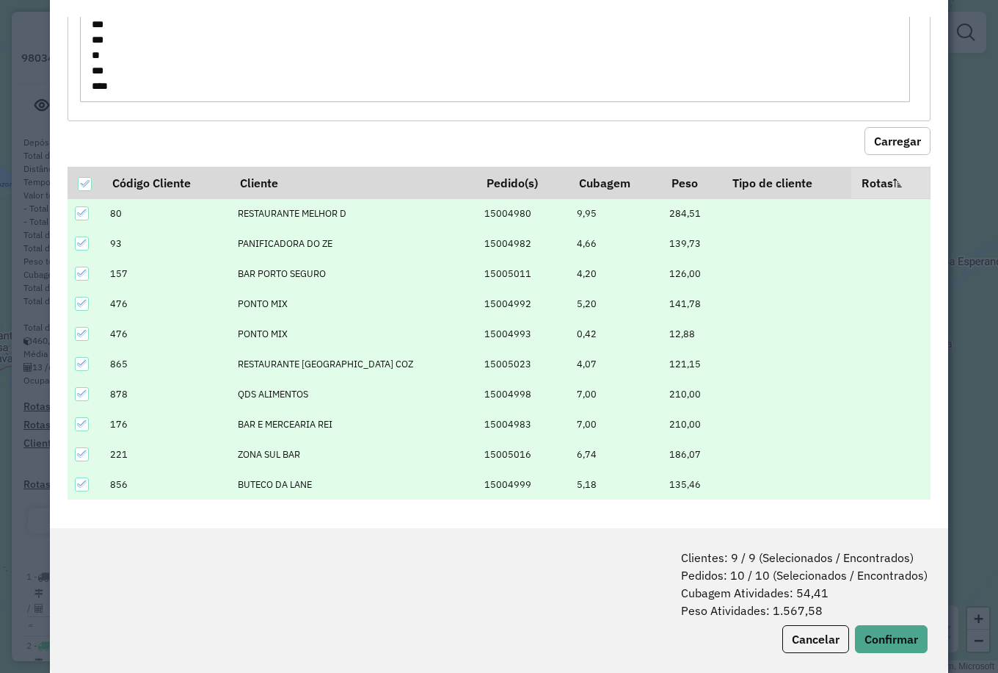
scroll to position [73, 0]
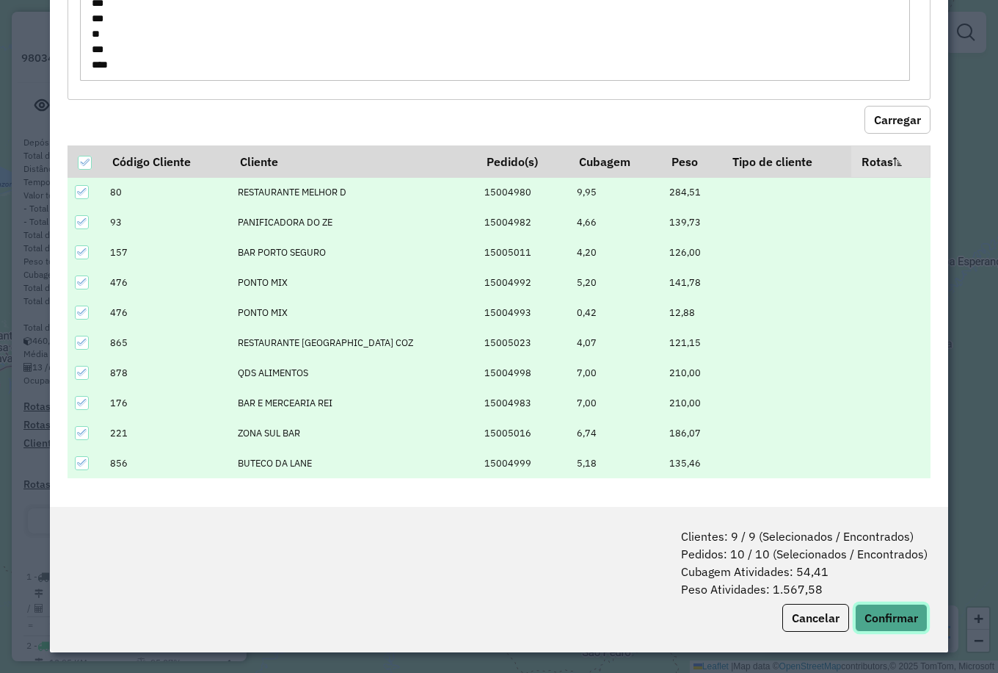
click at [899, 615] on button "Confirmar" at bounding box center [891, 617] width 73 height 28
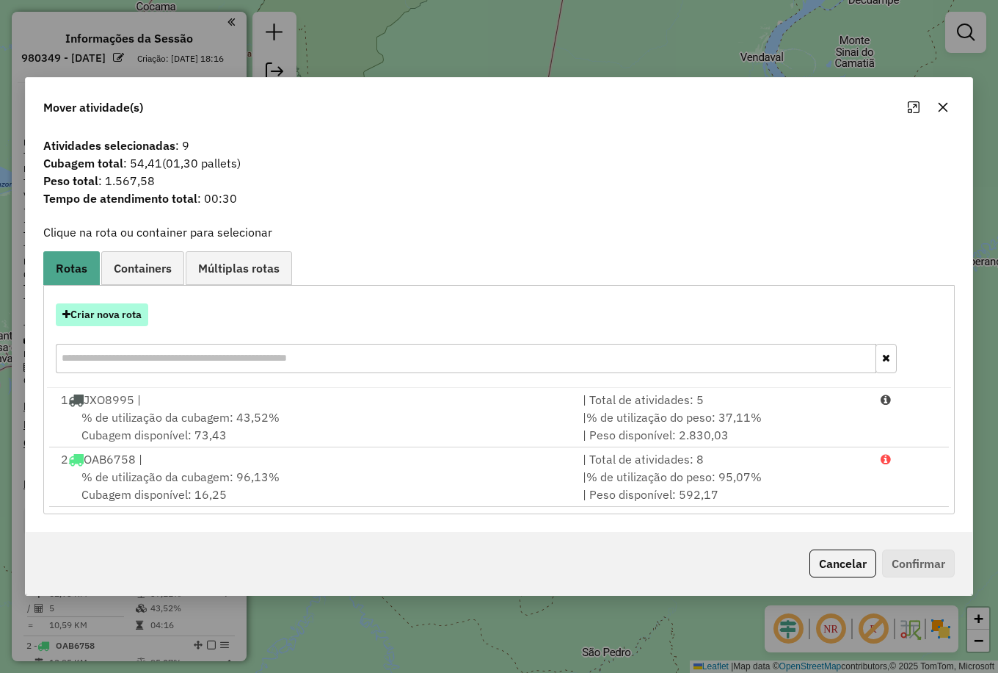
click at [123, 314] on button "Criar nova rota" at bounding box center [102, 314] width 93 height 23
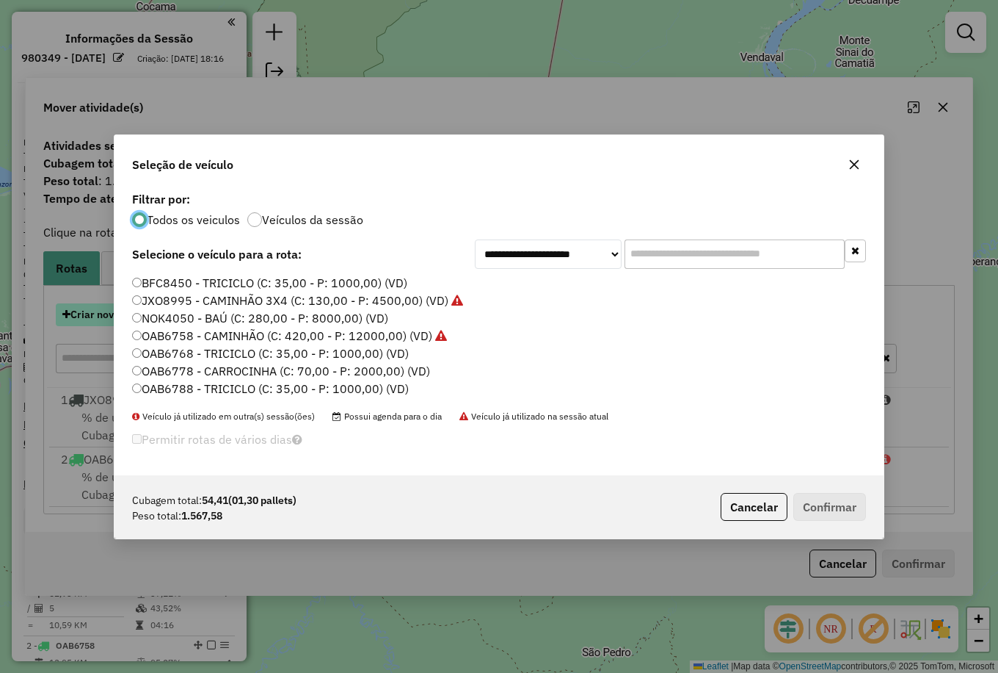
scroll to position [9, 4]
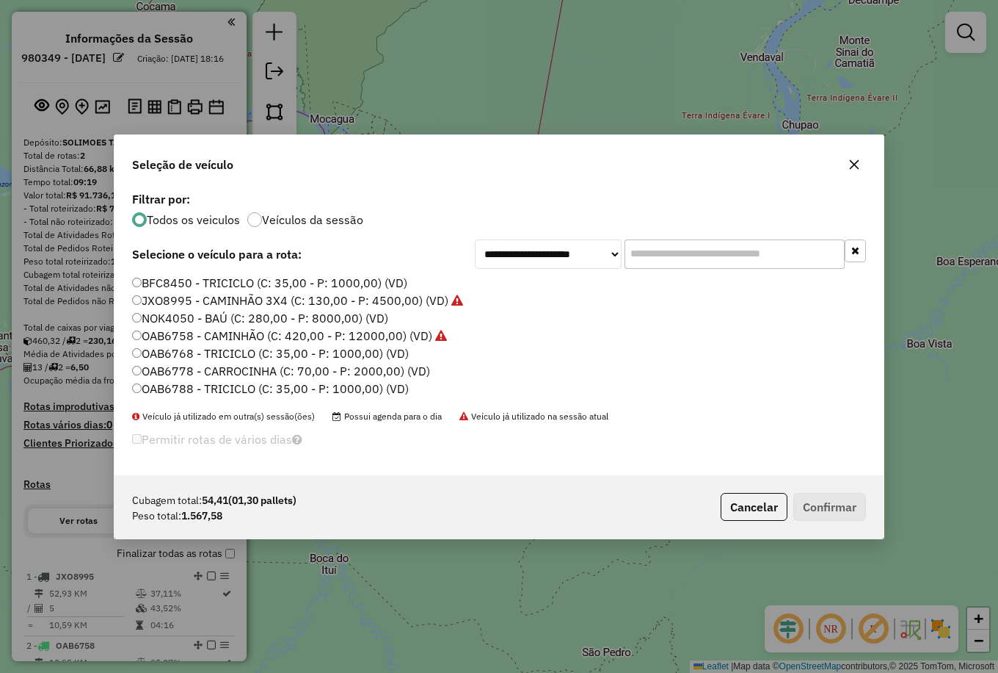
click at [222, 377] on label "OAB6778 - CARROCINHA (C: 70,00 - P: 2000,00) (VD)" at bounding box center [281, 371] width 298 height 18
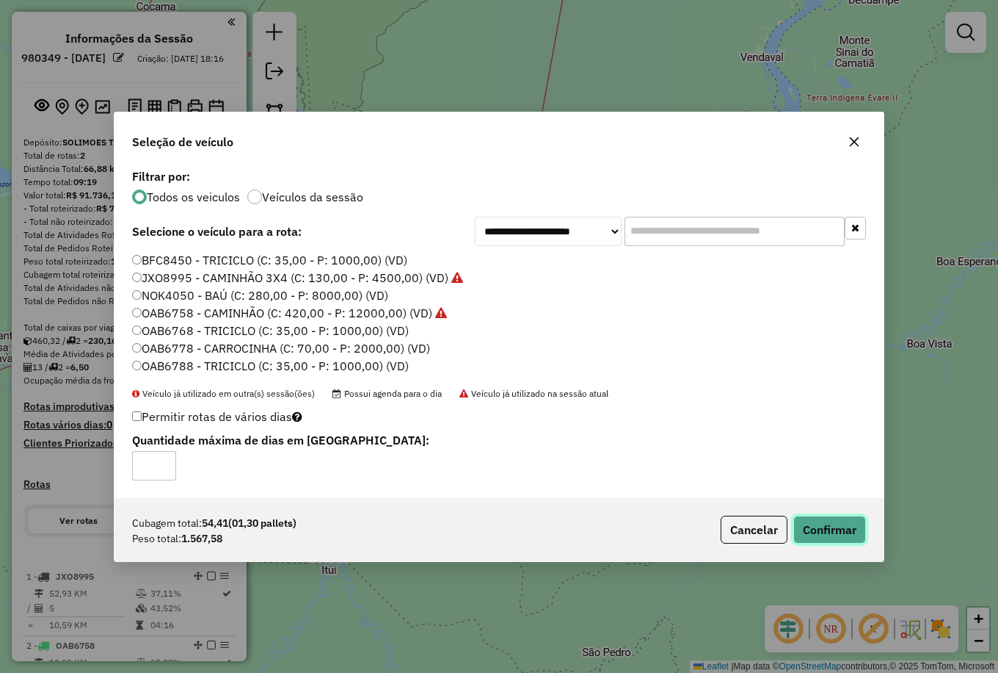
click at [839, 528] on button "Confirmar" at bounding box center [830, 529] width 73 height 28
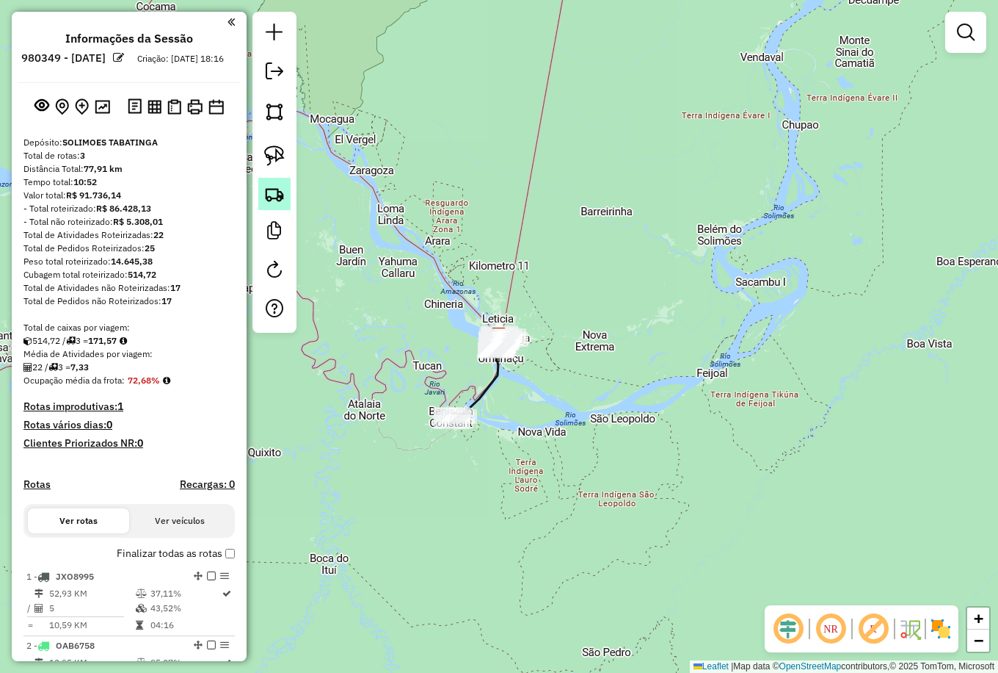
click at [271, 197] on img at bounding box center [274, 194] width 21 height 21
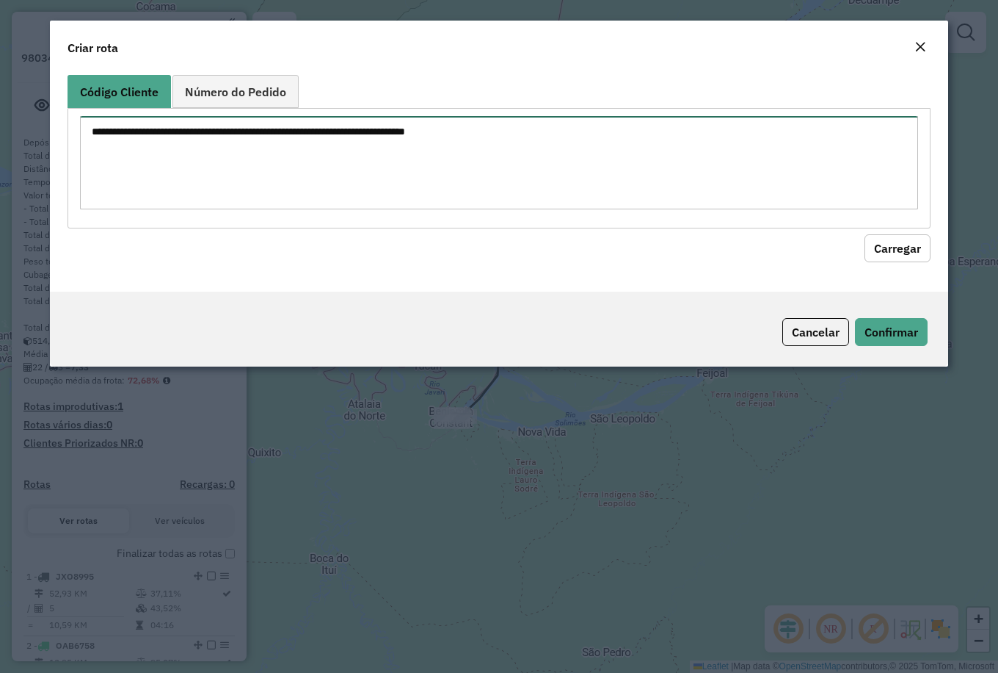
click at [201, 157] on textarea at bounding box center [499, 162] width 838 height 93
paste textarea "*** ** *** *** ** *** *** *** *** ** *** *** *** *** *** ** *"
type textarea "*** ** *** *** ** *** *** *** *** ** *** *** *** *** *** ** *"
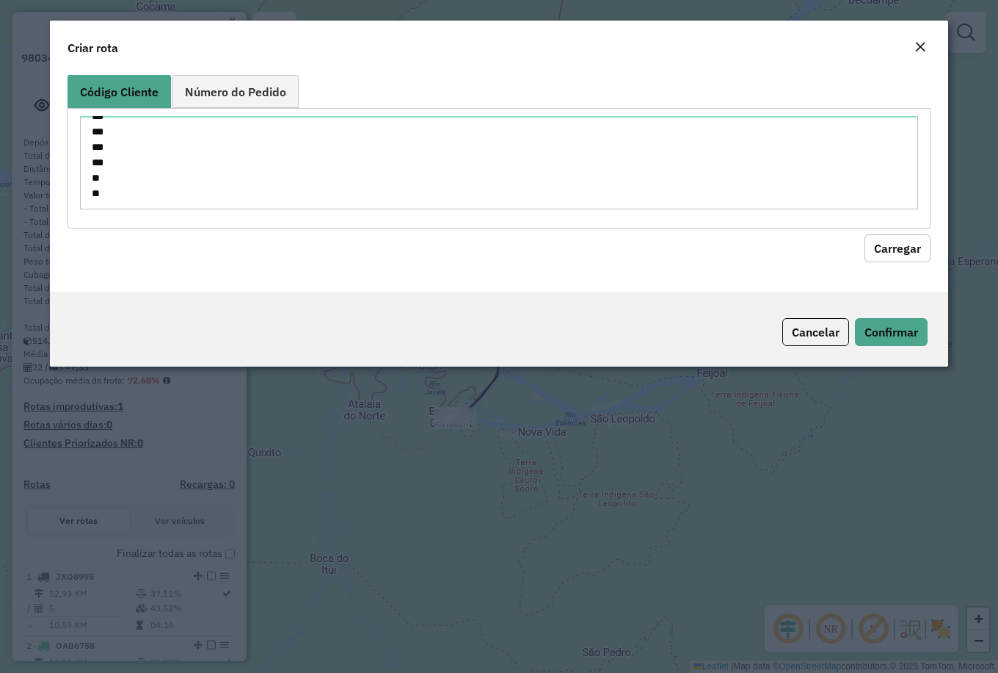
drag, startPoint x: 899, startPoint y: 247, endPoint x: 885, endPoint y: 250, distance: 14.8
click at [897, 247] on button "Carregar" at bounding box center [898, 248] width 66 height 28
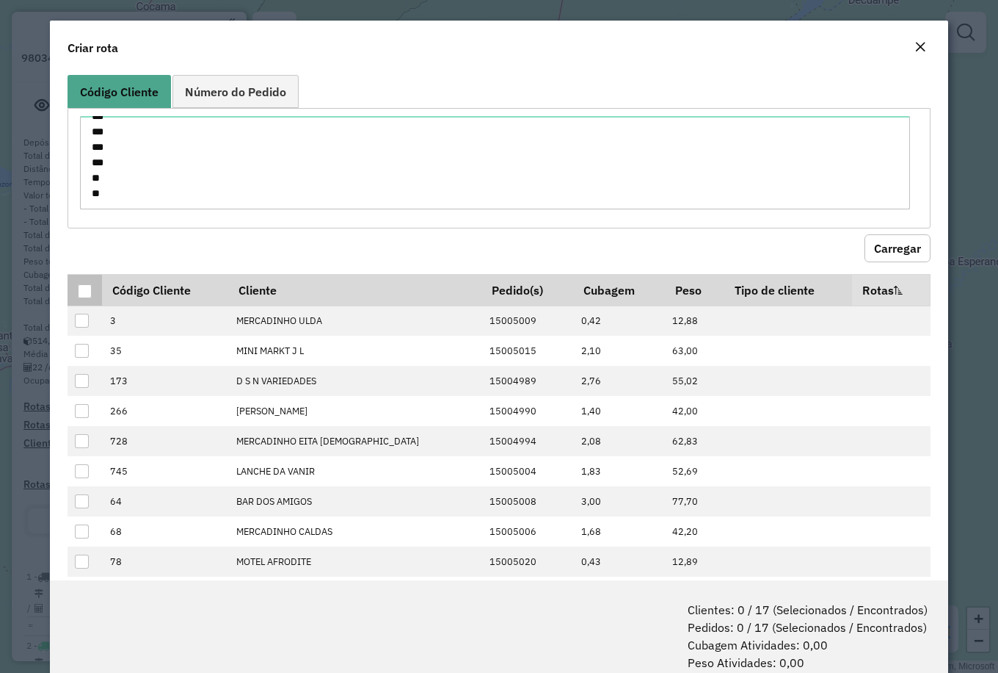
click at [80, 292] on div at bounding box center [85, 291] width 14 height 14
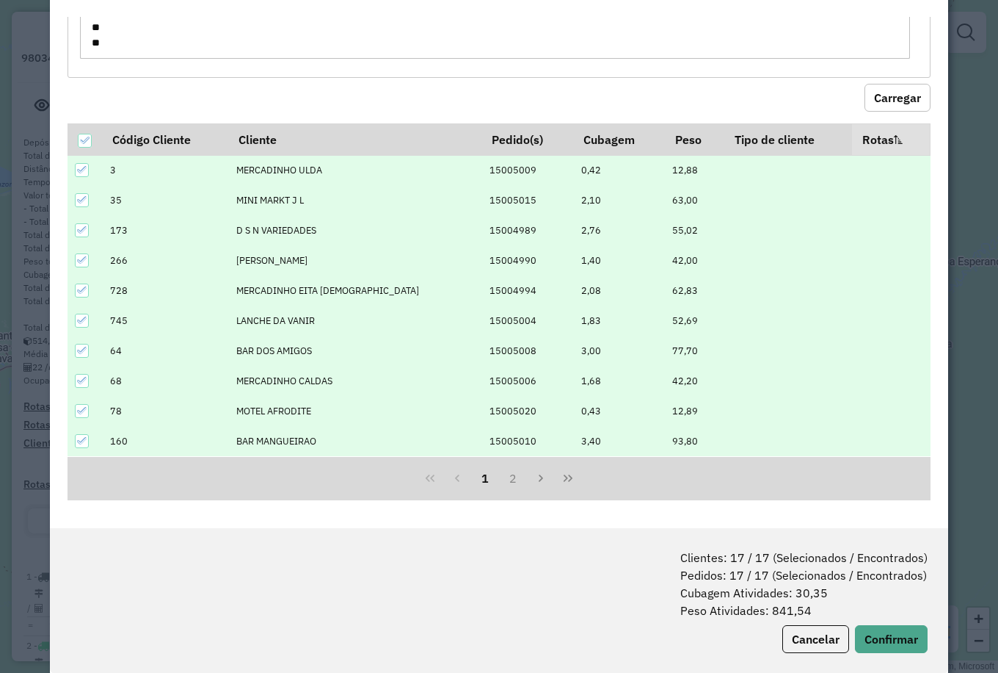
scroll to position [73, 0]
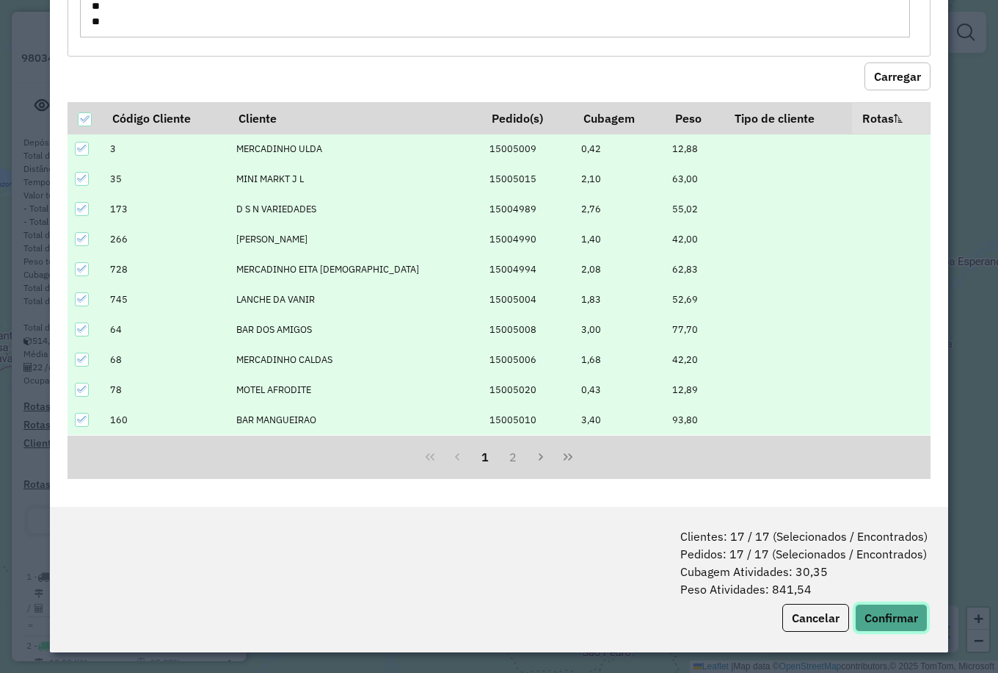
click at [880, 610] on button "Confirmar" at bounding box center [891, 617] width 73 height 28
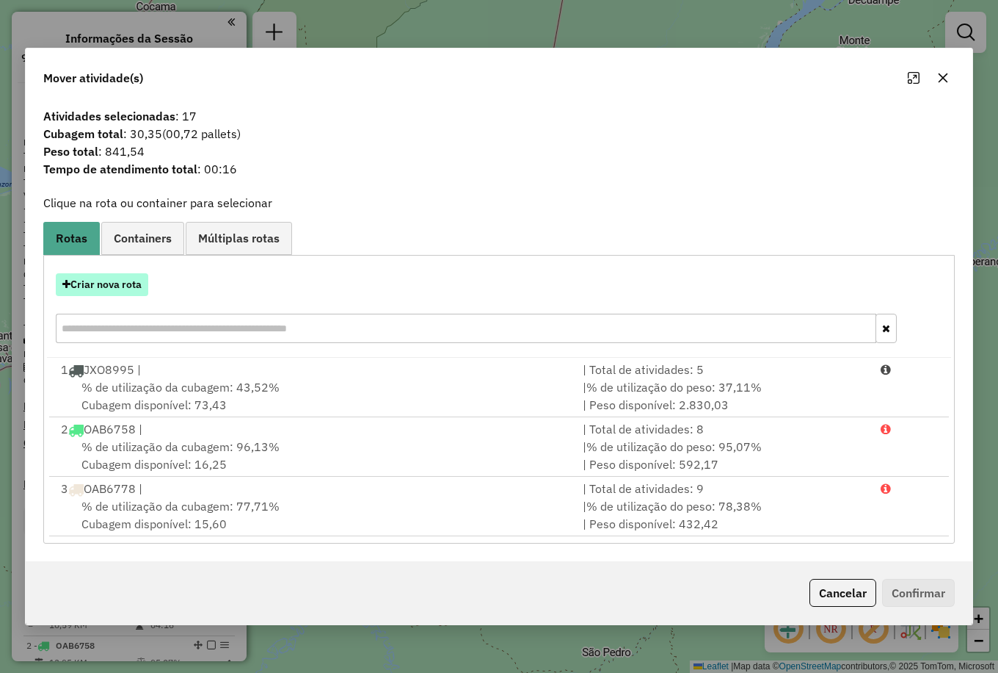
click at [104, 289] on button "Criar nova rota" at bounding box center [102, 284] width 93 height 23
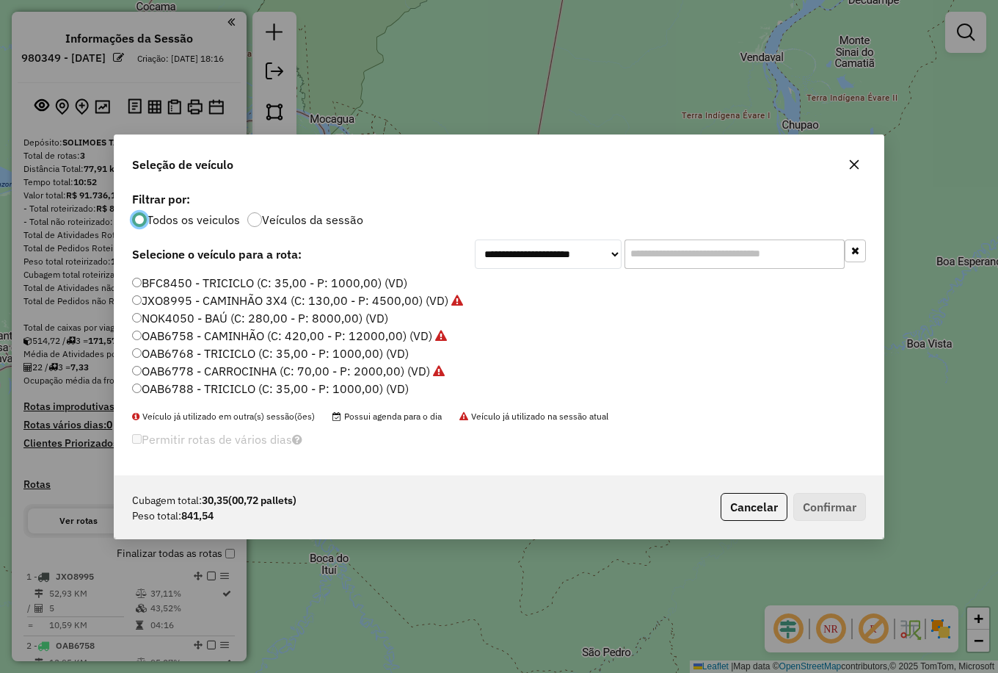
scroll to position [9, 4]
click at [749, 509] on button "Cancelar" at bounding box center [754, 507] width 67 height 28
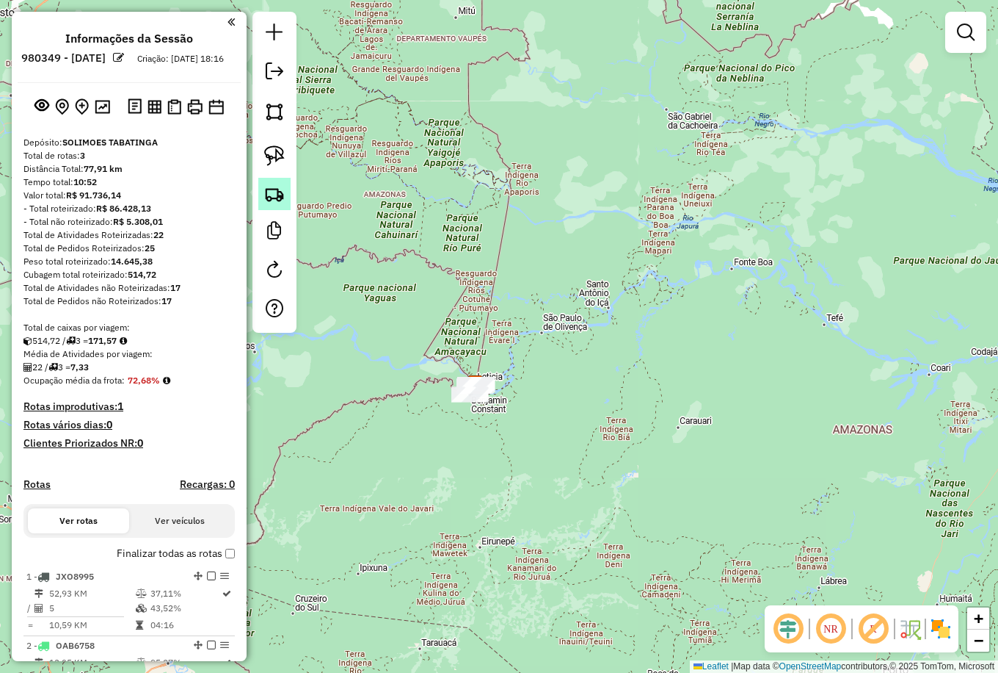
click at [270, 195] on img at bounding box center [274, 194] width 21 height 21
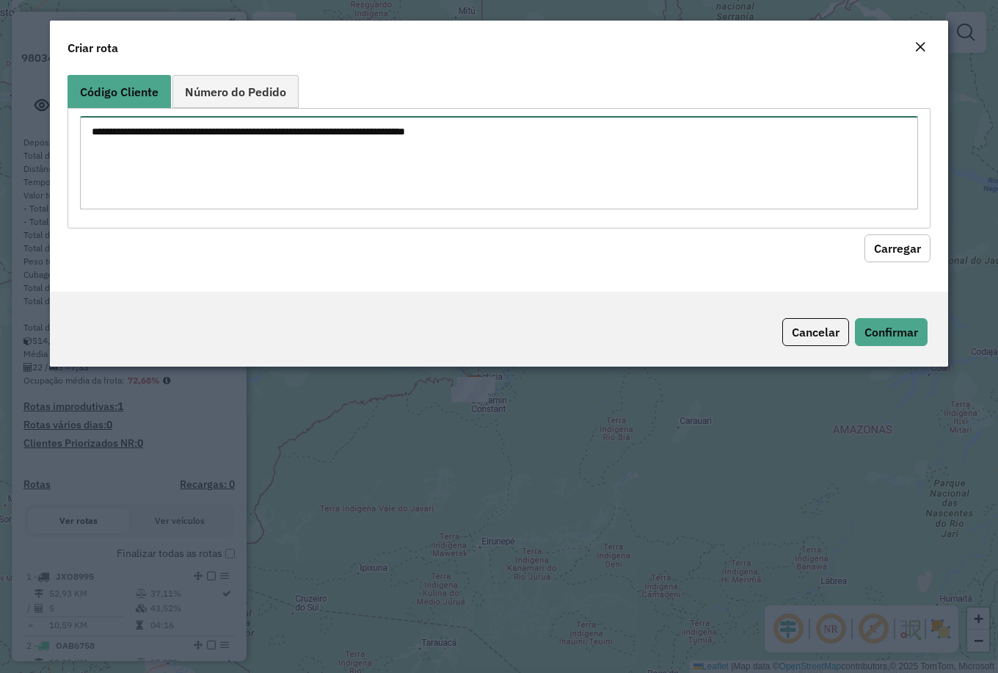
click at [207, 168] on textarea at bounding box center [499, 162] width 838 height 93
paste textarea "* ** ** ** ** *** *** ***"
type textarea "* ** ** ** ** *** *** ***"
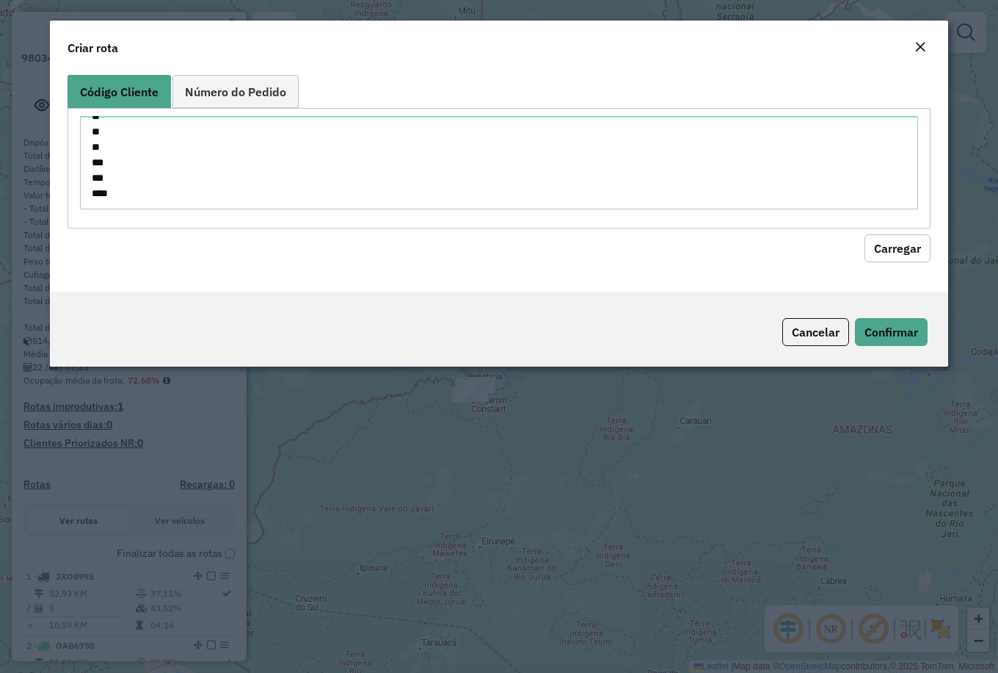
click at [885, 243] on button "Carregar" at bounding box center [898, 248] width 66 height 28
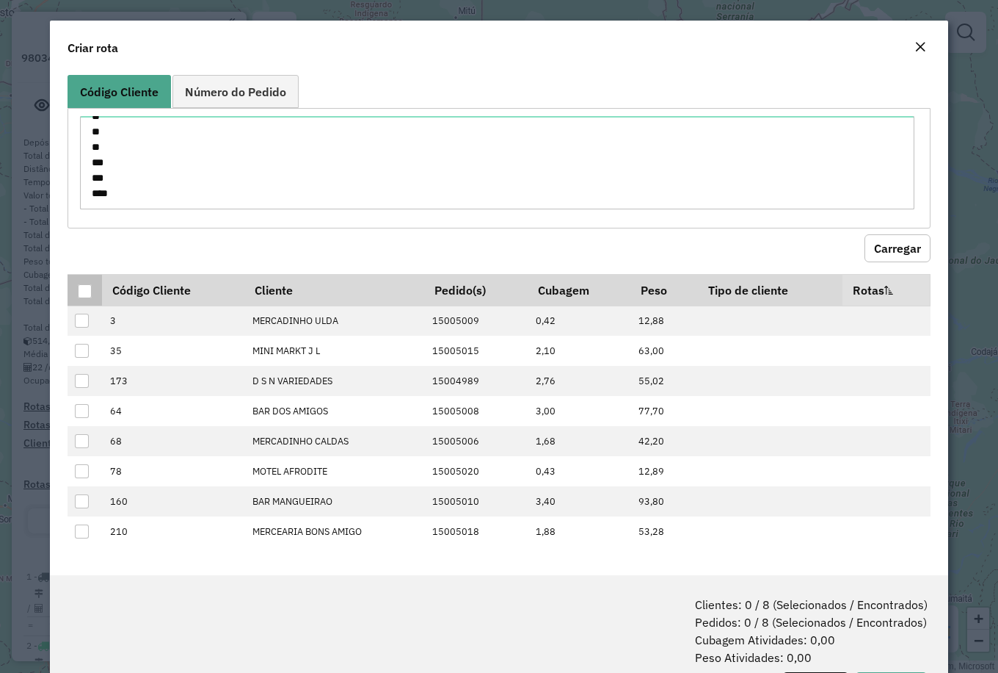
click at [78, 287] on div at bounding box center [85, 291] width 14 height 14
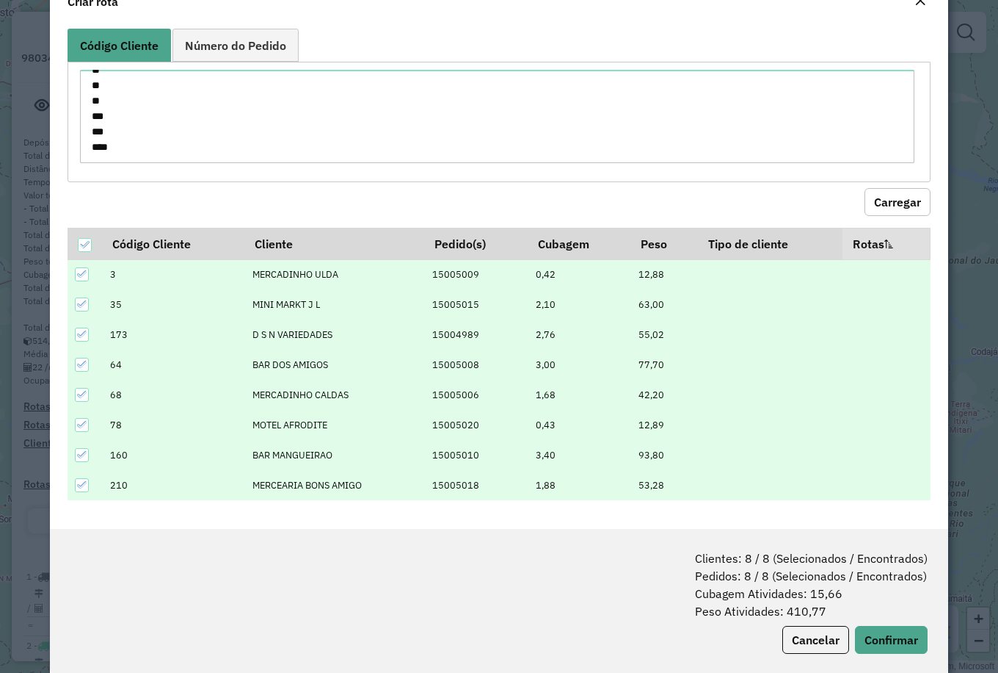
scroll to position [68, 0]
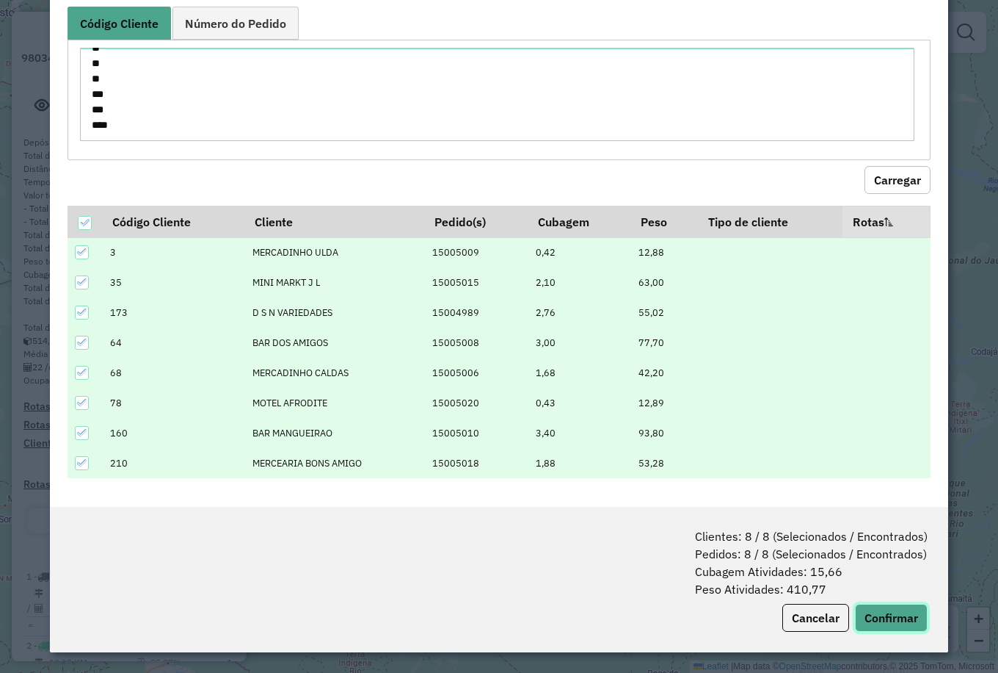
click at [886, 618] on button "Confirmar" at bounding box center [891, 617] width 73 height 28
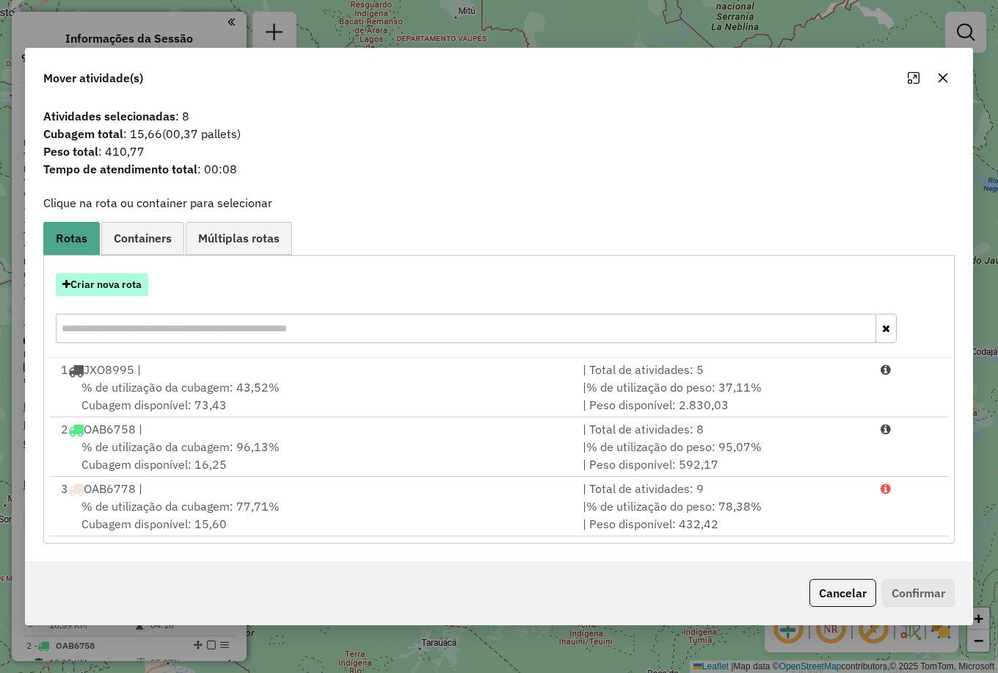
click at [111, 286] on button "Criar nova rota" at bounding box center [102, 284] width 93 height 23
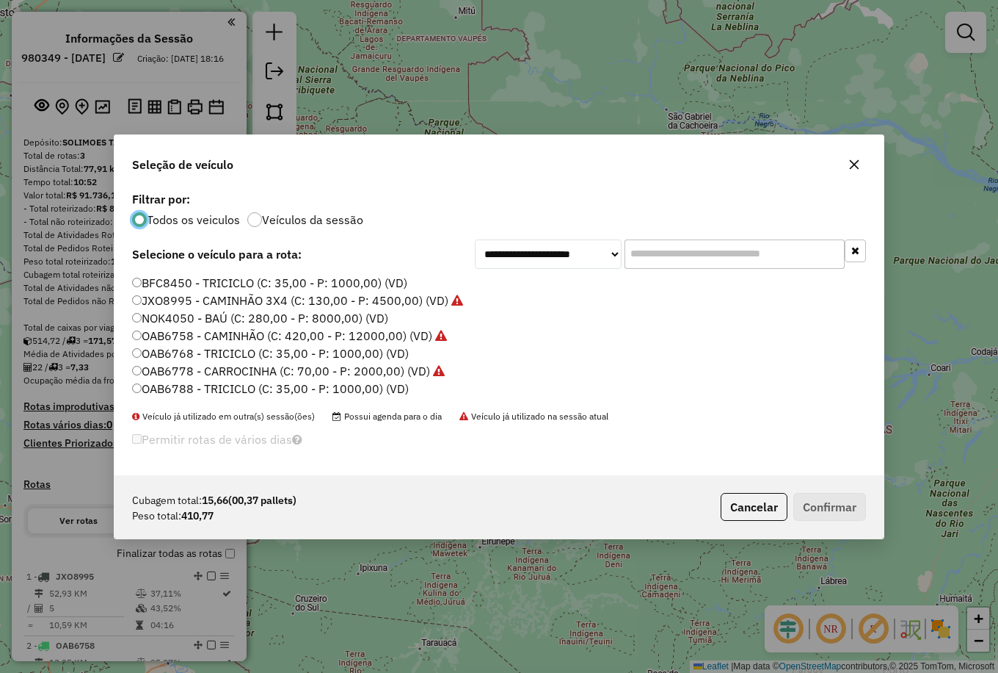
scroll to position [9, 4]
click at [226, 349] on label "OAB6768 - TRICICLO (C: 35,00 - P: 1000,00) (VD)" at bounding box center [270, 353] width 277 height 18
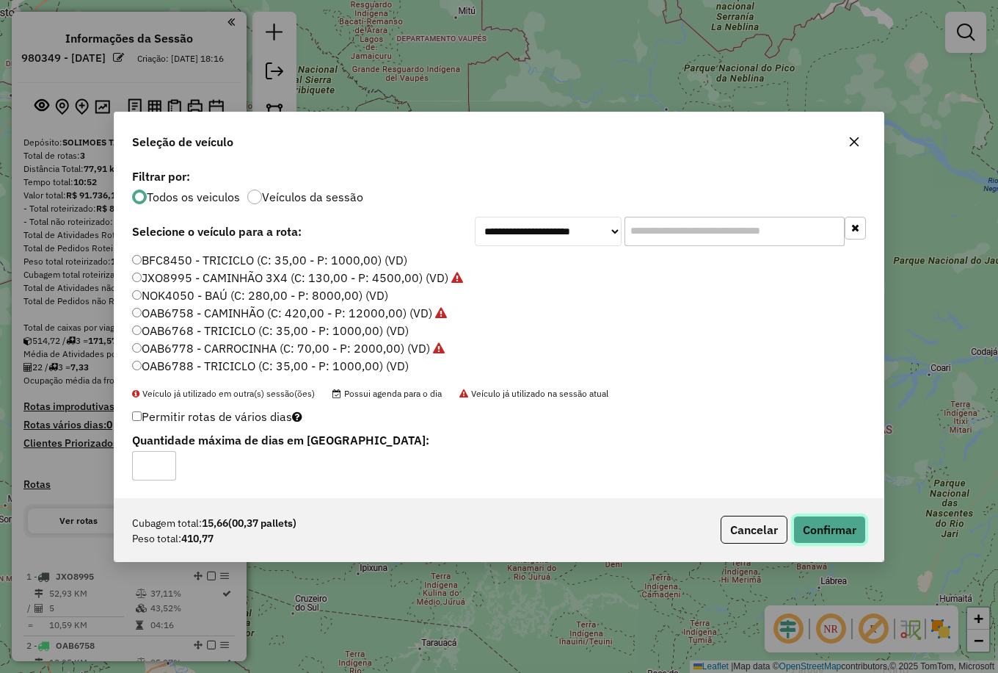
click at [842, 530] on button "Confirmar" at bounding box center [830, 529] width 73 height 28
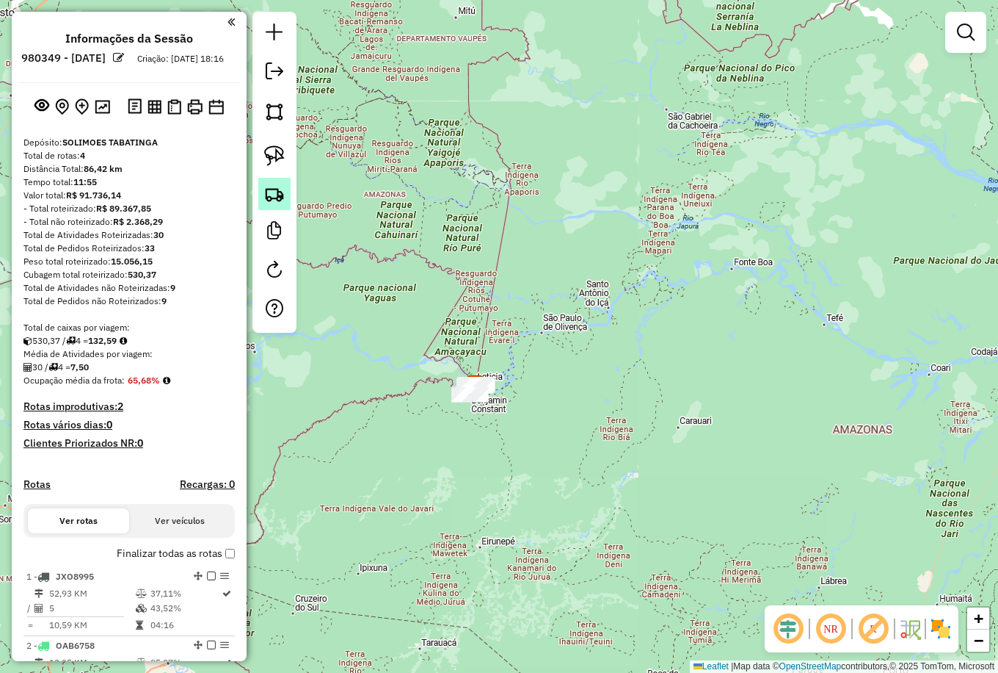
click at [275, 195] on img at bounding box center [274, 194] width 21 height 21
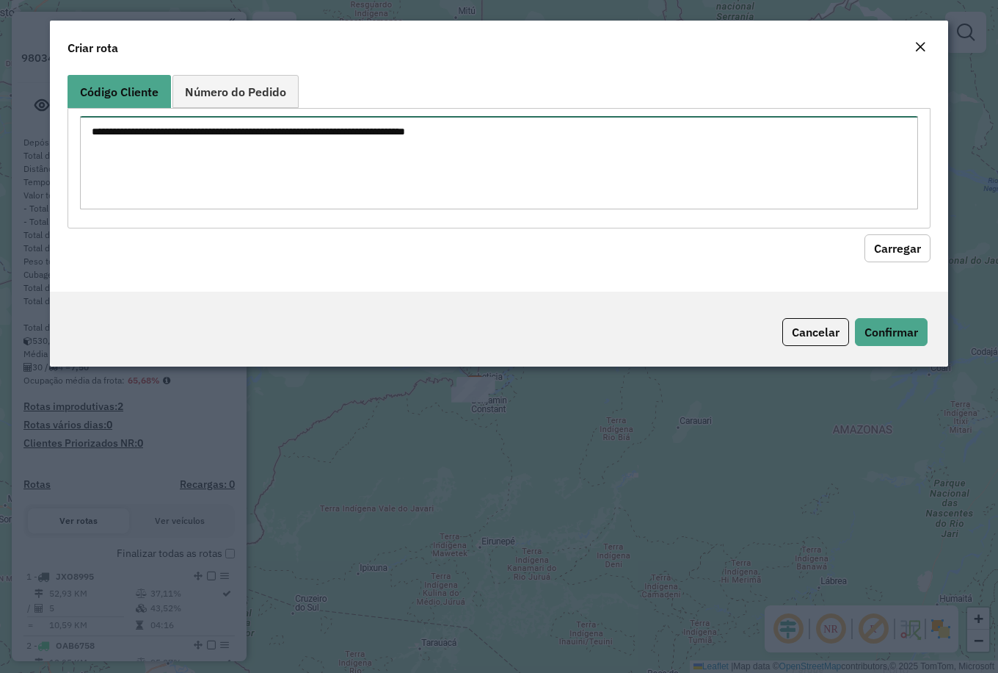
click at [169, 162] on textarea at bounding box center [499, 162] width 838 height 93
paste textarea "*** *** *** *** *** *** *** *** ***"
type textarea "*** *** *** *** *** *** *** *** ***"
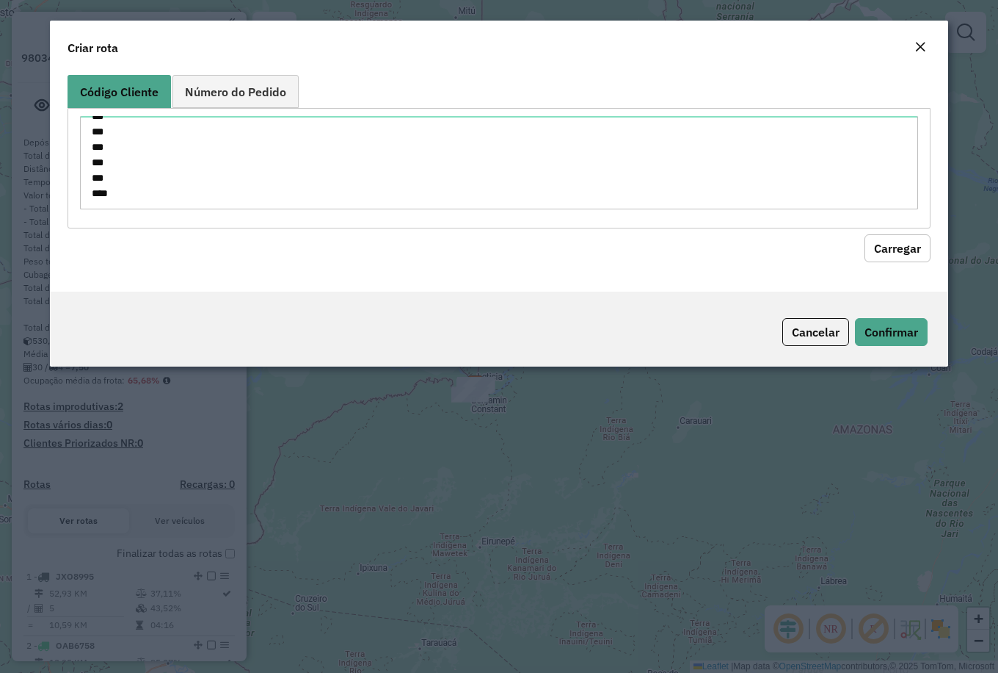
drag, startPoint x: 897, startPoint y: 245, endPoint x: 789, endPoint y: 261, distance: 109.1
click at [896, 247] on button "Carregar" at bounding box center [898, 248] width 66 height 28
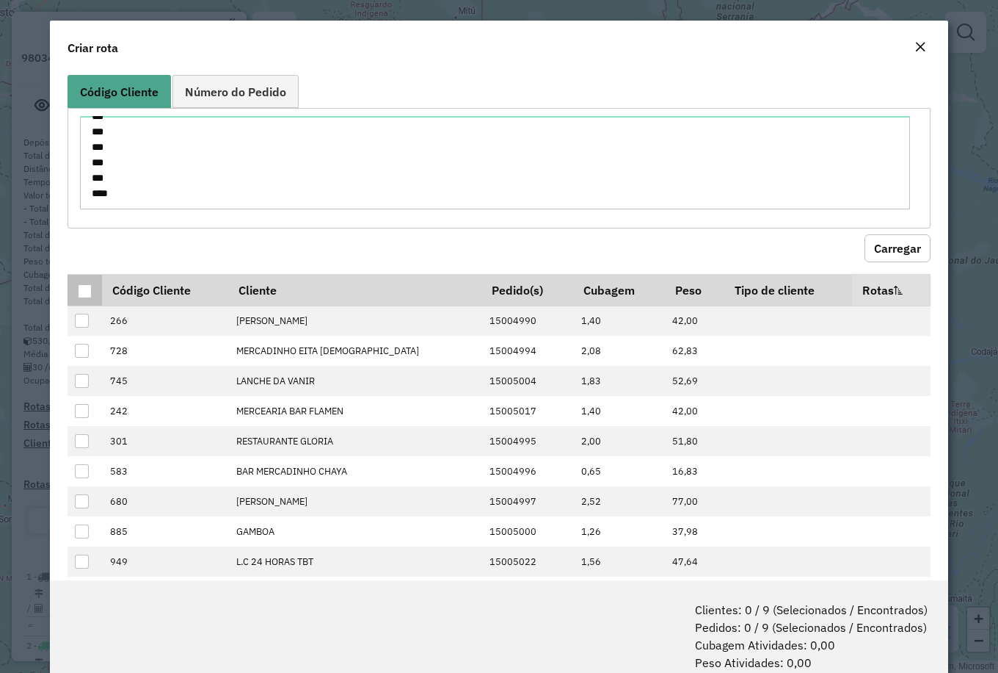
click at [84, 294] on div at bounding box center [85, 291] width 14 height 14
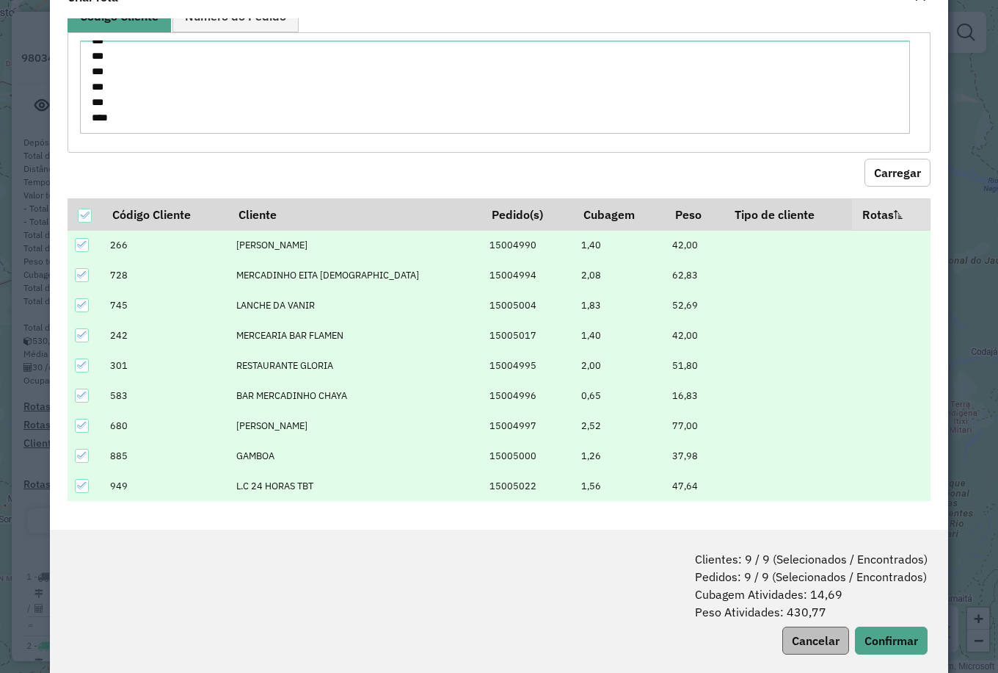
scroll to position [73, 0]
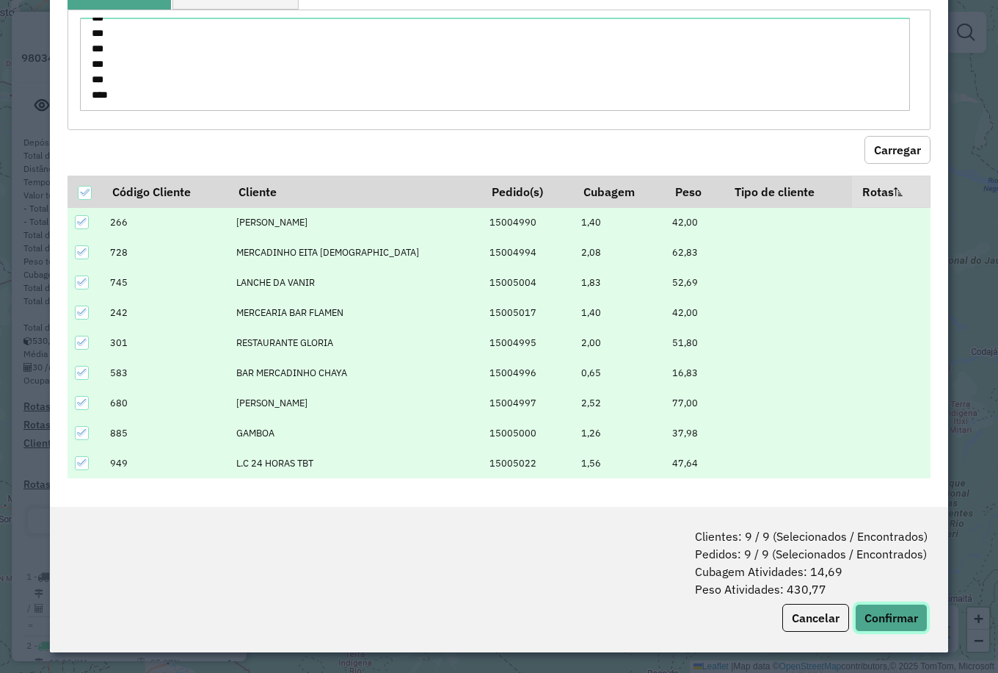
click at [873, 609] on button "Confirmar" at bounding box center [891, 617] width 73 height 28
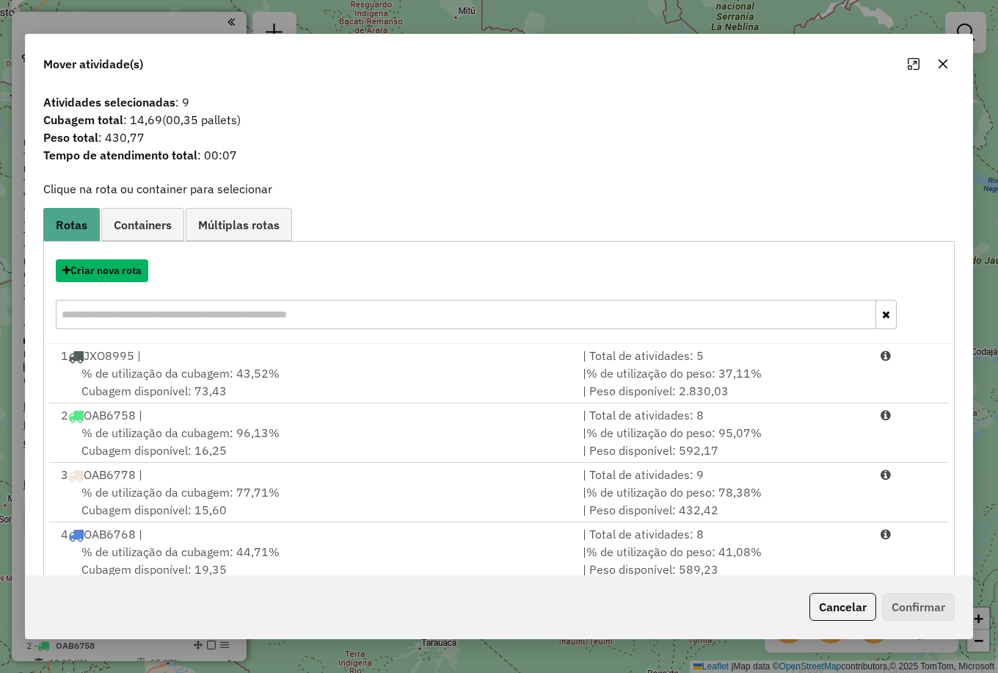
click at [113, 274] on button "Criar nova rota" at bounding box center [102, 270] width 93 height 23
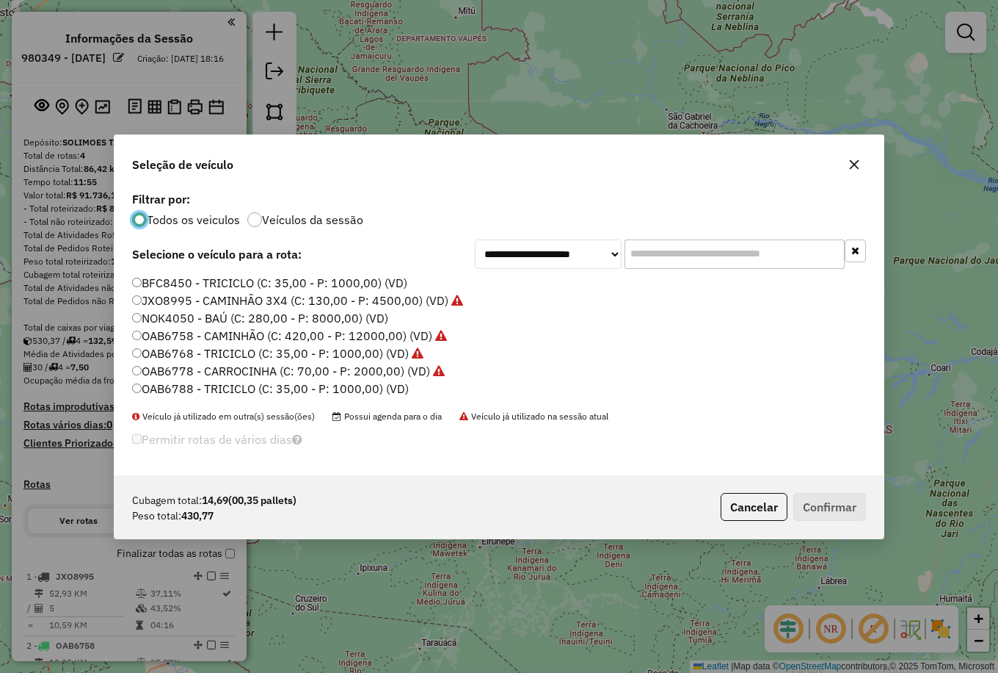
scroll to position [9, 4]
click at [219, 388] on label "OAB6788 - TRICICLO (C: 35,00 - P: 1000,00) (VD)" at bounding box center [270, 389] width 277 height 18
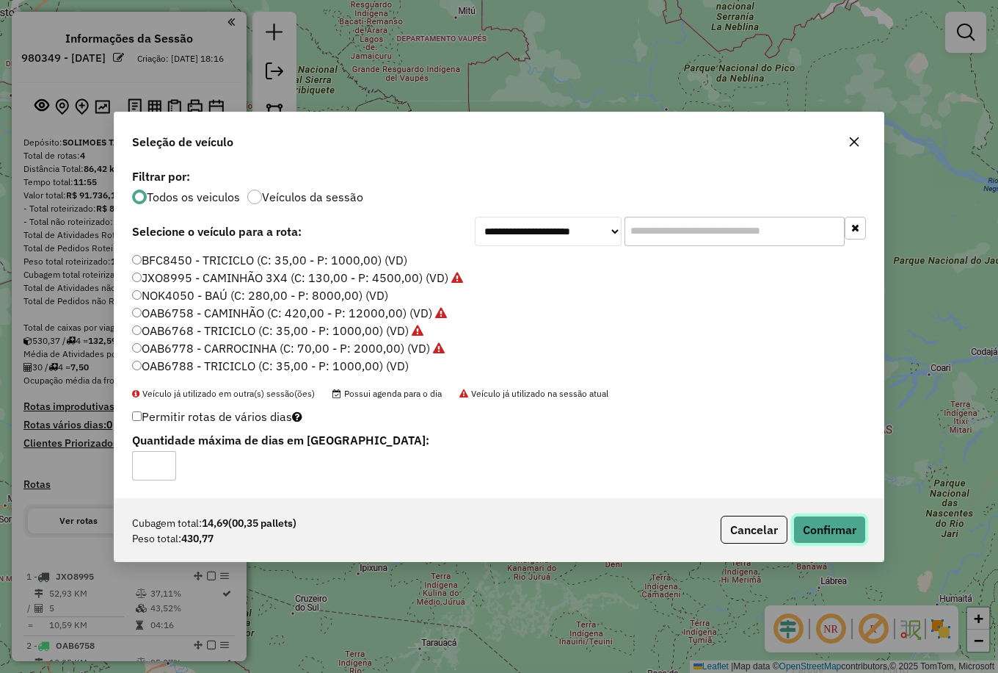
click at [822, 535] on button "Confirmar" at bounding box center [830, 529] width 73 height 28
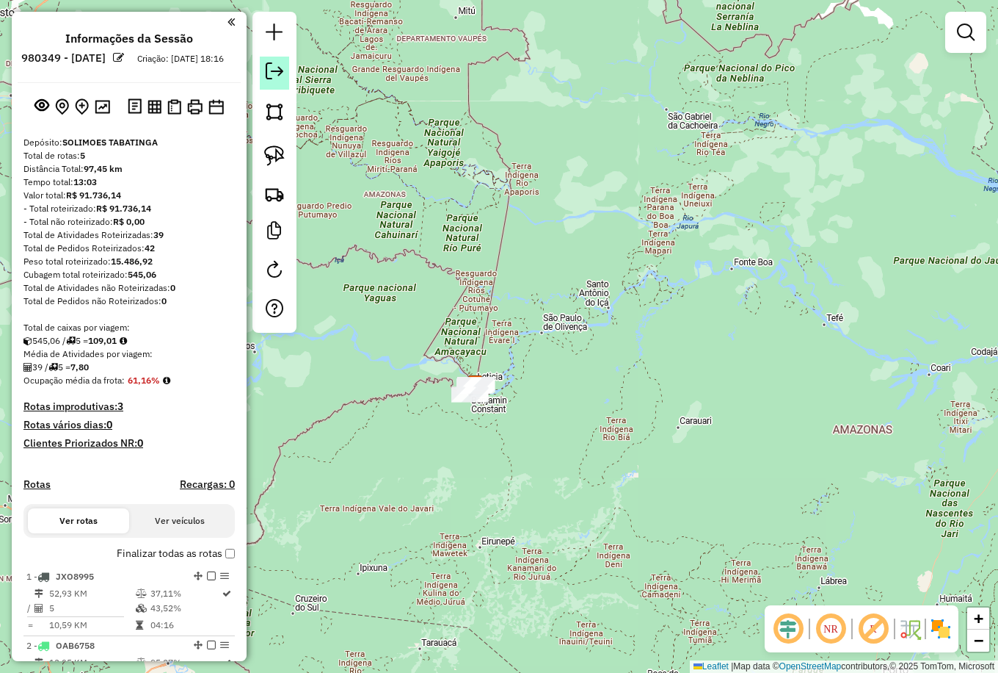
click at [269, 73] on em at bounding box center [275, 71] width 18 height 18
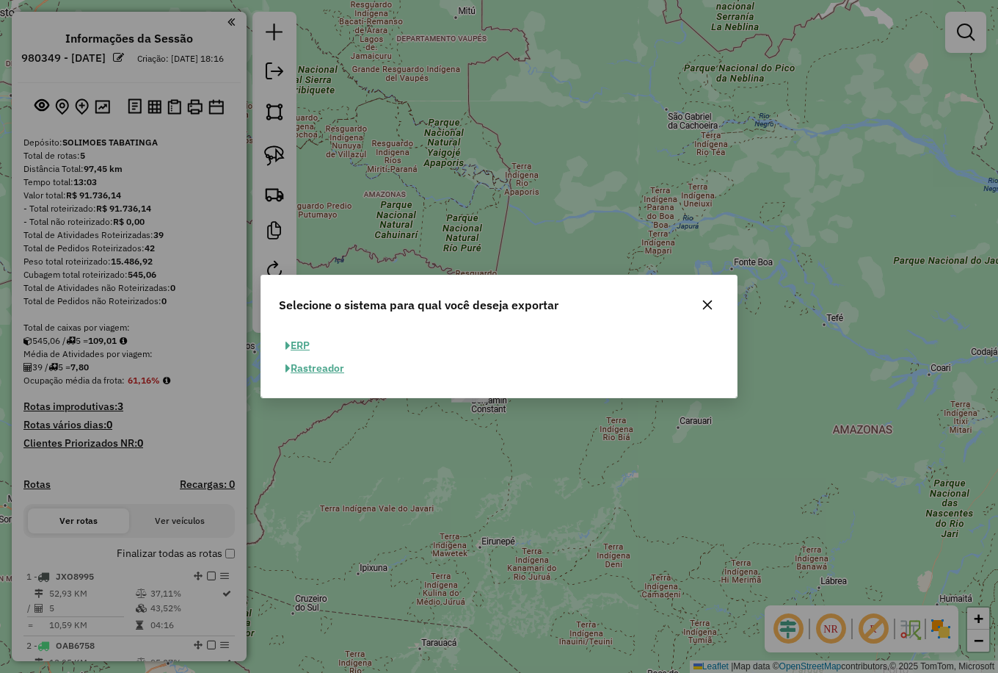
click at [300, 340] on button "ERP" at bounding box center [297, 345] width 37 height 23
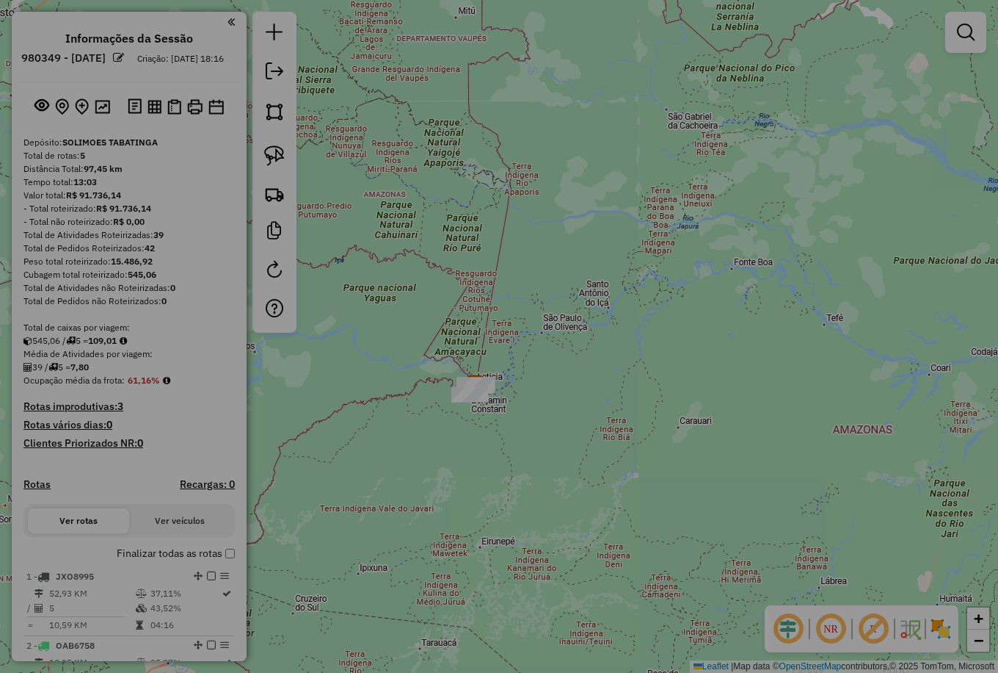
select select "**"
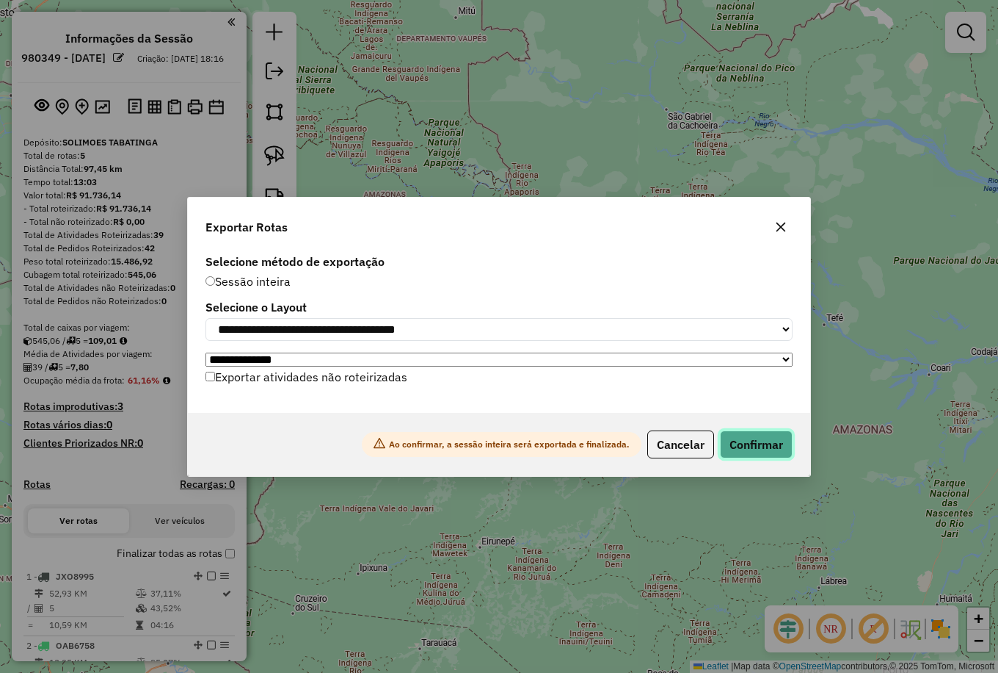
click at [754, 444] on button "Confirmar" at bounding box center [756, 444] width 73 height 28
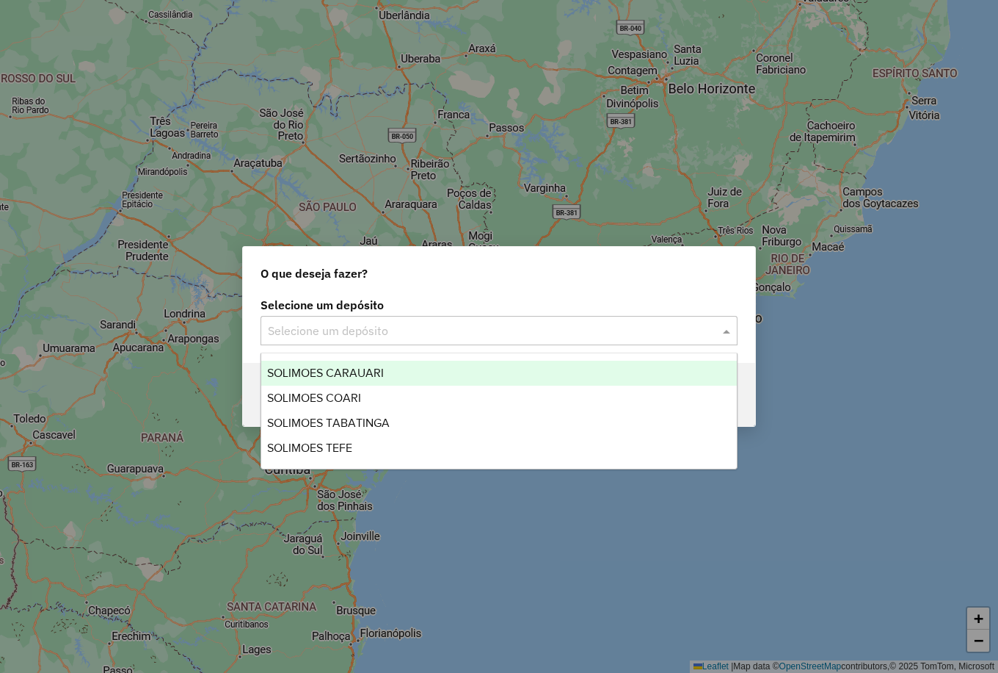
click at [361, 325] on input "text" at bounding box center [484, 331] width 433 height 18
click at [344, 372] on span "SOLIMOES CARAUARI" at bounding box center [325, 372] width 117 height 12
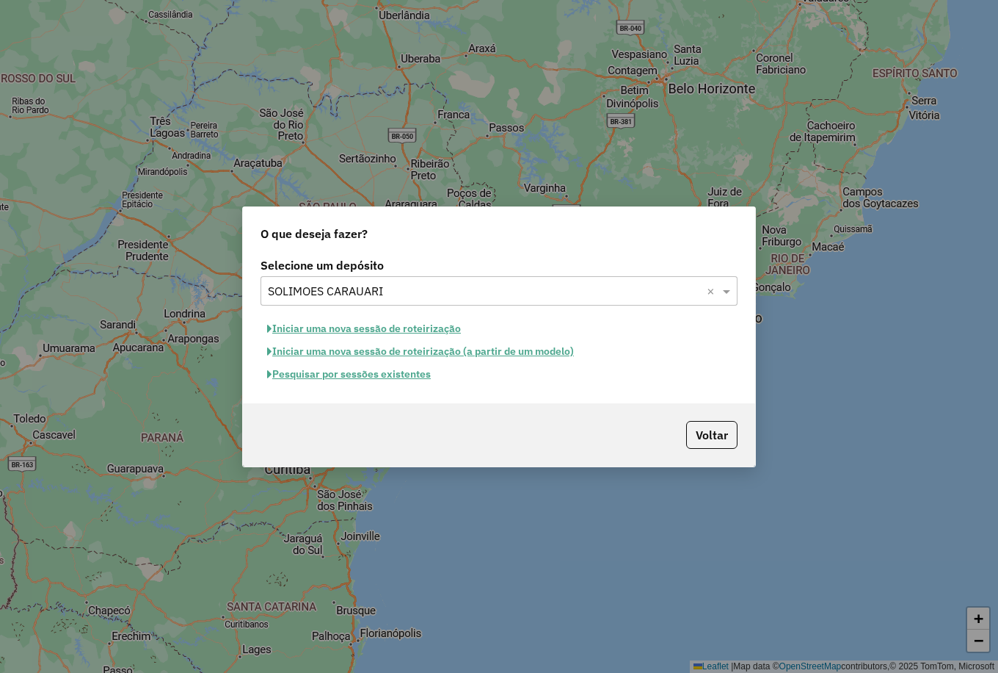
click at [402, 330] on button "Iniciar uma nova sessão de roteirização" at bounding box center [364, 328] width 207 height 23
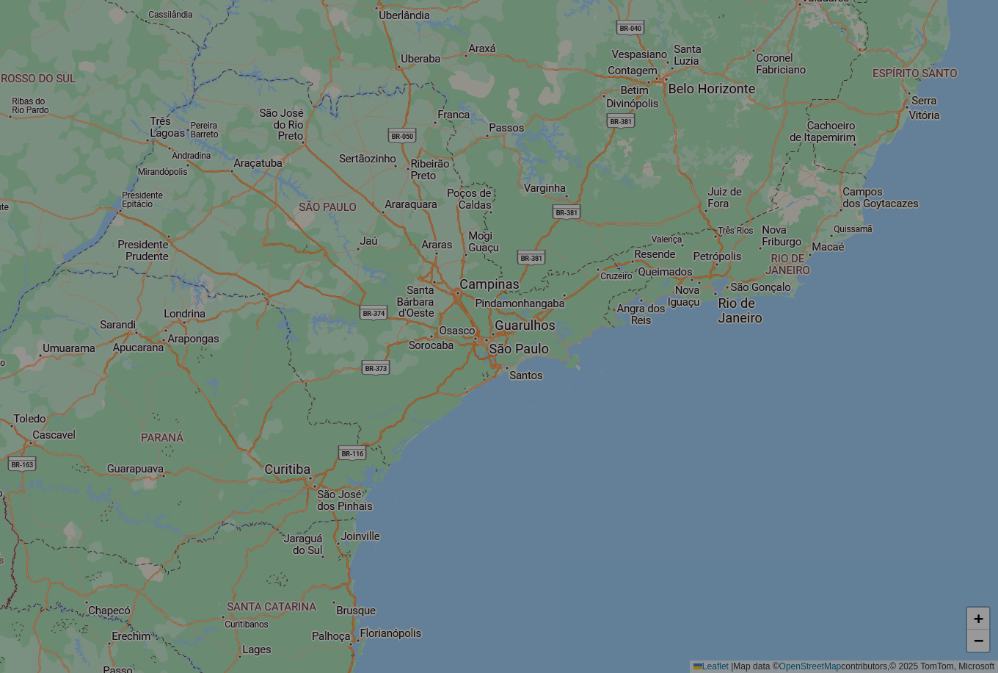
select select "*"
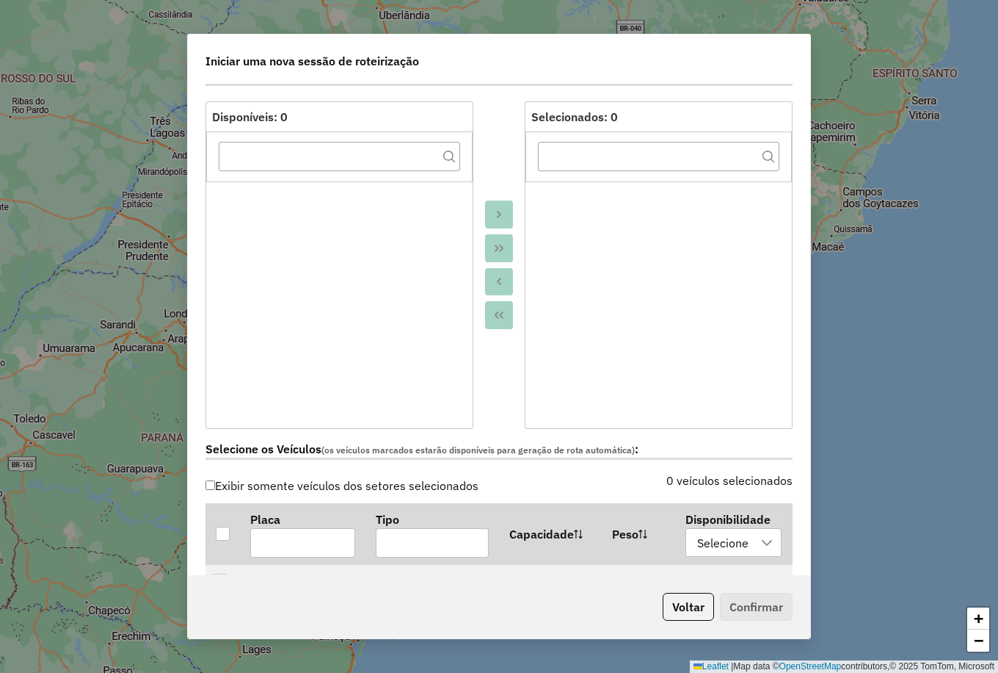
scroll to position [220, 0]
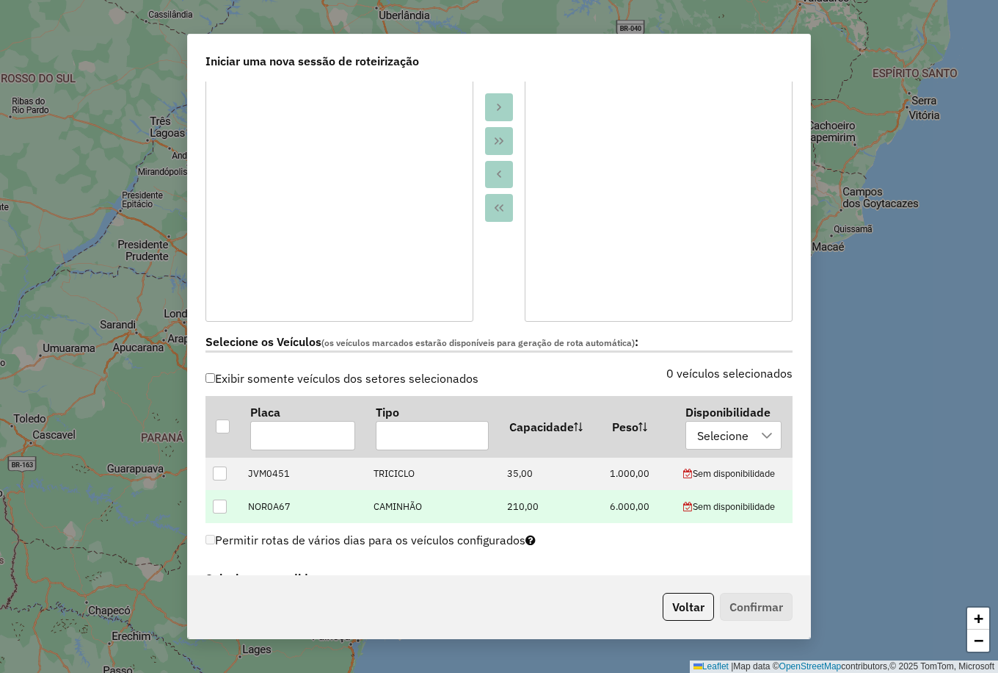
click at [222, 504] on div at bounding box center [220, 506] width 14 height 14
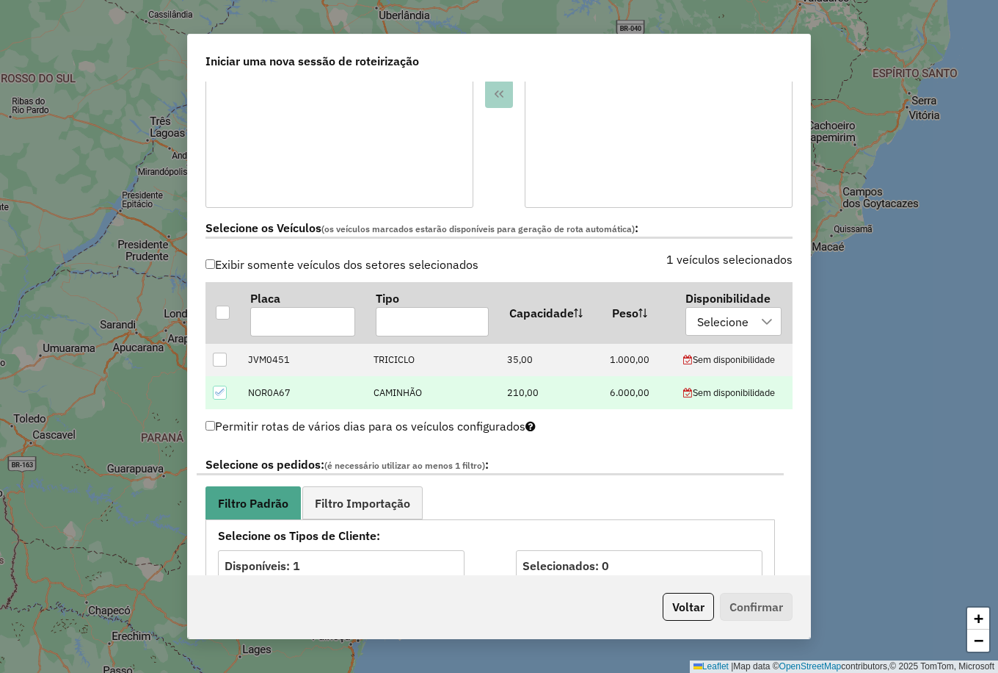
scroll to position [441, 0]
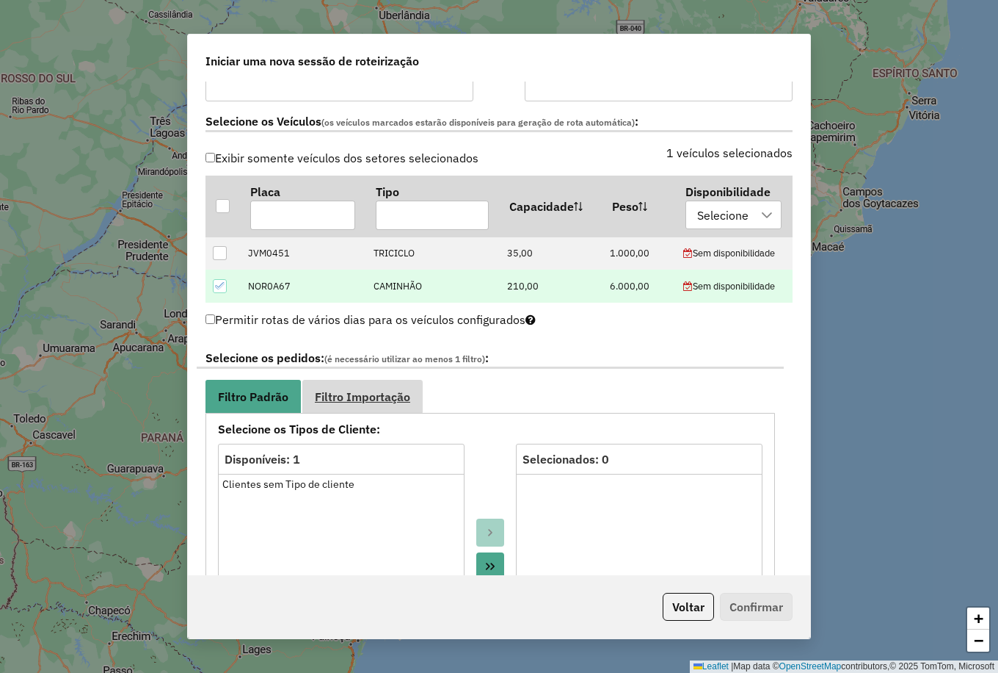
click at [393, 392] on span "Filtro Importação" at bounding box center [362, 397] width 95 height 12
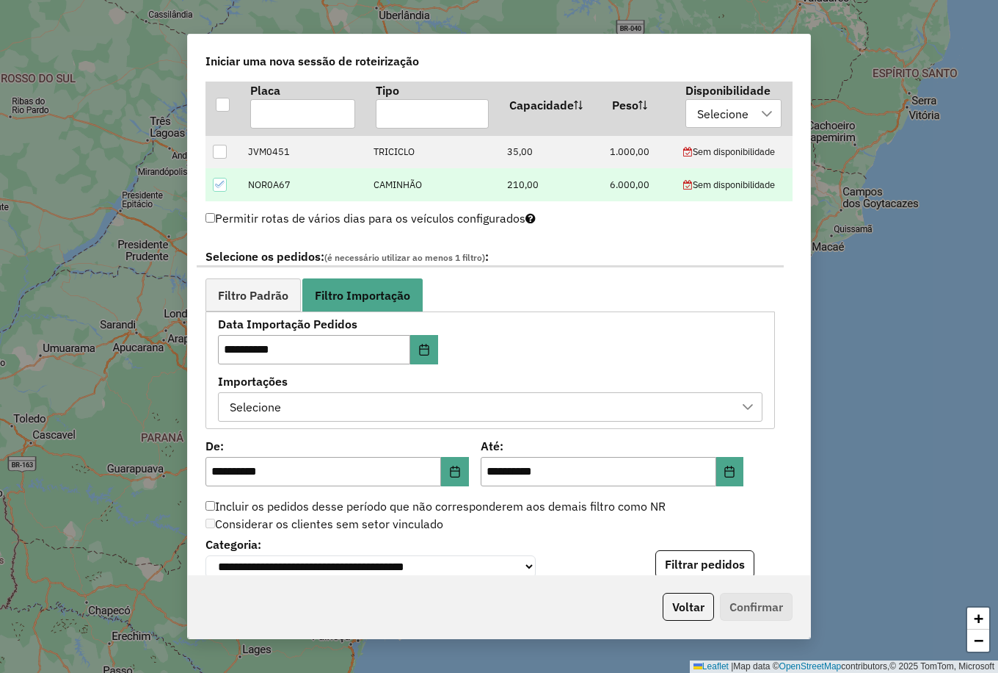
scroll to position [808, 0]
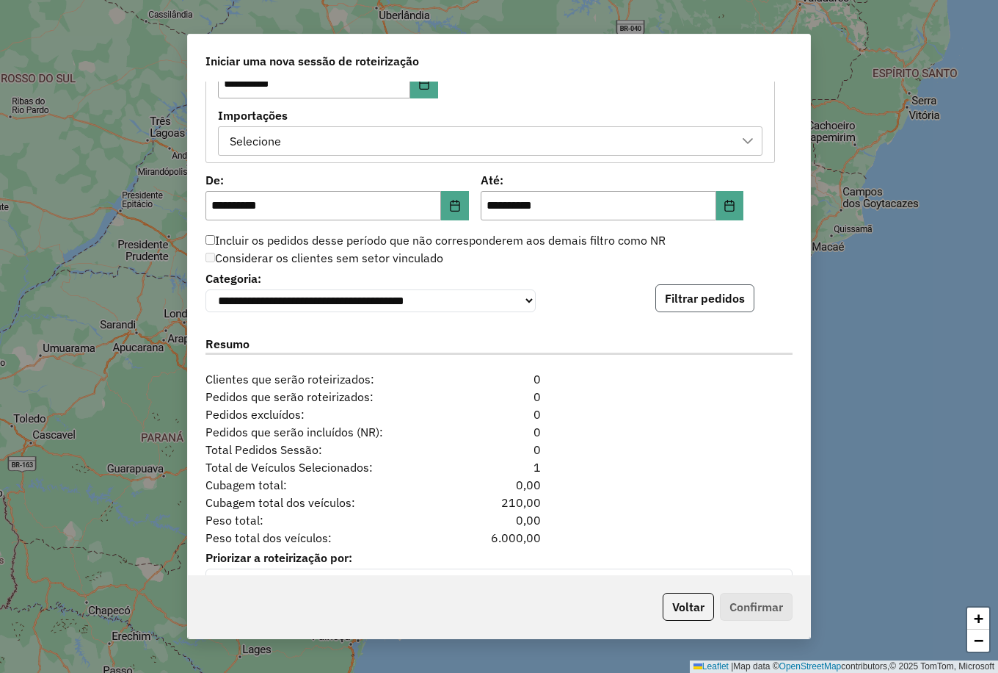
click at [703, 296] on button "Filtrar pedidos" at bounding box center [705, 298] width 99 height 28
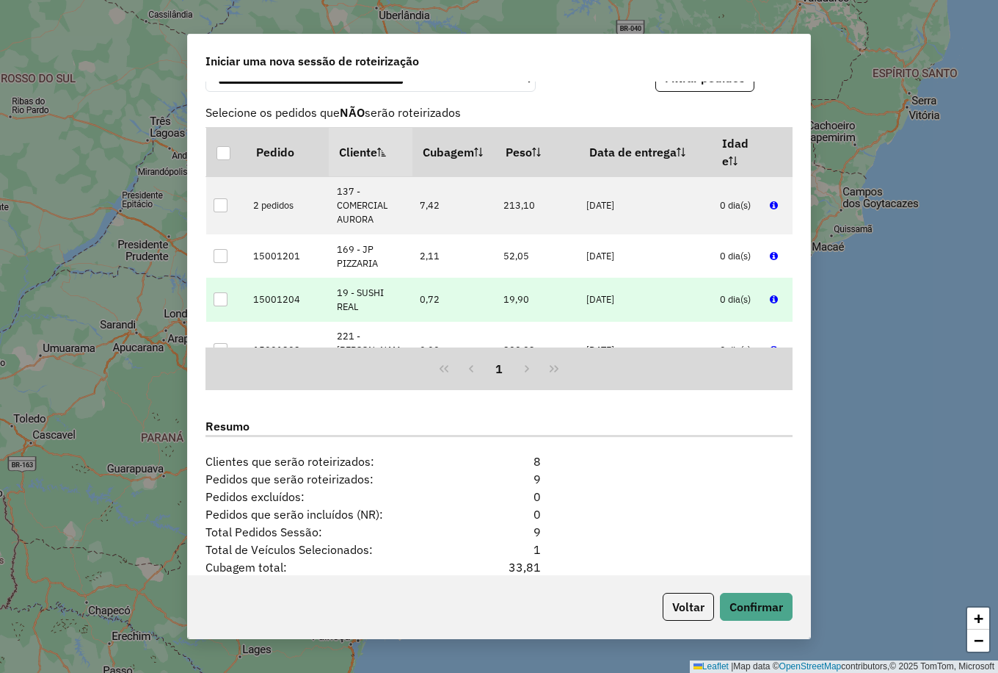
scroll to position [1151, 0]
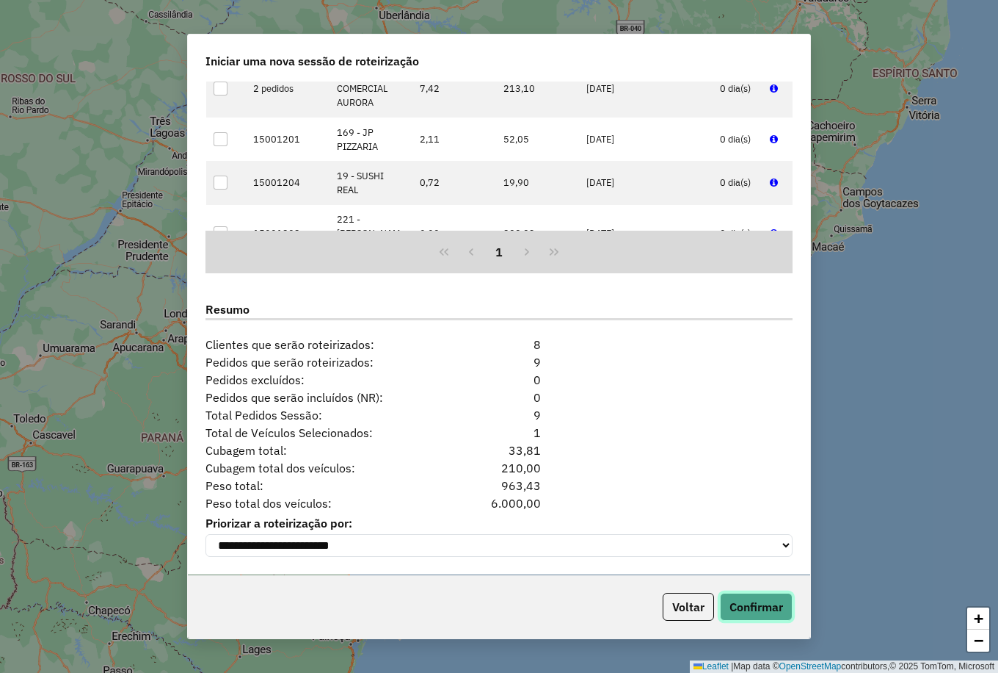
click at [753, 606] on button "Confirmar" at bounding box center [756, 606] width 73 height 28
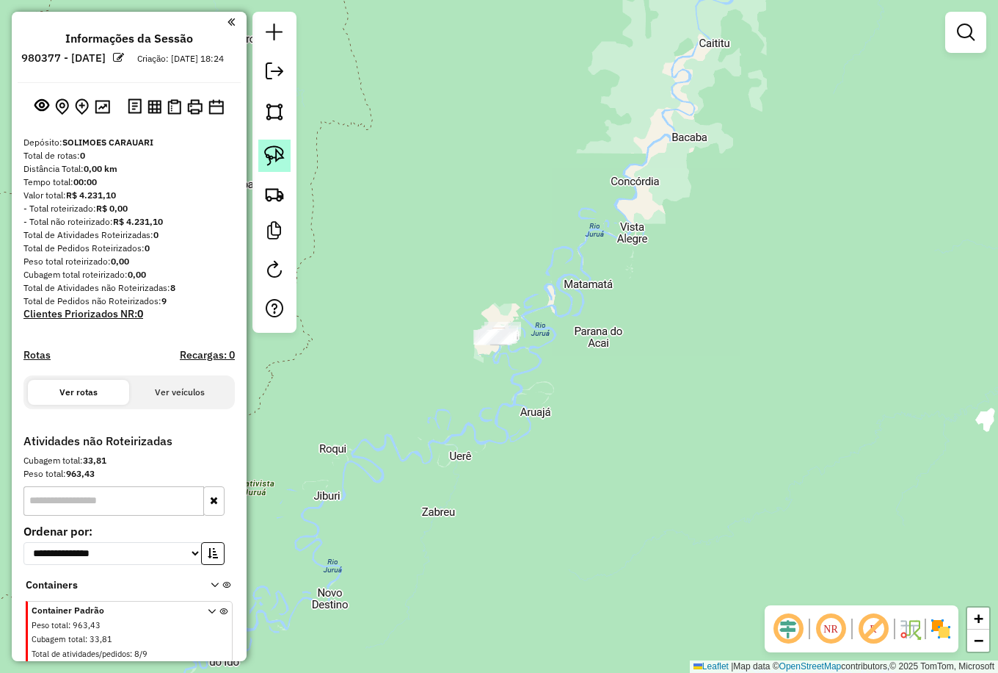
click at [269, 156] on img at bounding box center [274, 155] width 21 height 21
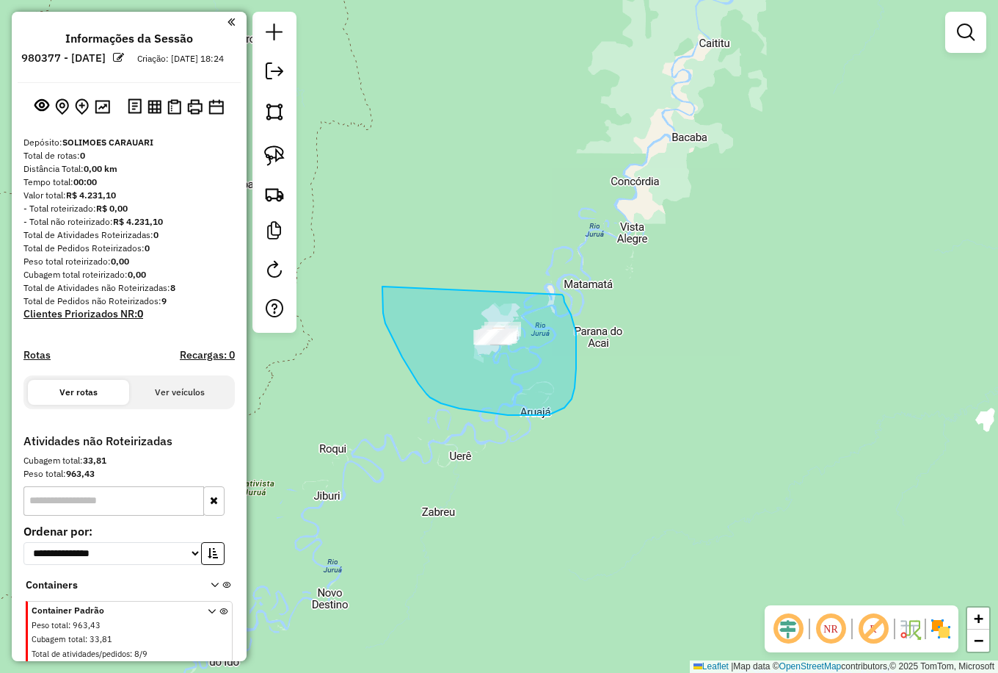
drag, startPoint x: 383, startPoint y: 291, endPoint x: 557, endPoint y: 281, distance: 173.6
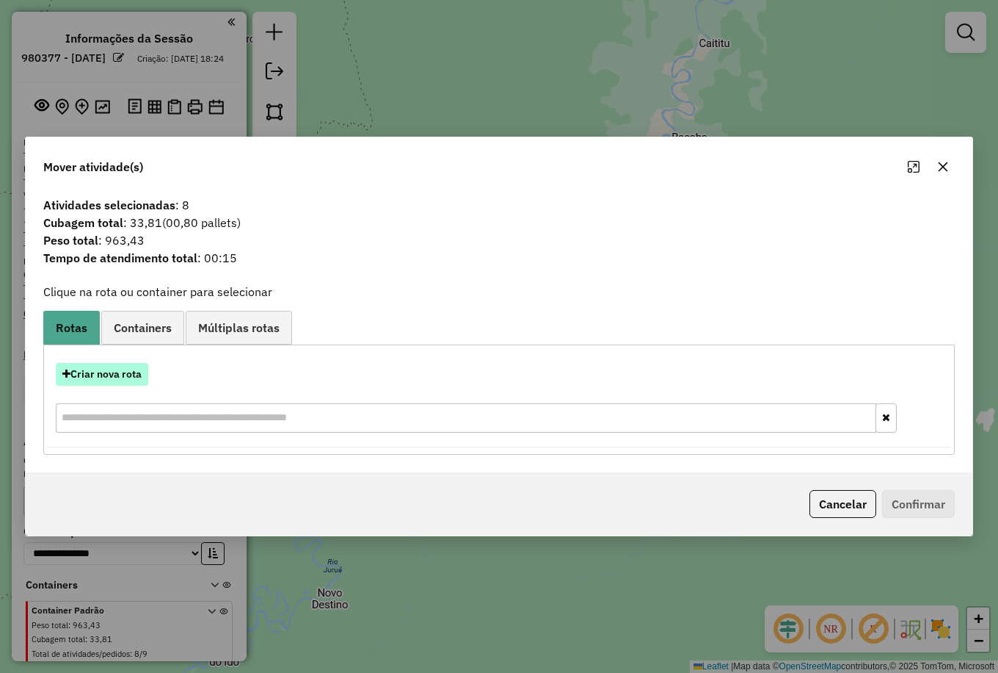
click at [90, 367] on button "Criar nova rota" at bounding box center [102, 374] width 93 height 23
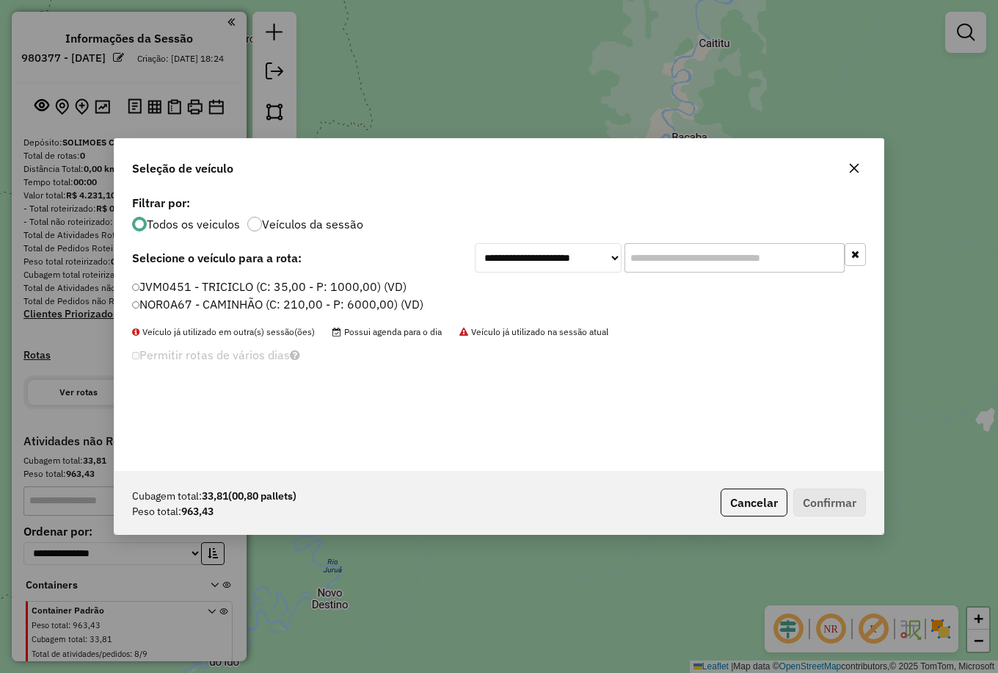
scroll to position [8, 4]
drag, startPoint x: 188, startPoint y: 286, endPoint x: 206, endPoint y: 297, distance: 21.8
click at [187, 286] on label "JVM0451 - TRICICLO (C: 35,00 - P: 1000,00) (VD)" at bounding box center [270, 287] width 277 height 18
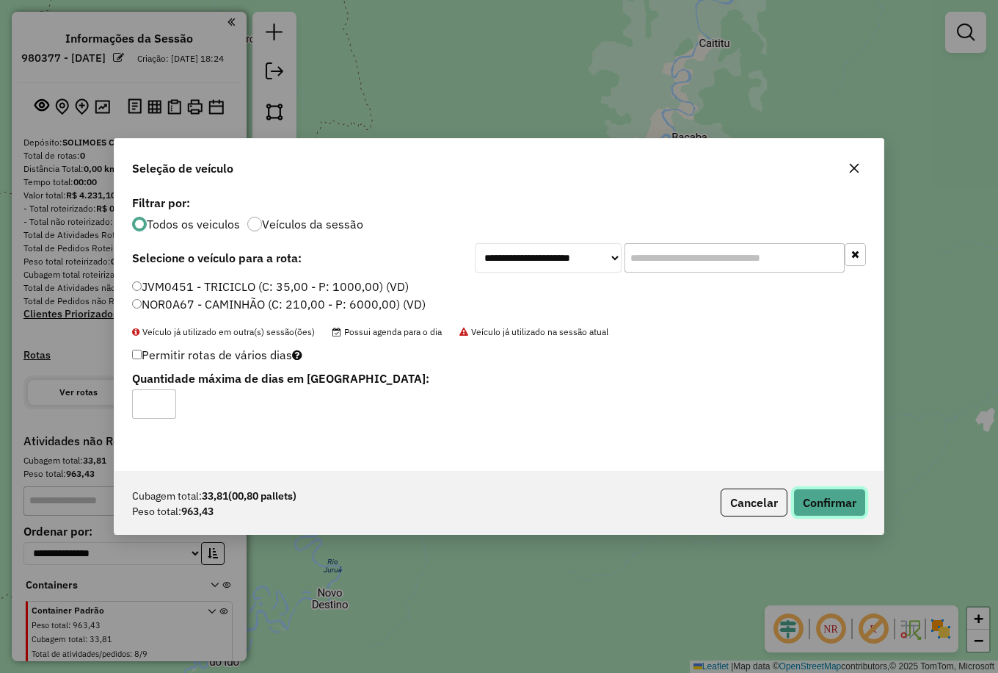
click at [824, 488] on button "Confirmar" at bounding box center [830, 502] width 73 height 28
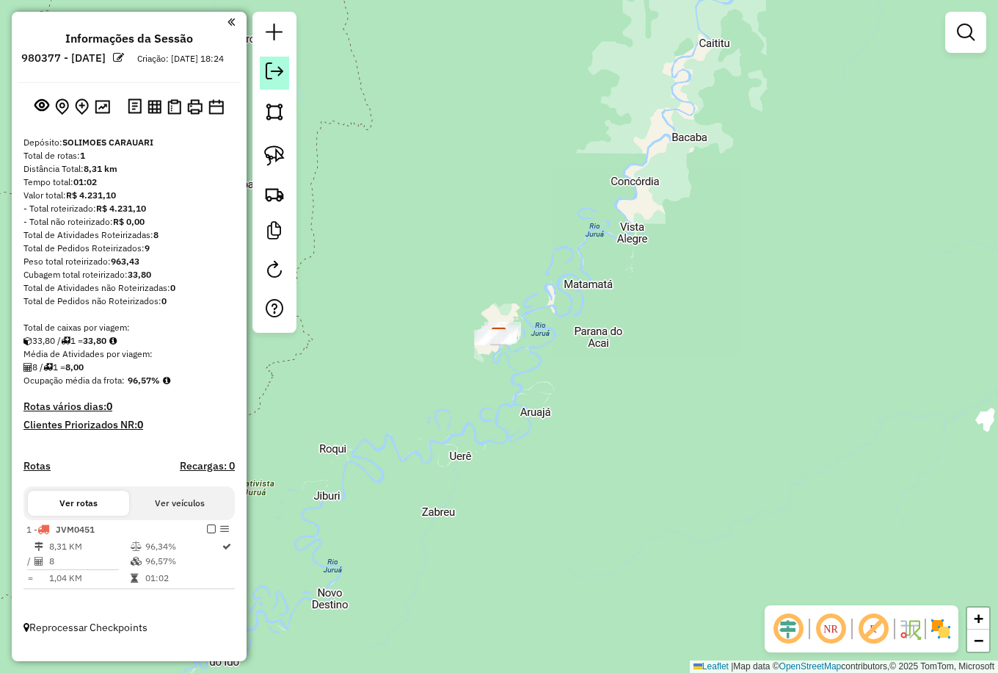
click at [269, 68] on em at bounding box center [275, 71] width 18 height 18
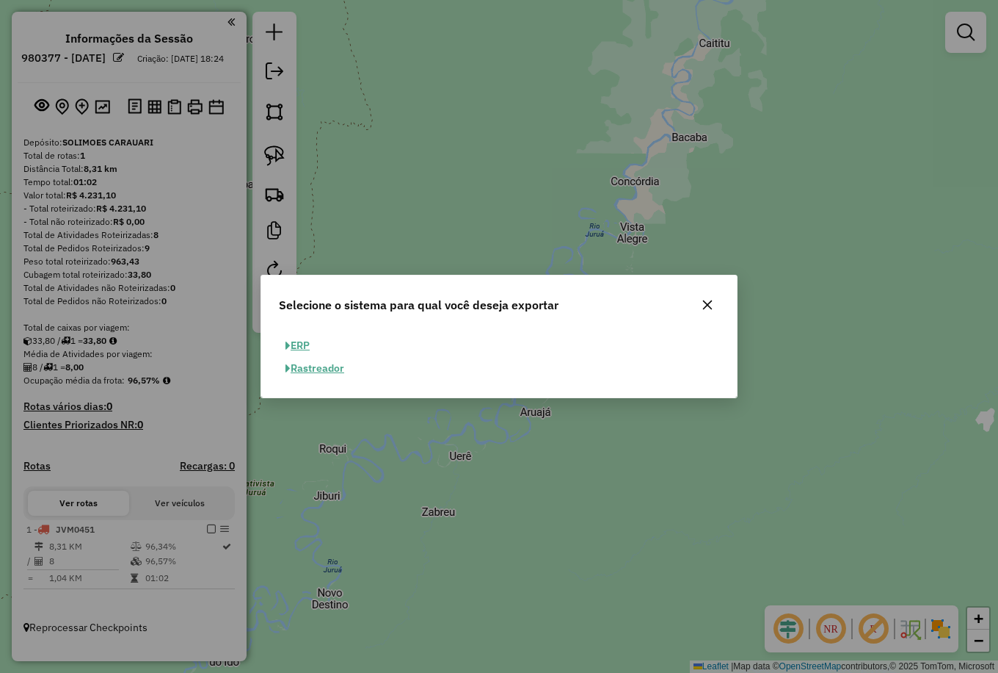
click at [298, 344] on button "ERP" at bounding box center [297, 345] width 37 height 23
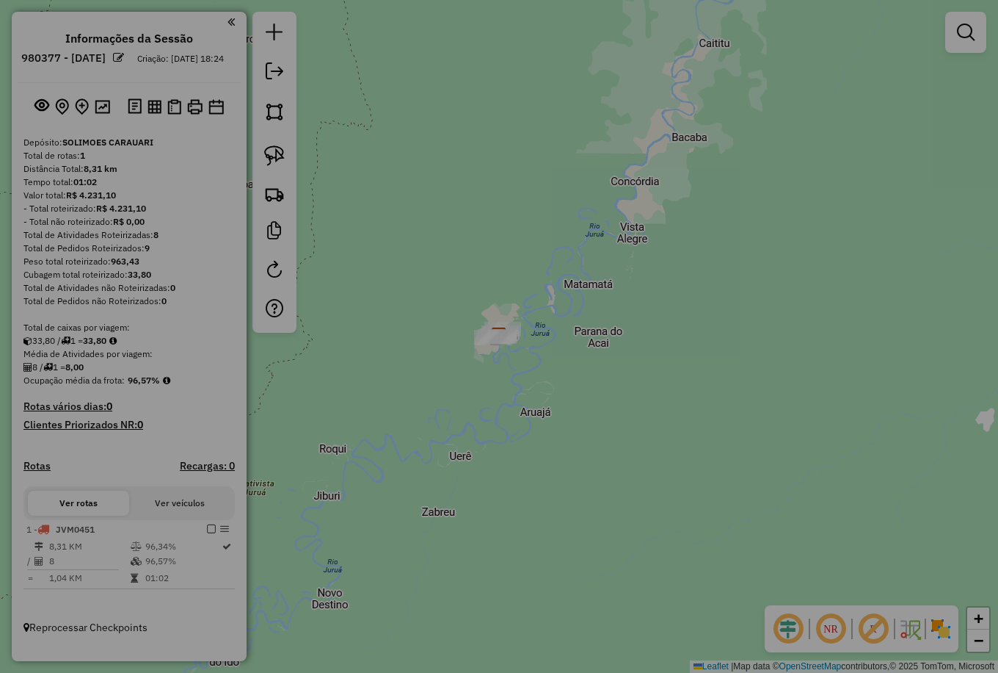
select select "**"
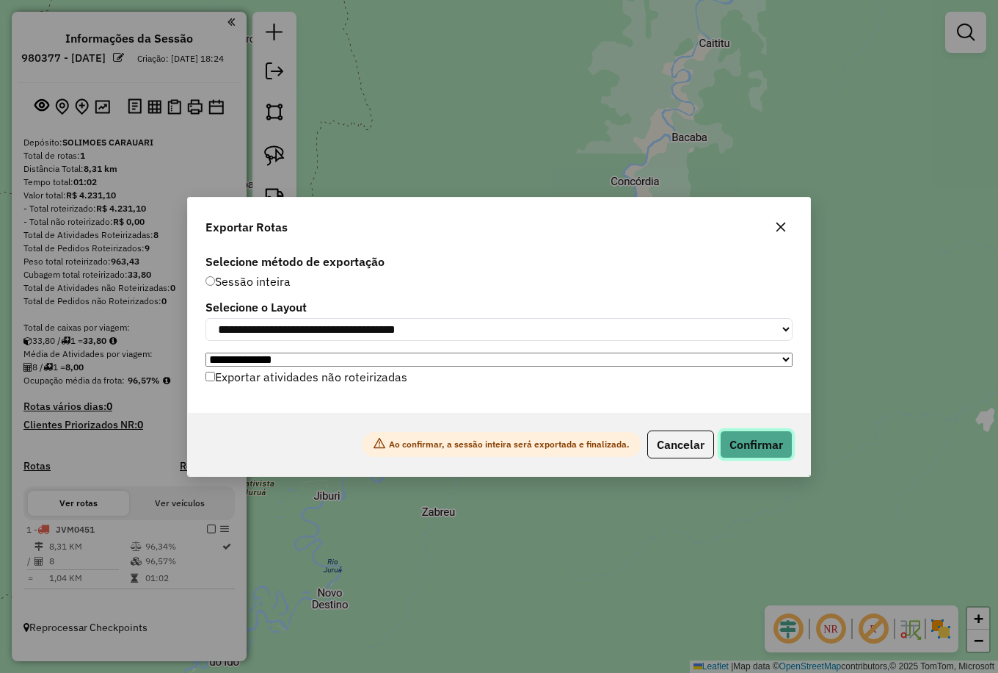
click at [758, 448] on button "Confirmar" at bounding box center [756, 444] width 73 height 28
